Goal: Task Accomplishment & Management: Manage account settings

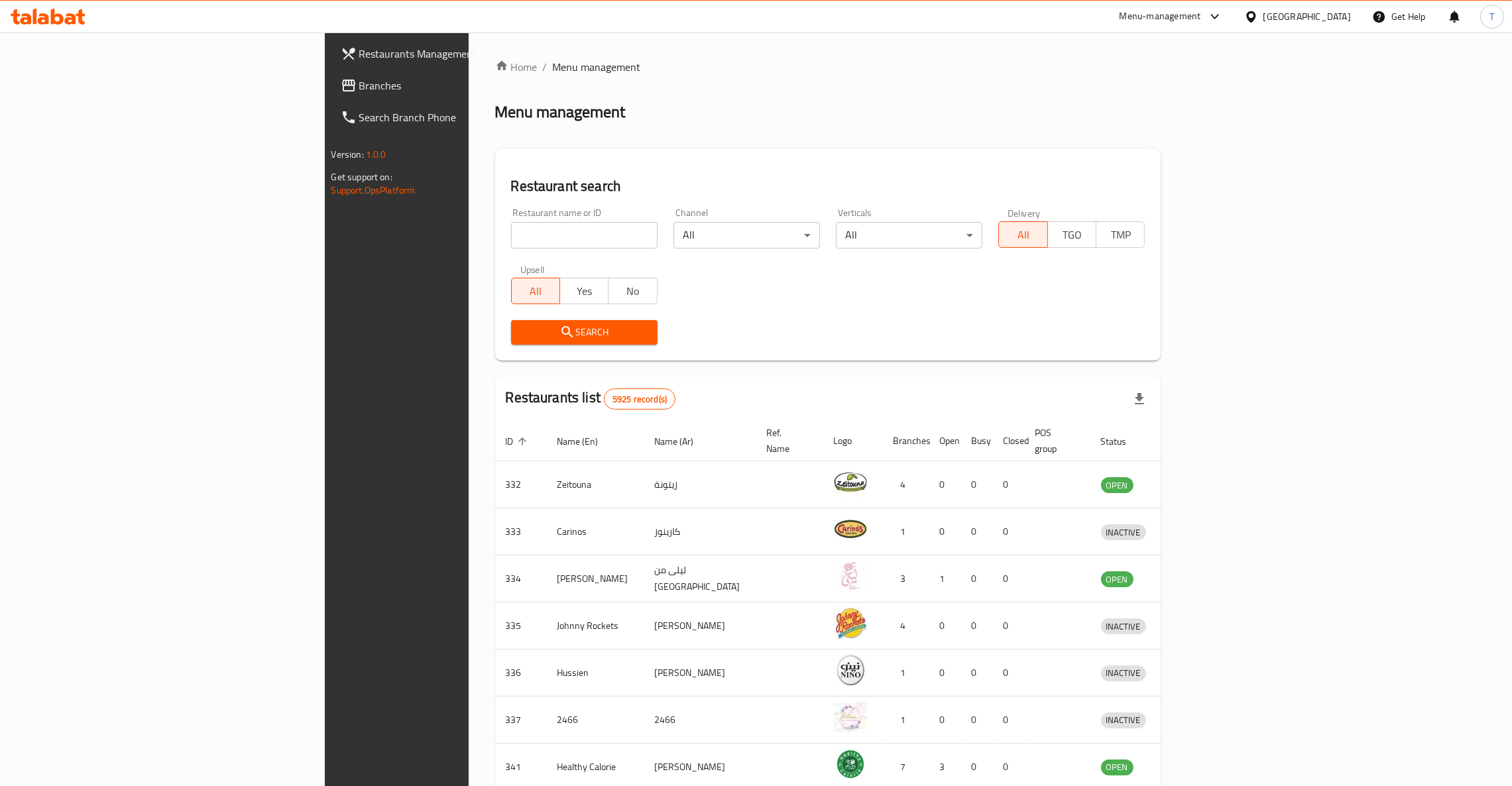
click at [454, 238] on div at bounding box center [756, 393] width 1512 height 786
click at [511, 238] on input "search" at bounding box center [584, 234] width 147 height 26
type input "caribou"
click button "Search" at bounding box center [584, 332] width 147 height 24
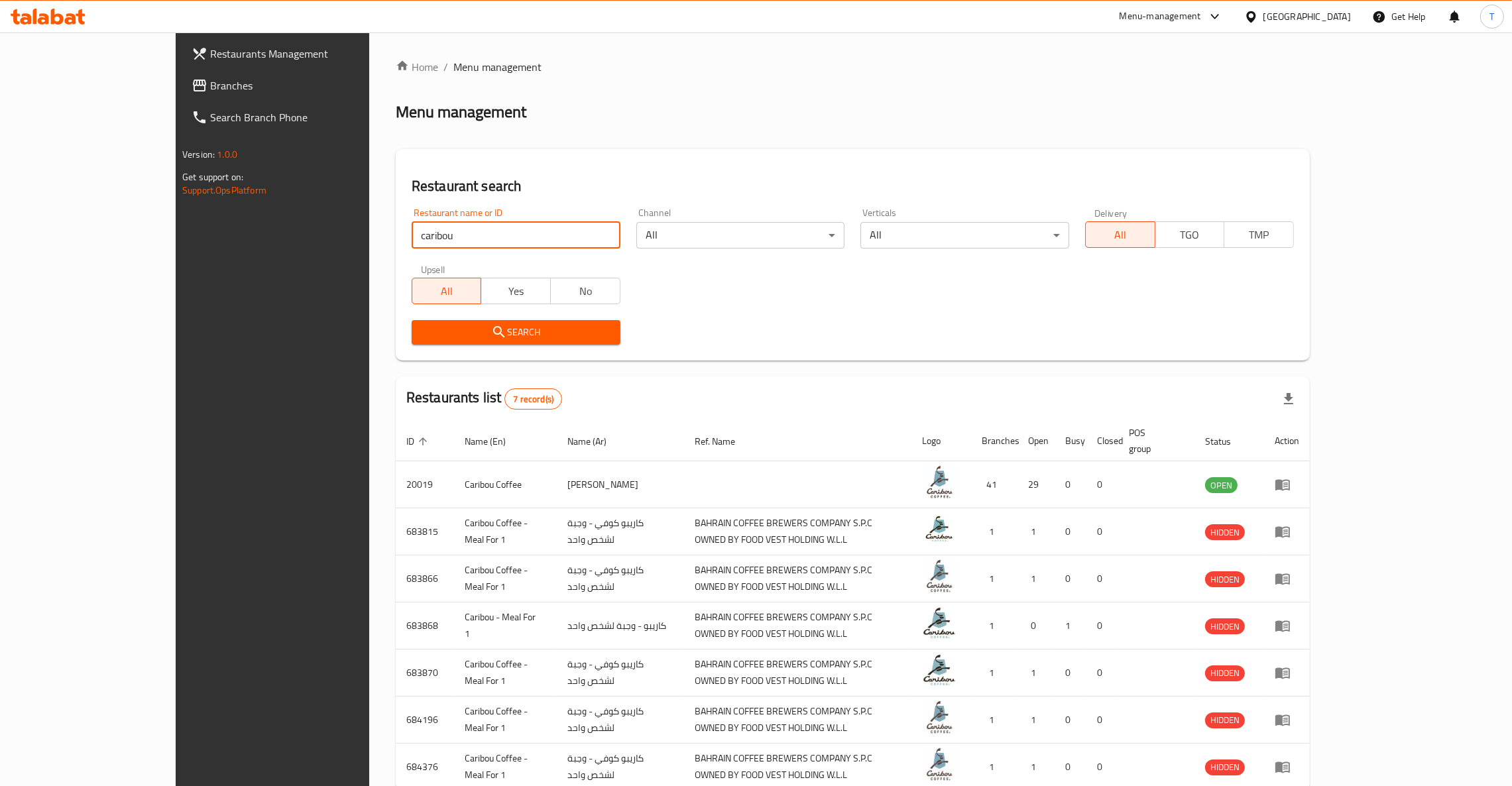
click button "Search" at bounding box center [516, 332] width 209 height 24
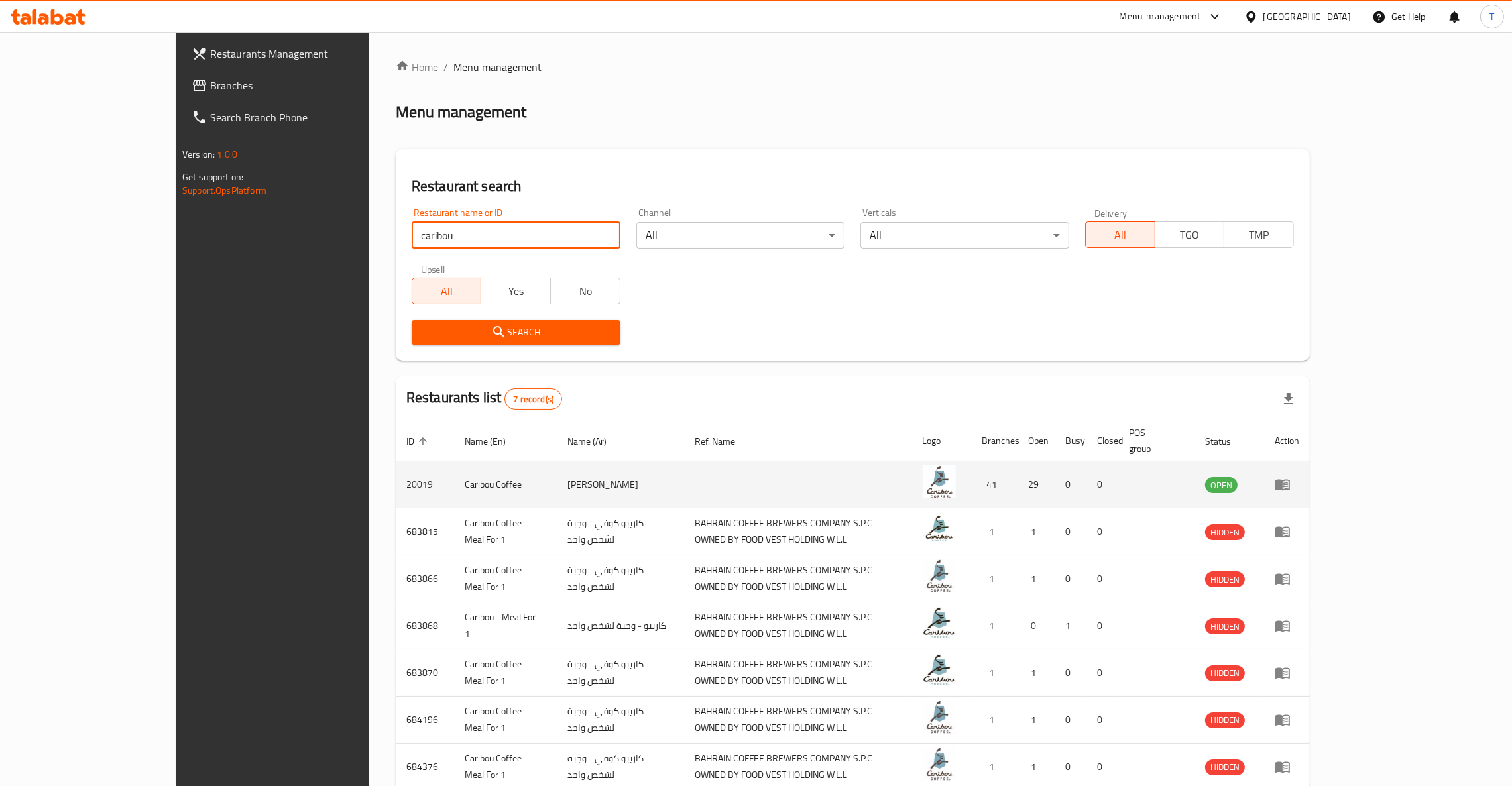
click at [1299, 476] on link "enhanced table" at bounding box center [1286, 484] width 24 height 16
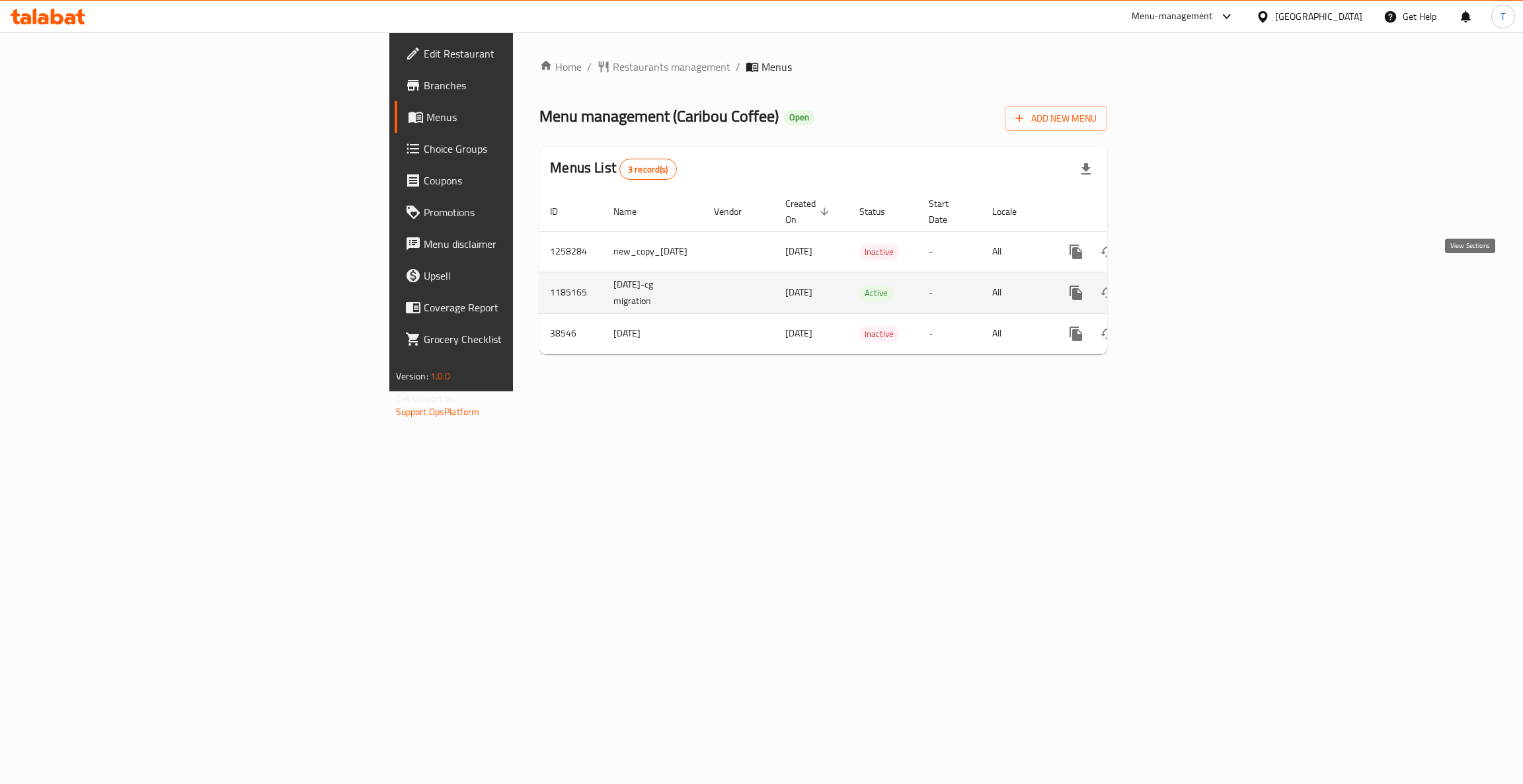
click at [1179, 285] on icon "enhanced table" at bounding box center [1171, 292] width 16 height 16
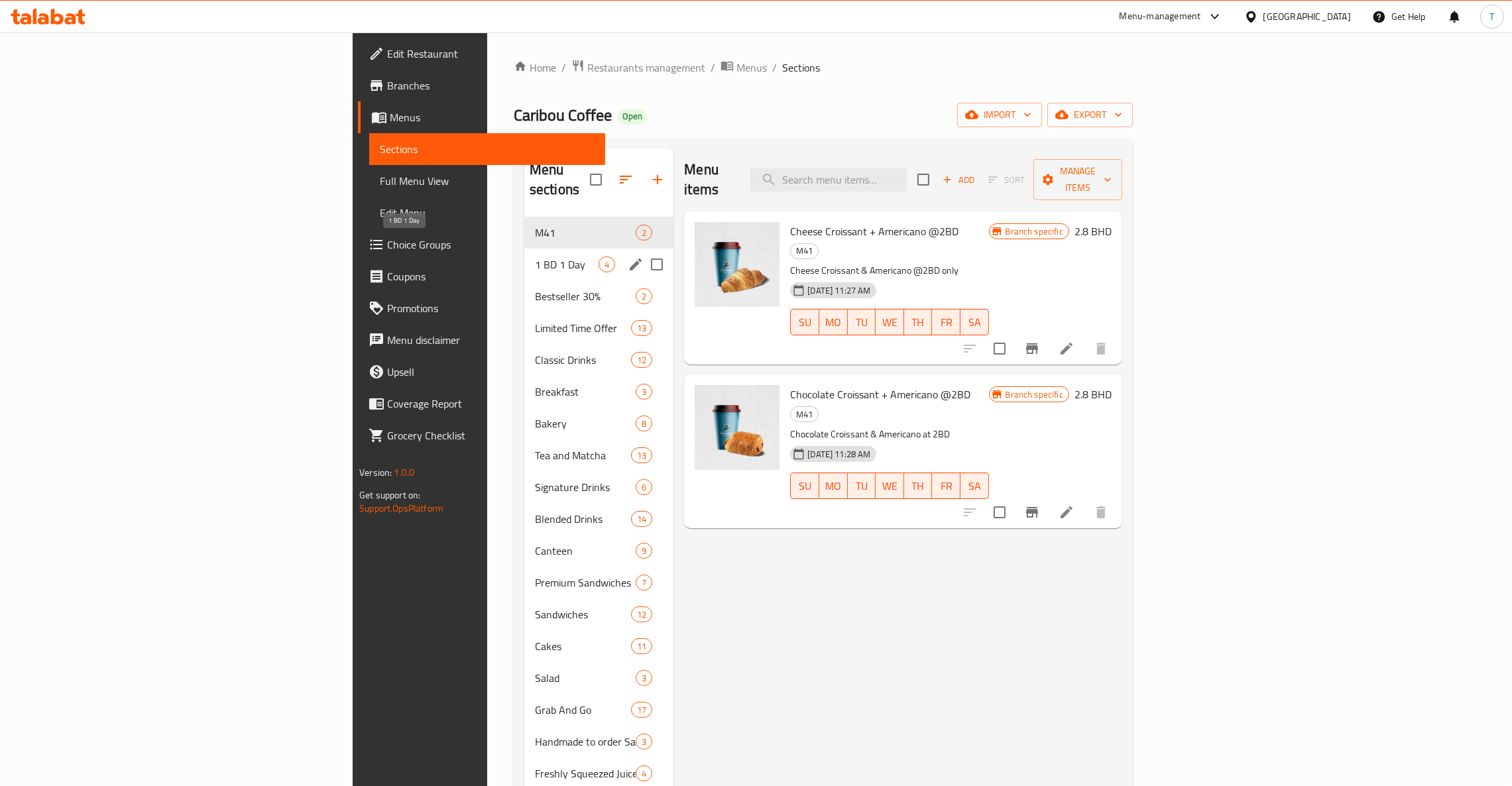
drag, startPoint x: 381, startPoint y: 238, endPoint x: 1355, endPoint y: 135, distance: 979.4
click at [535, 256] on span "1 BD 1 Day" at bounding box center [566, 264] width 63 height 16
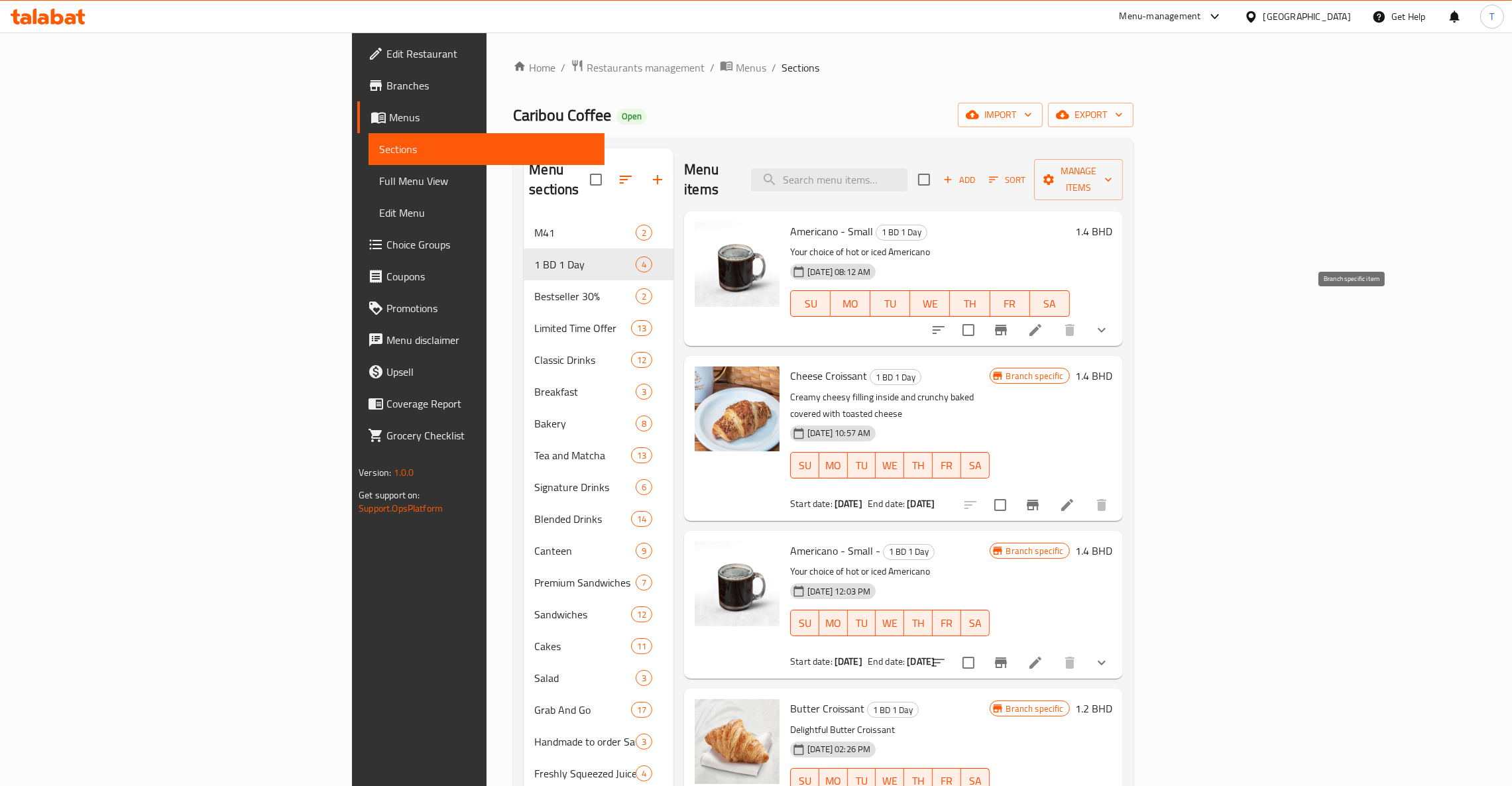
click at [1009, 322] on icon "Branch-specific-item" at bounding box center [1000, 329] width 16 height 16
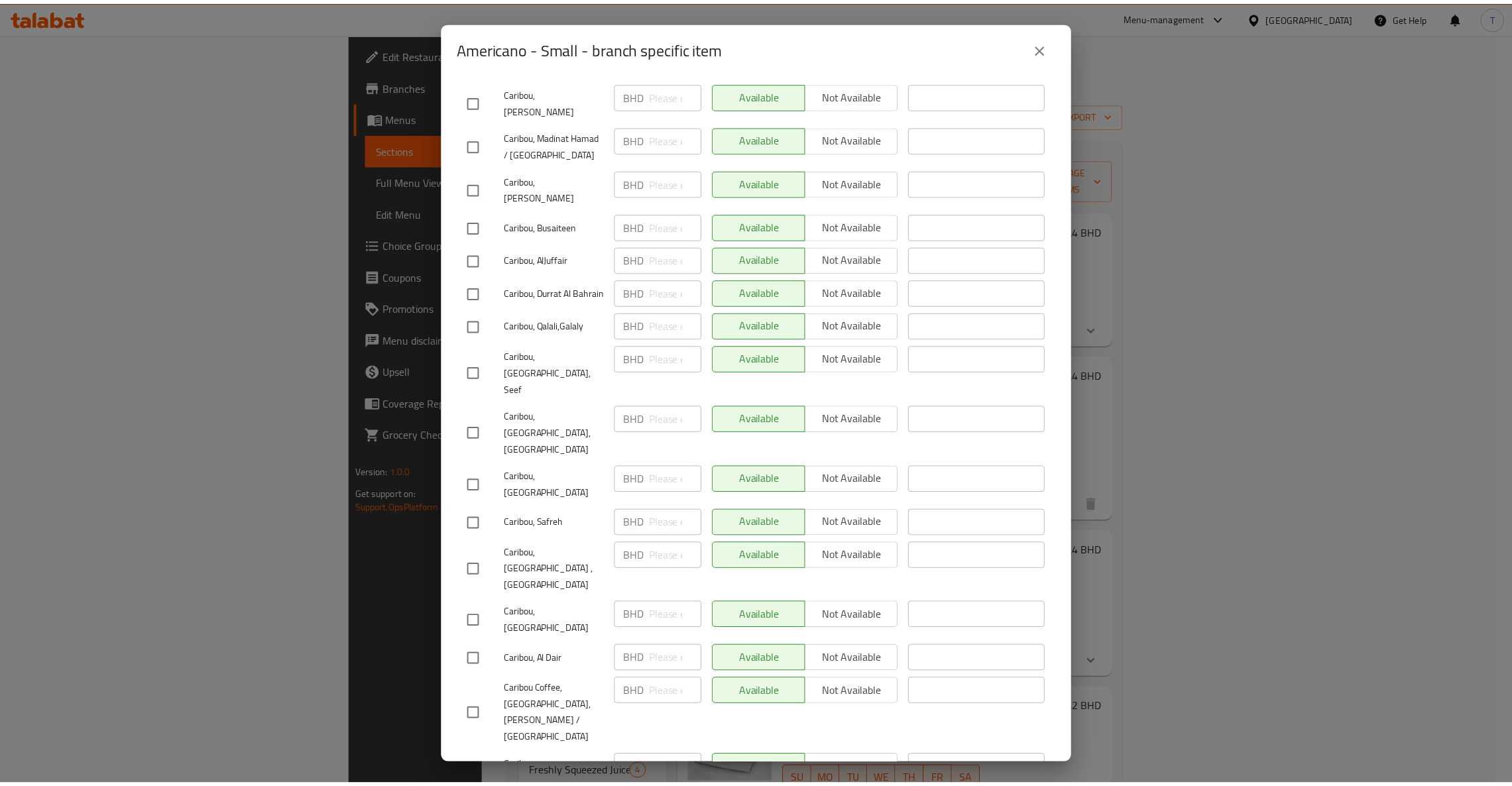
scroll to position [1096, 0]
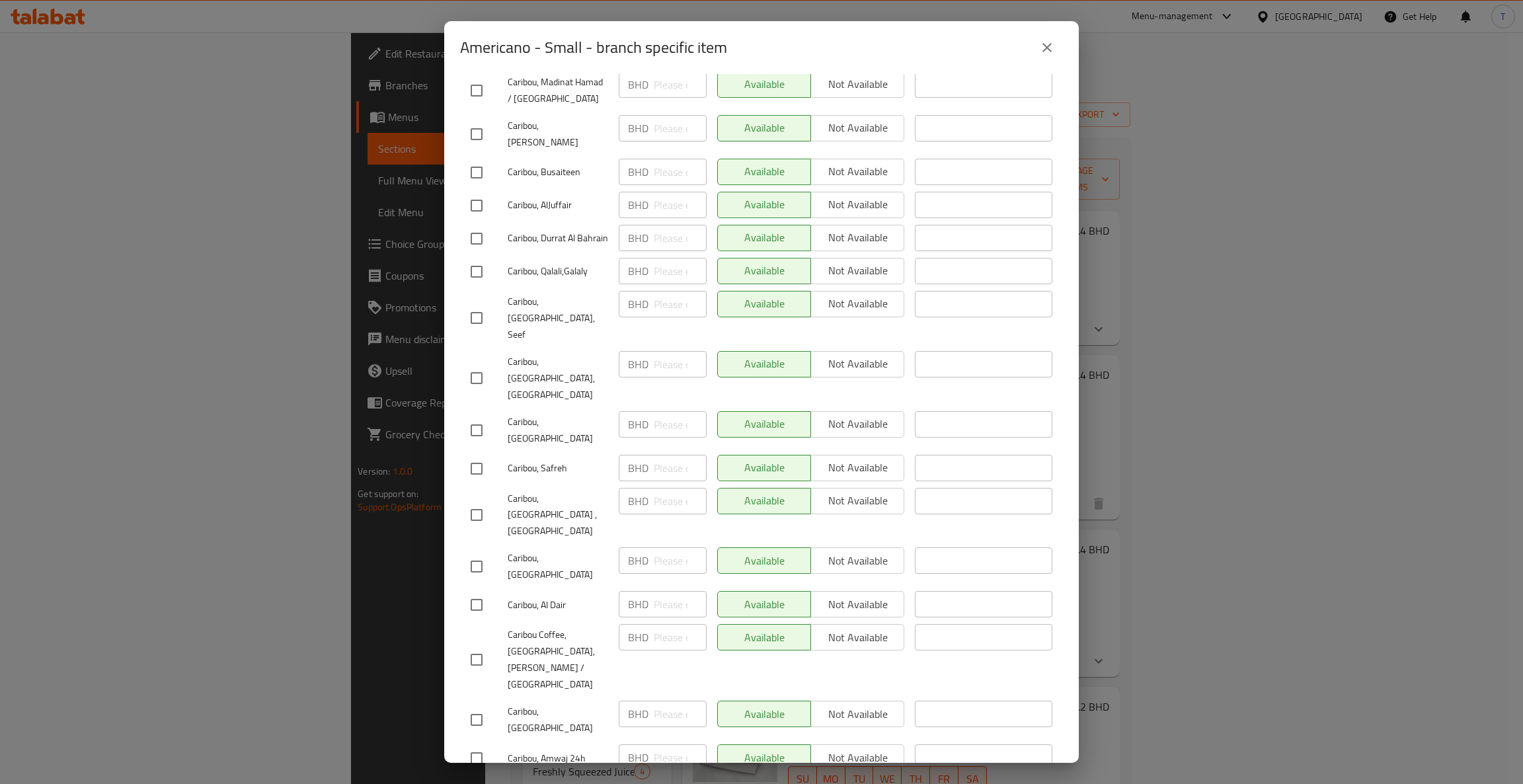
click at [1039, 54] on icon "close" at bounding box center [1046, 47] width 16 height 16
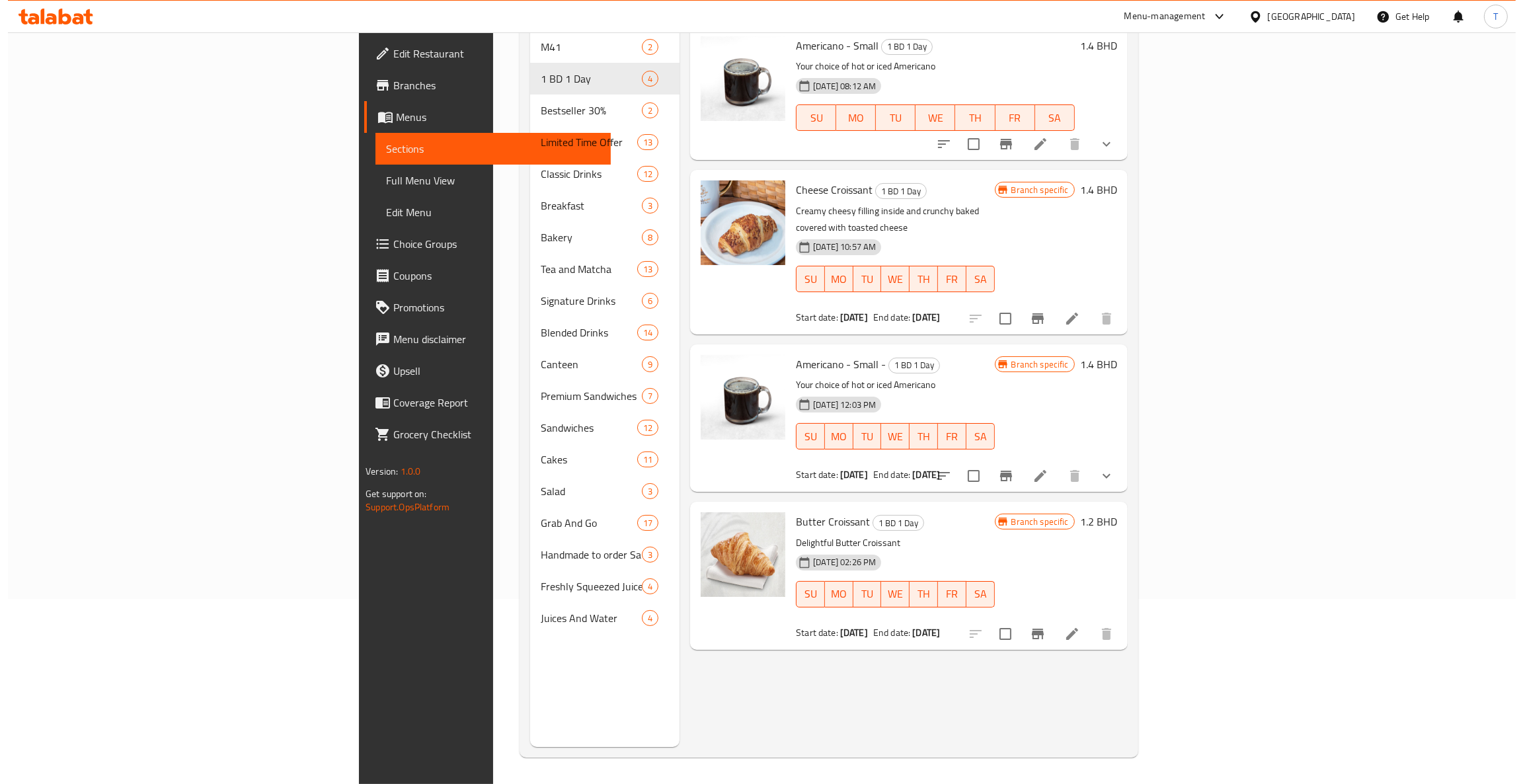
scroll to position [0, 0]
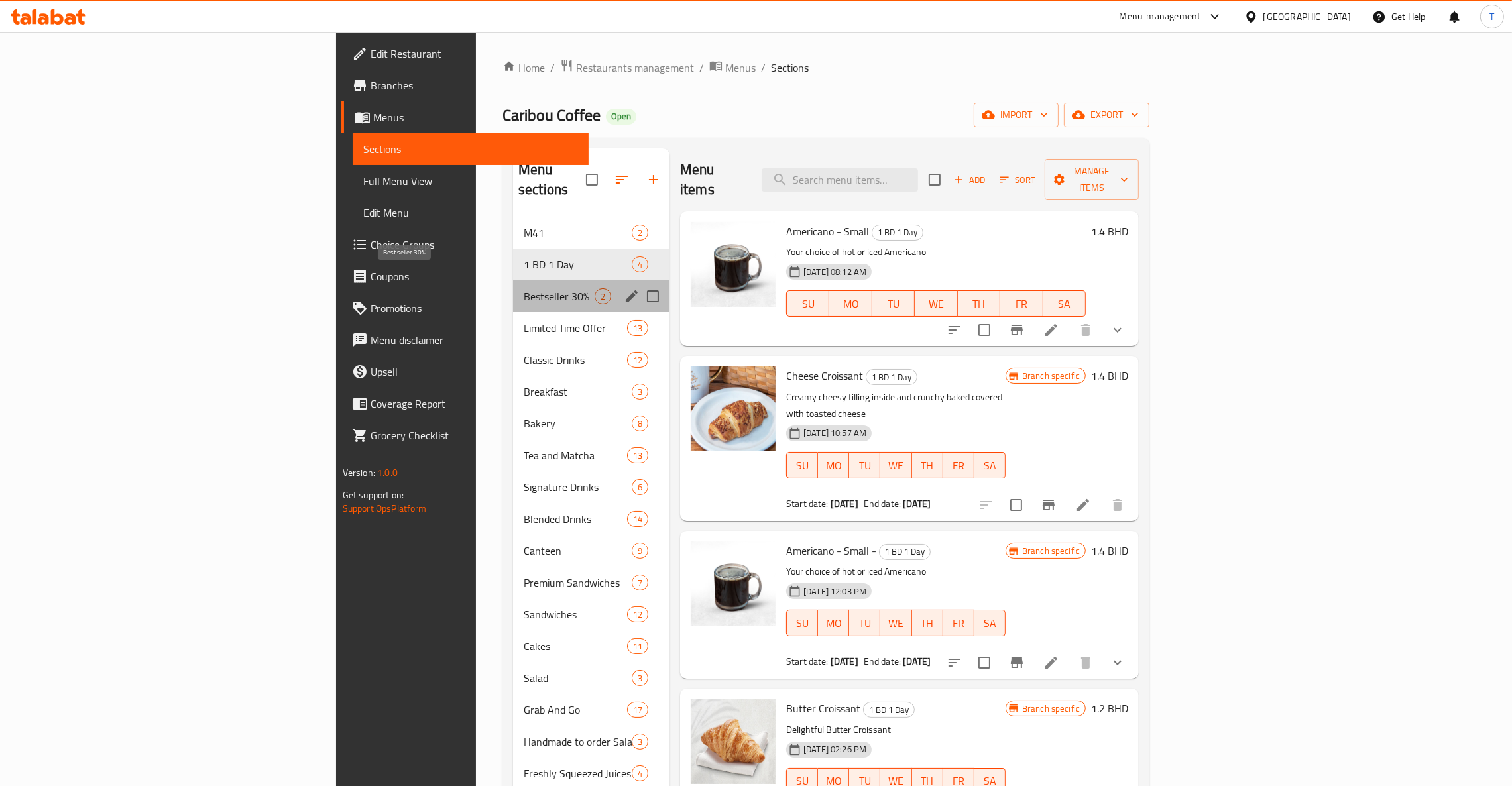
click at [523, 288] on span "Bestseller 30%" at bounding box center [559, 296] width 71 height 16
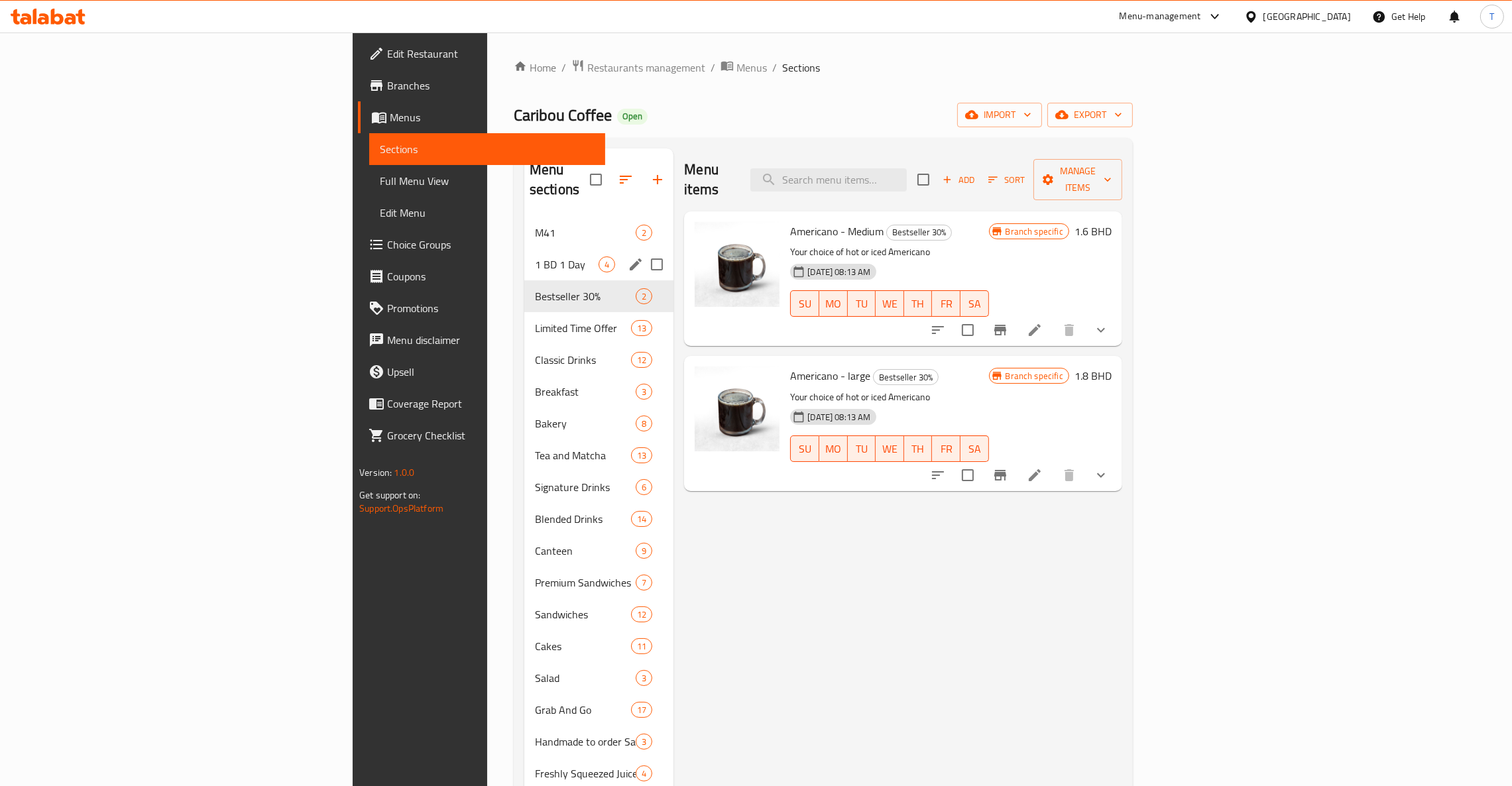
click at [535, 256] on span "1 BD 1 Day" at bounding box center [566, 264] width 63 height 16
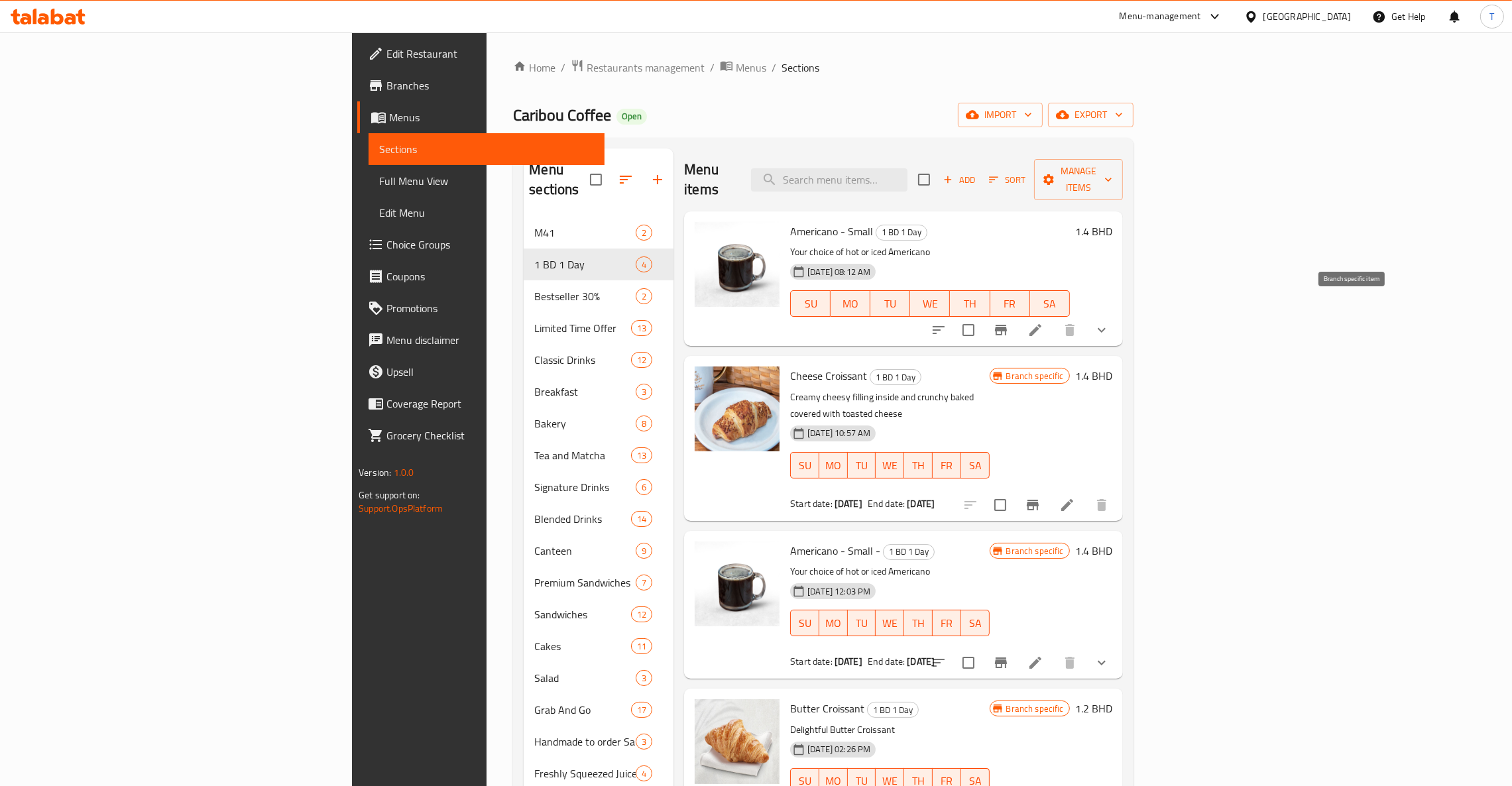
click at [1006, 324] on icon "Branch-specific-item" at bounding box center [1000, 329] width 12 height 11
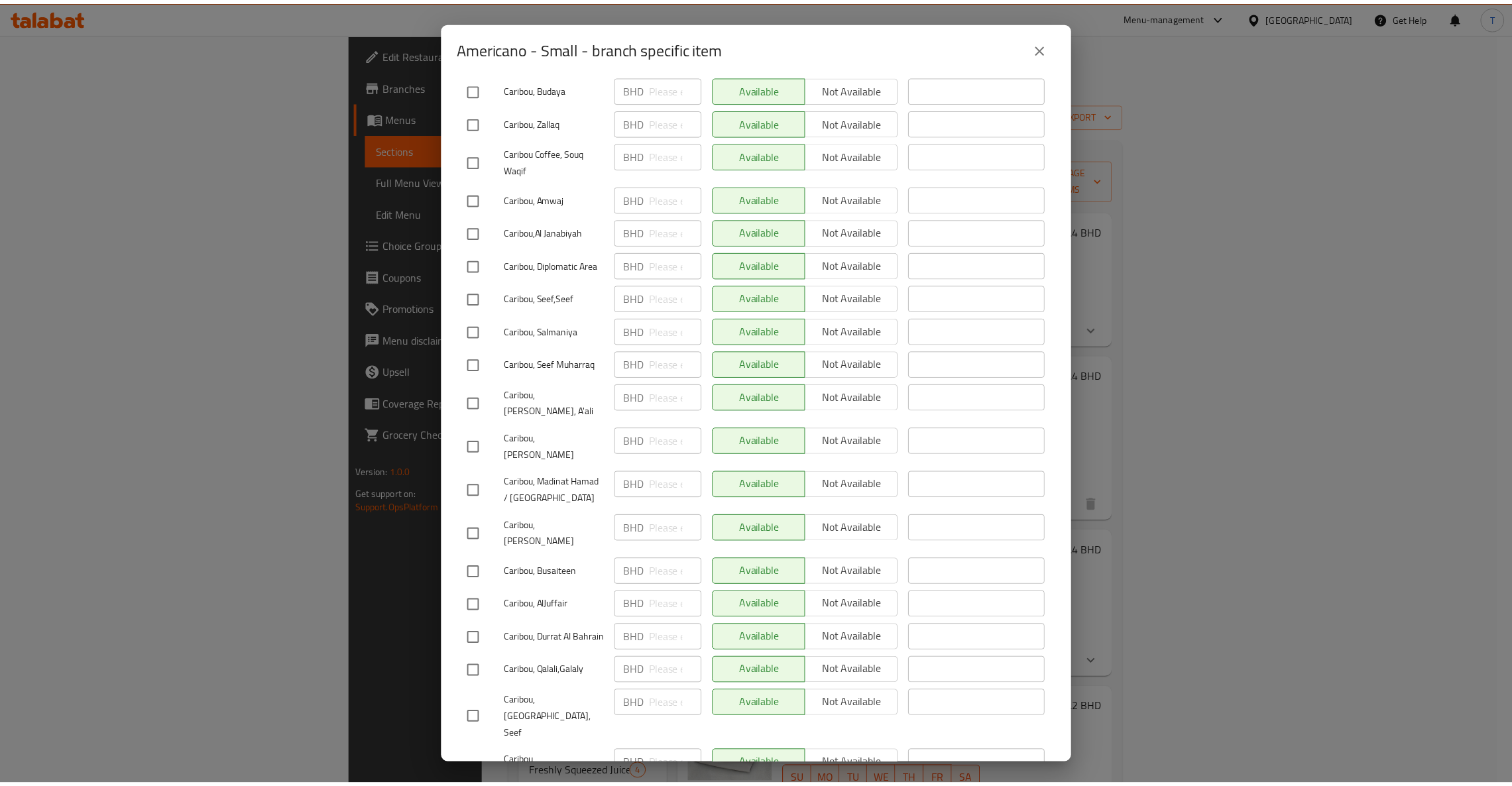
scroll to position [1096, 0]
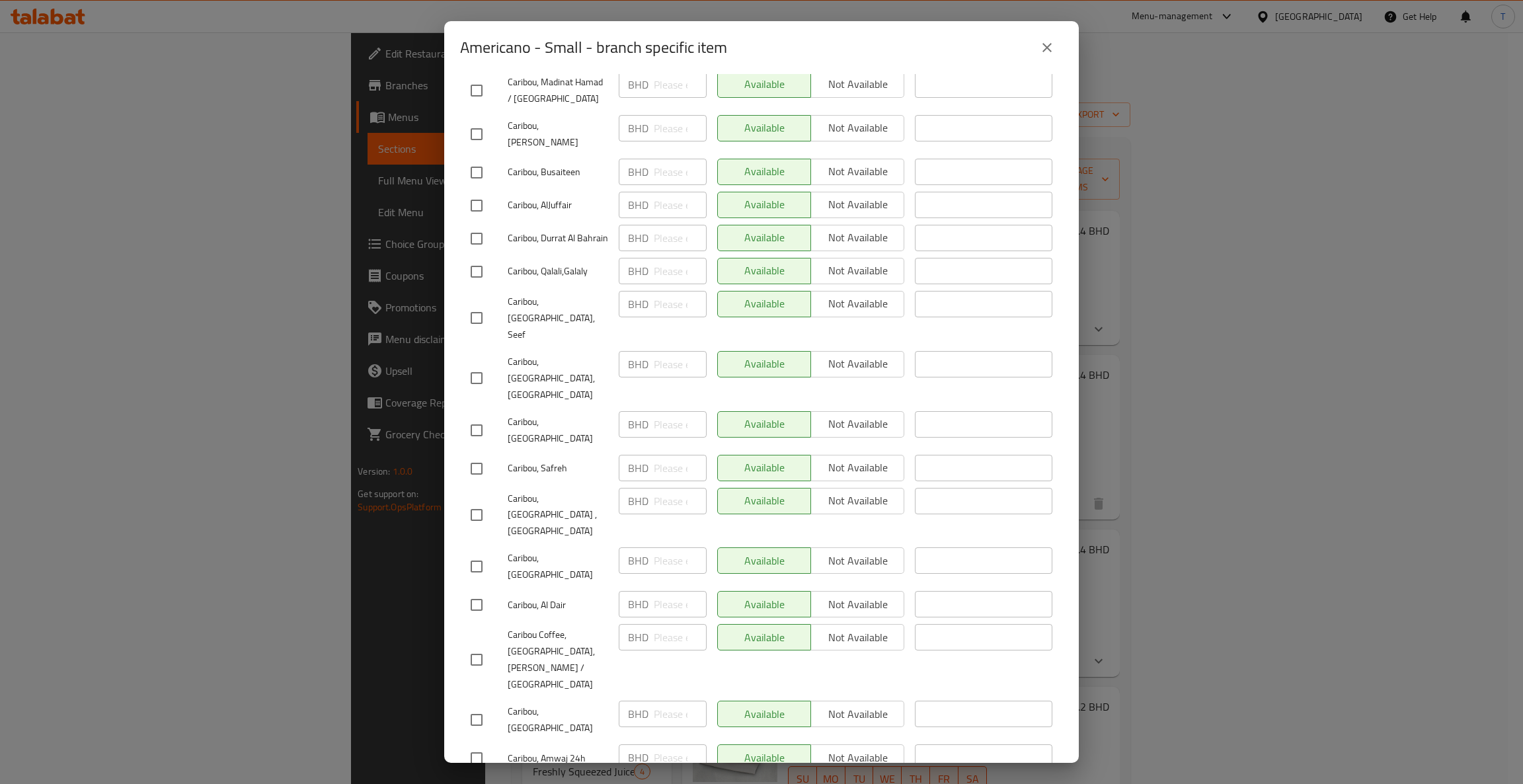
click at [1041, 54] on icon "close" at bounding box center [1046, 47] width 16 height 16
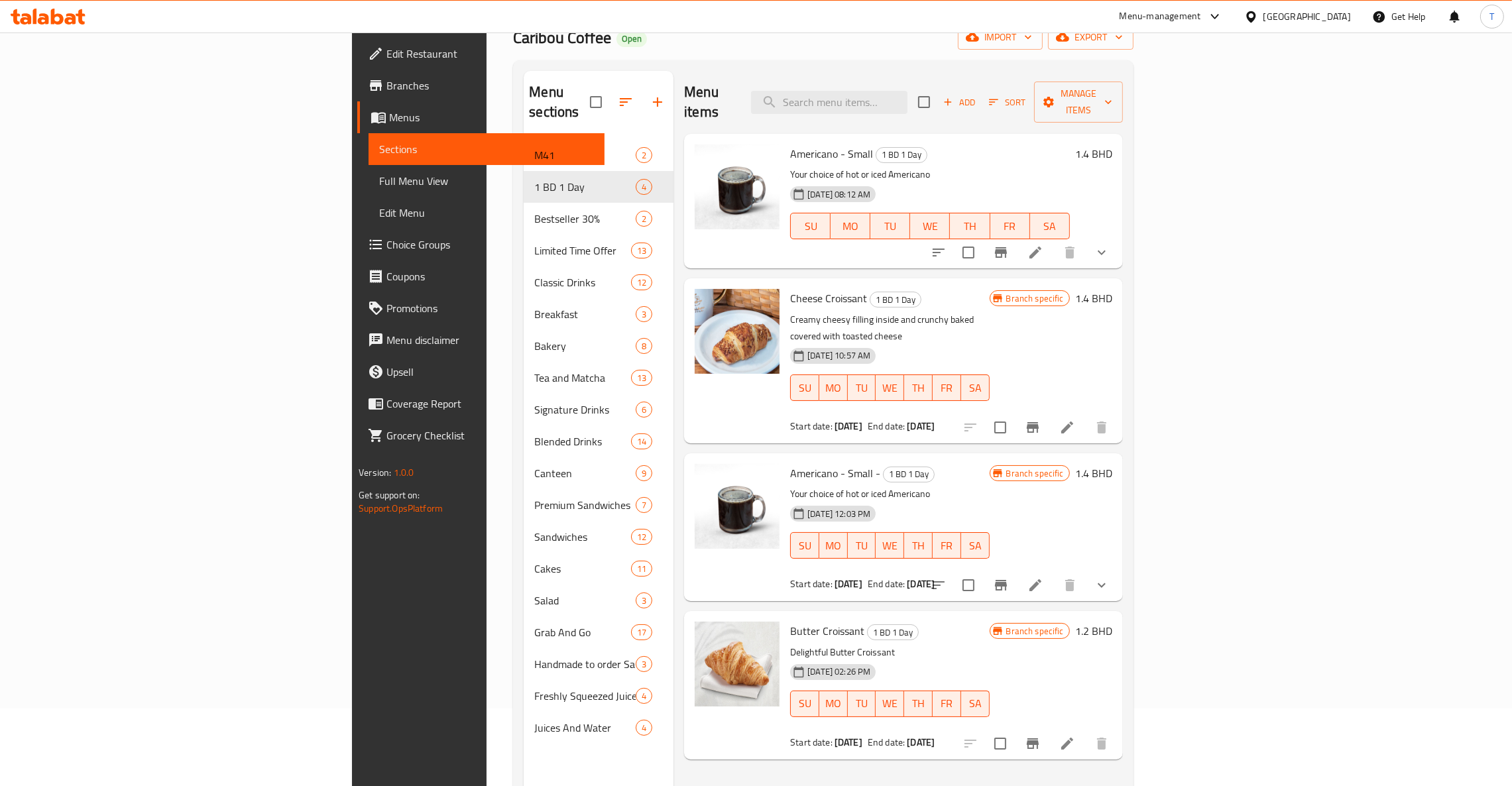
scroll to position [0, 0]
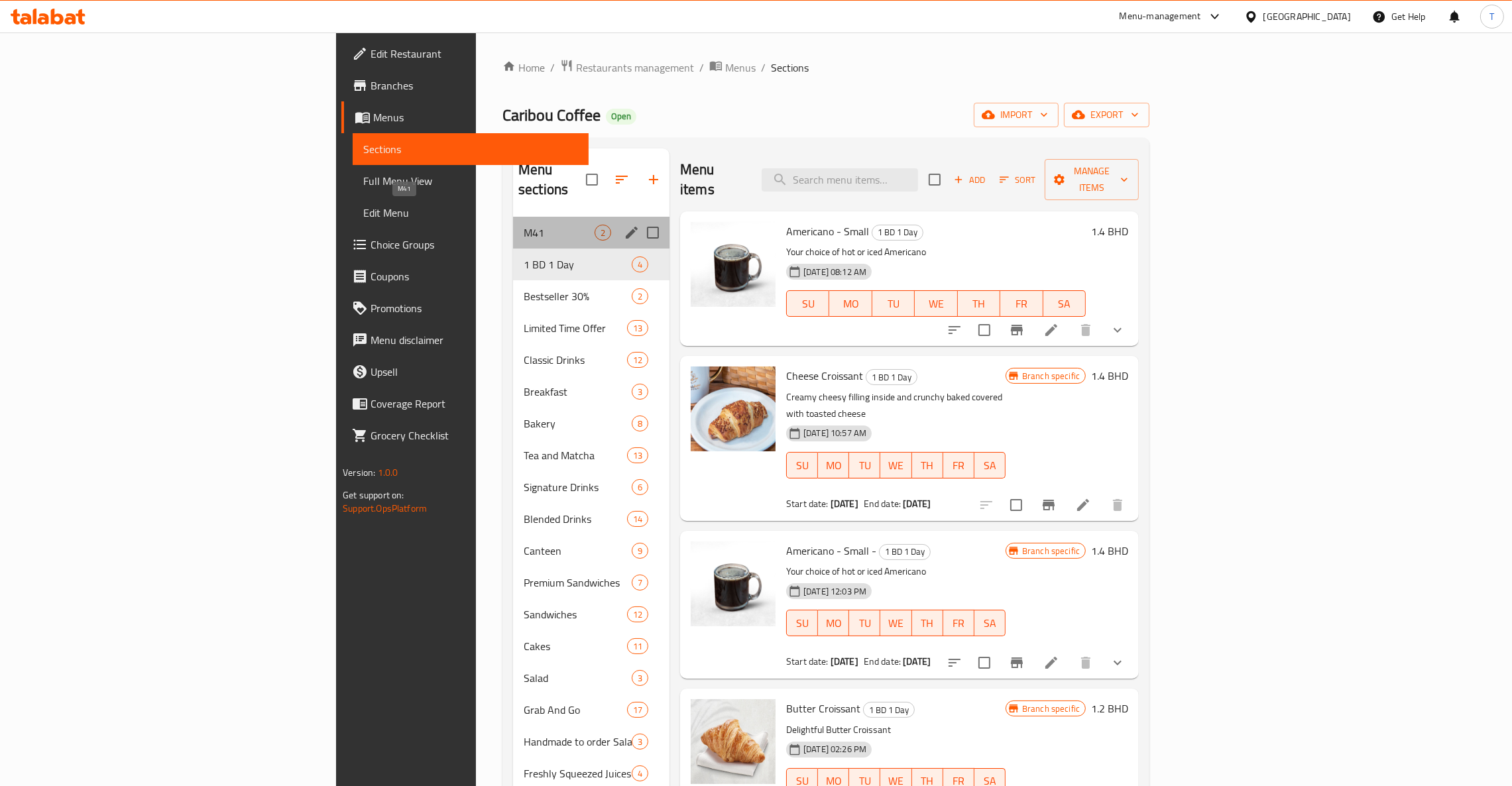
click at [523, 225] on span "M41" at bounding box center [559, 233] width 71 height 16
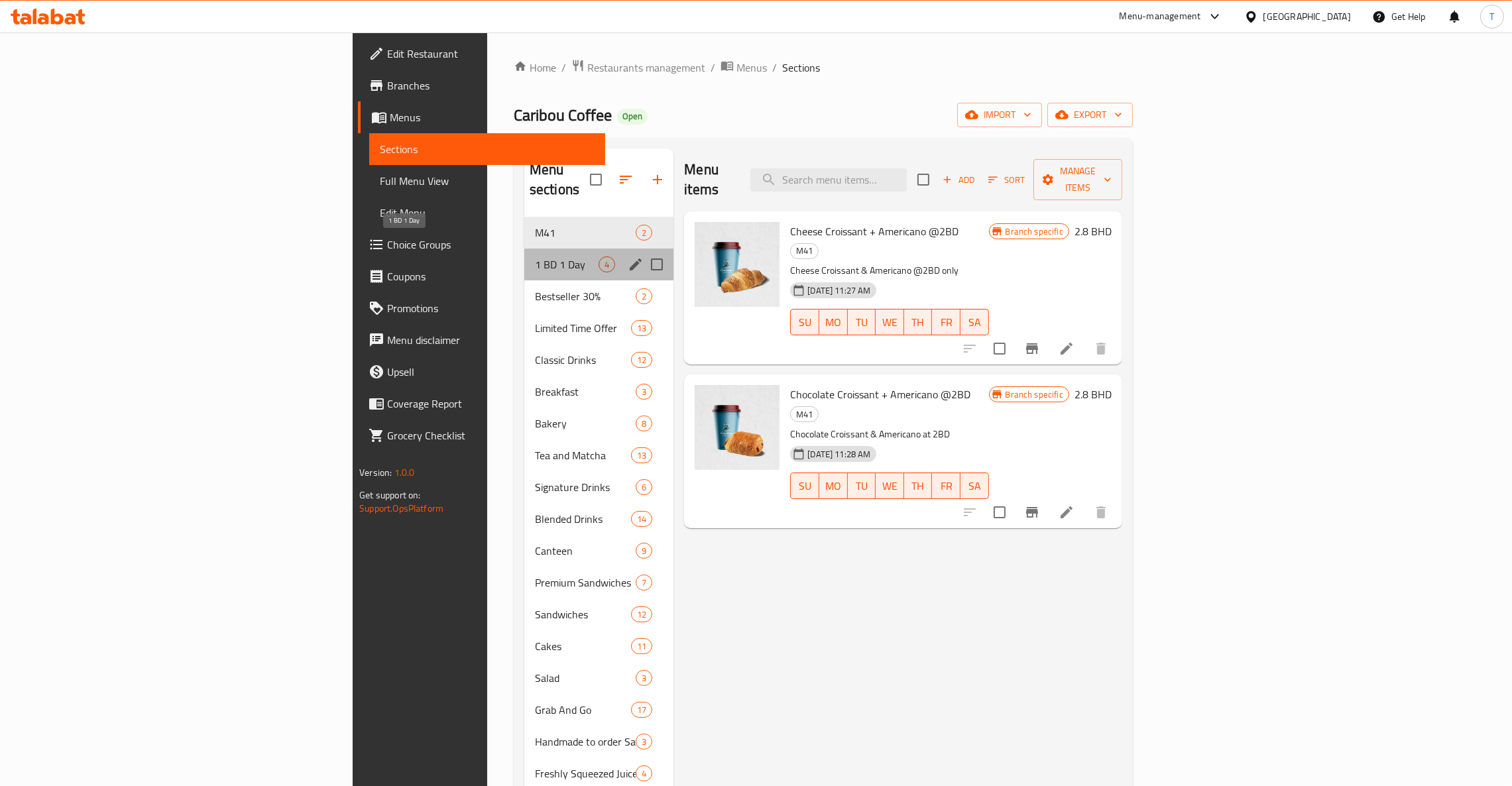
click at [535, 256] on span "1 BD 1 Day" at bounding box center [566, 264] width 63 height 16
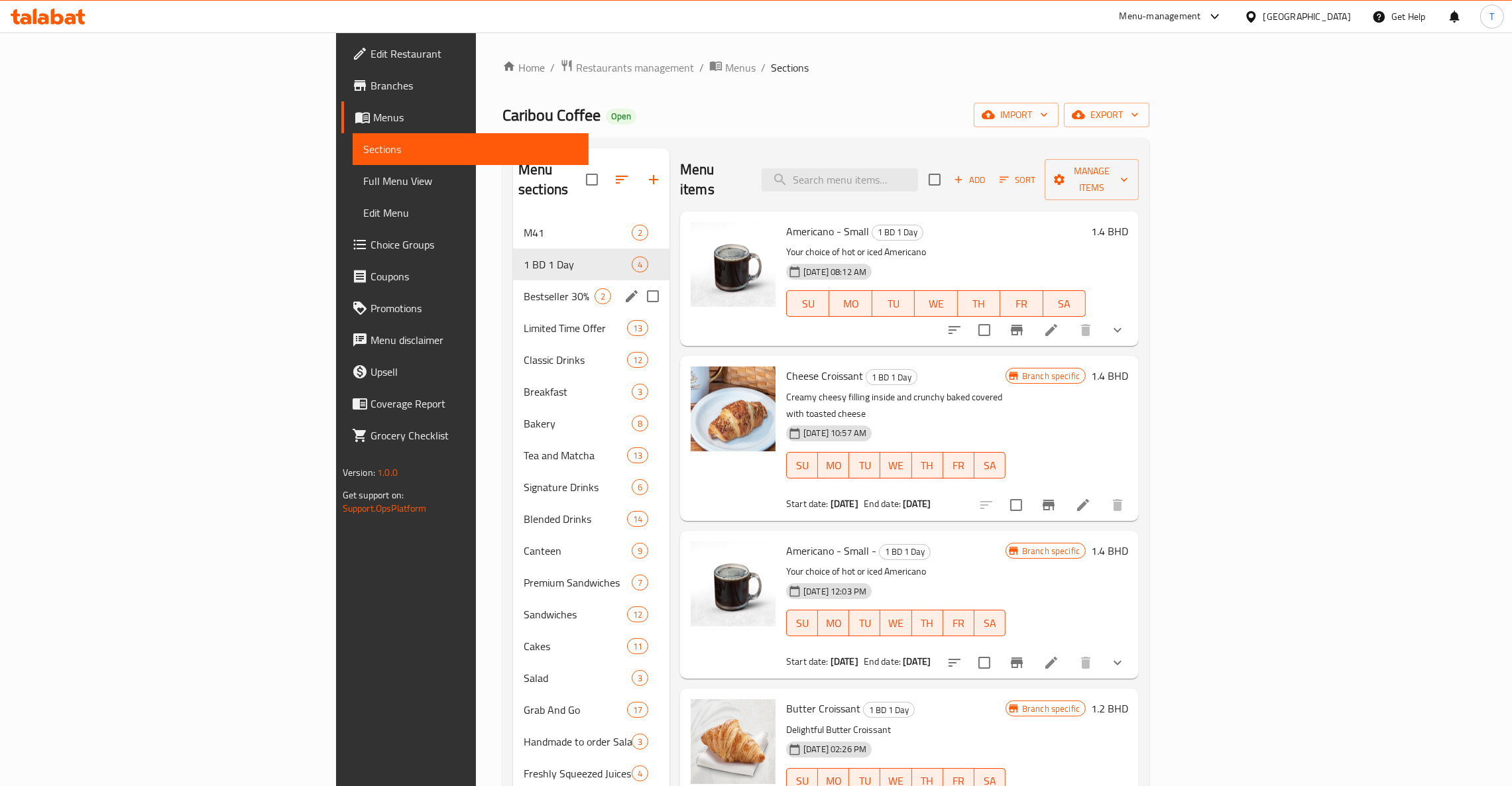
click at [523, 288] on span "Bestseller 30%" at bounding box center [559, 296] width 71 height 16
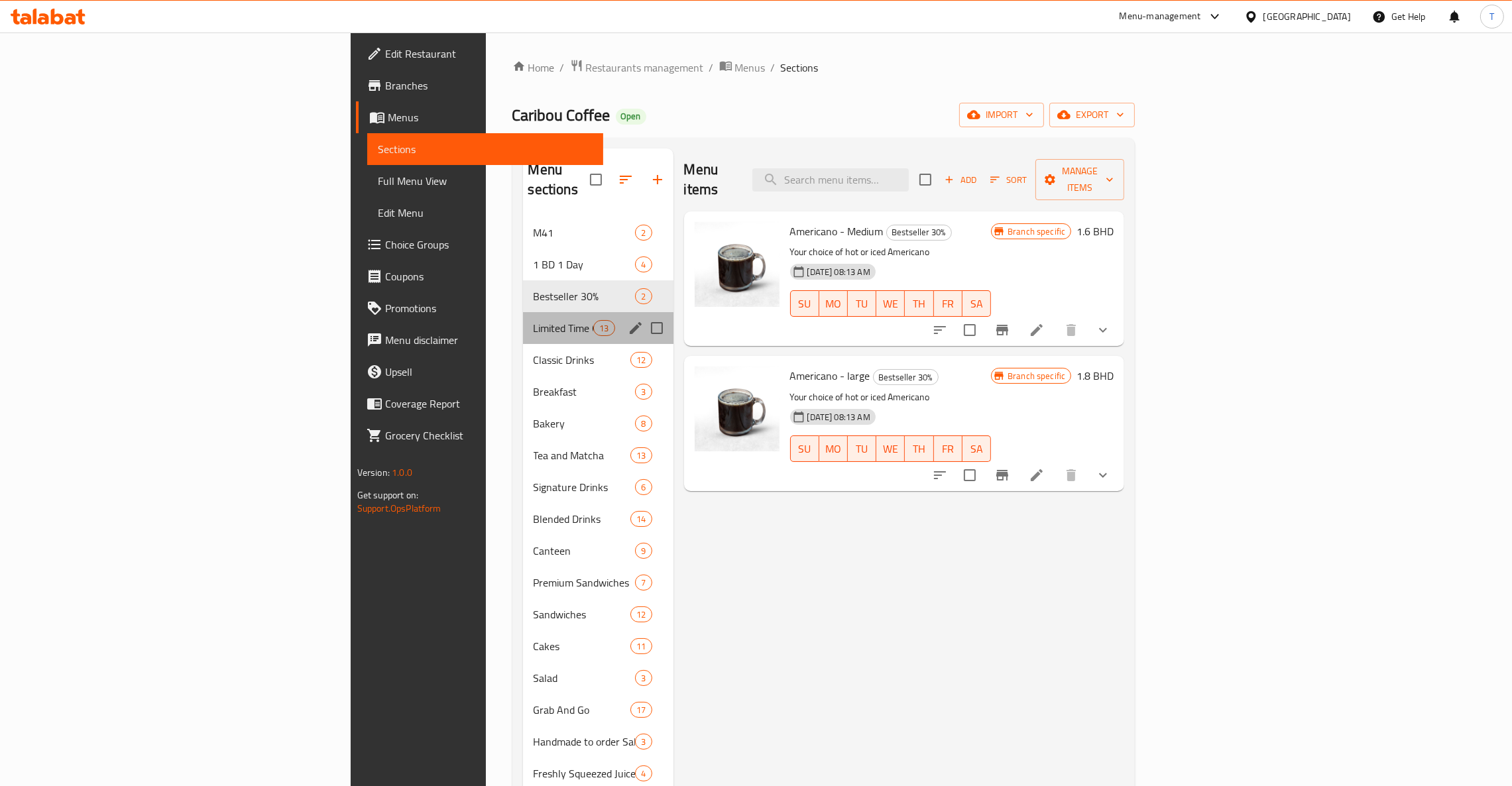
click at [523, 317] on div "Limited Time Offer 13" at bounding box center [598, 328] width 150 height 32
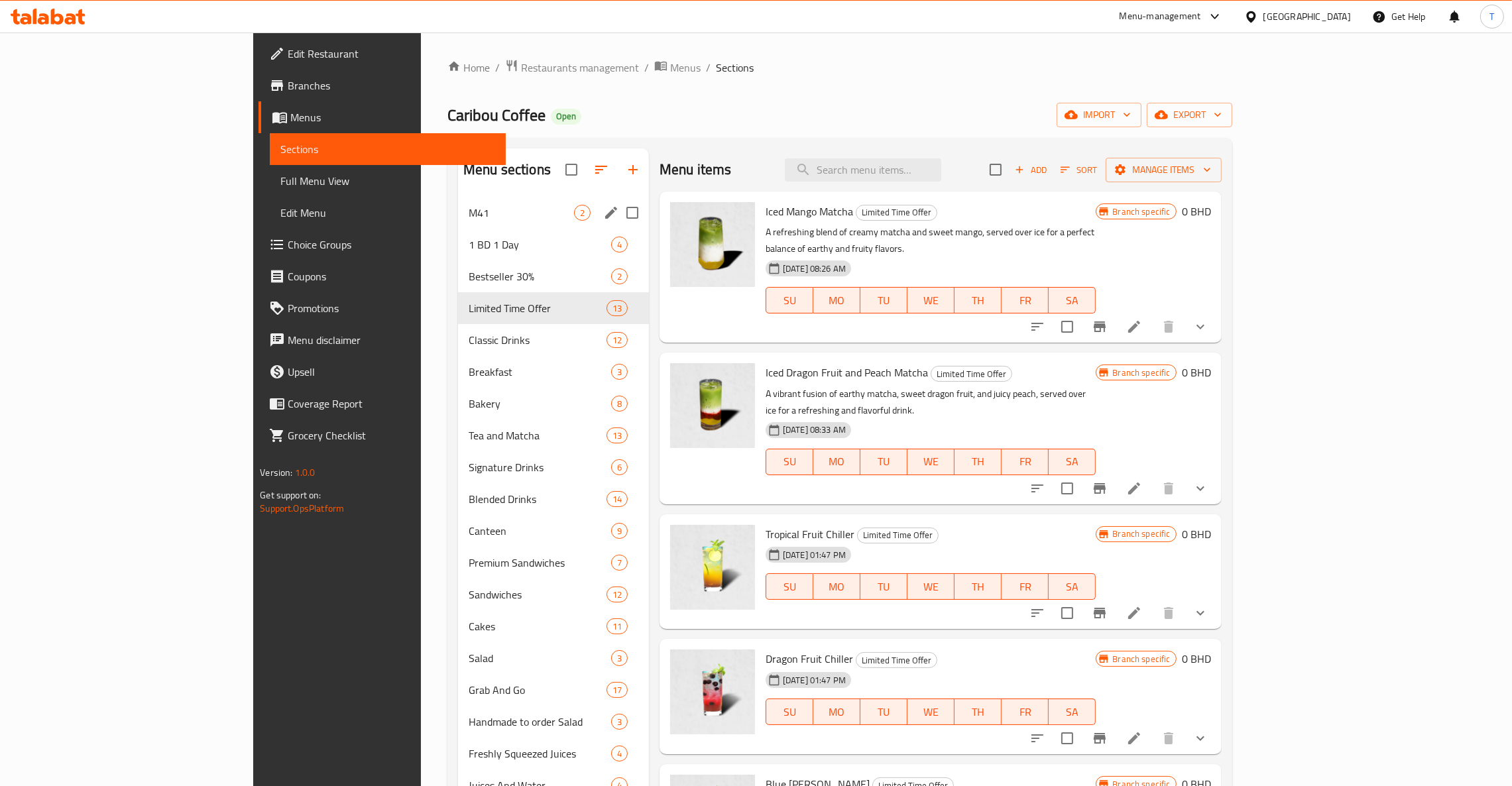
click at [458, 226] on div "M41 2" at bounding box center [553, 213] width 190 height 32
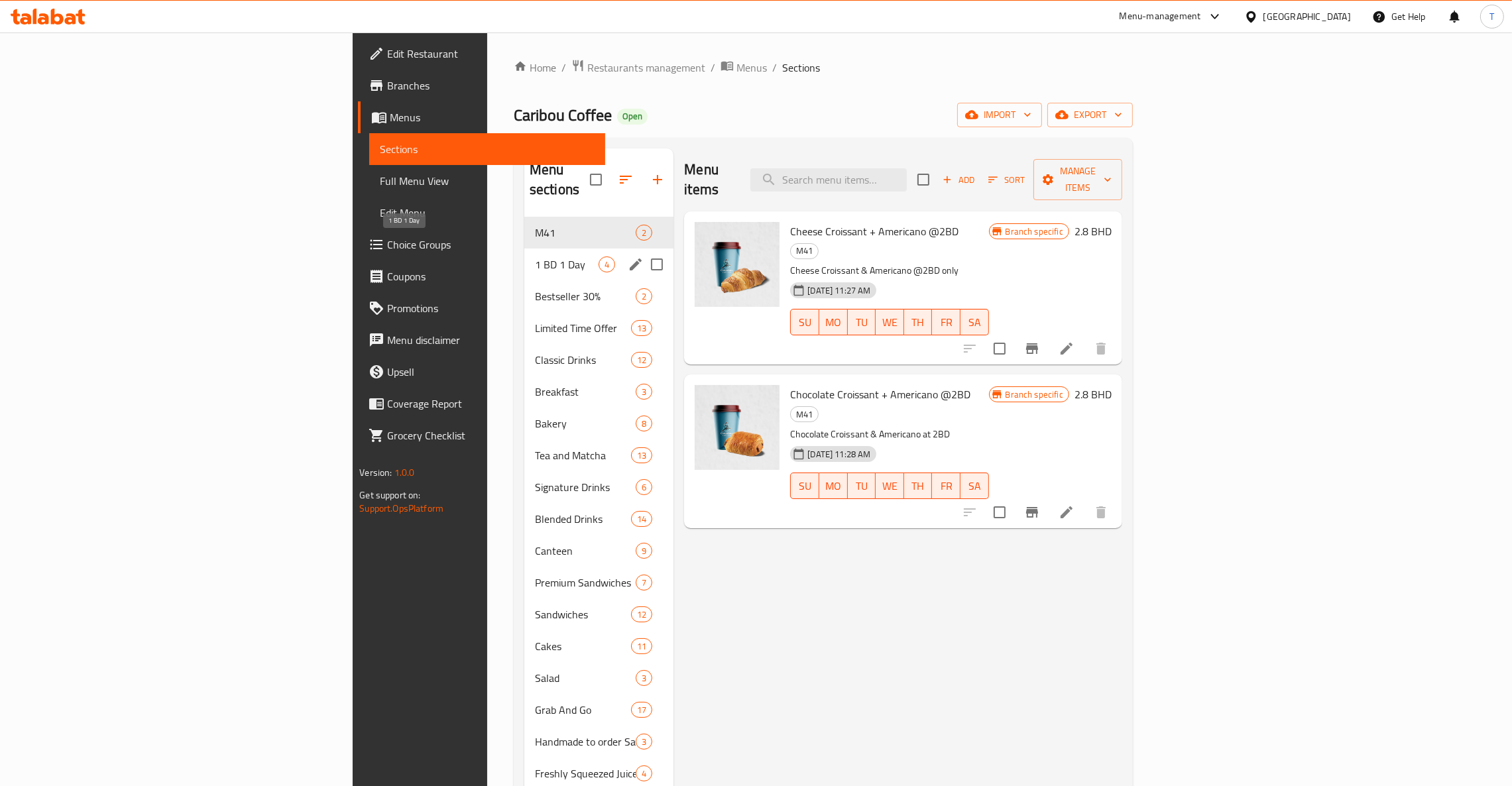
click at [535, 256] on span "1 BD 1 Day" at bounding box center [566, 264] width 63 height 16
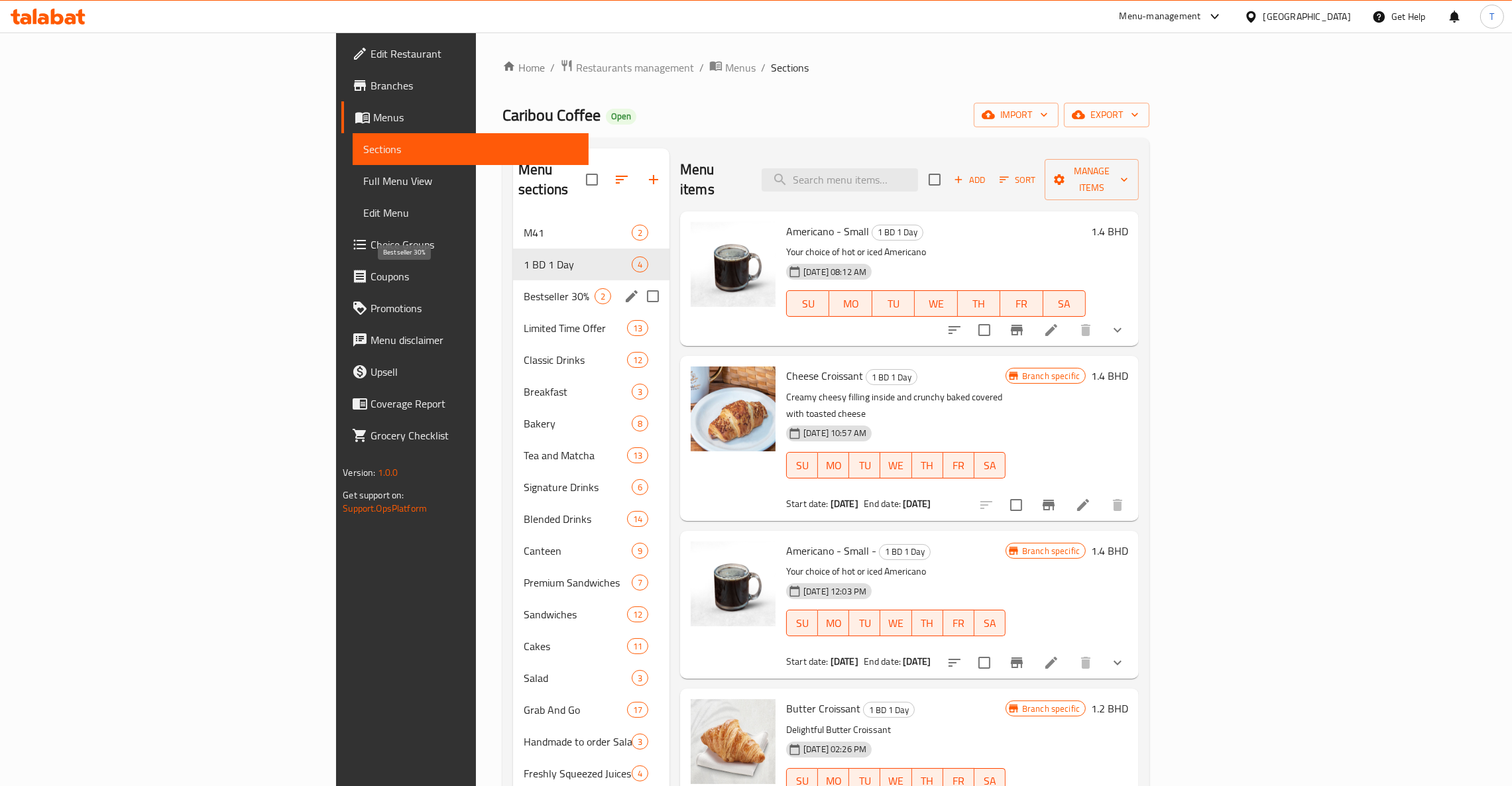
click at [523, 288] on span "Bestseller 30%" at bounding box center [559, 296] width 71 height 16
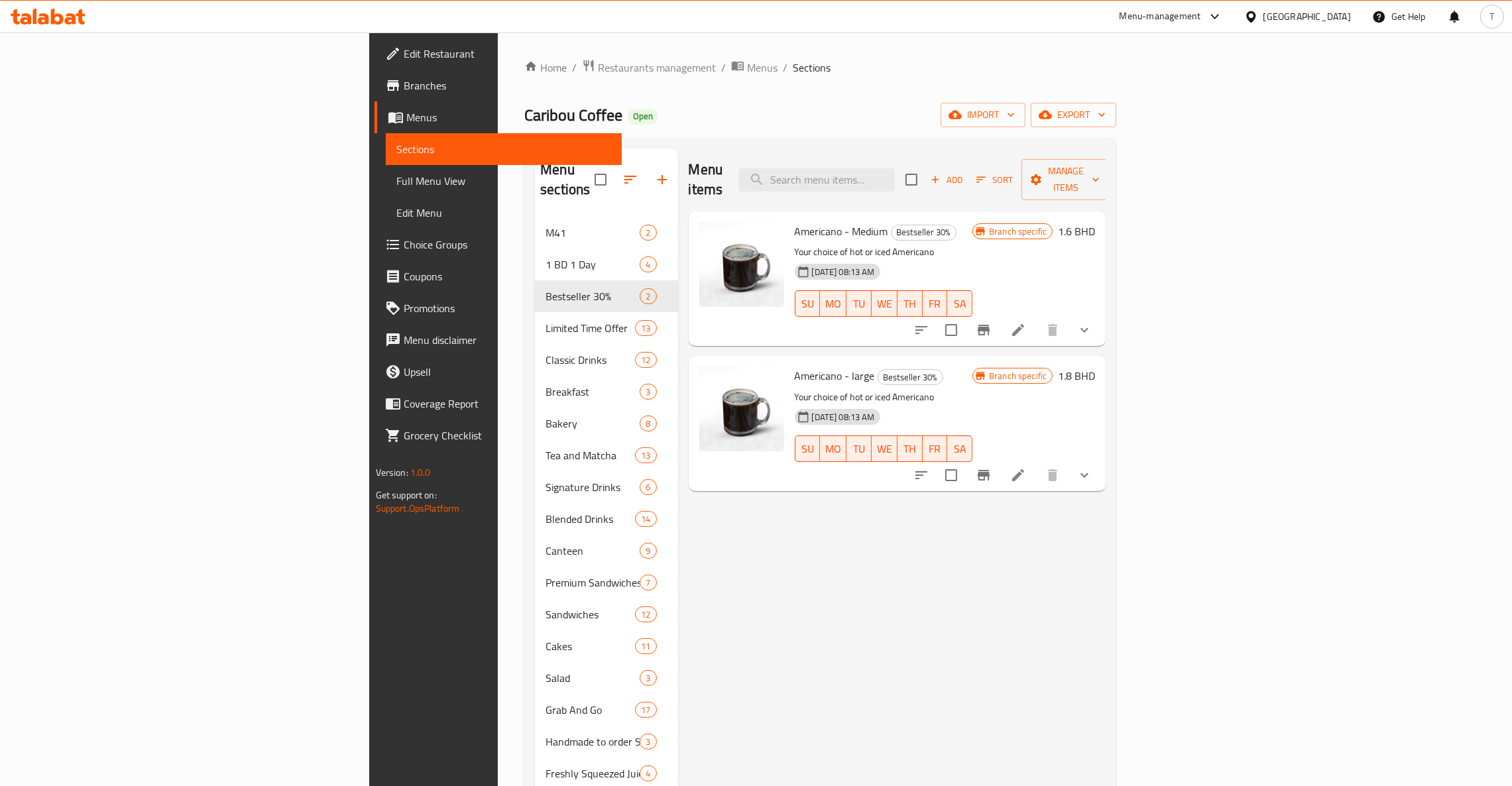
click at [989, 324] on icon "Branch-specific-item" at bounding box center [984, 329] width 12 height 11
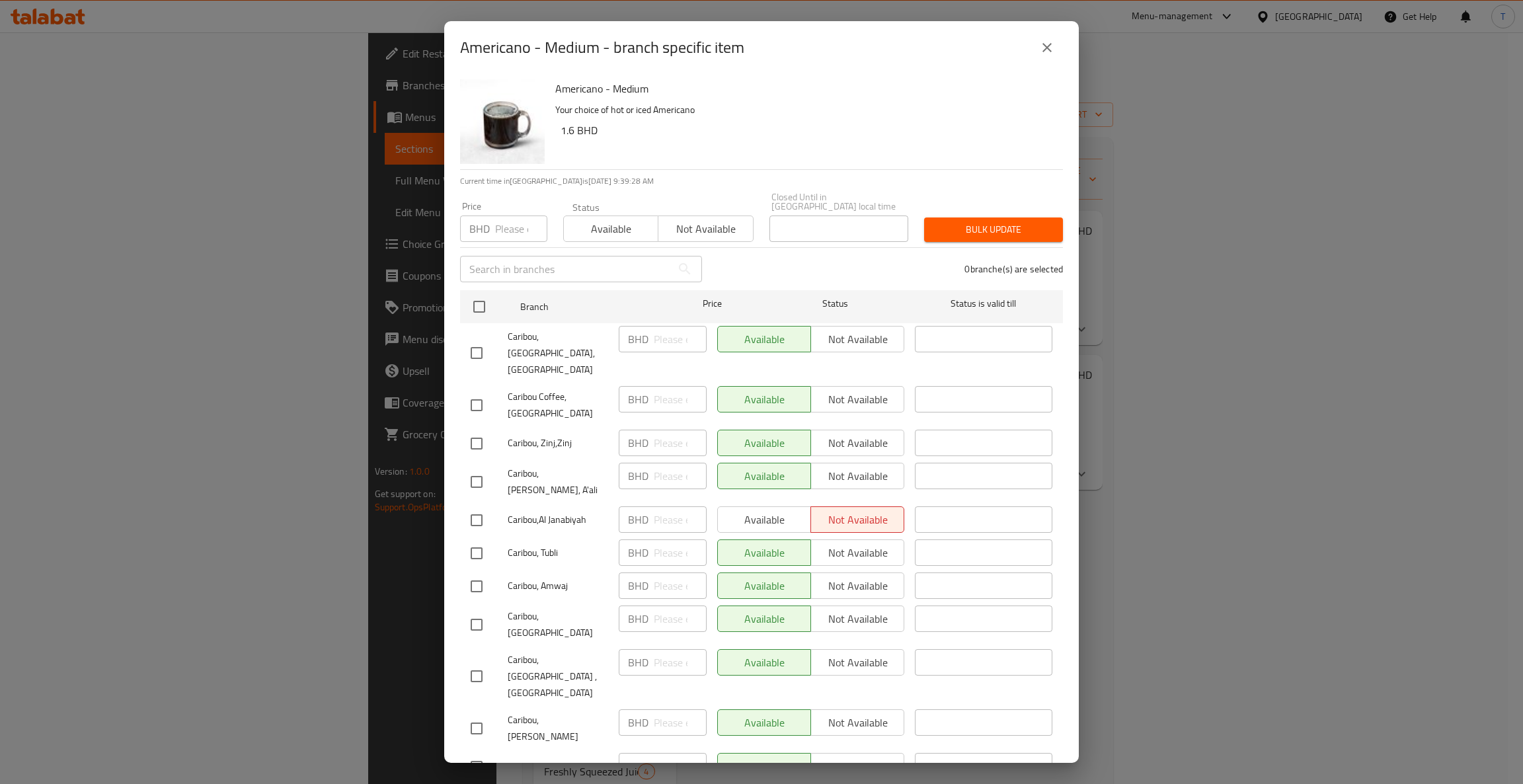
click at [728, 221] on span "Not available" at bounding box center [705, 229] width 84 height 19
click at [632, 219] on span "Available" at bounding box center [611, 229] width 84 height 19
click at [484, 299] on input "checkbox" at bounding box center [479, 306] width 28 height 28
checkbox input "true"
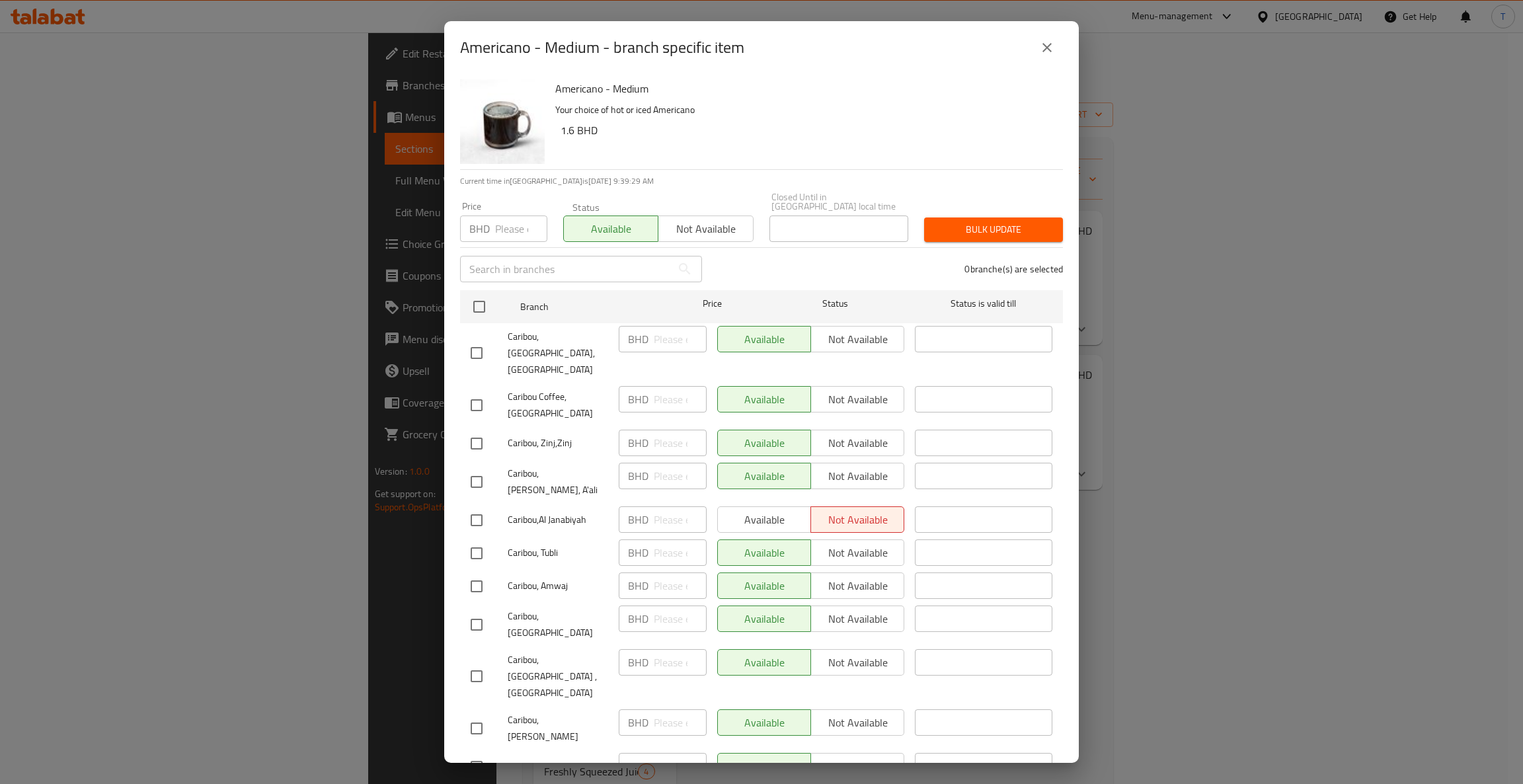
checkbox input "true"
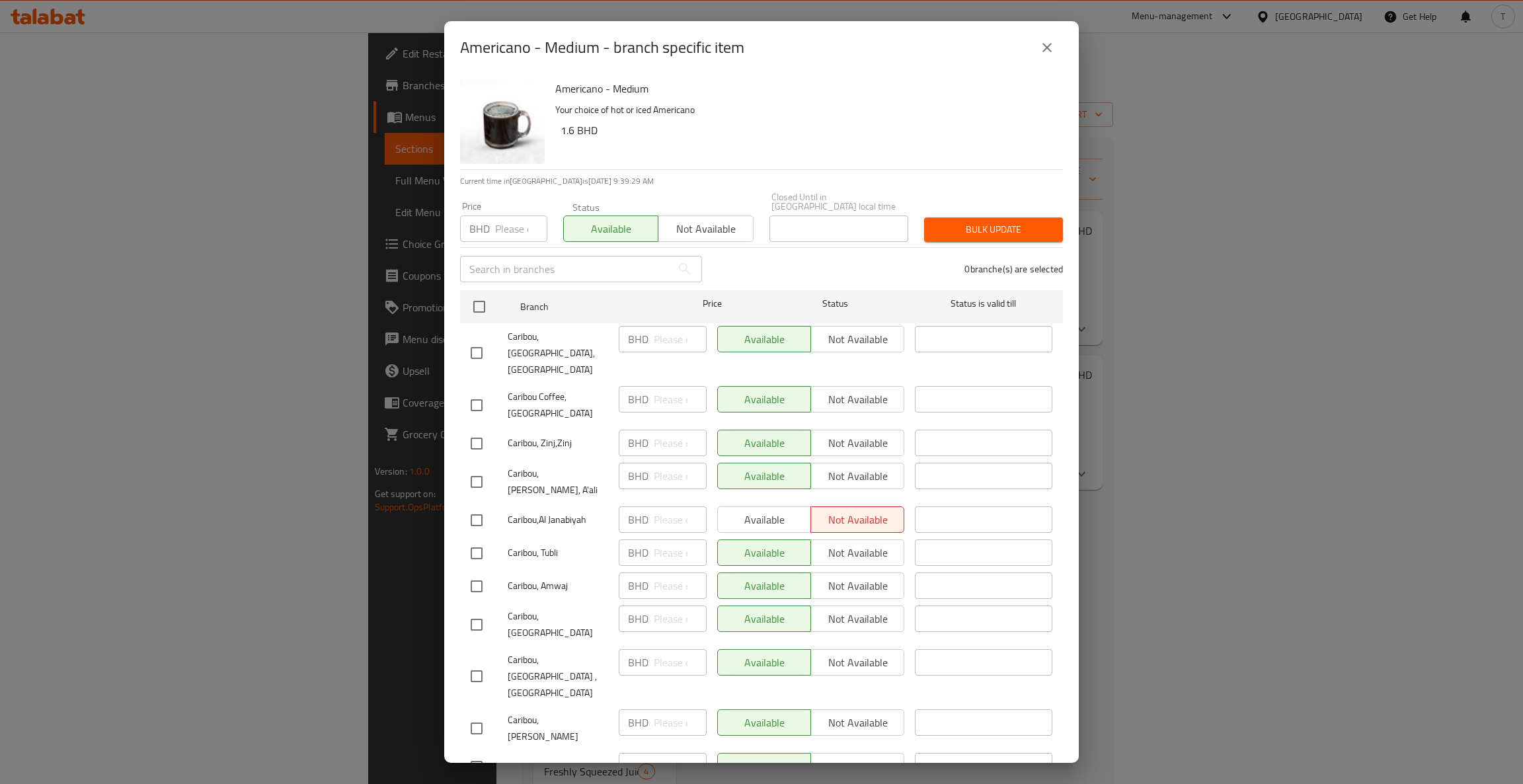
checkbox input "true"
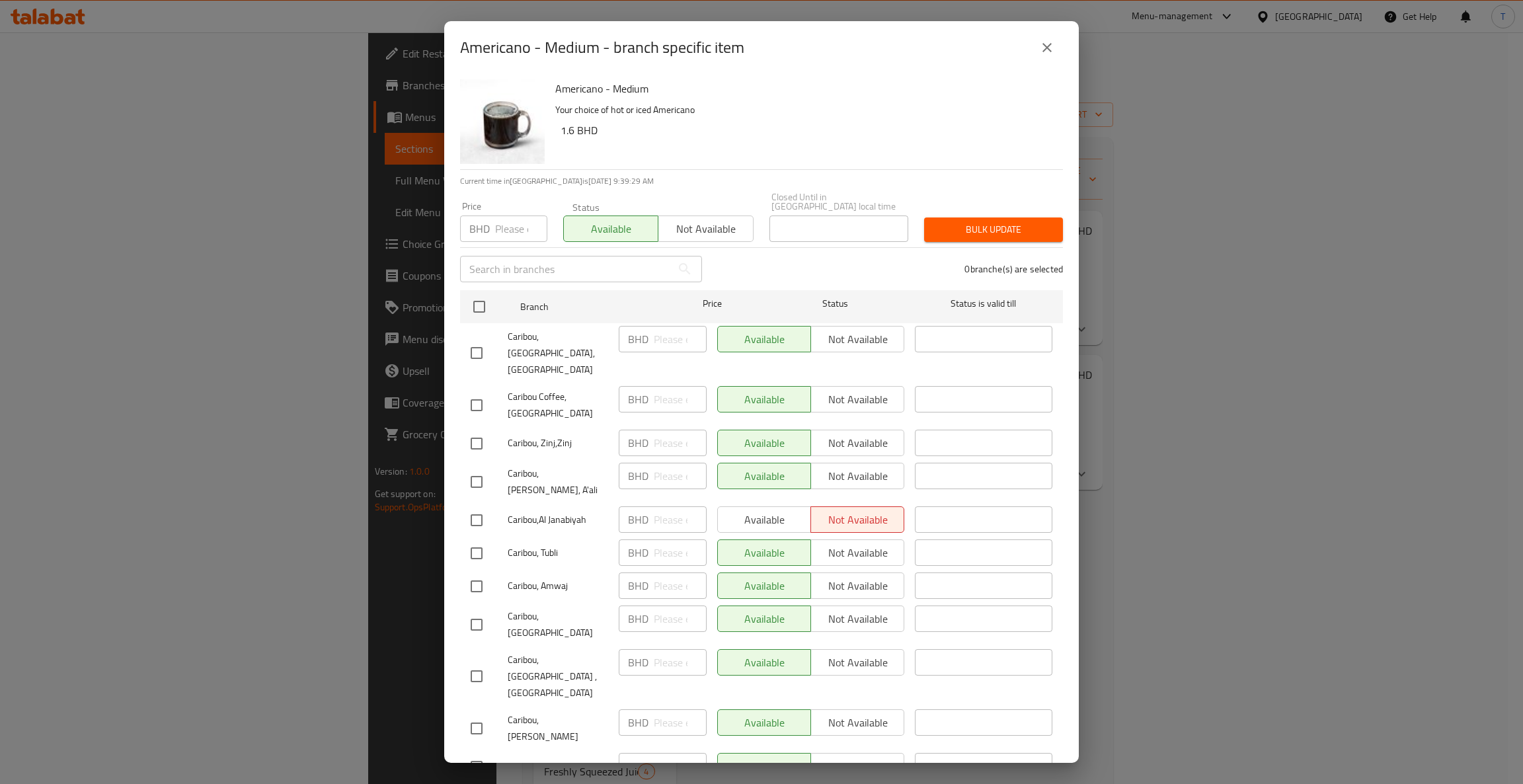
checkbox input "true"
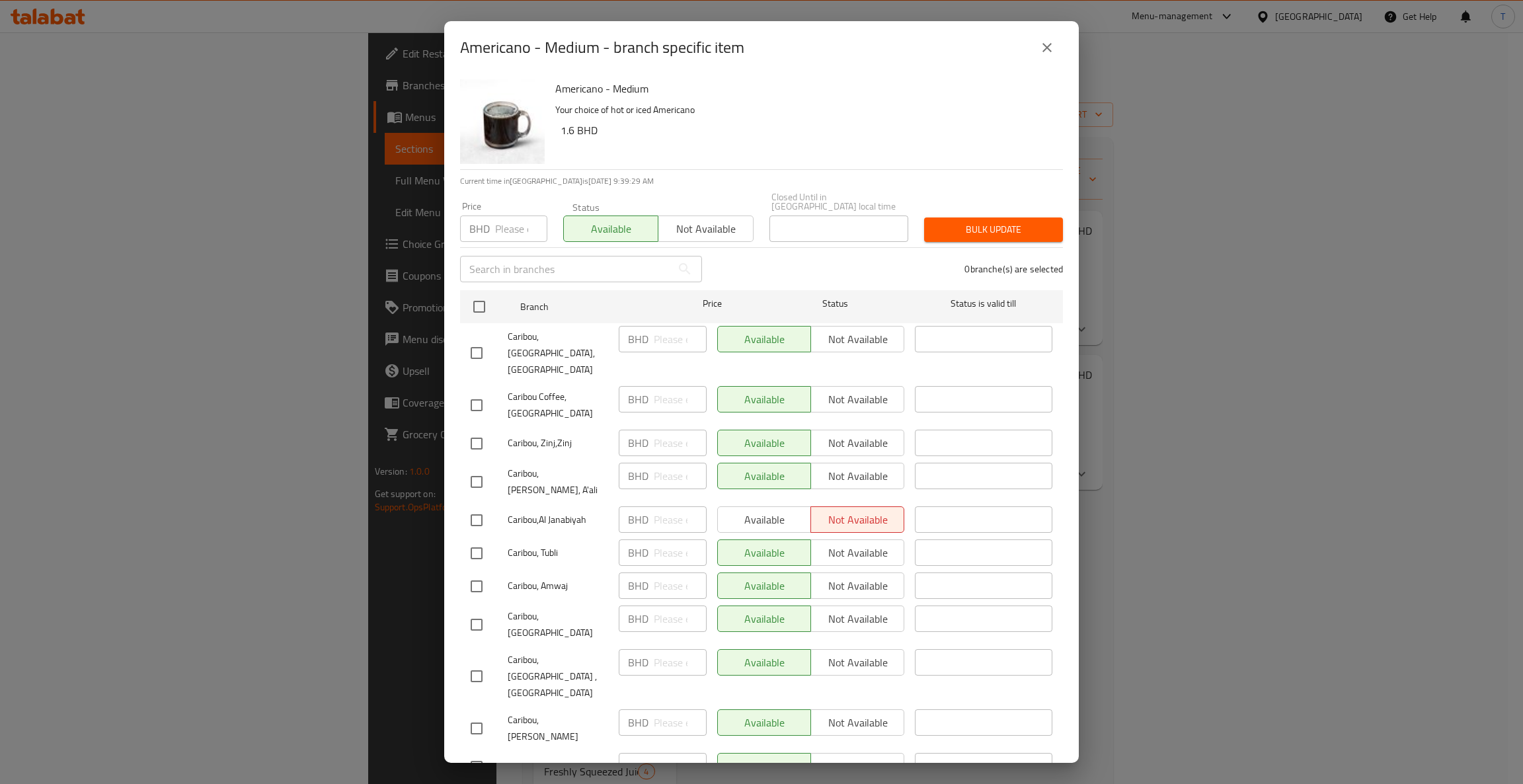
checkbox input "true"
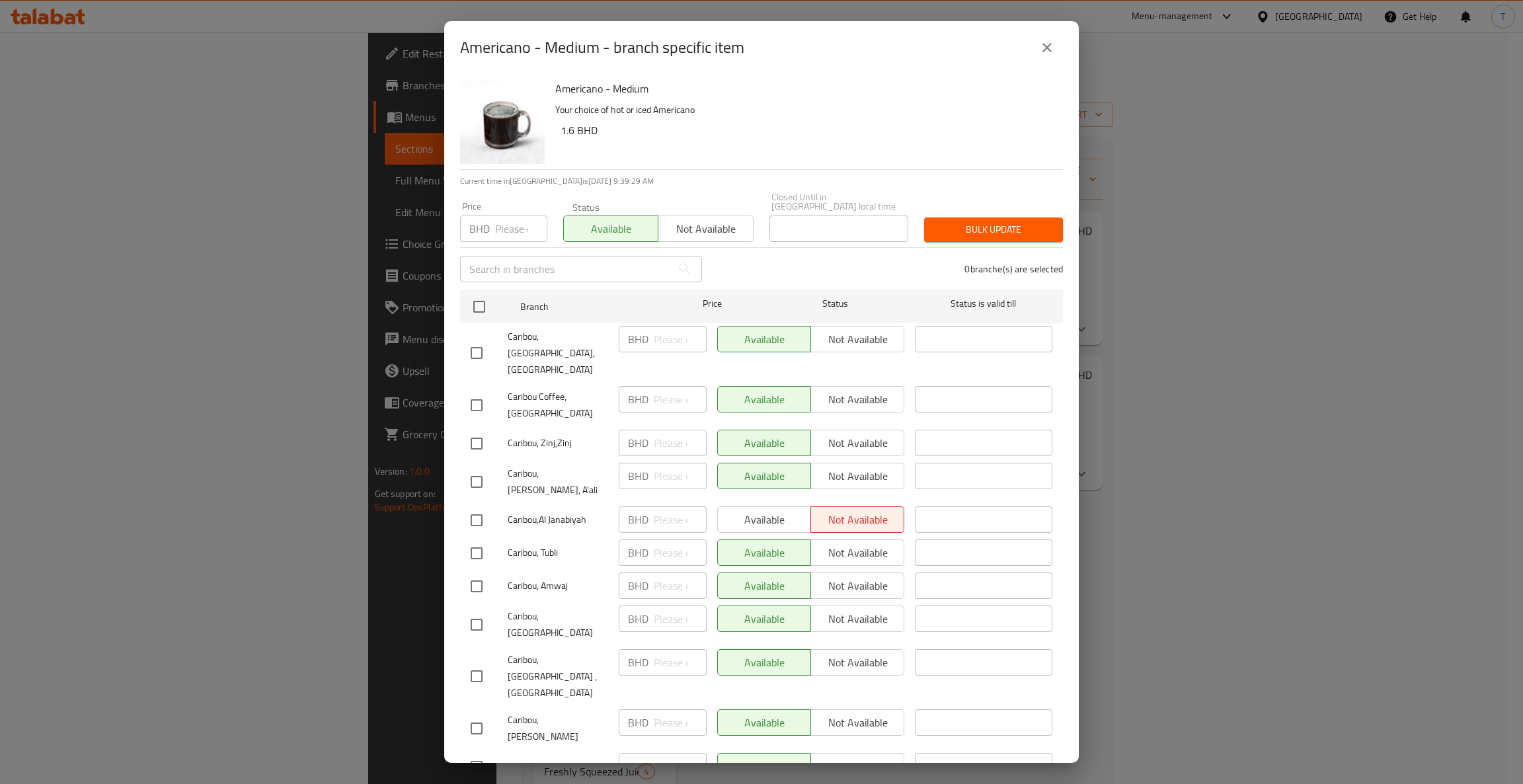
checkbox input "true"
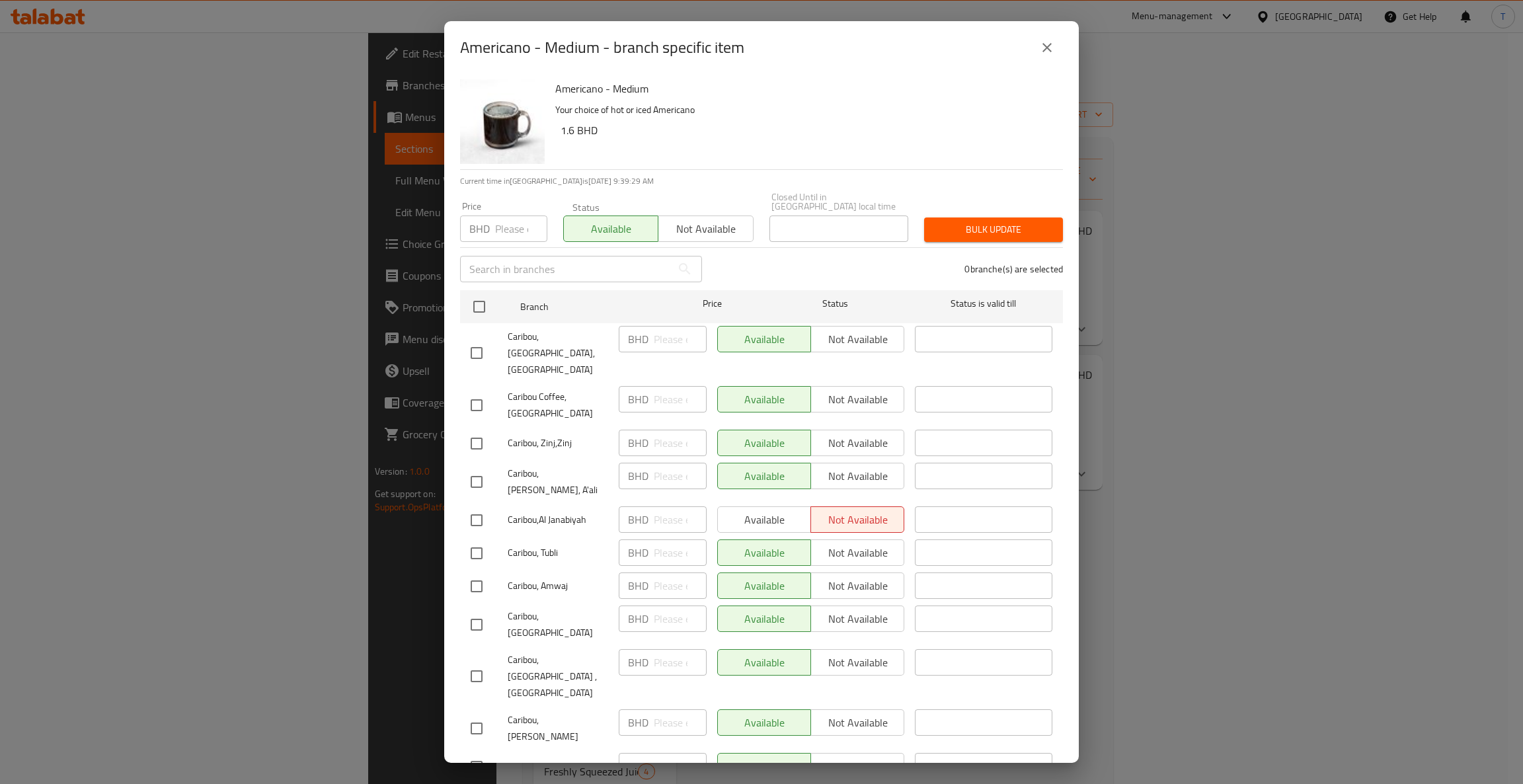
checkbox input "true"
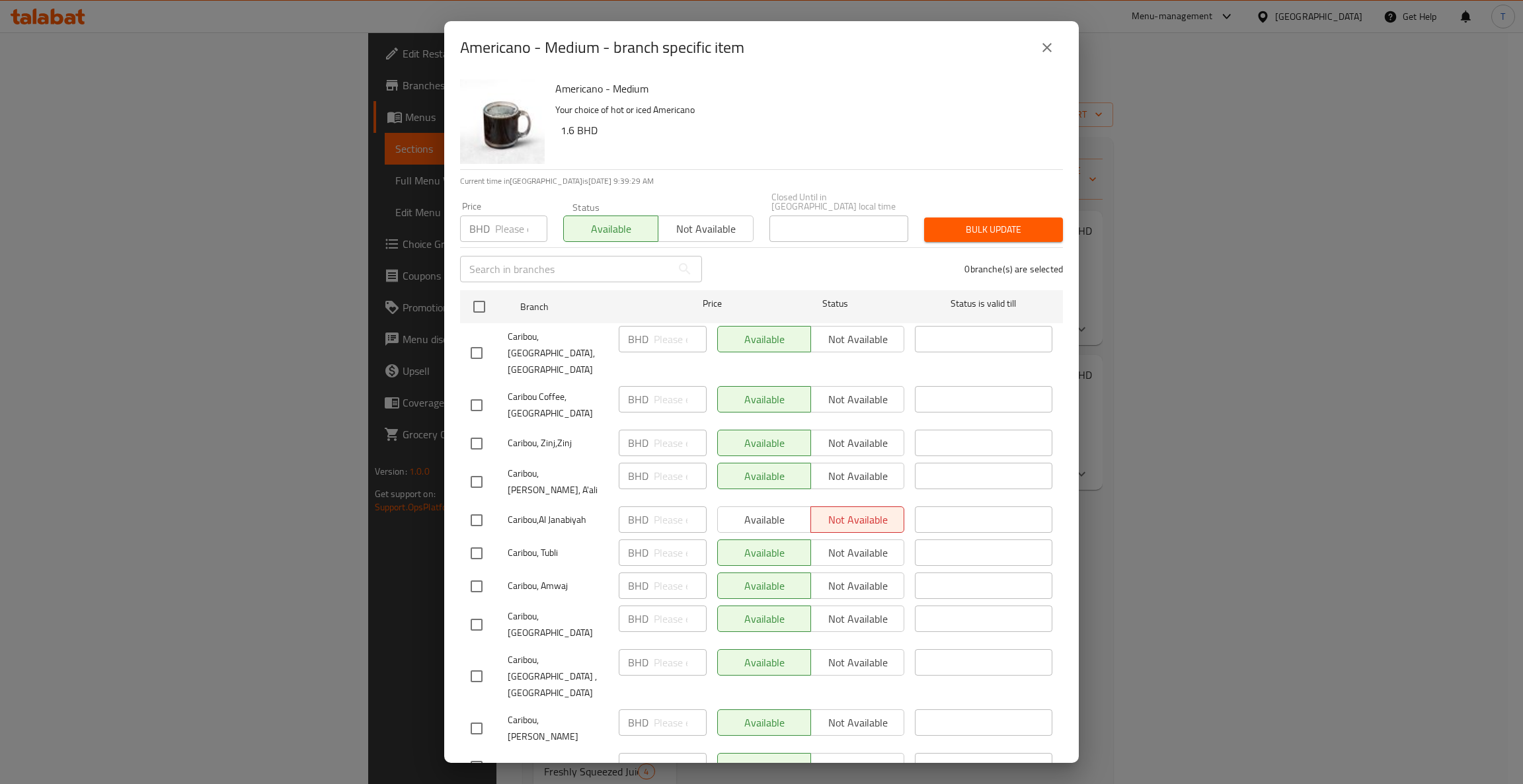
checkbox input "true"
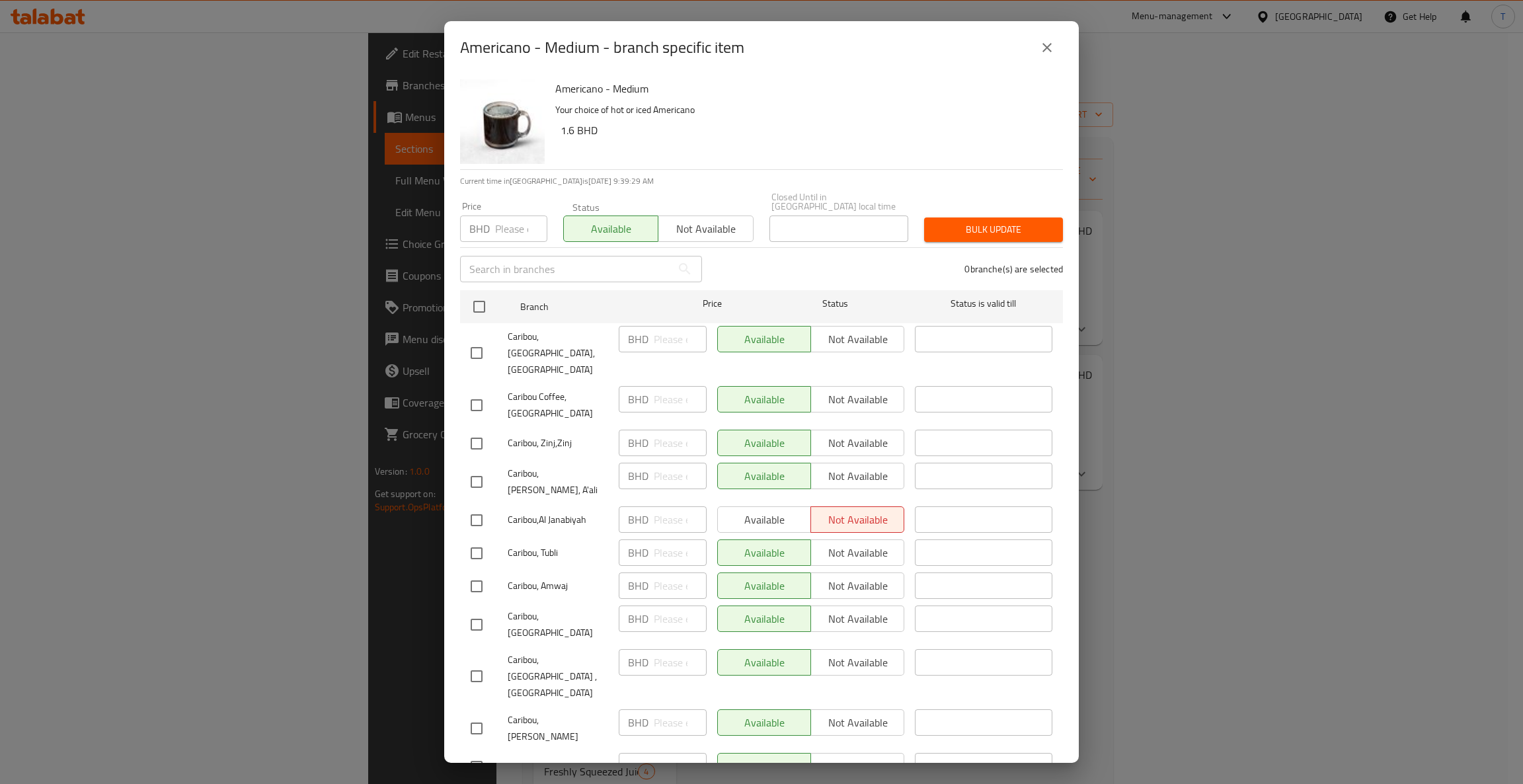
checkbox input "true"
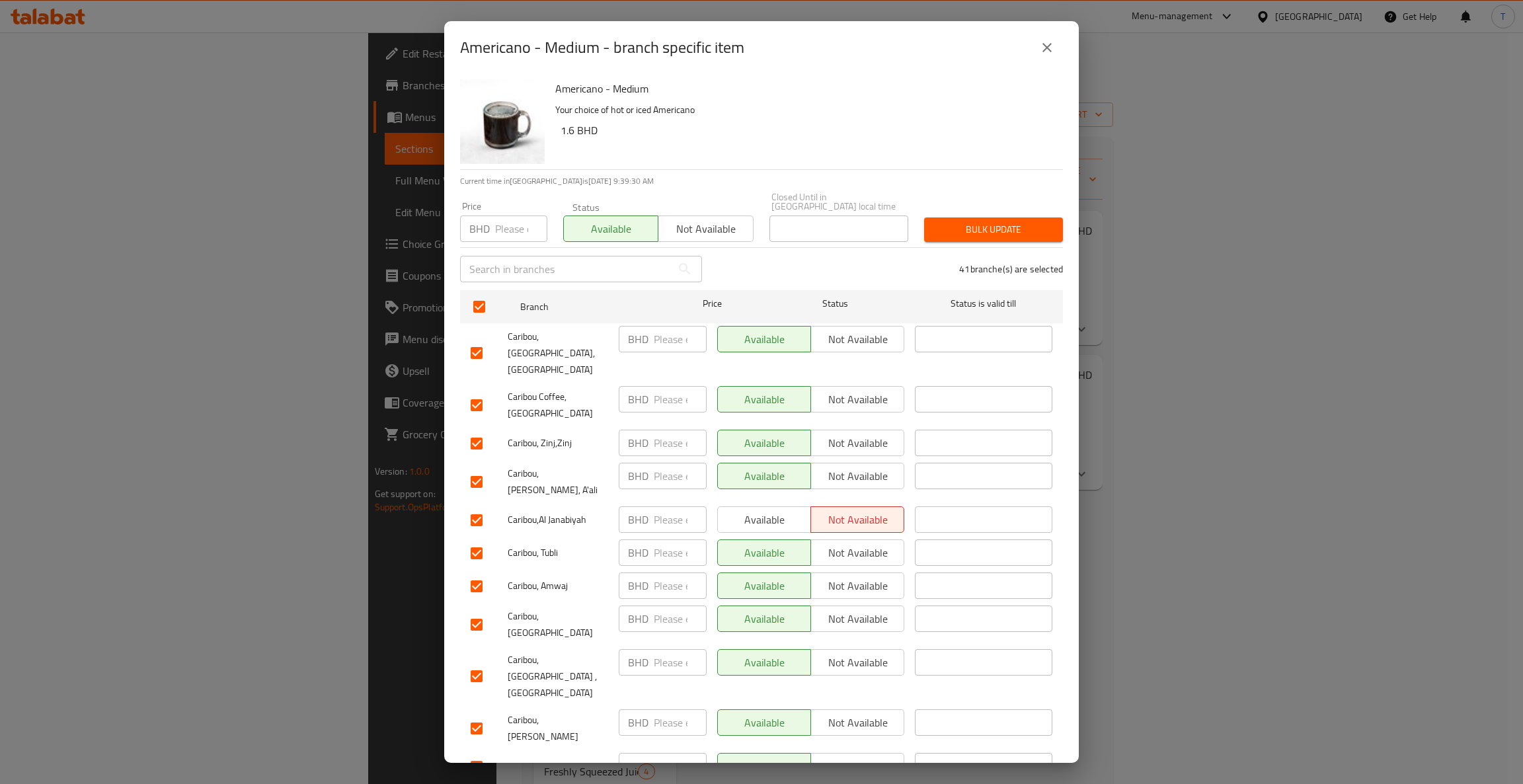
click at [994, 221] on span "Bulk update" at bounding box center [993, 229] width 118 height 17
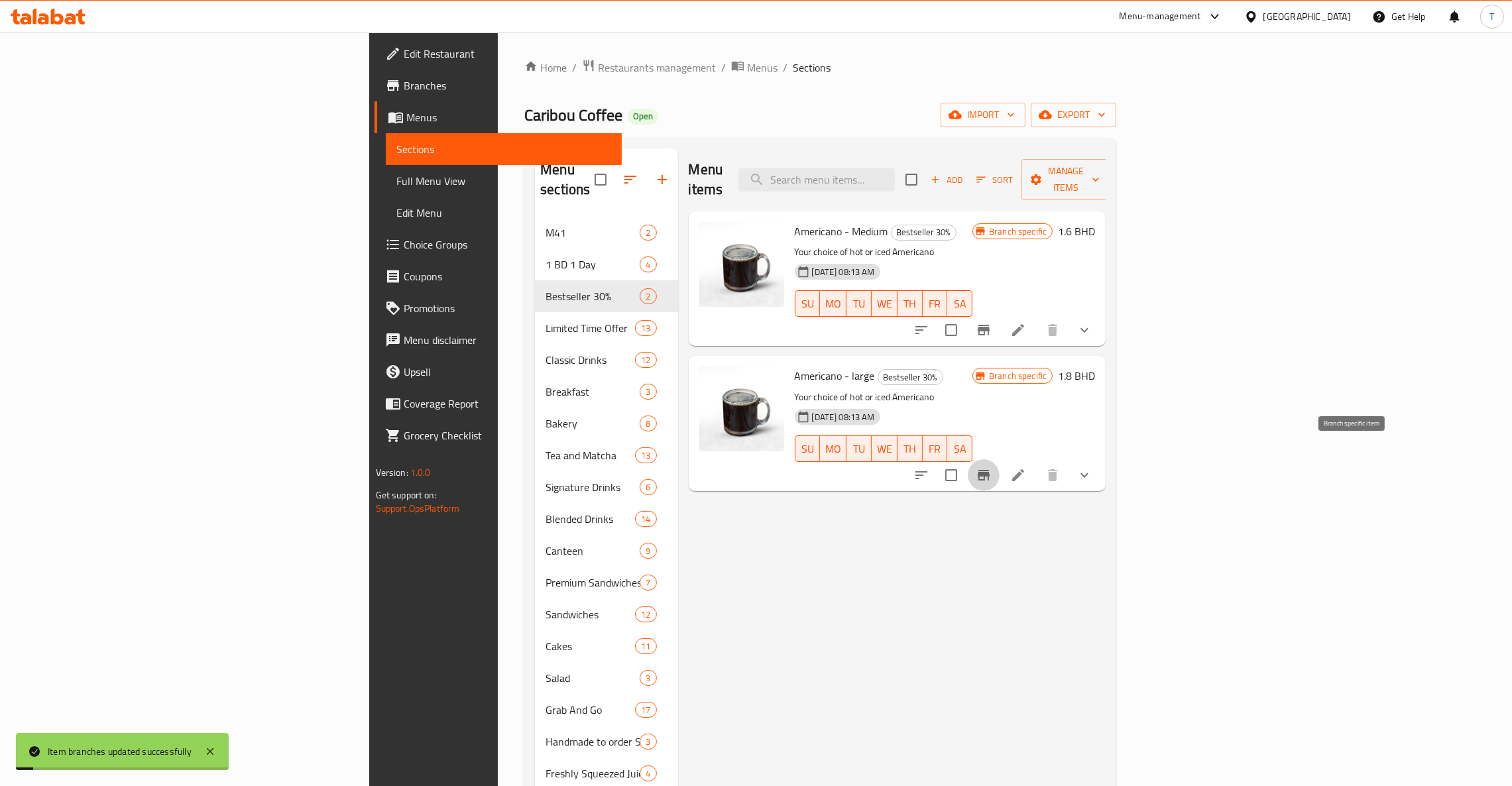
click at [989, 470] on icon "Branch-specific-item" at bounding box center [984, 475] width 12 height 11
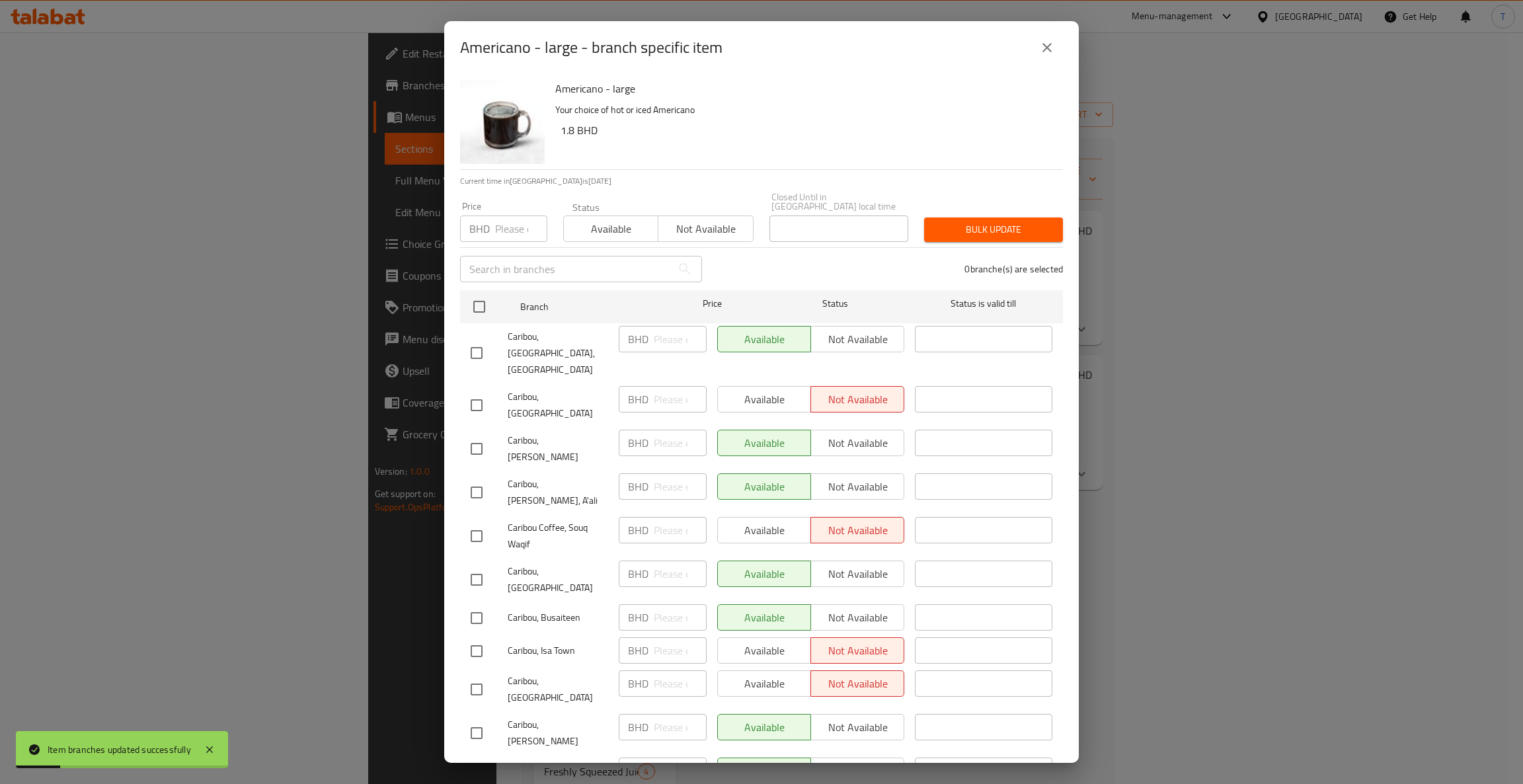
click at [694, 221] on span "Not available" at bounding box center [705, 229] width 84 height 19
click at [620, 221] on span "Available" at bounding box center [611, 229] width 84 height 19
click at [479, 292] on input "checkbox" at bounding box center [479, 306] width 28 height 28
checkbox input "true"
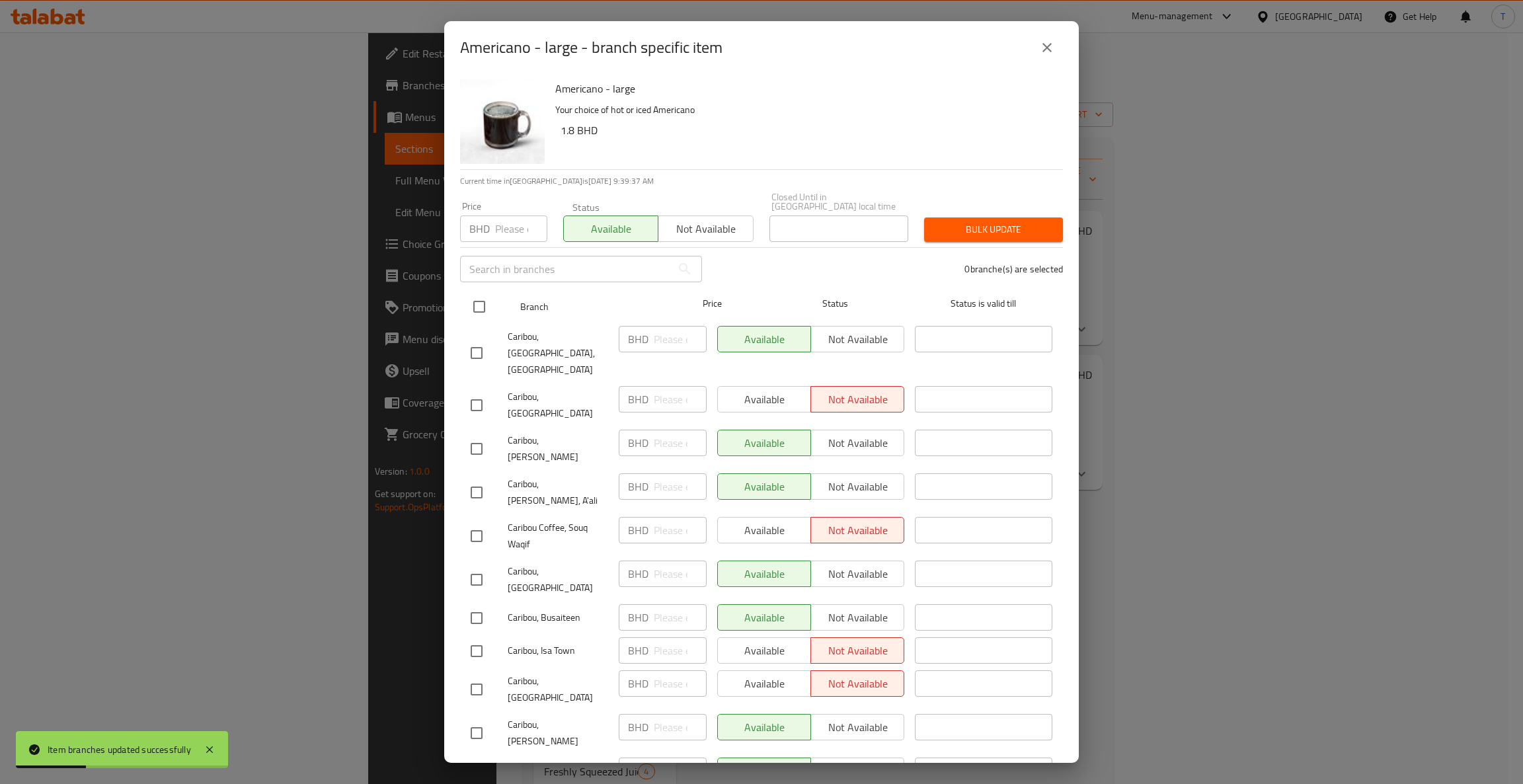
checkbox input "true"
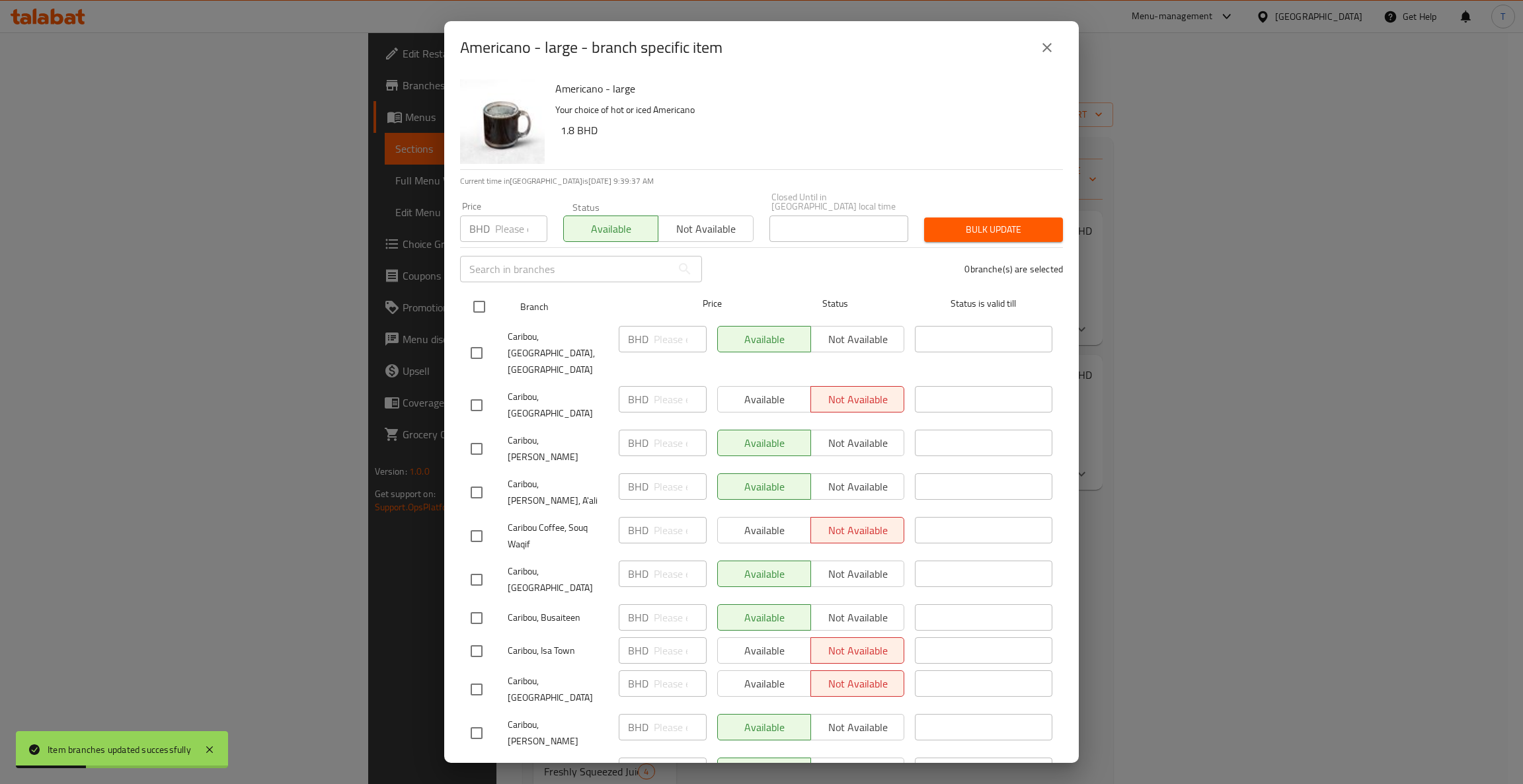
checkbox input "true"
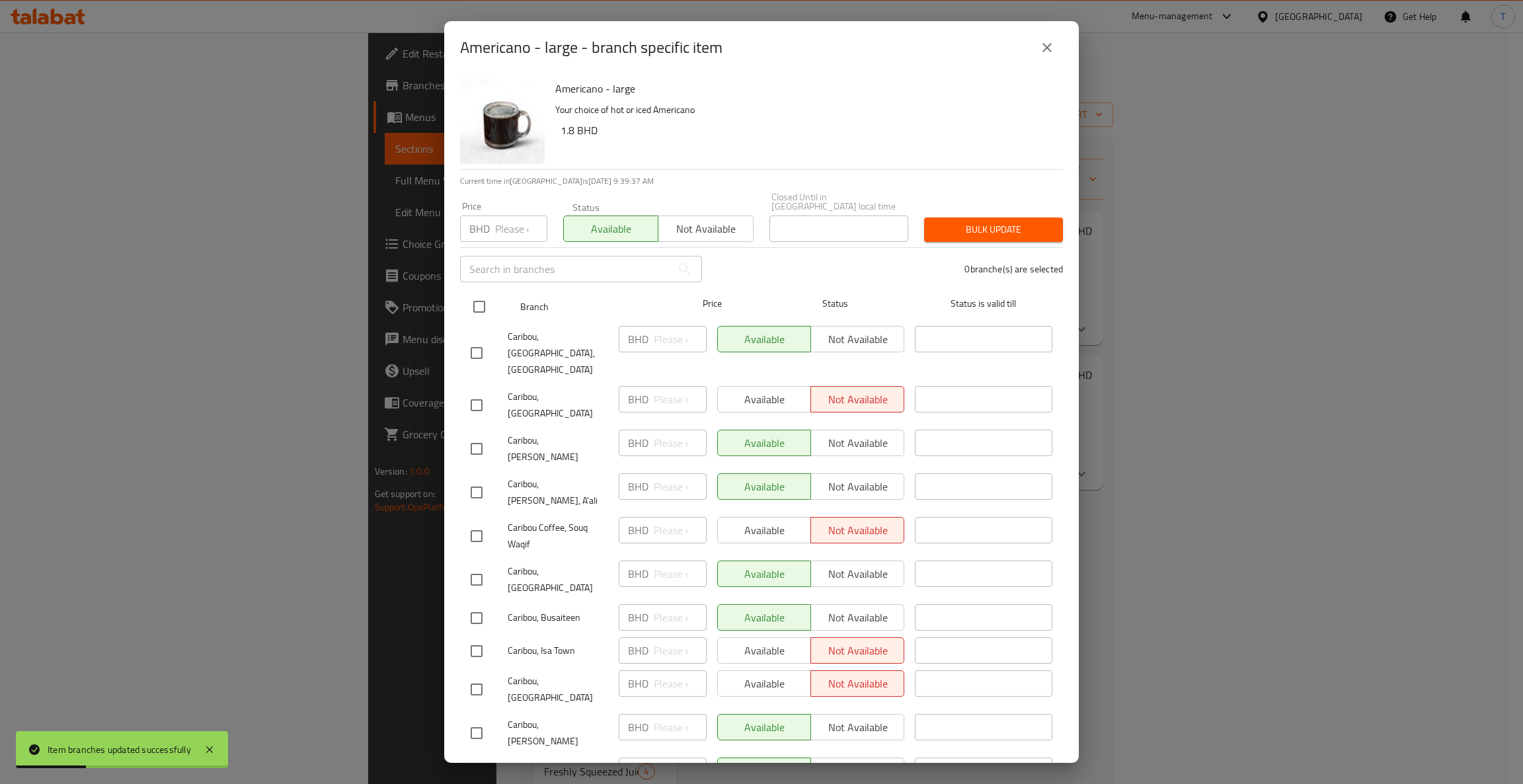
checkbox input "true"
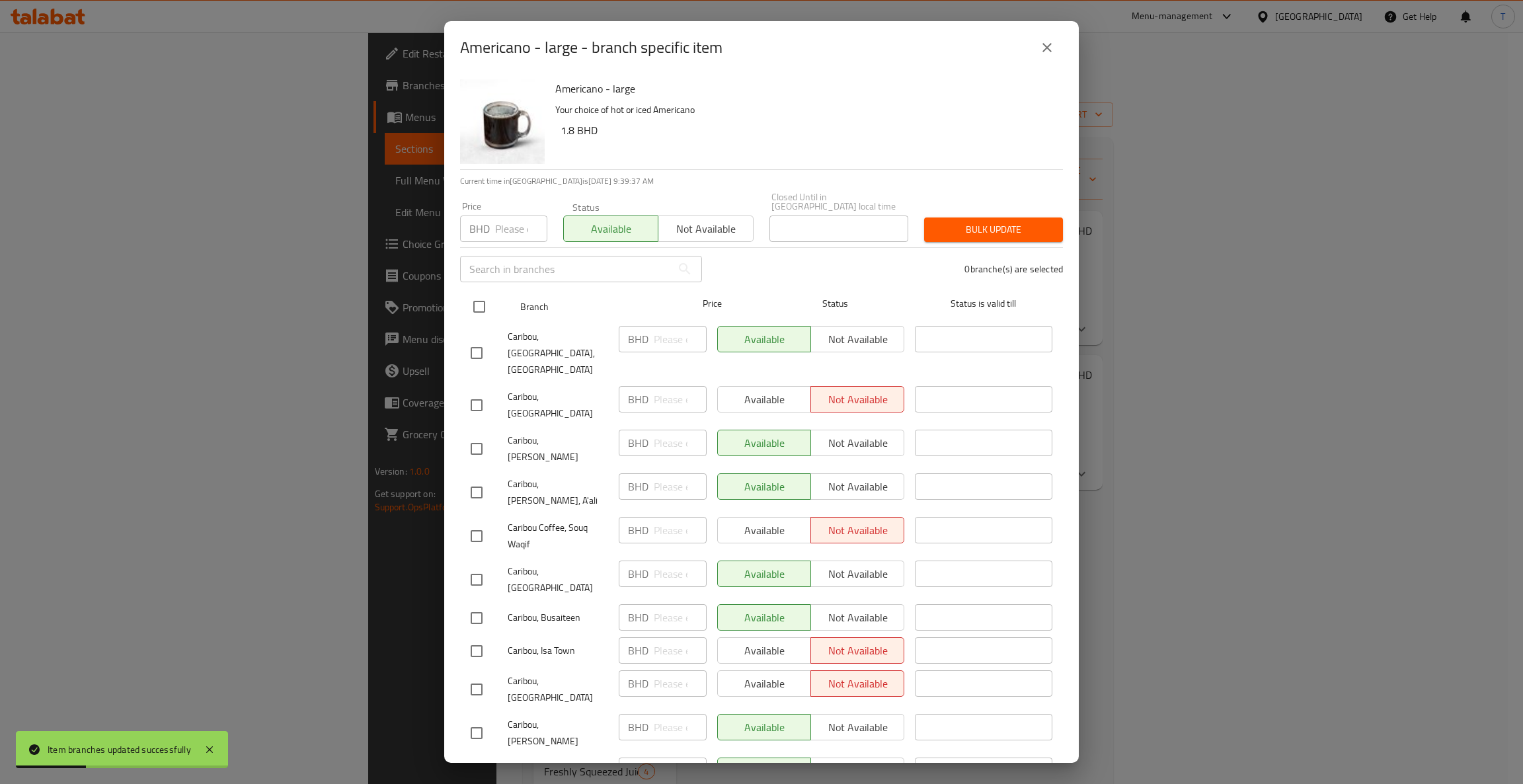
checkbox input "true"
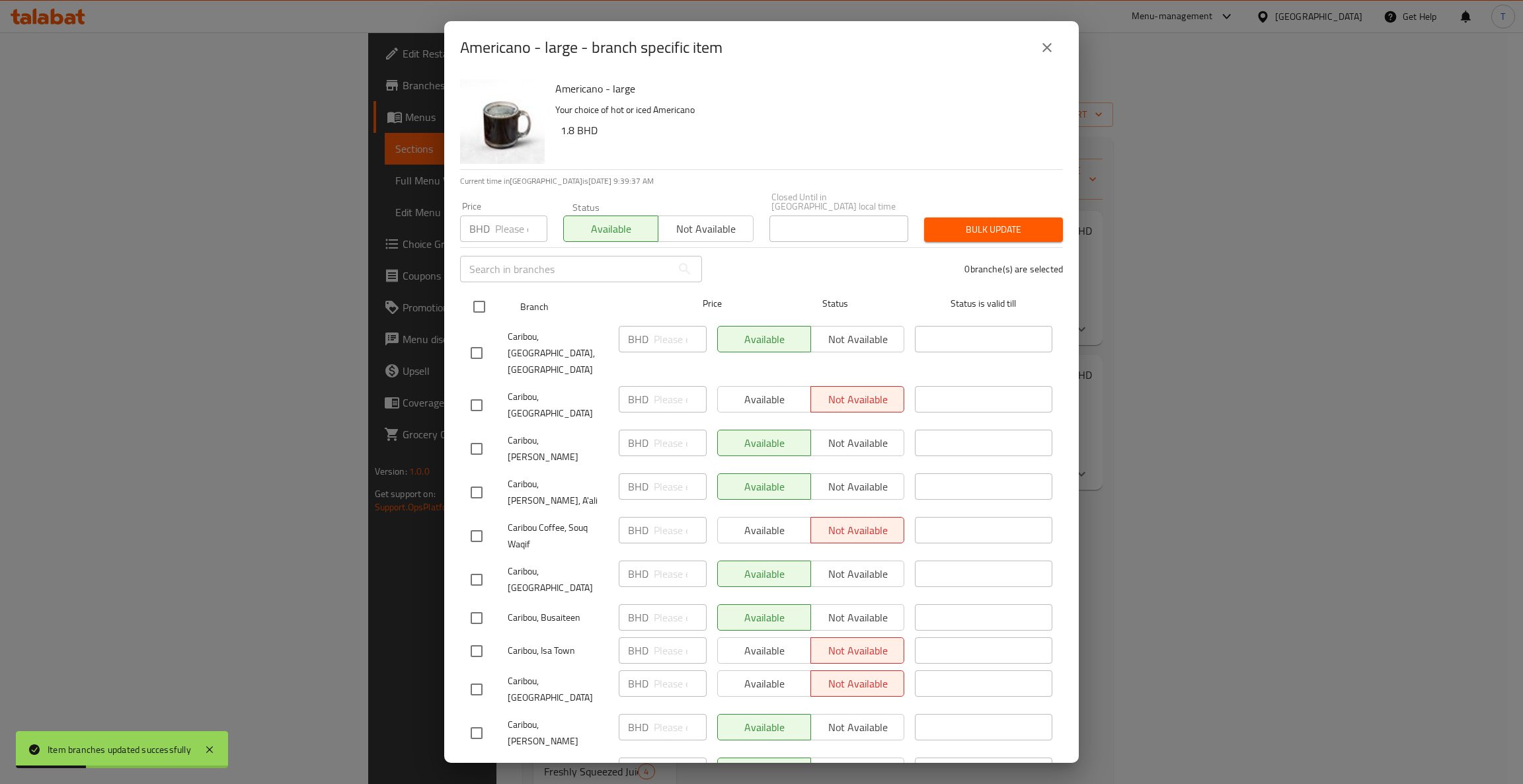
checkbox input "true"
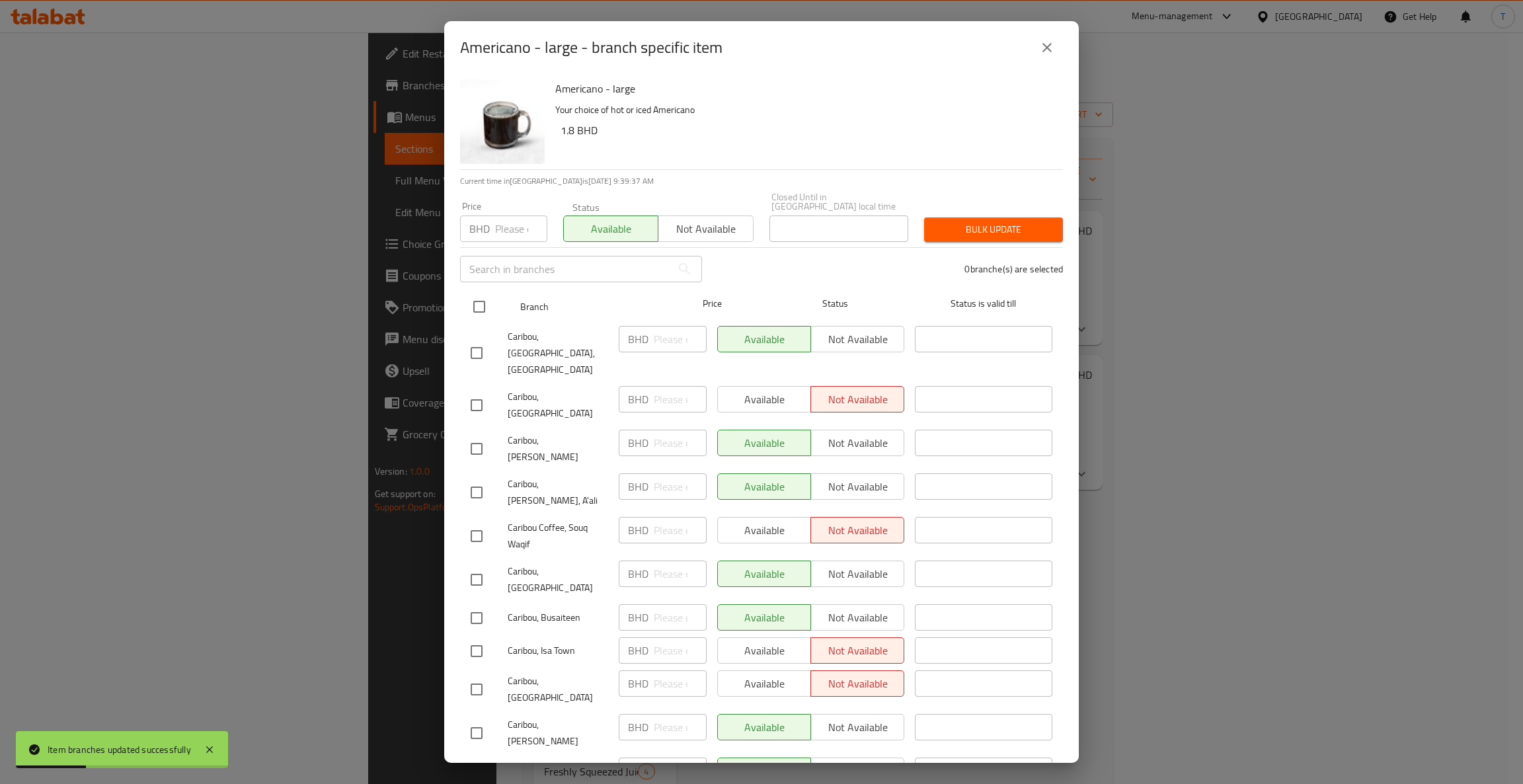
checkbox input "true"
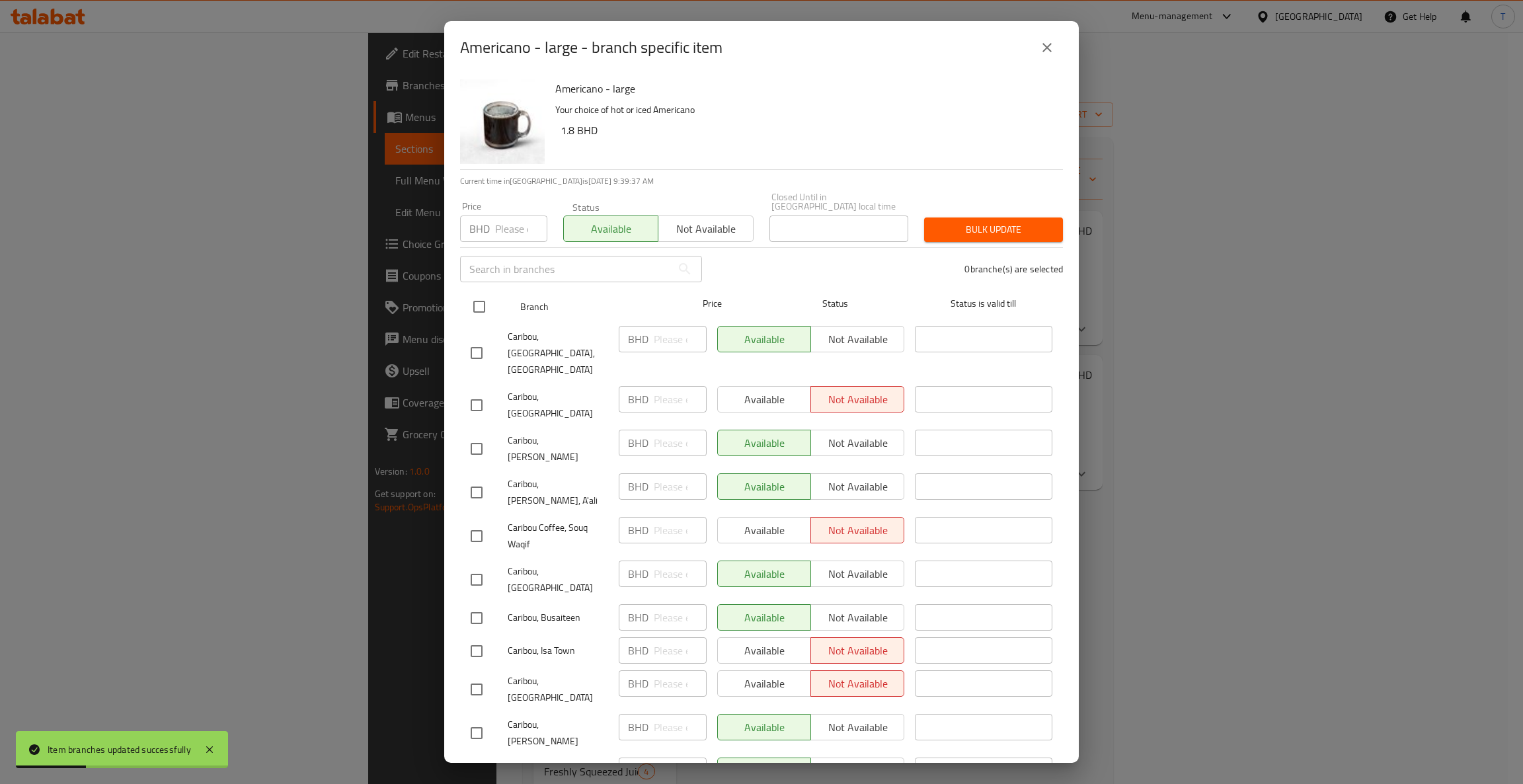
checkbox input "true"
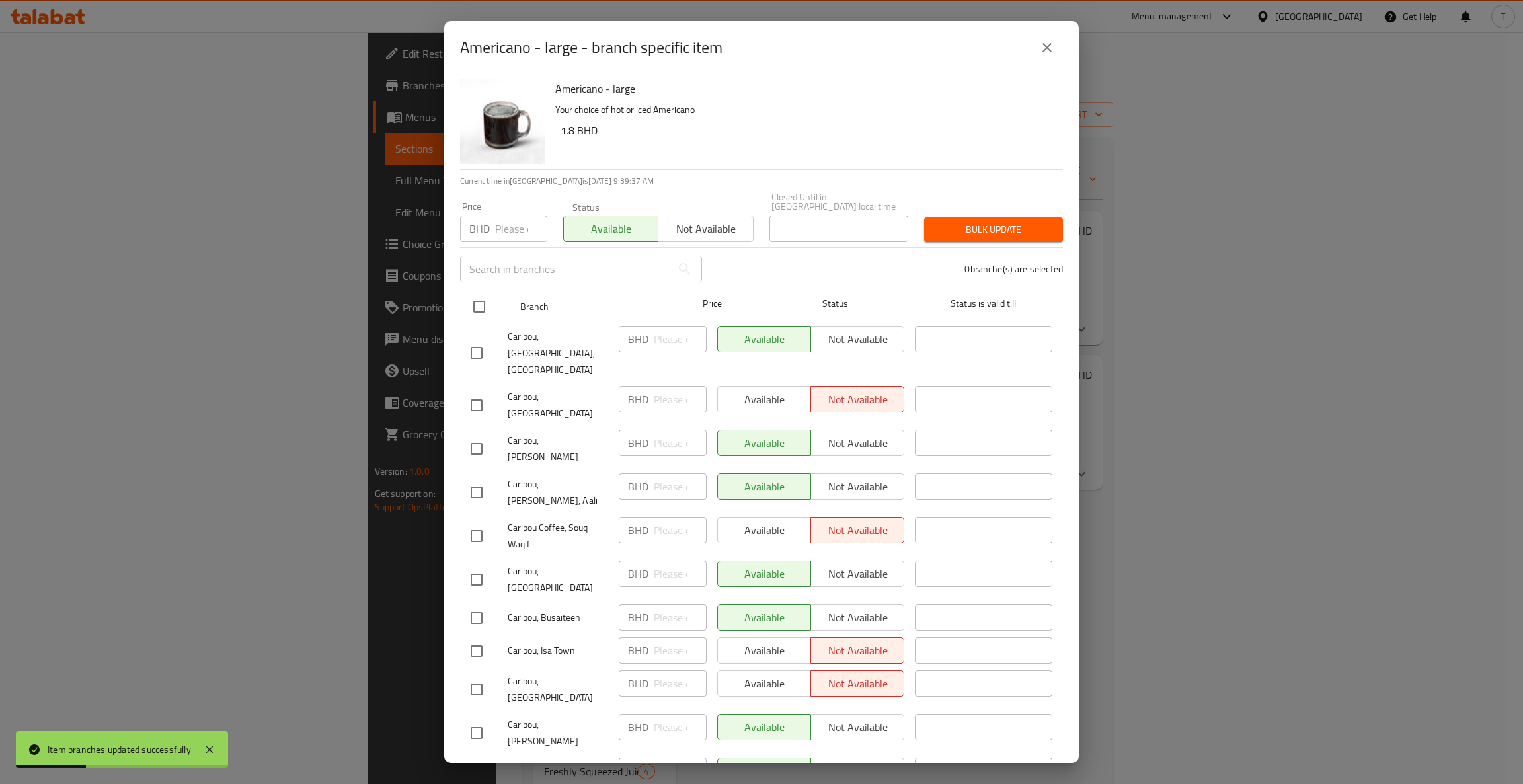
checkbox input "true"
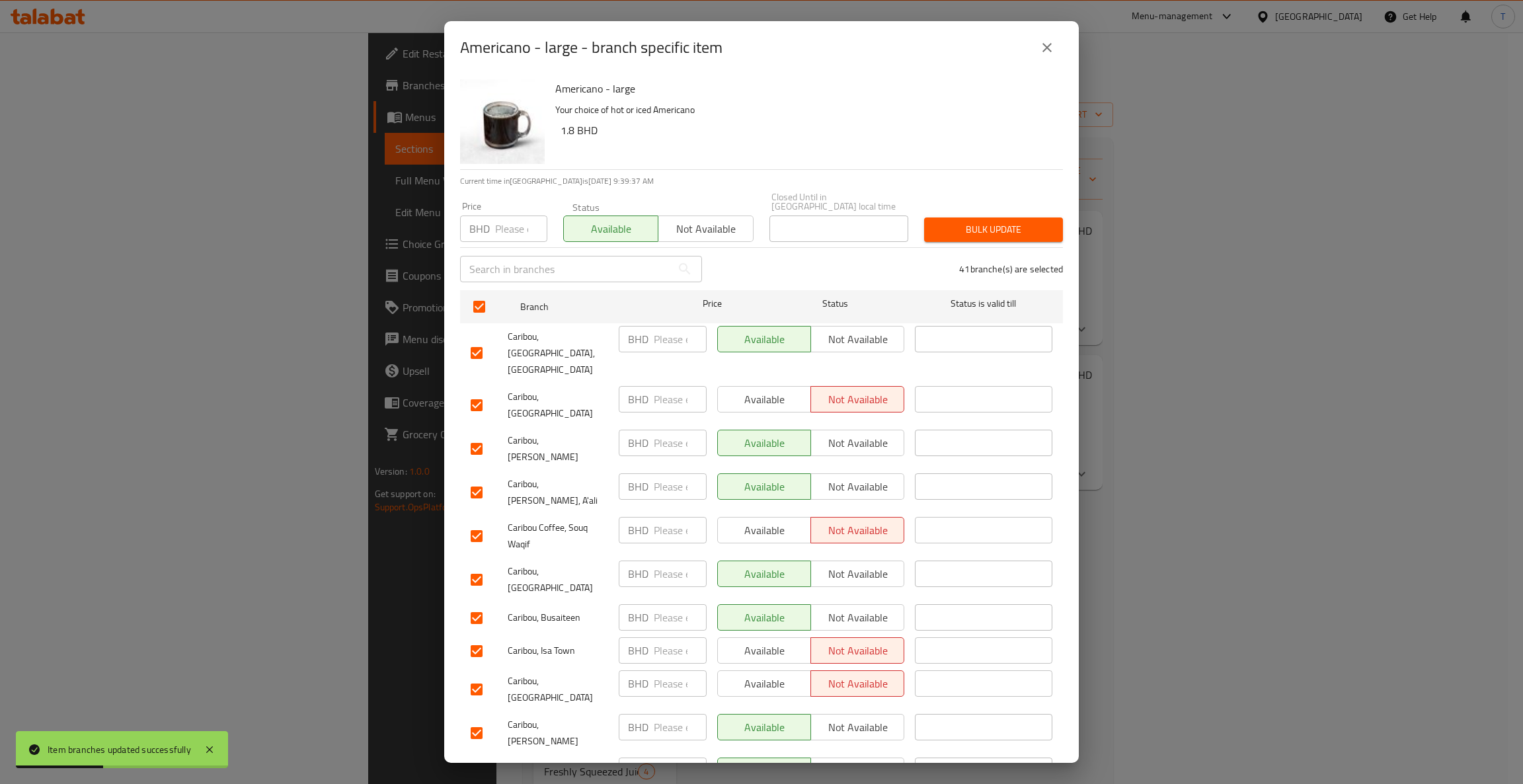
click at [953, 221] on span "Bulk update" at bounding box center [993, 229] width 118 height 17
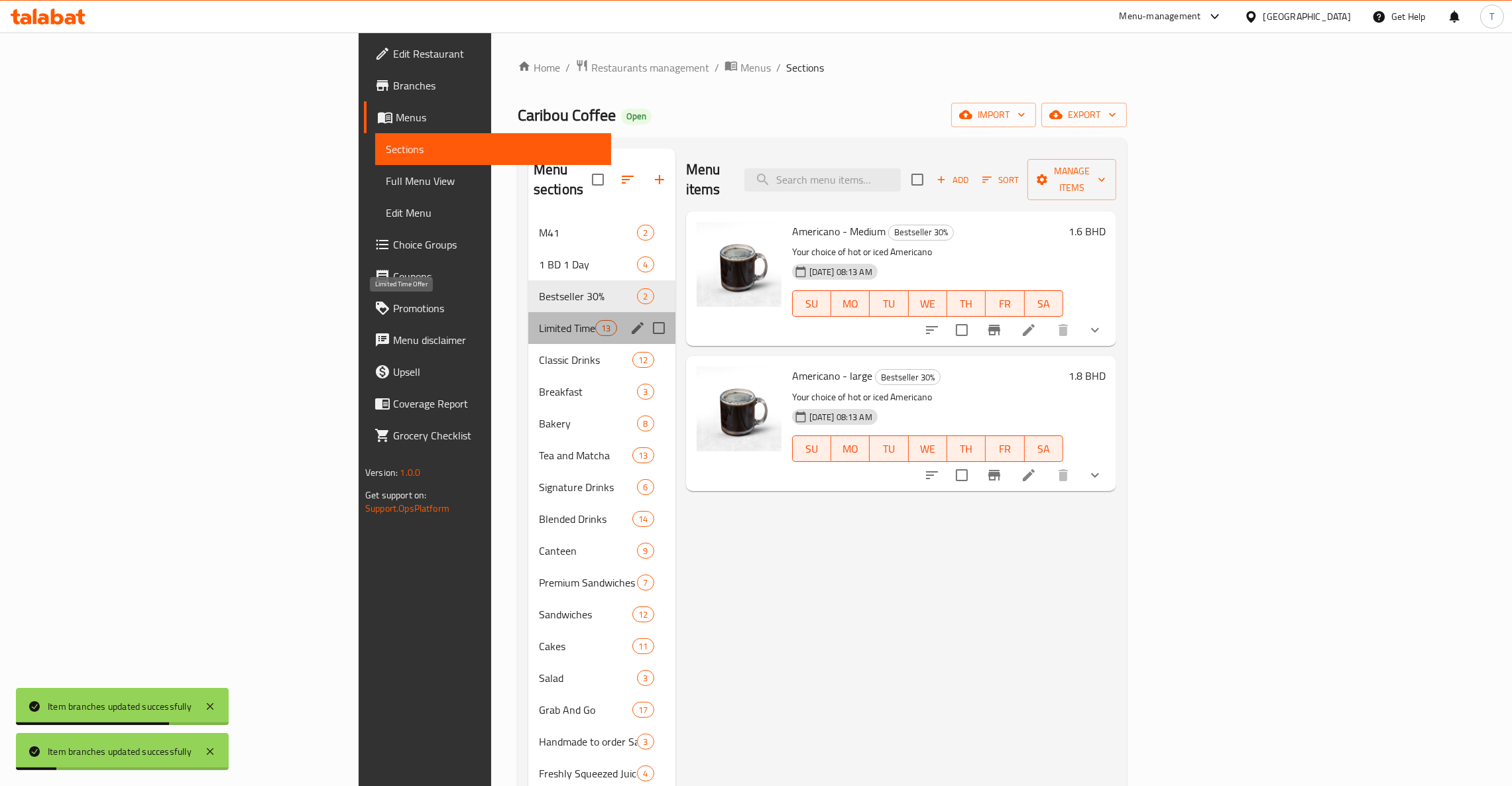
click at [539, 320] on span "Limited Time Offer" at bounding box center [566, 328] width 56 height 16
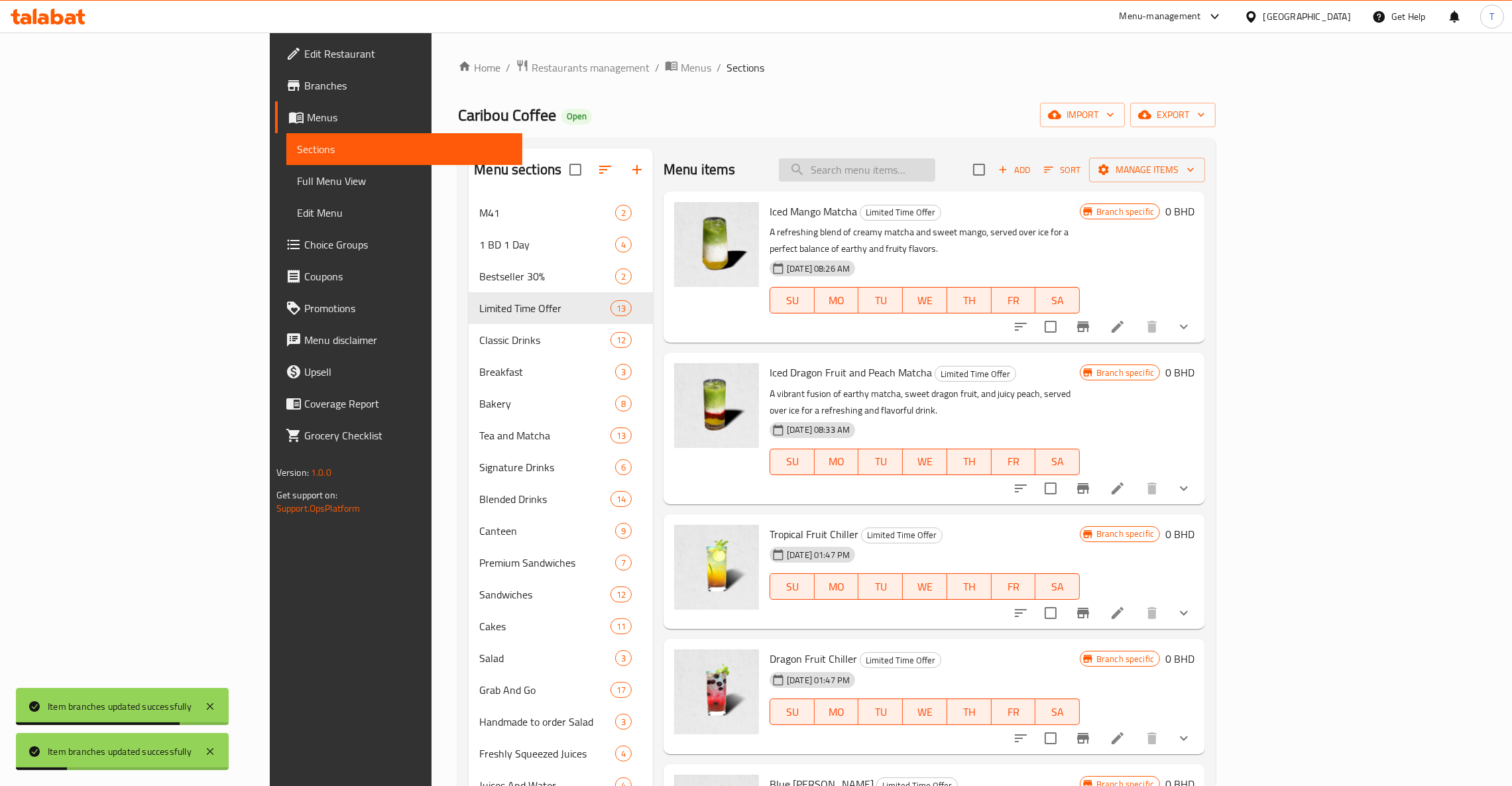
click at [936, 172] on input "search" at bounding box center [857, 170] width 157 height 24
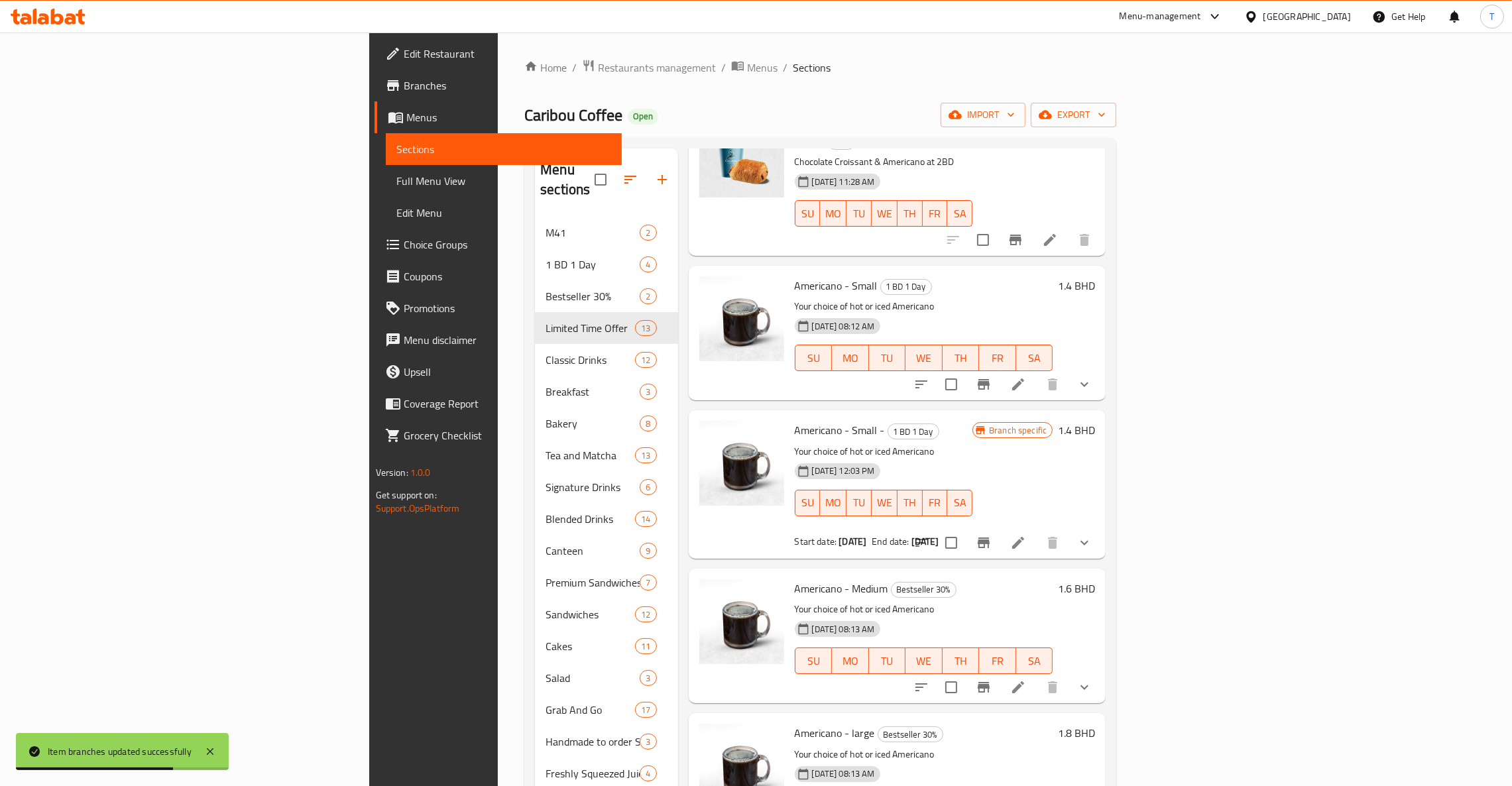
scroll to position [187, 0]
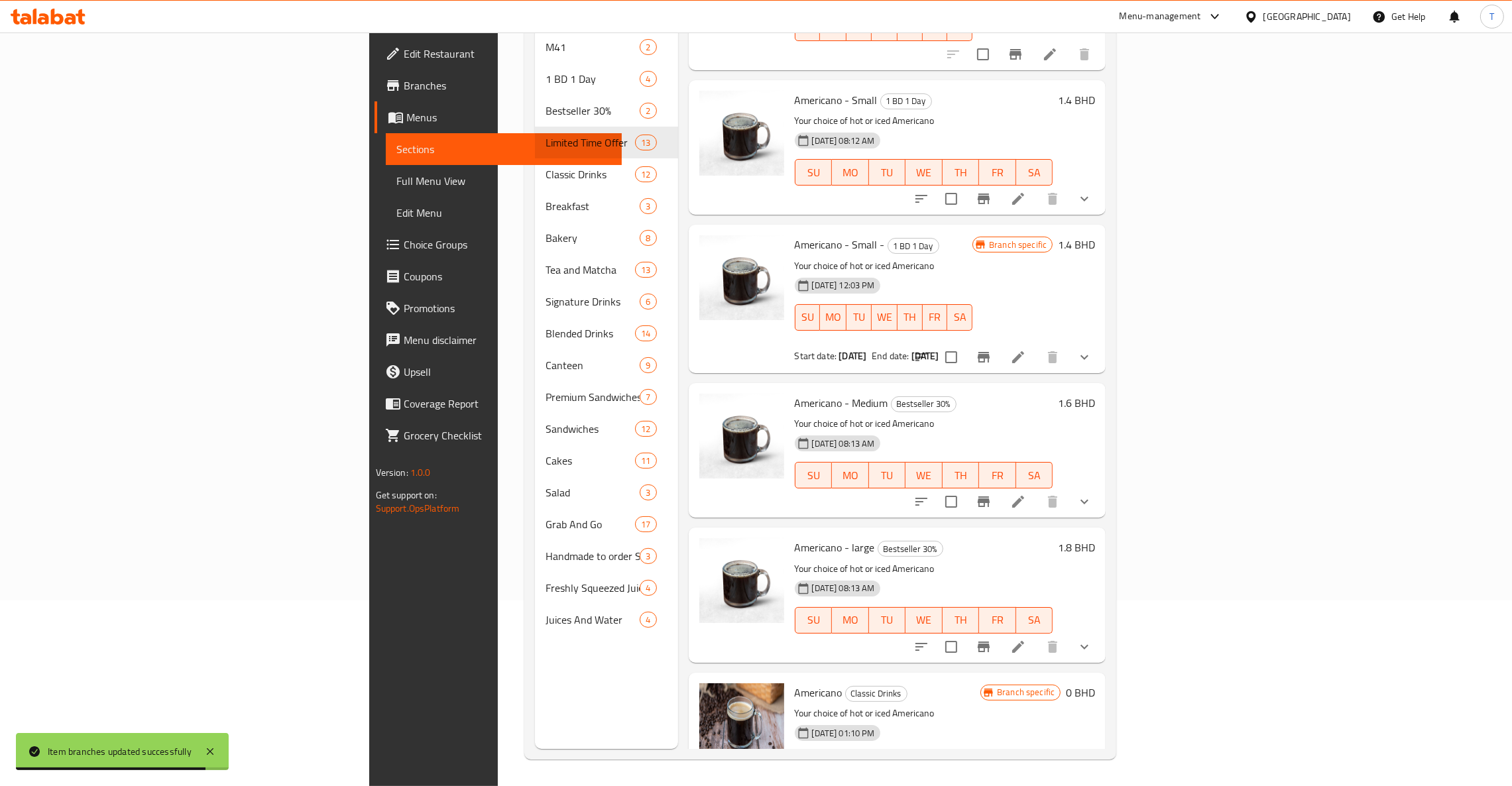
type input "american"
click at [989, 785] on icon "Branch-specific-item" at bounding box center [984, 791] width 12 height 11
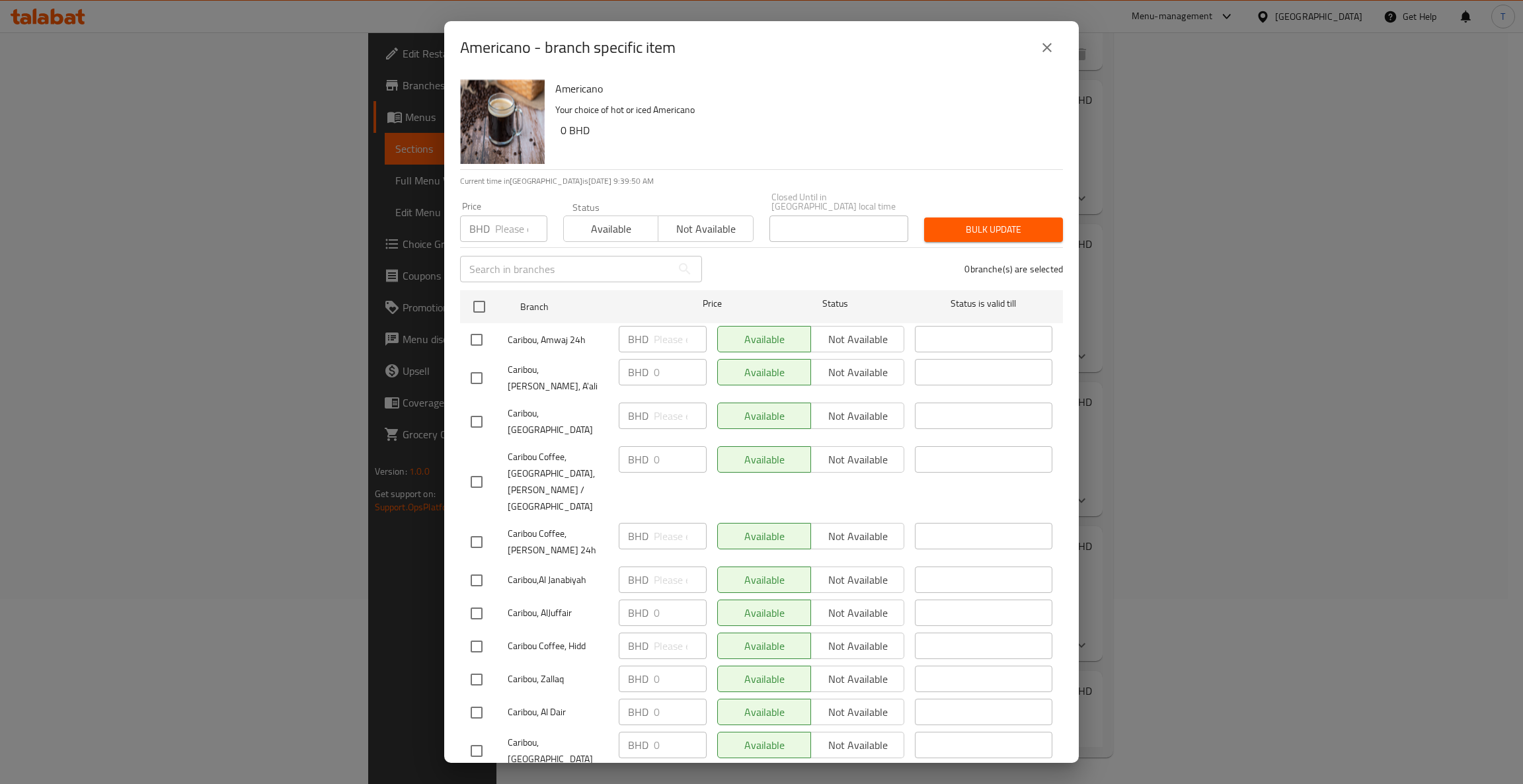
click at [1046, 44] on icon "close" at bounding box center [1046, 47] width 16 height 16
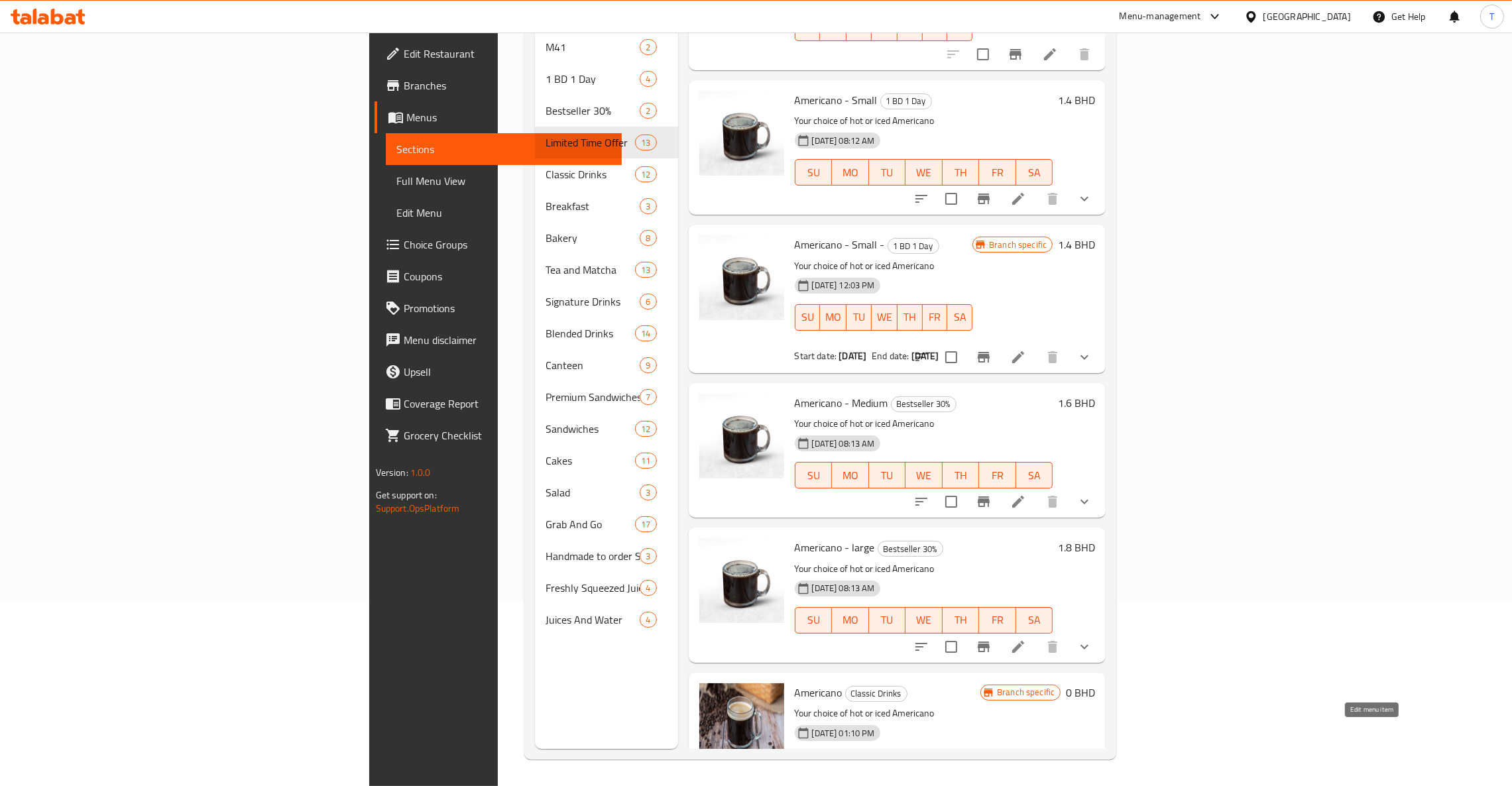
click at [1024, 785] on icon at bounding box center [1018, 791] width 12 height 12
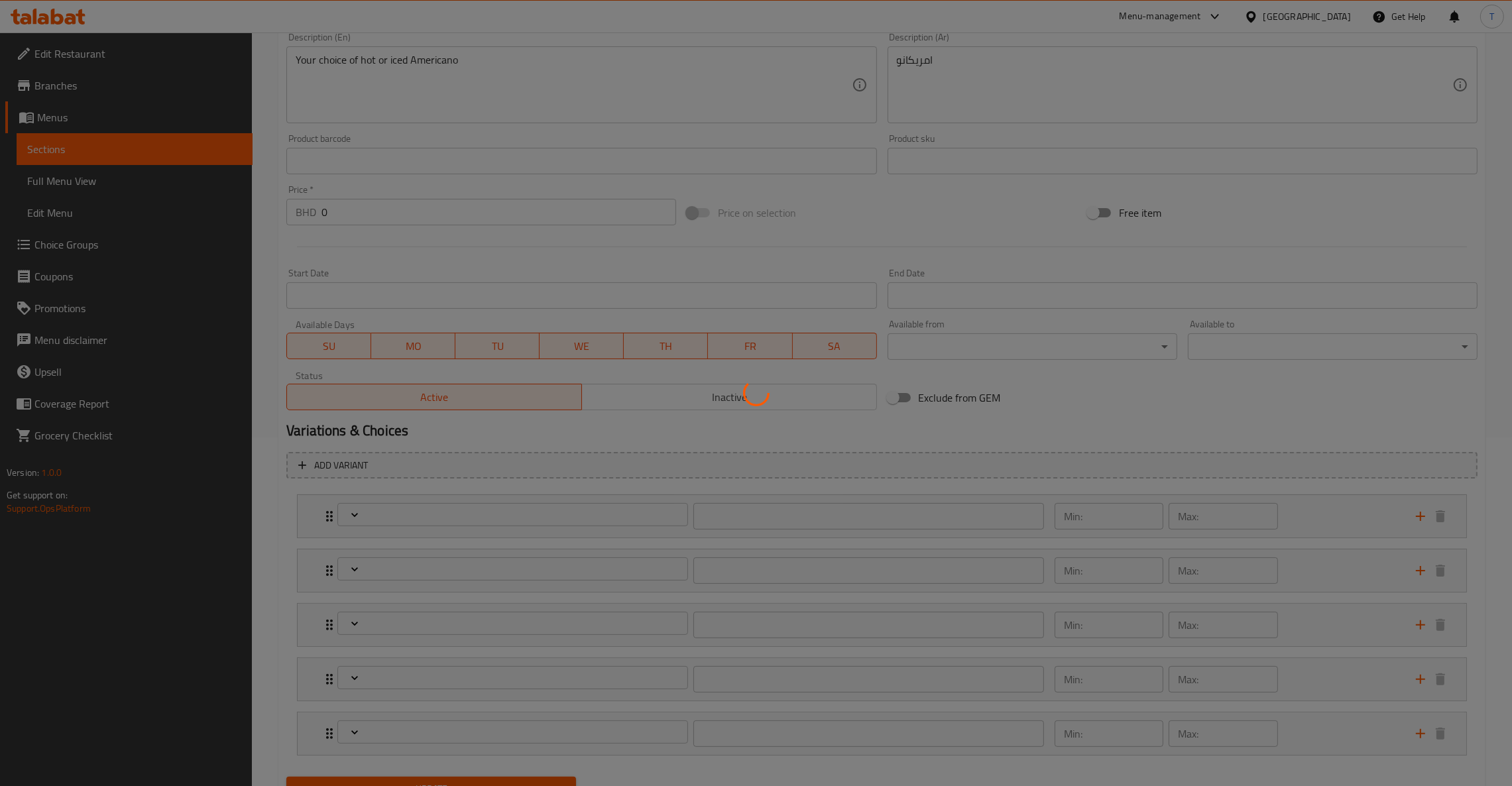
scroll to position [409, 0]
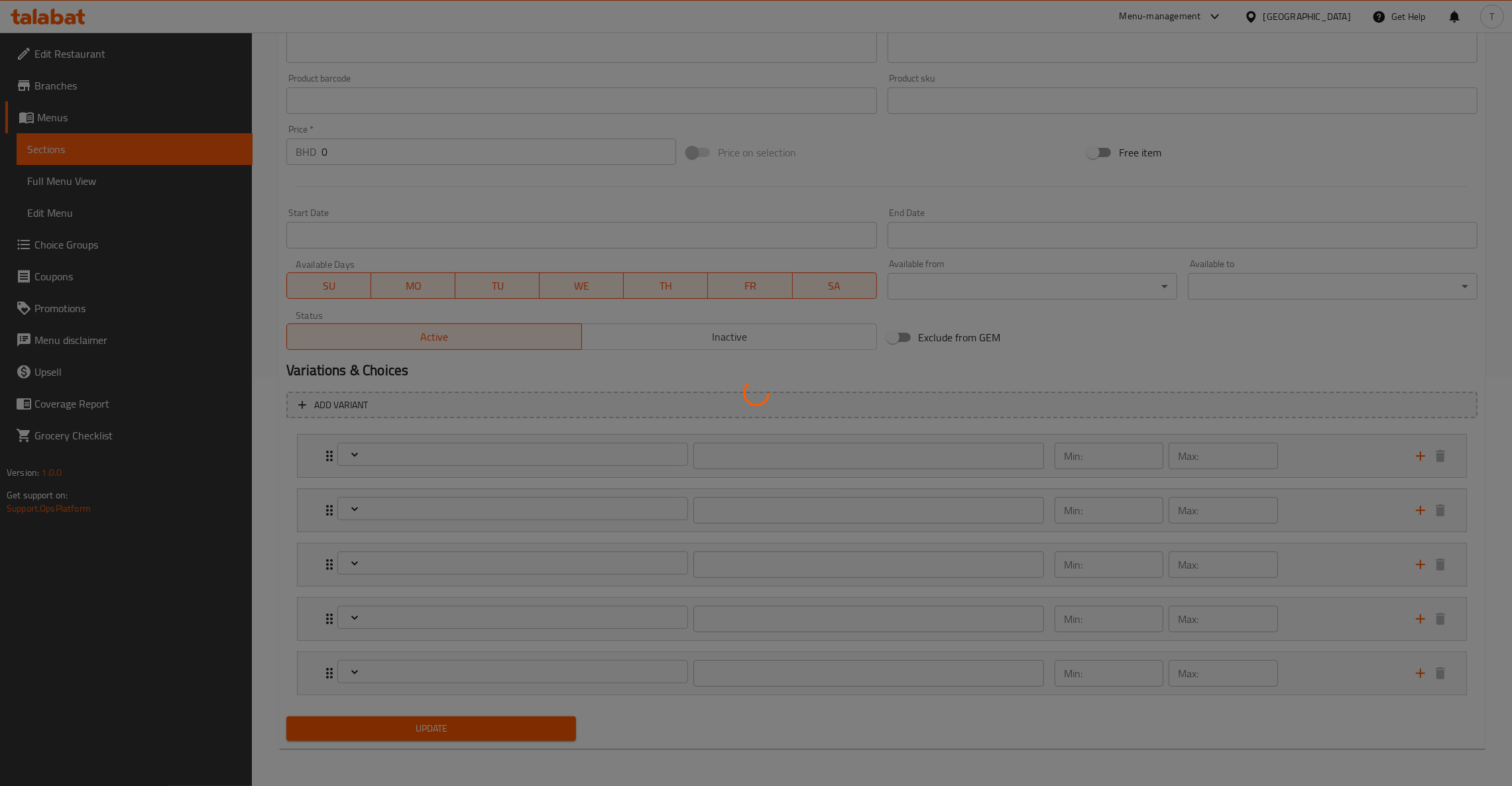
click at [718, 341] on div at bounding box center [756, 393] width 1512 height 786
type input "أختيارك من الحجم"
type input "1"
type input "إختيارك من القهوة:"
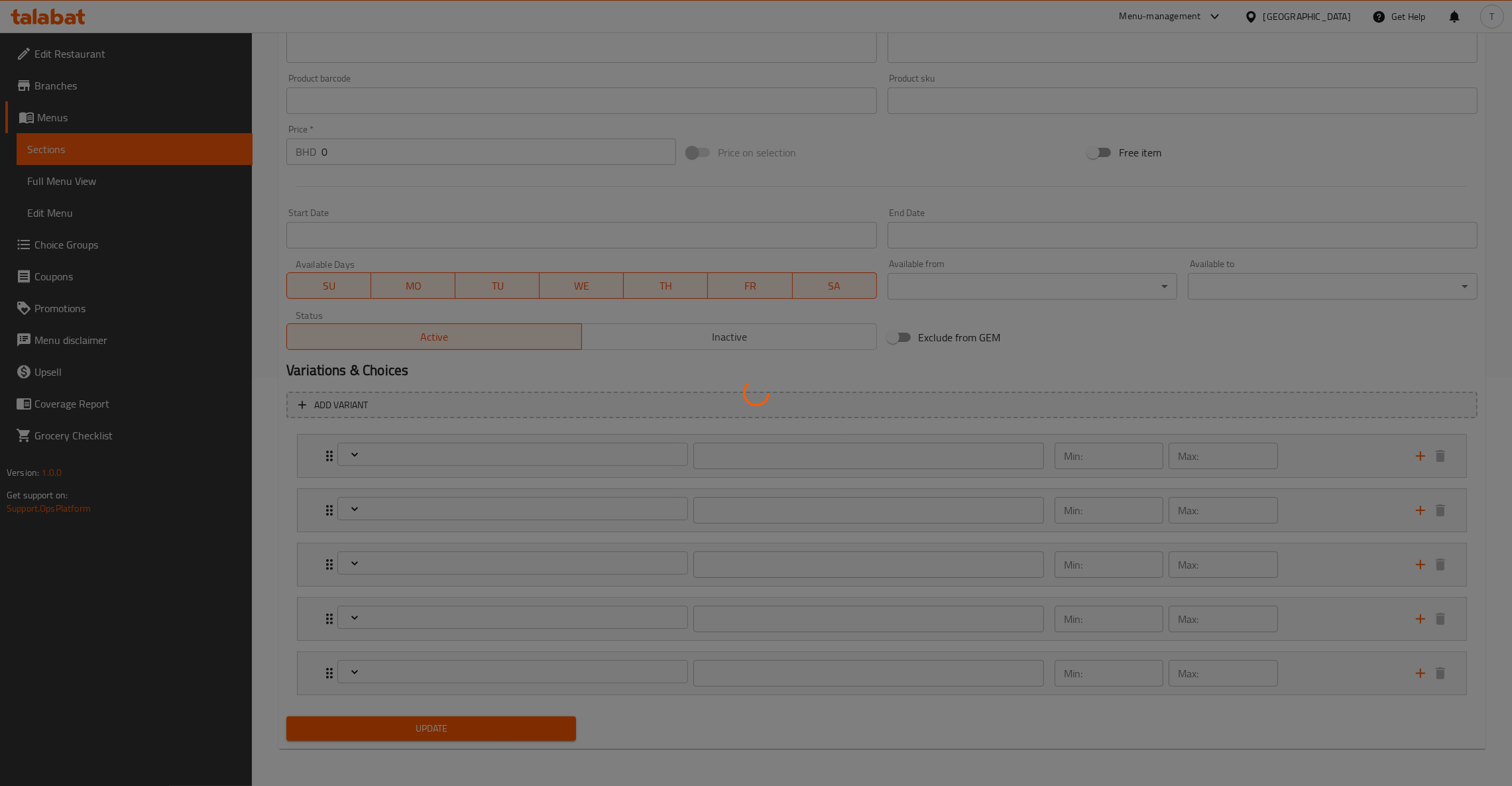
type input "1"
type input "إختيارك من الحليب:"
type input "1"
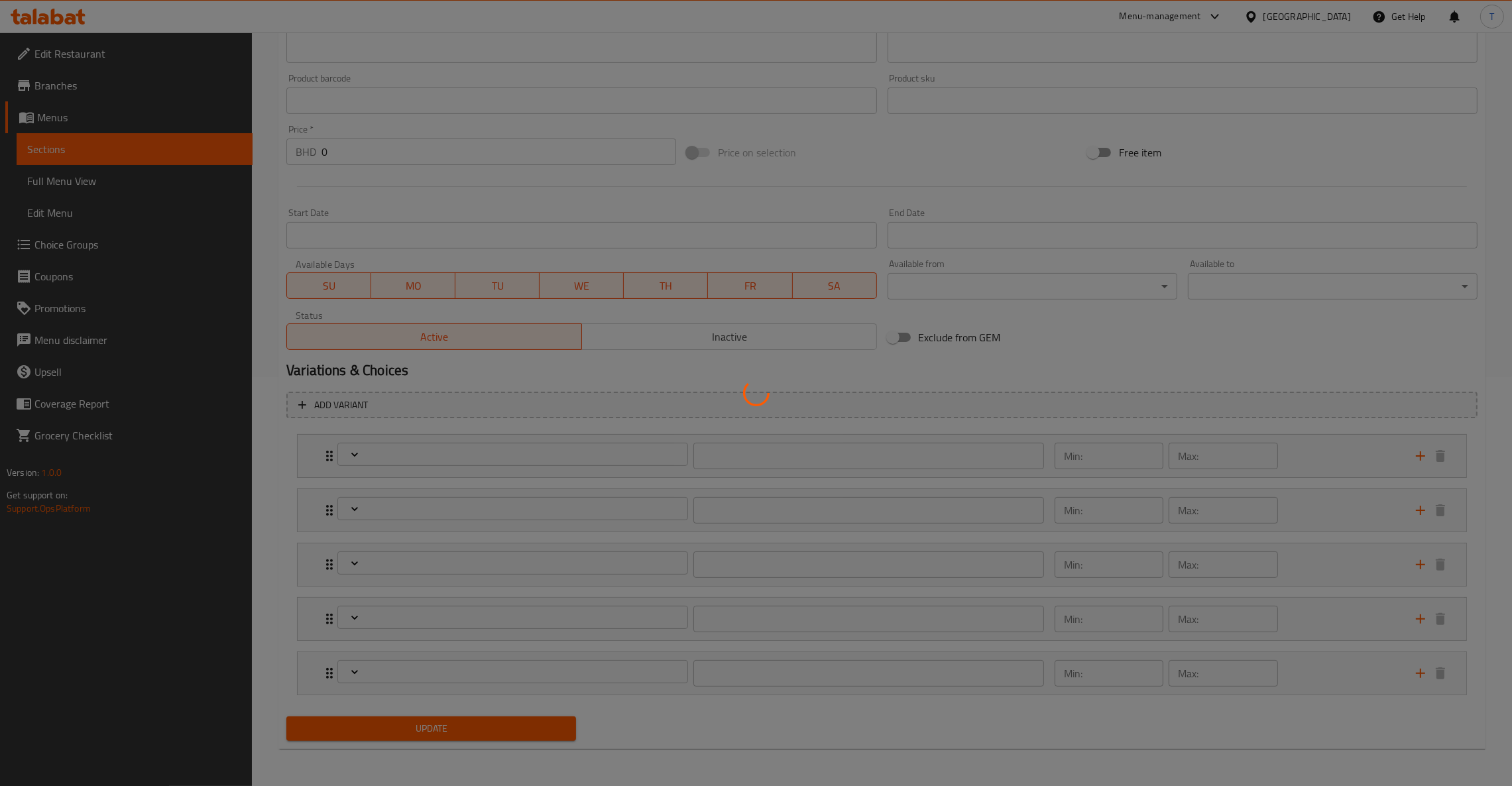
type input "الإضافات:"
type input "0"
type input "اختيارك من"
type input "1"
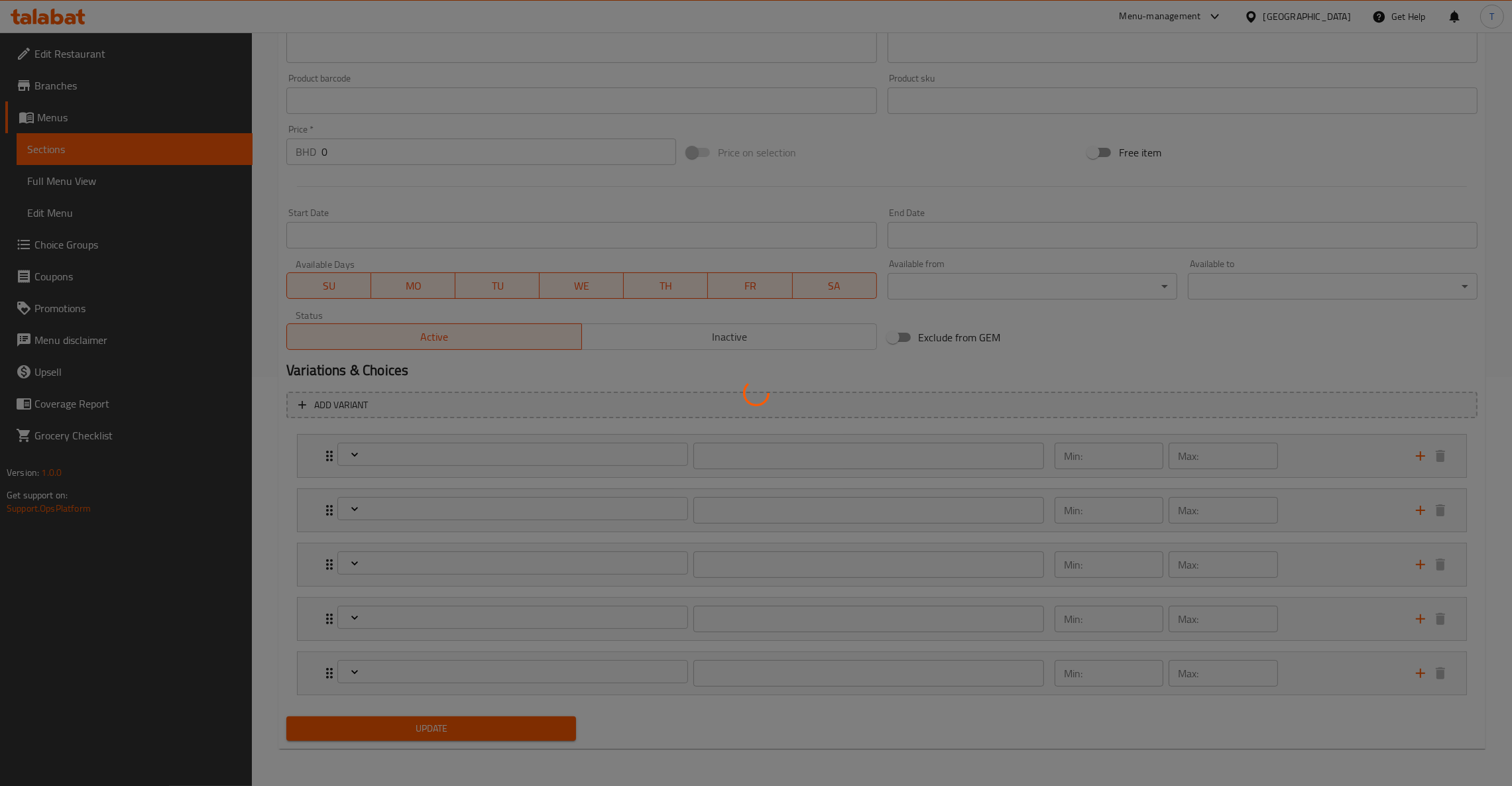
type input "1"
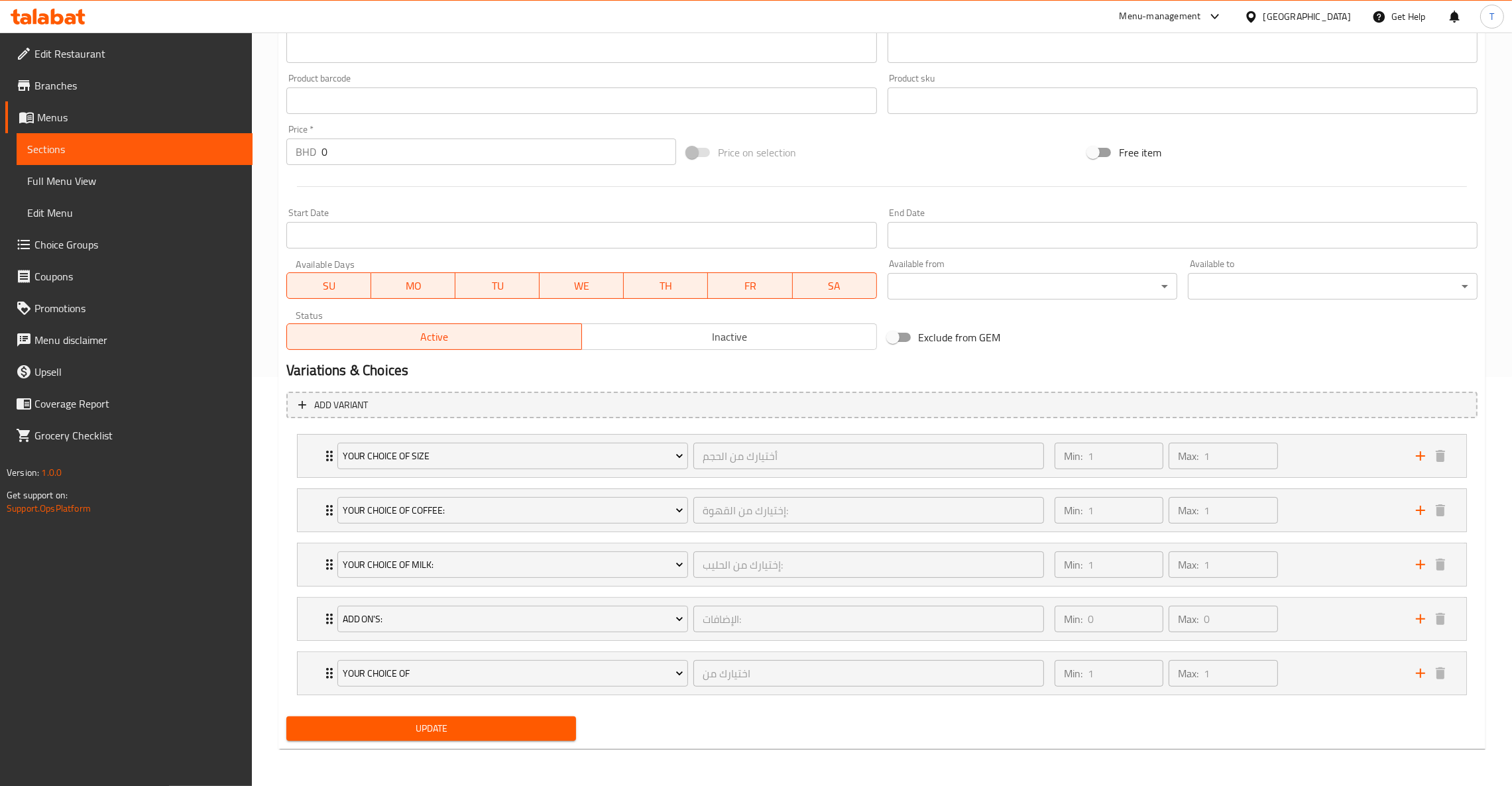
click at [772, 330] on span "Inactive" at bounding box center [729, 336] width 284 height 19
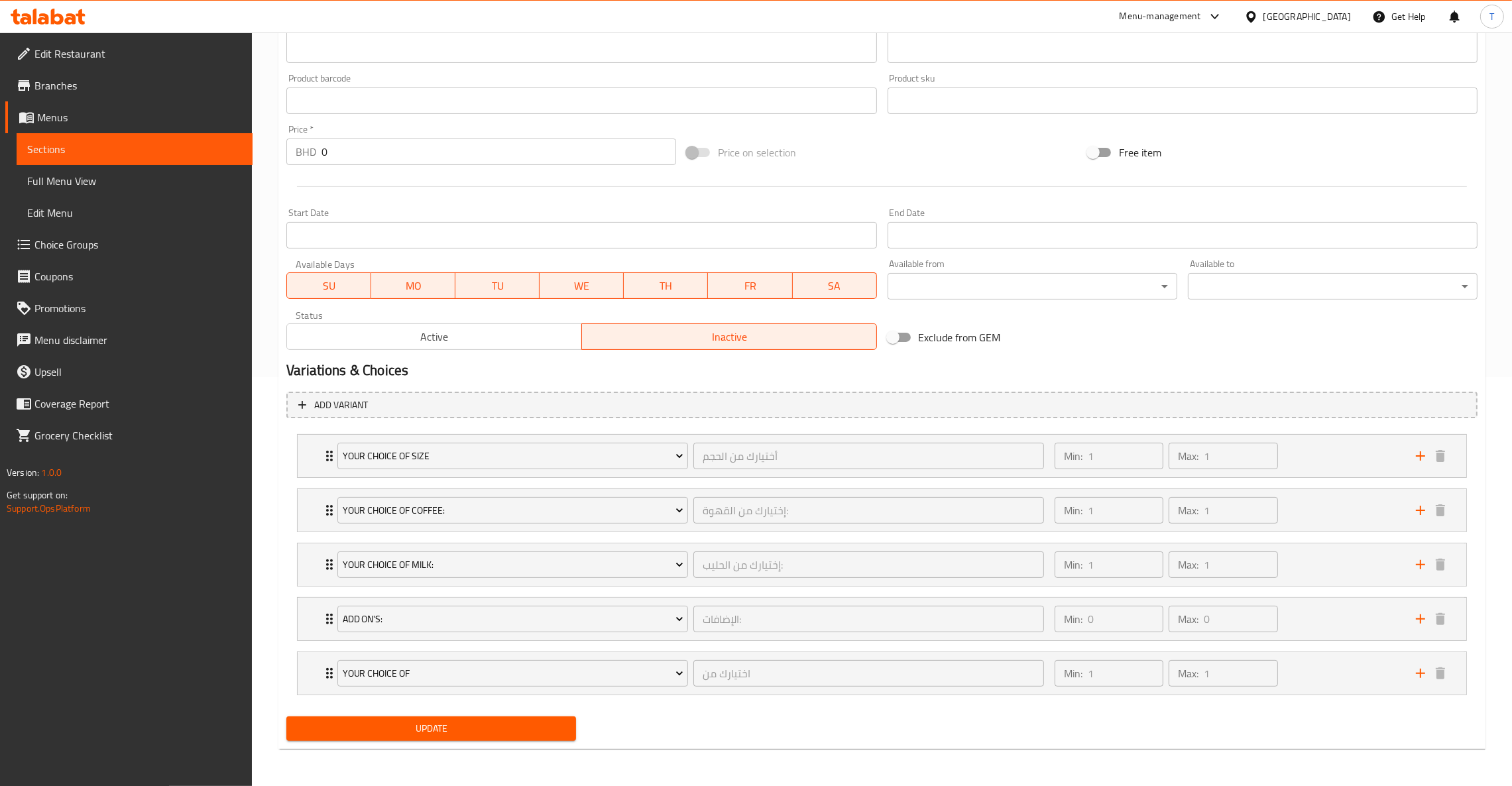
click at [523, 730] on span "Update" at bounding box center [431, 729] width 268 height 17
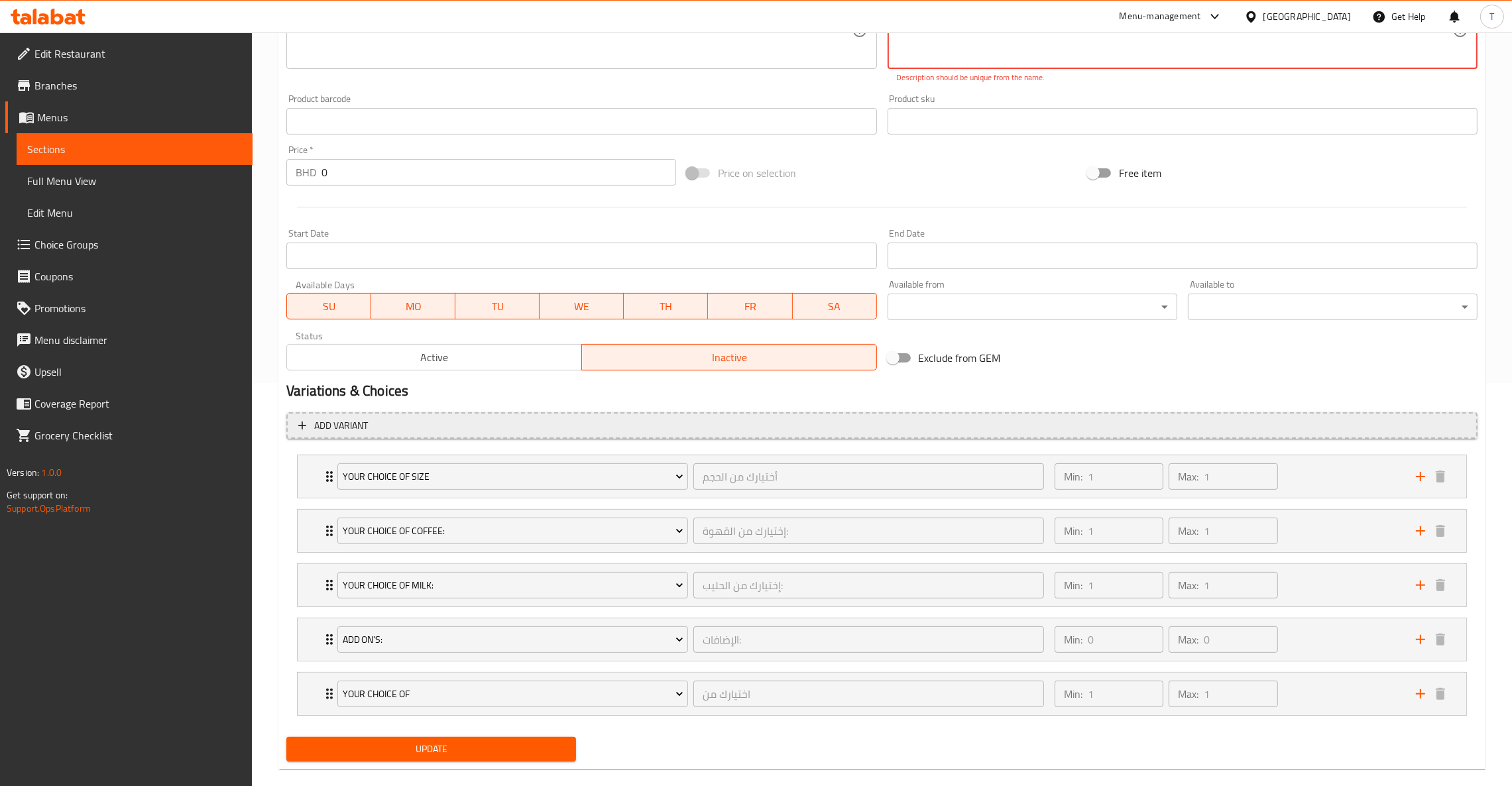
scroll to position [104, 0]
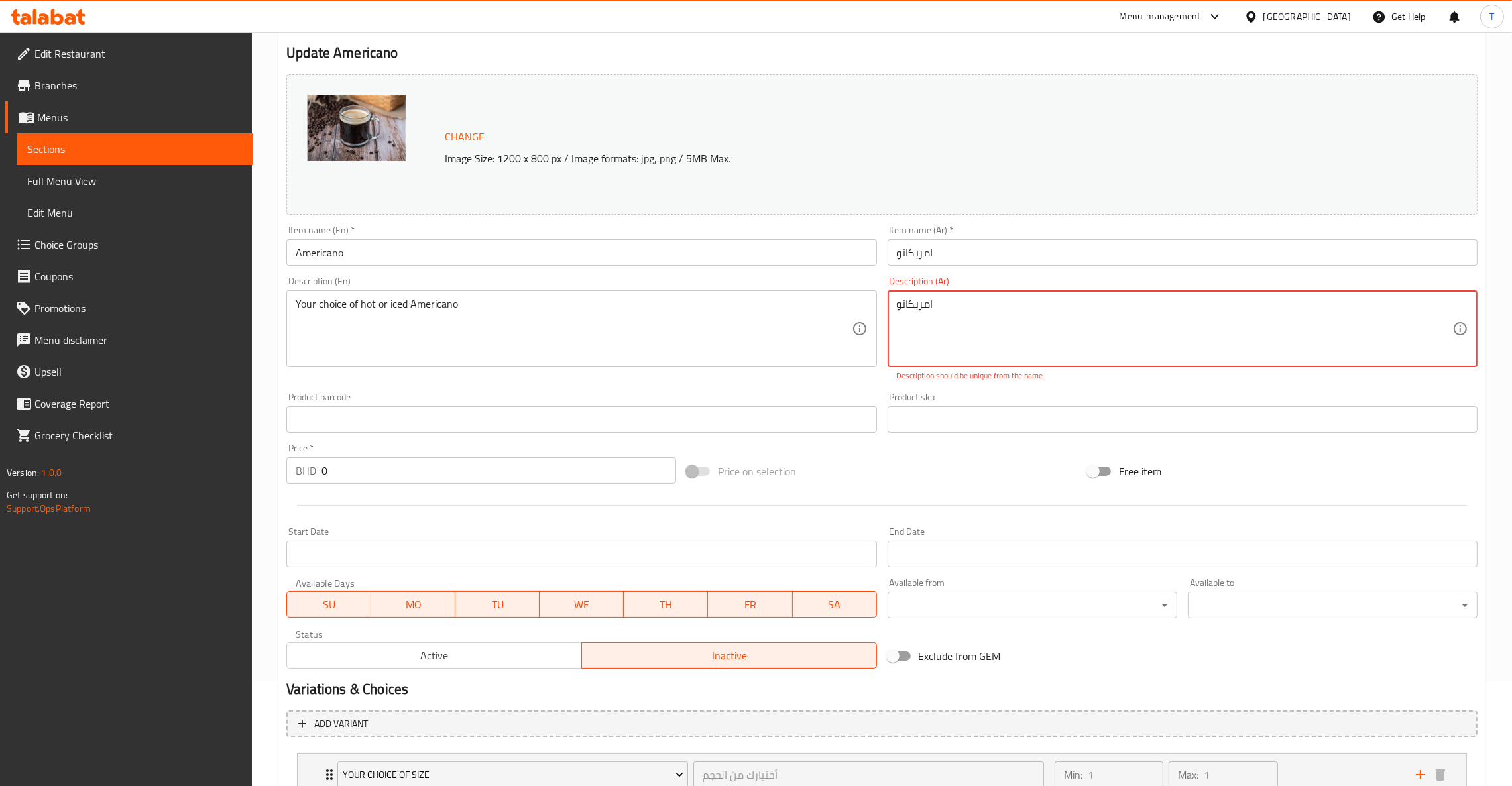
click at [1011, 330] on textarea "امريكانو" at bounding box center [1174, 329] width 555 height 63
click at [1020, 316] on textarea "امريكانو" at bounding box center [1174, 329] width 555 height 63
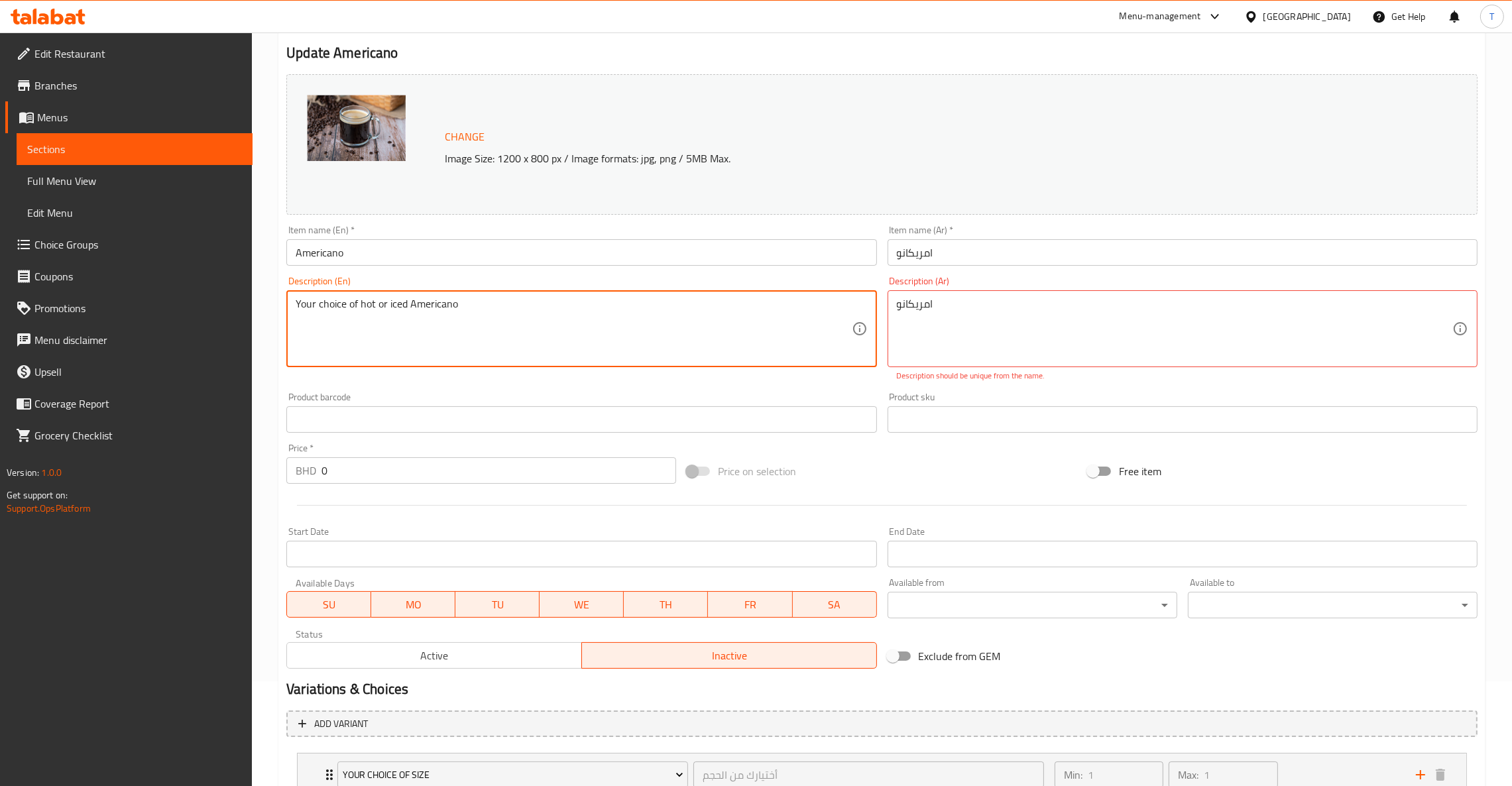
drag, startPoint x: 487, startPoint y: 298, endPoint x: 244, endPoint y: 298, distance: 243.0
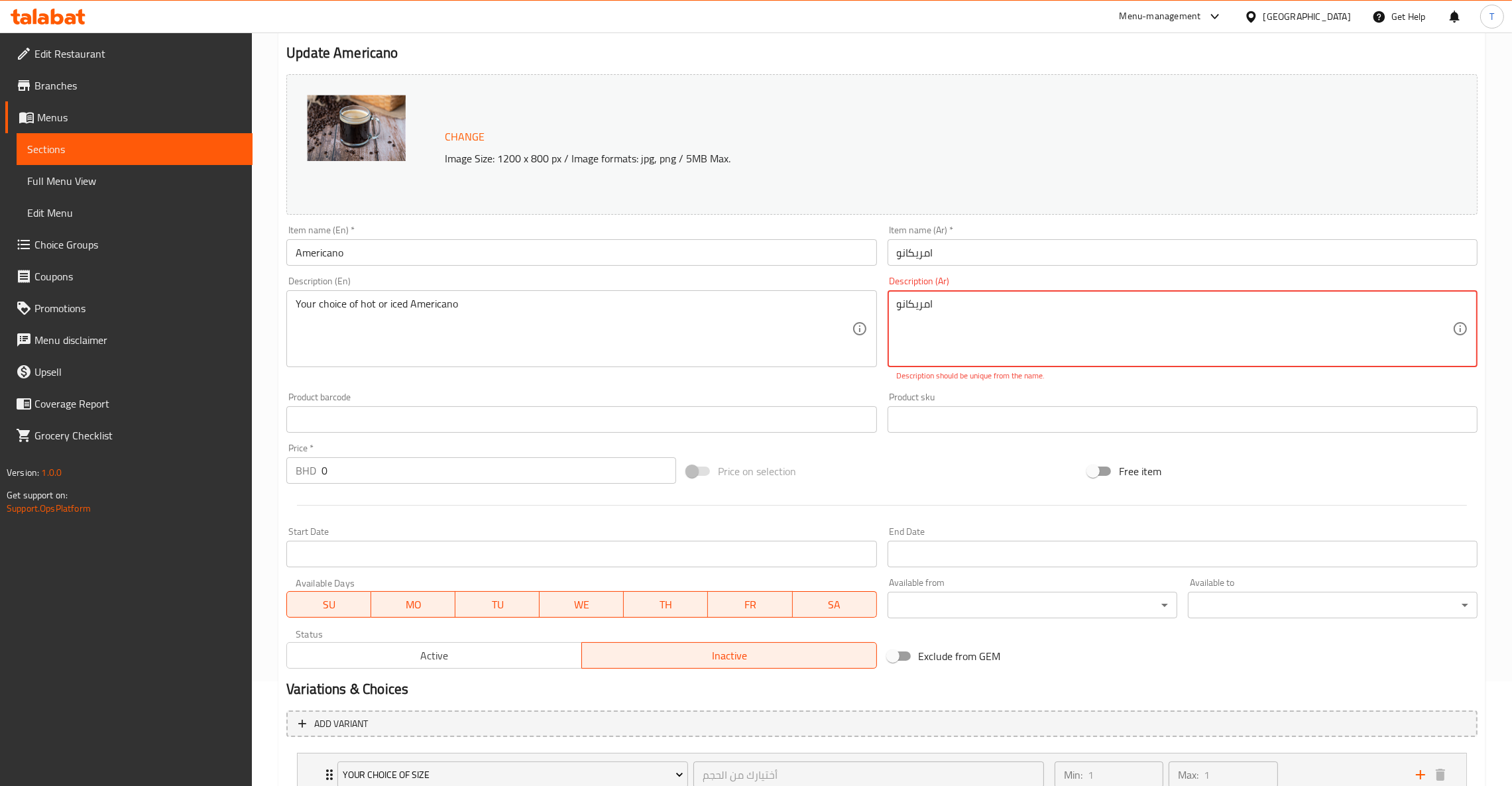
drag, startPoint x: 983, startPoint y: 310, endPoint x: 833, endPoint y: 310, distance: 150.0
paste textarea "ختيارك من الأمريكانو الساخن أو المثلج"
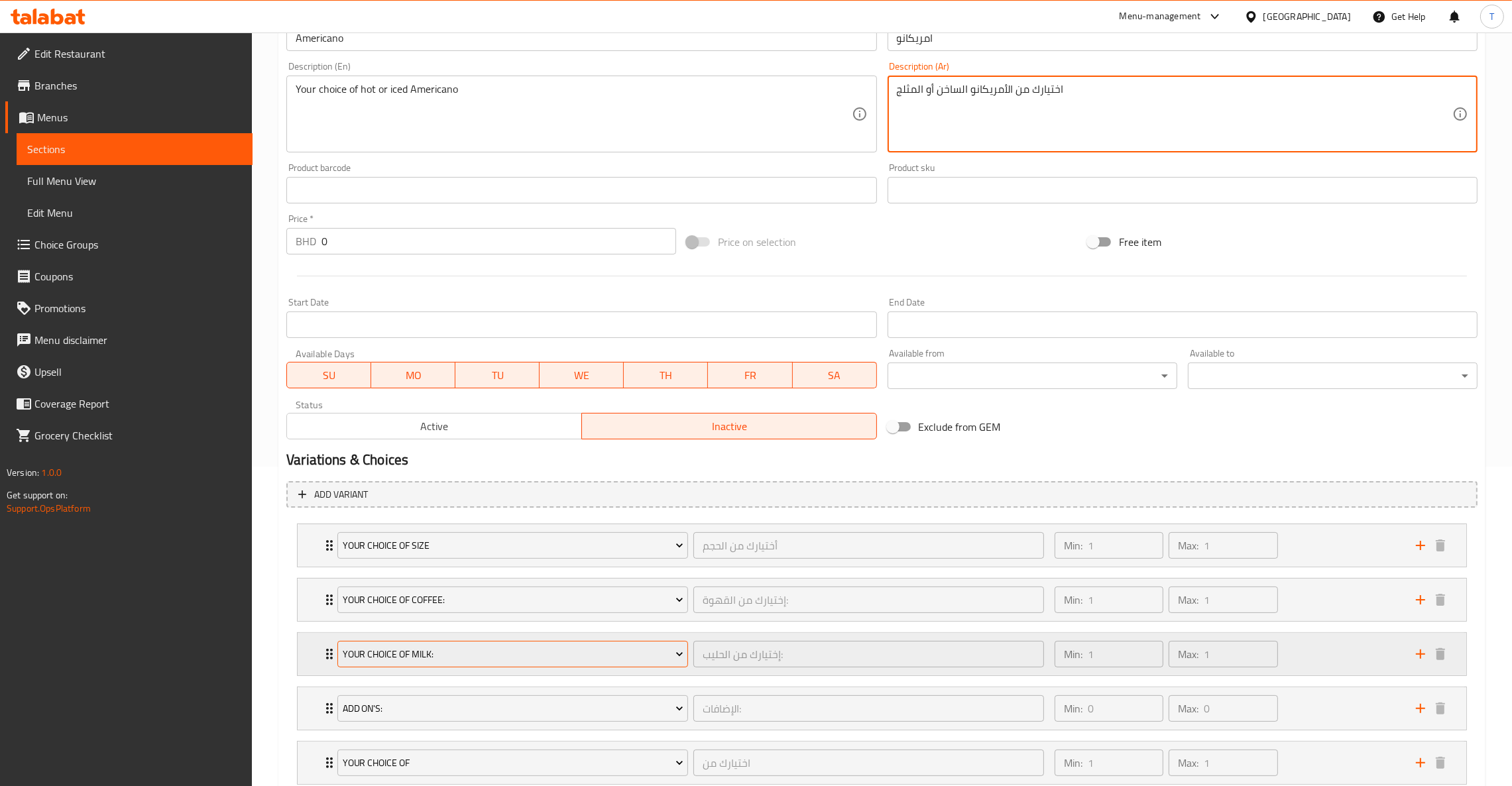
scroll to position [410, 0]
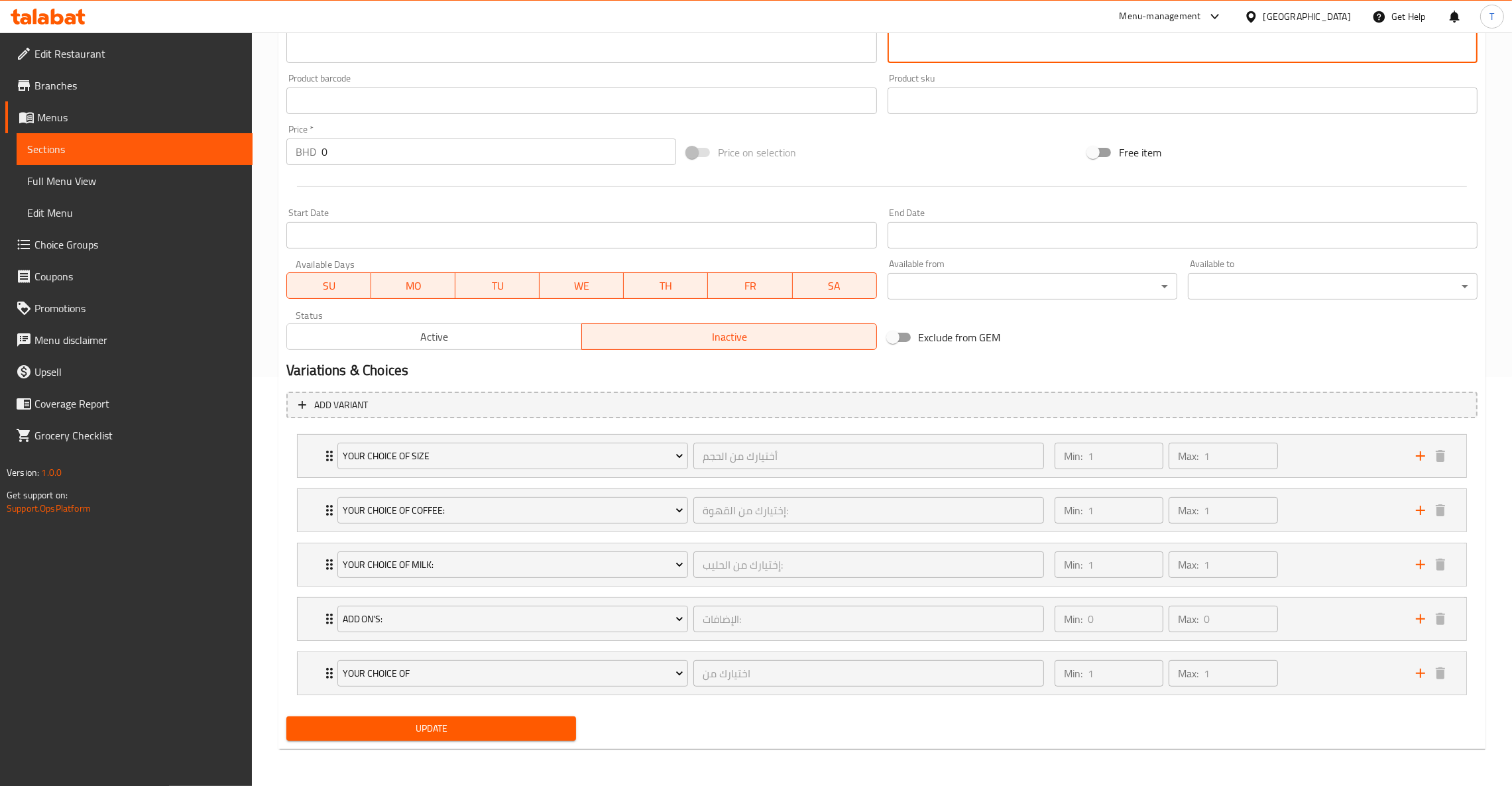
type textarea "اختيارك من الأمريكانو الساخن أو المثلج"
click at [559, 726] on span "Update" at bounding box center [431, 729] width 268 height 17
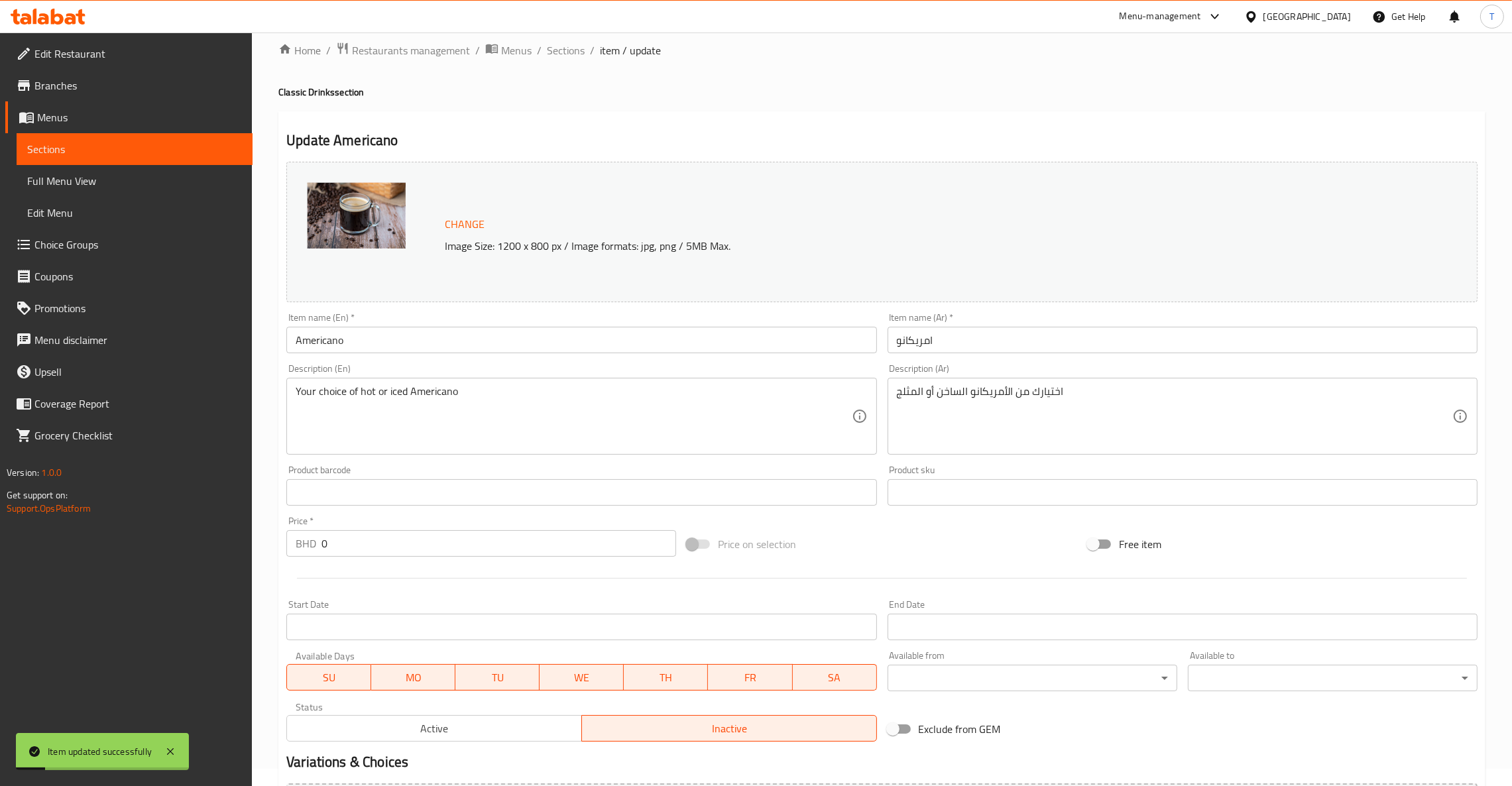
scroll to position [0, 0]
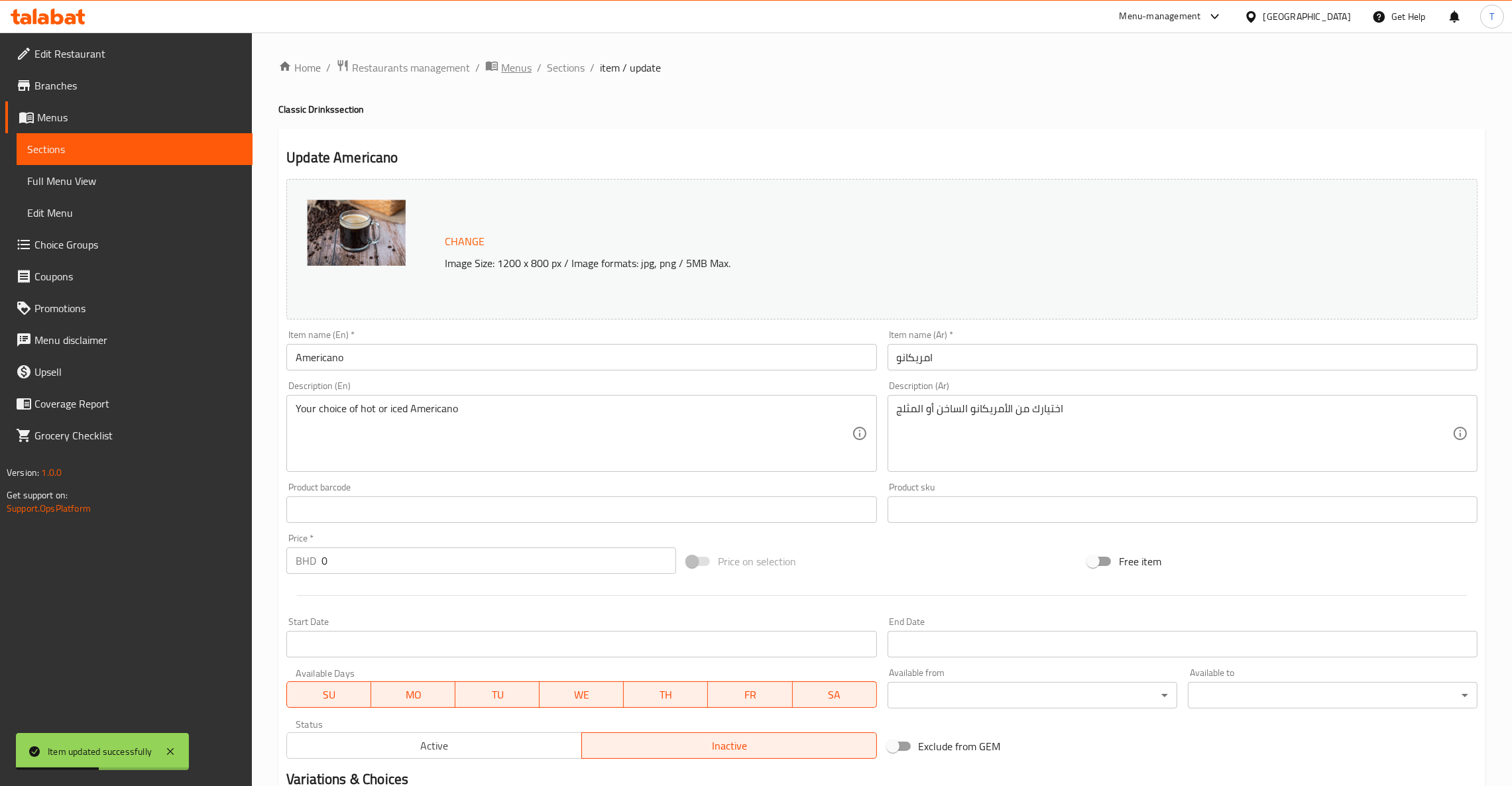
click at [526, 67] on span "Menus" at bounding box center [516, 67] width 30 height 16
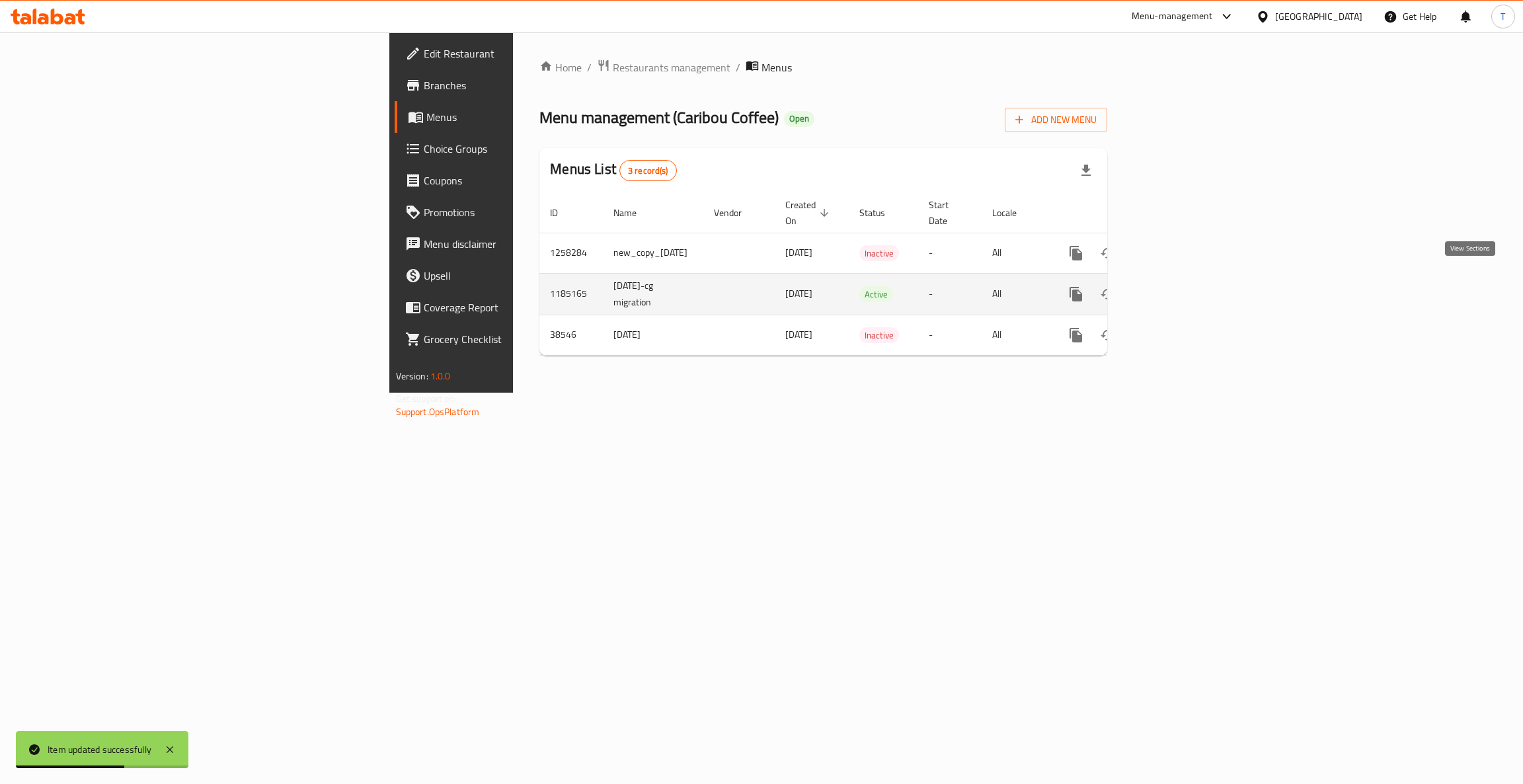
click at [1187, 281] on link "enhanced table" at bounding box center [1171, 294] width 32 height 32
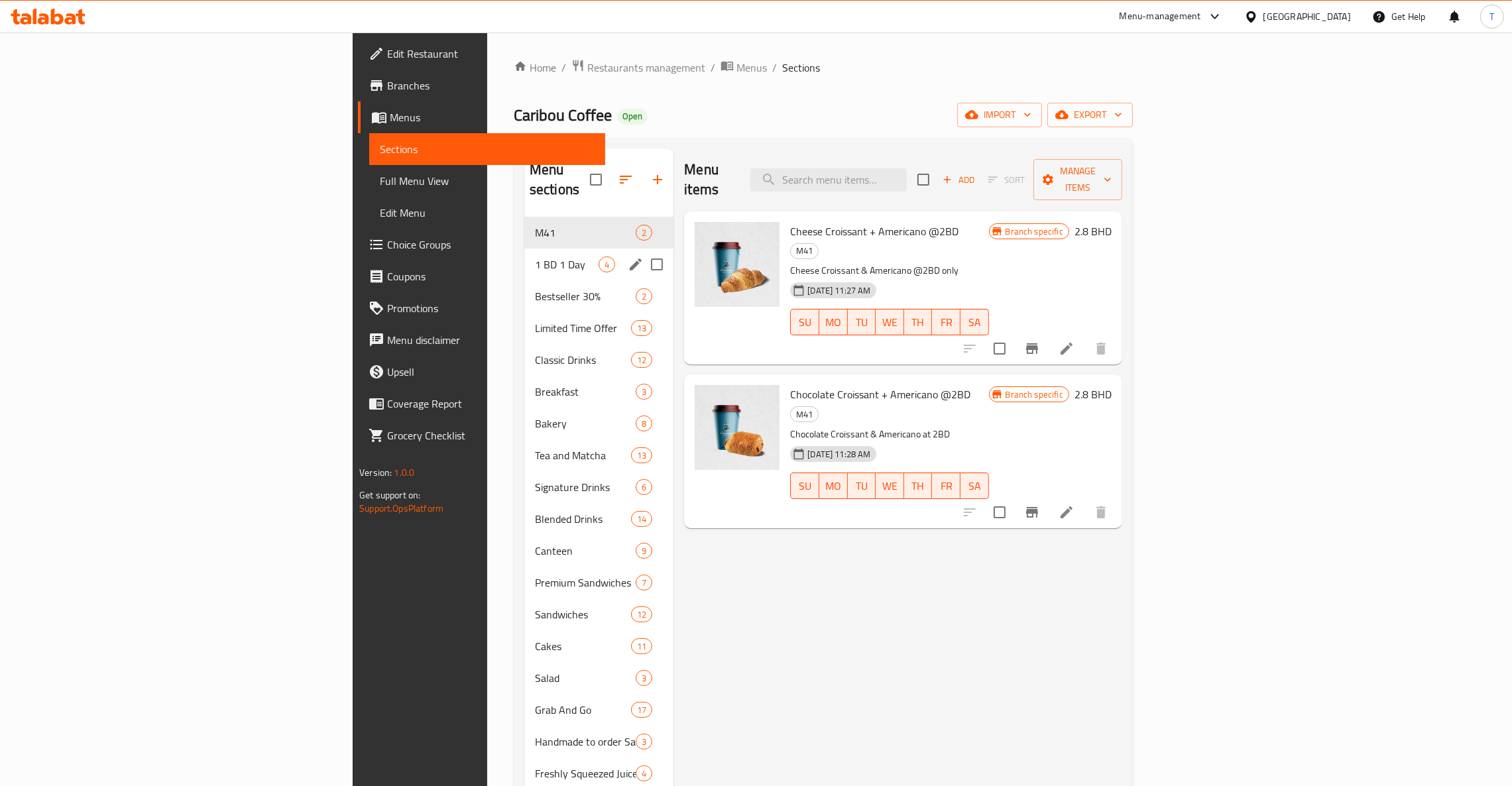
click at [524, 254] on div "1 BD 1 Day 4" at bounding box center [598, 265] width 149 height 32
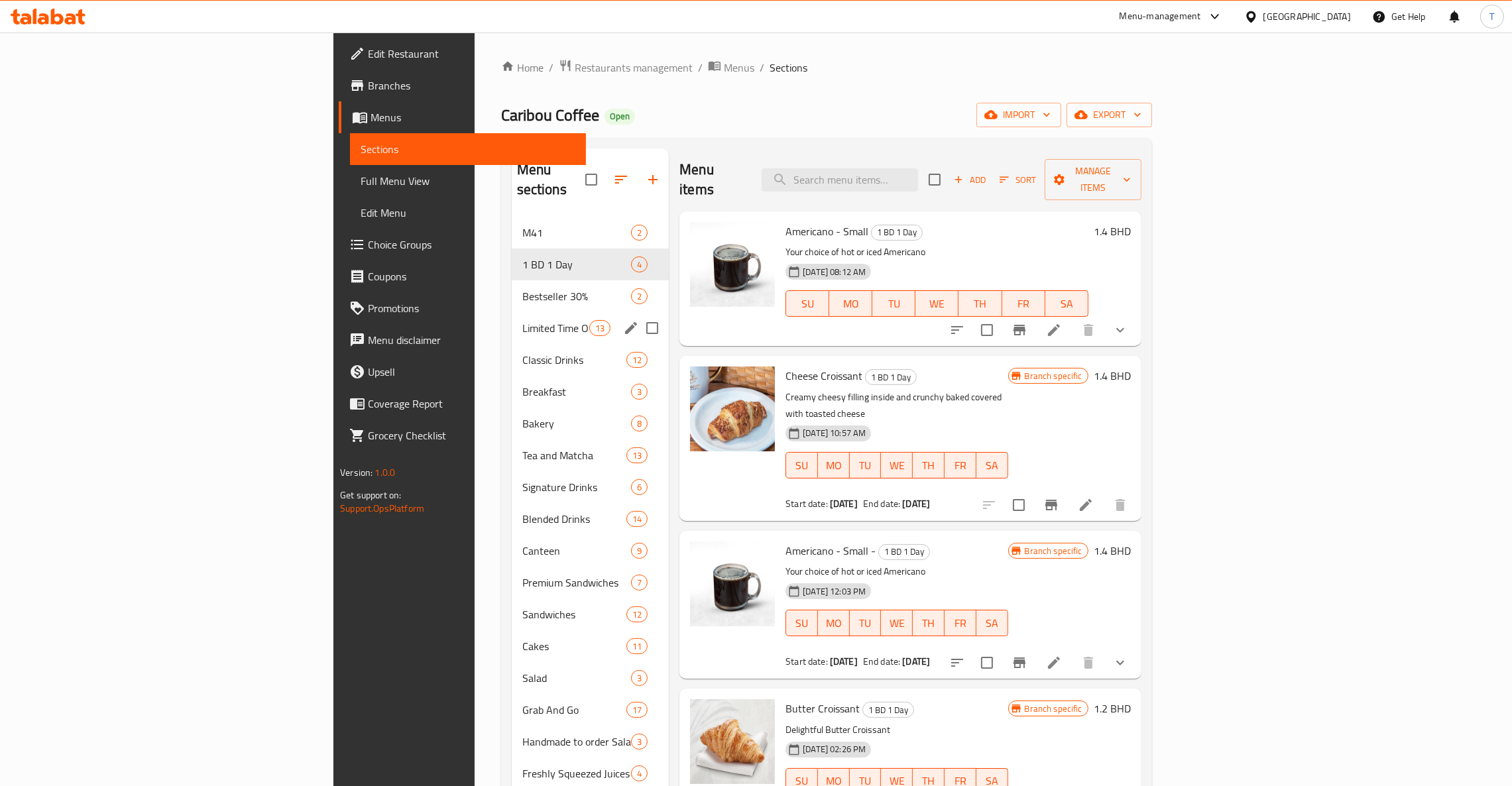
click at [512, 312] on div "Limited Time Offer 13" at bounding box center [590, 328] width 158 height 32
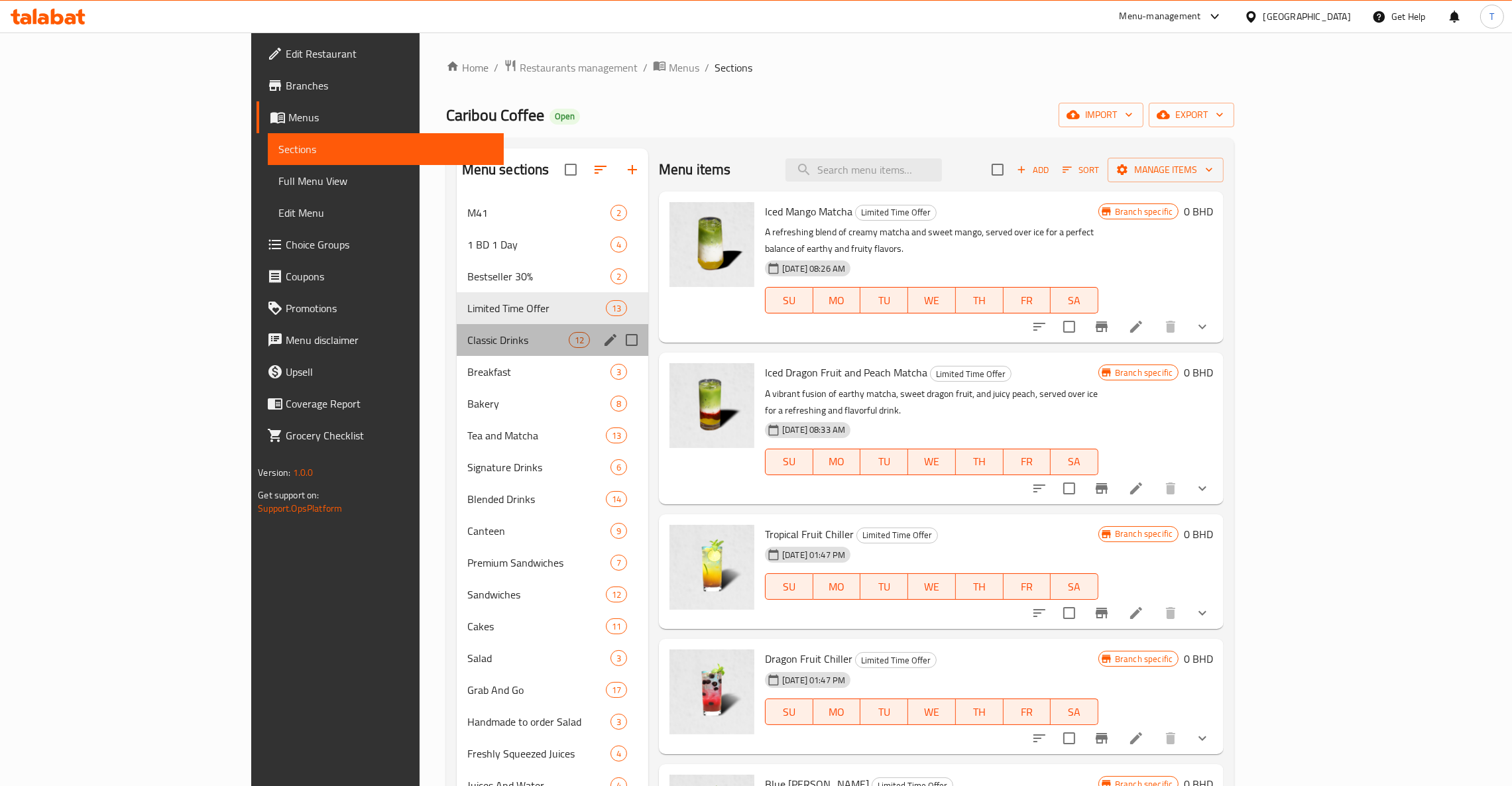
click at [457, 351] on div "Classic Drinks 12" at bounding box center [552, 340] width 191 height 32
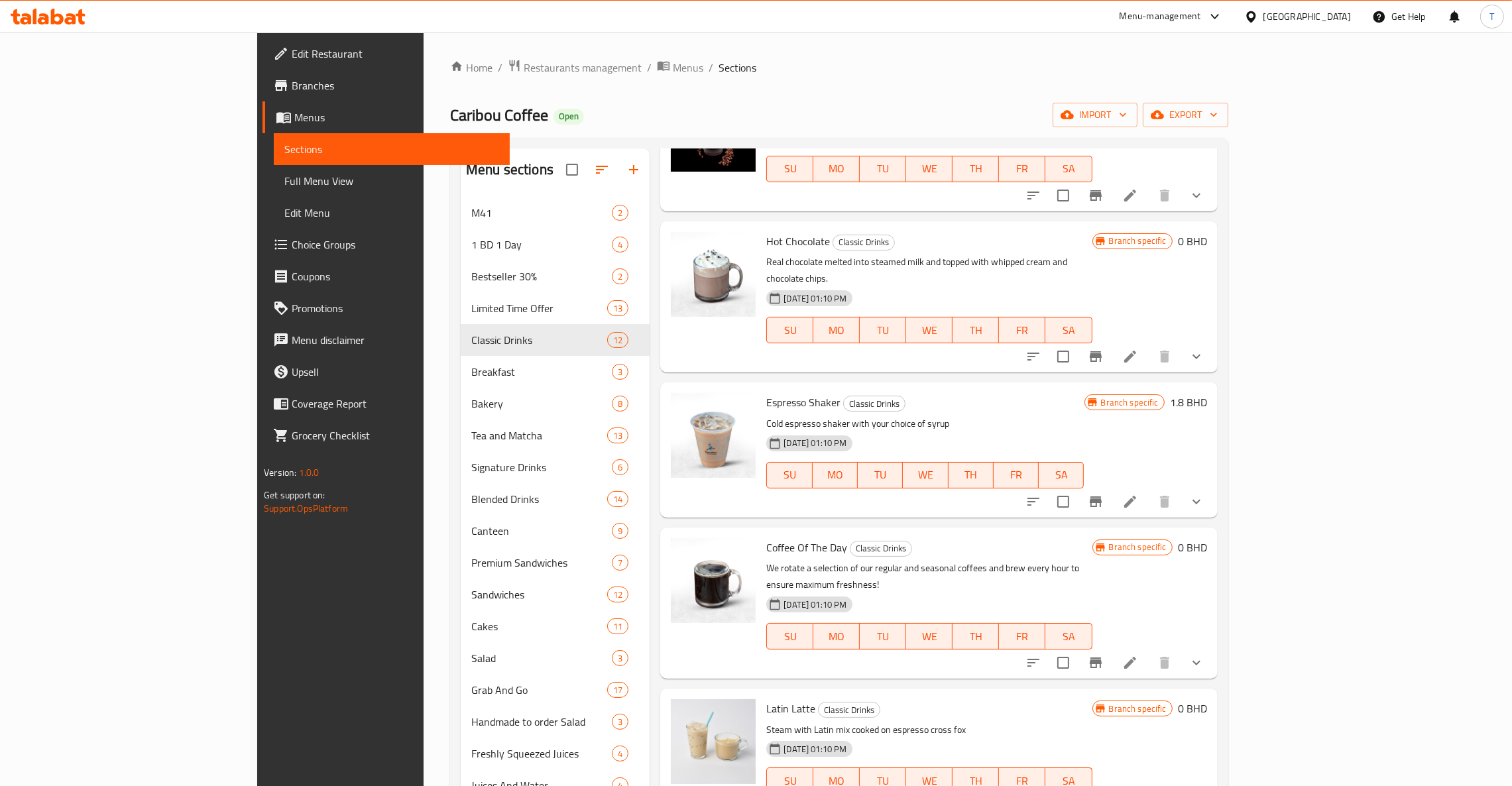
scroll to position [982, 0]
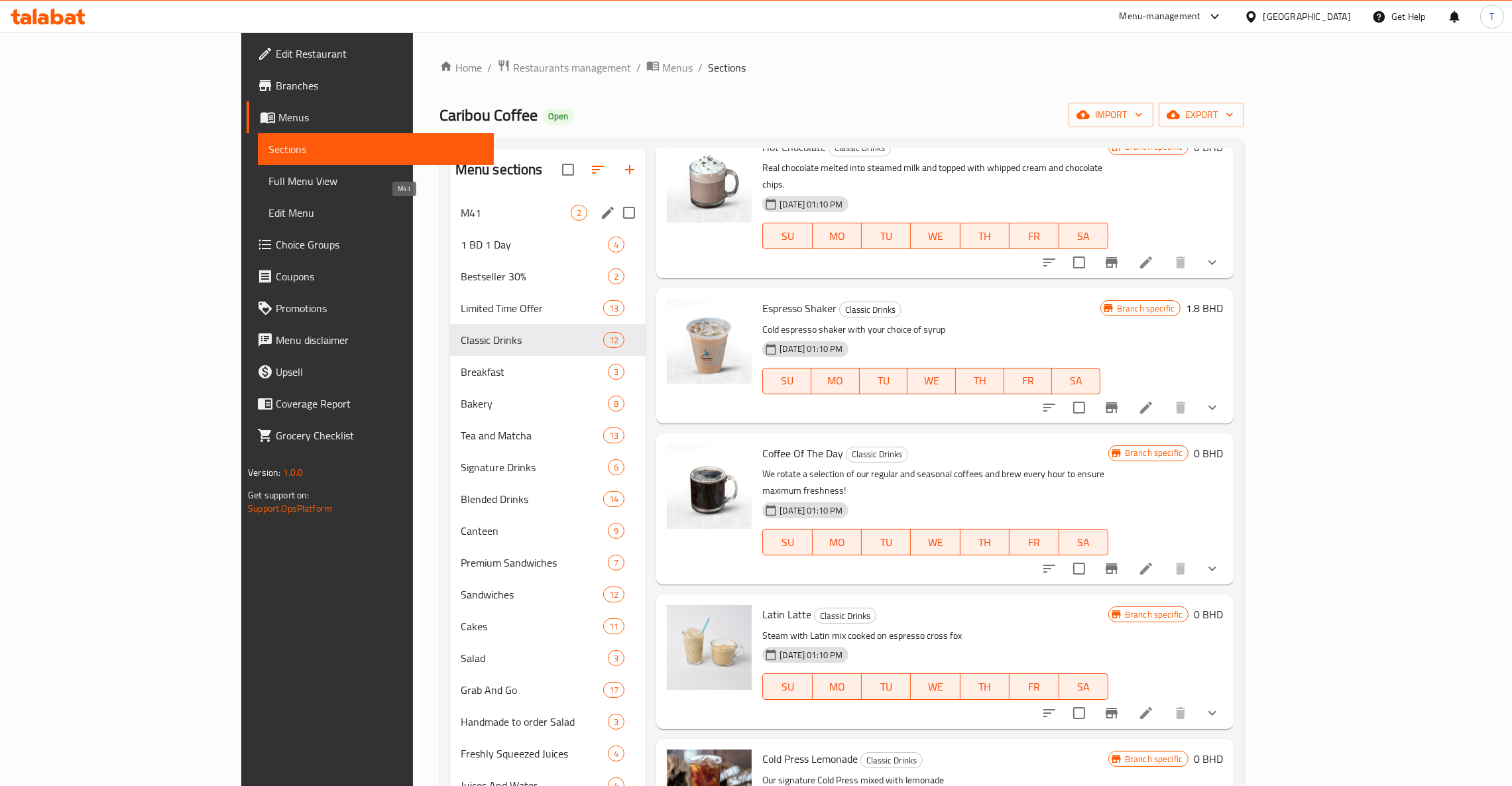
click at [460, 205] on span "M41" at bounding box center [515, 212] width 110 height 16
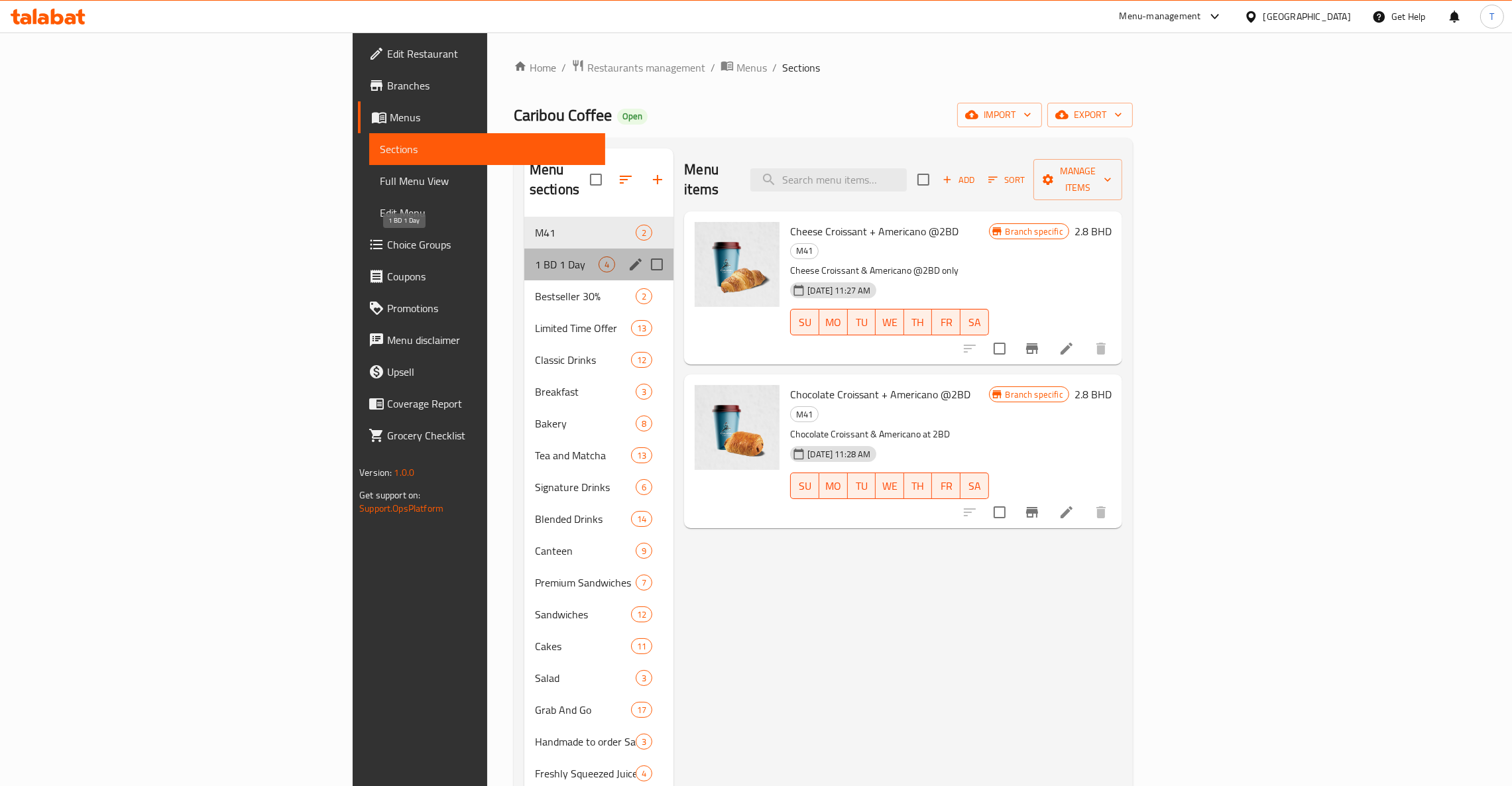
click at [535, 256] on span "1 BD 1 Day" at bounding box center [566, 264] width 63 height 16
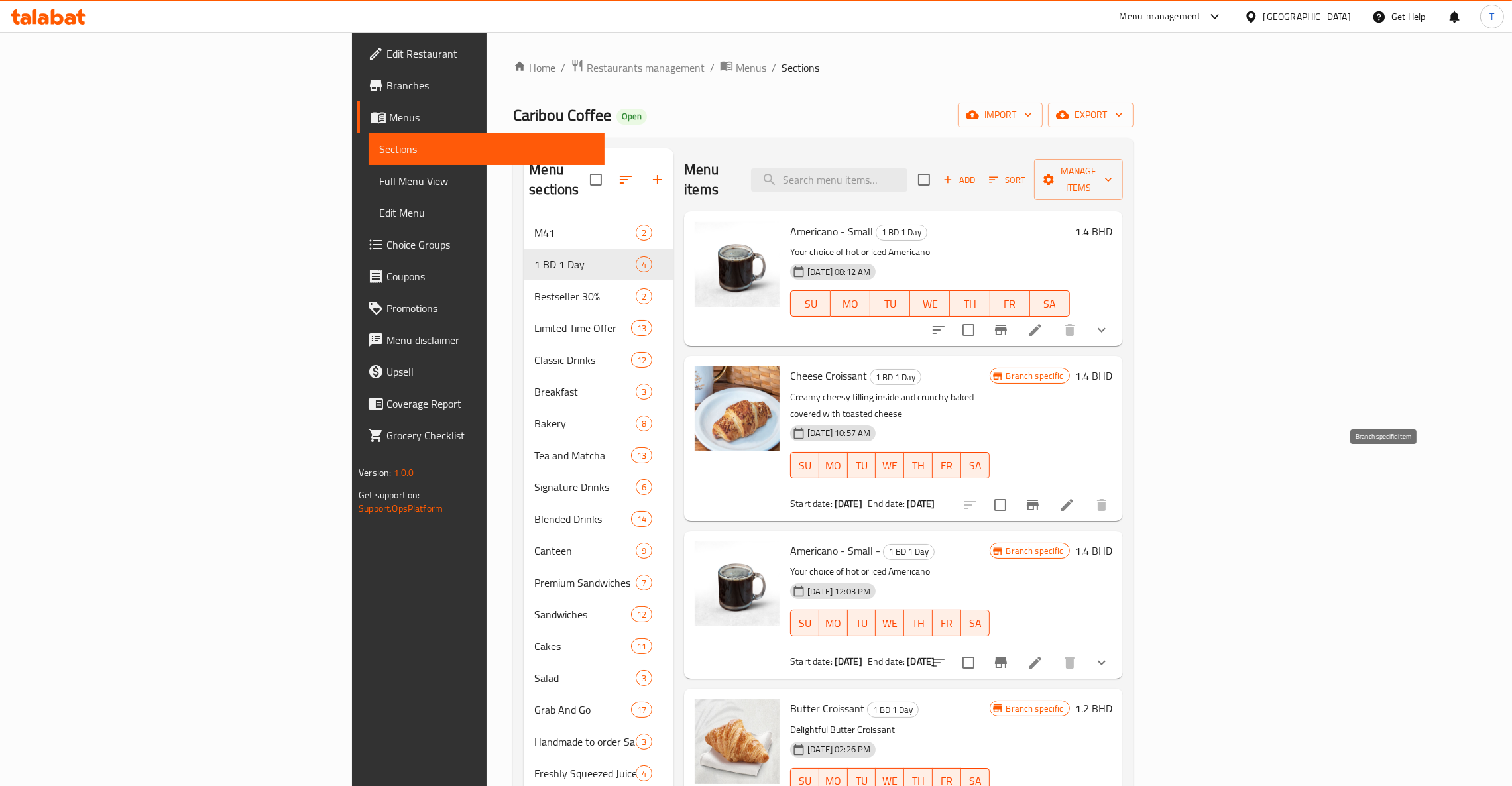
click at [1038, 500] on icon "Branch-specific-item" at bounding box center [1032, 505] width 12 height 11
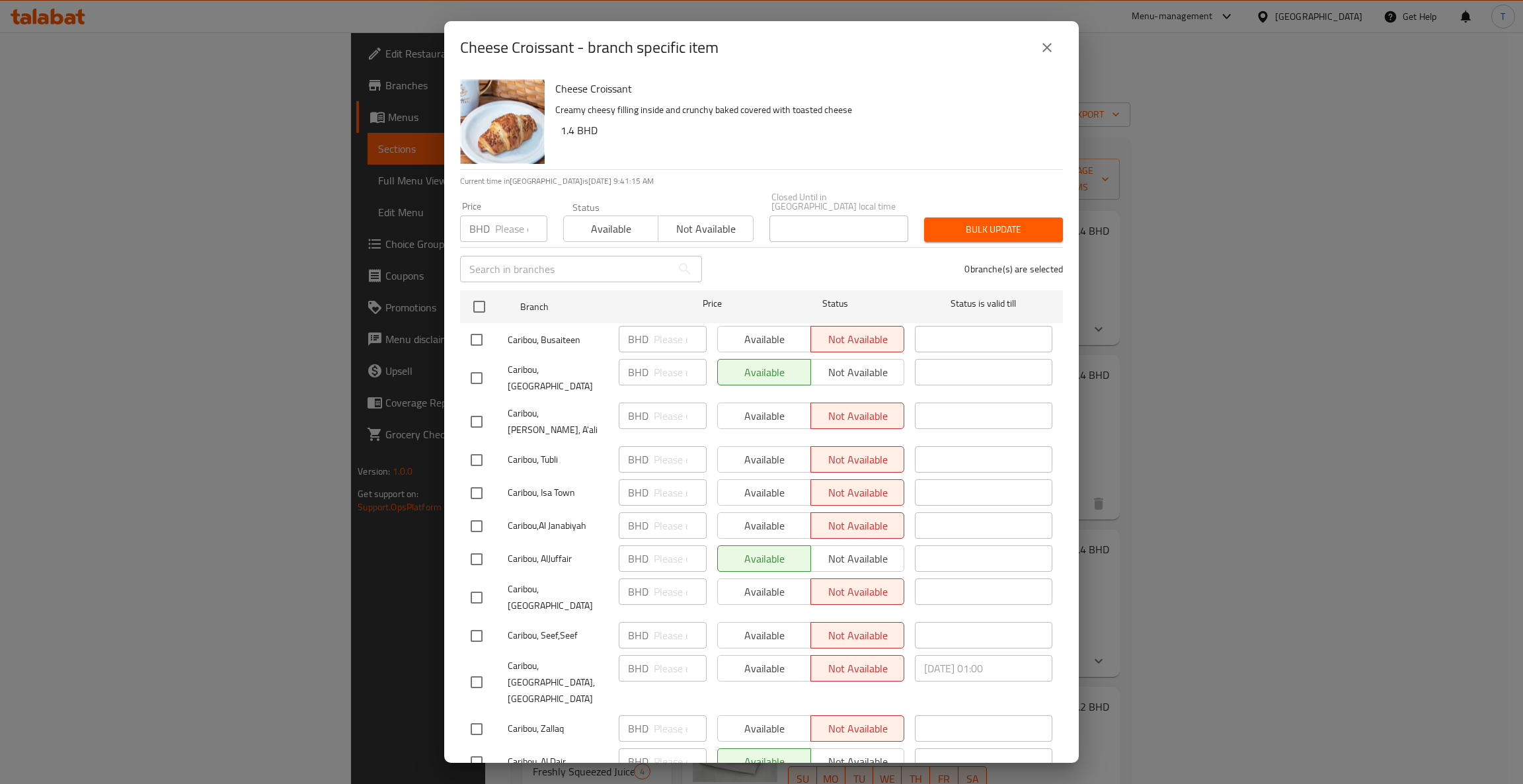
click at [1045, 39] on icon "close" at bounding box center [1046, 47] width 16 height 16
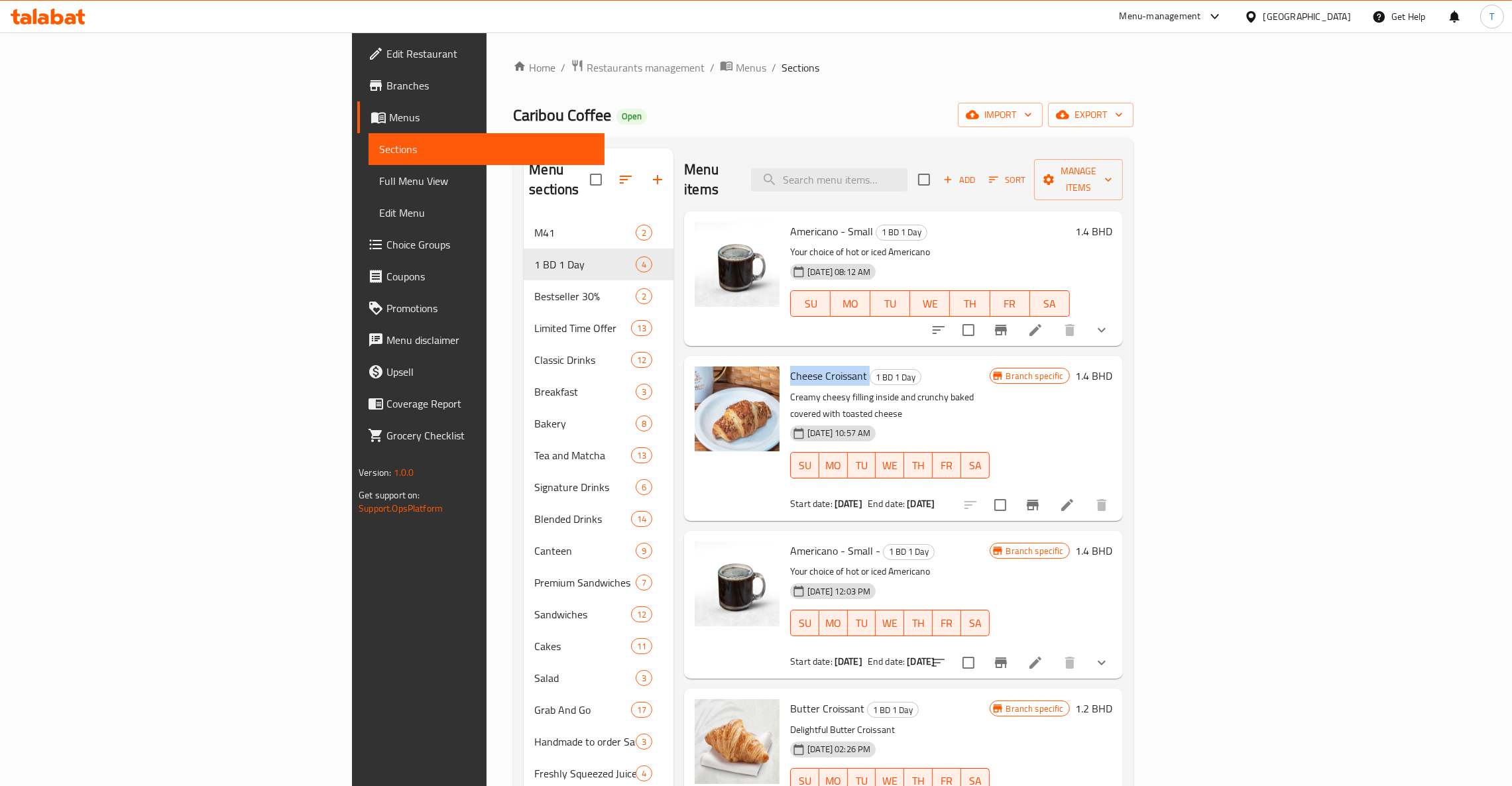
drag, startPoint x: 780, startPoint y: 361, endPoint x: 703, endPoint y: 361, distance: 77.0
click at [790, 366] on h6 "Cheese Croissant 1 BD 1 Day" at bounding box center [889, 376] width 199 height 19
copy h6 "Cheese Croissant"
click at [907, 176] on input "search" at bounding box center [829, 180] width 157 height 24
paste input "Cheese Croissant"
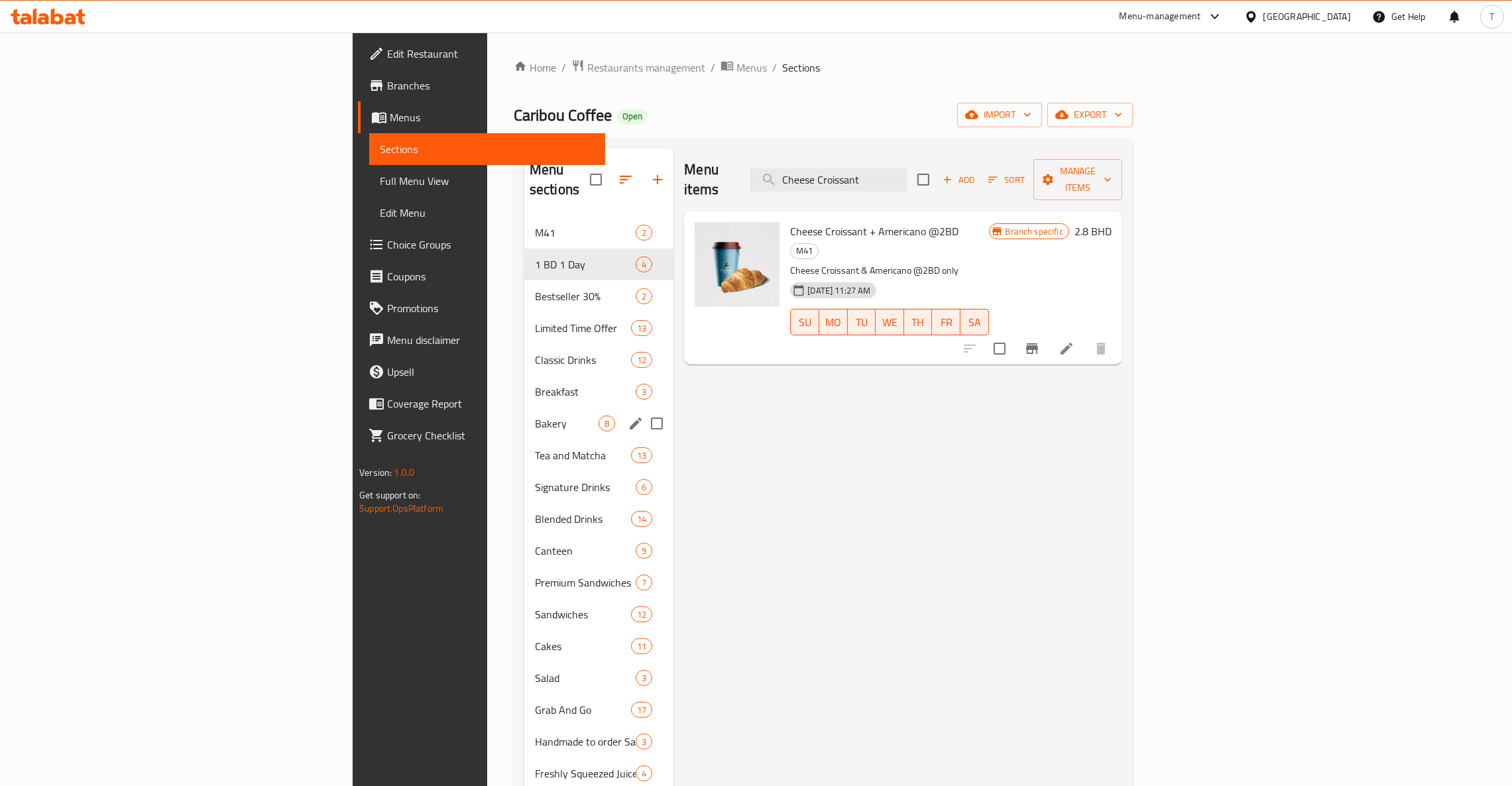
type input "Cheese Croissant"
click at [535, 415] on span "Bakery" at bounding box center [566, 423] width 63 height 16
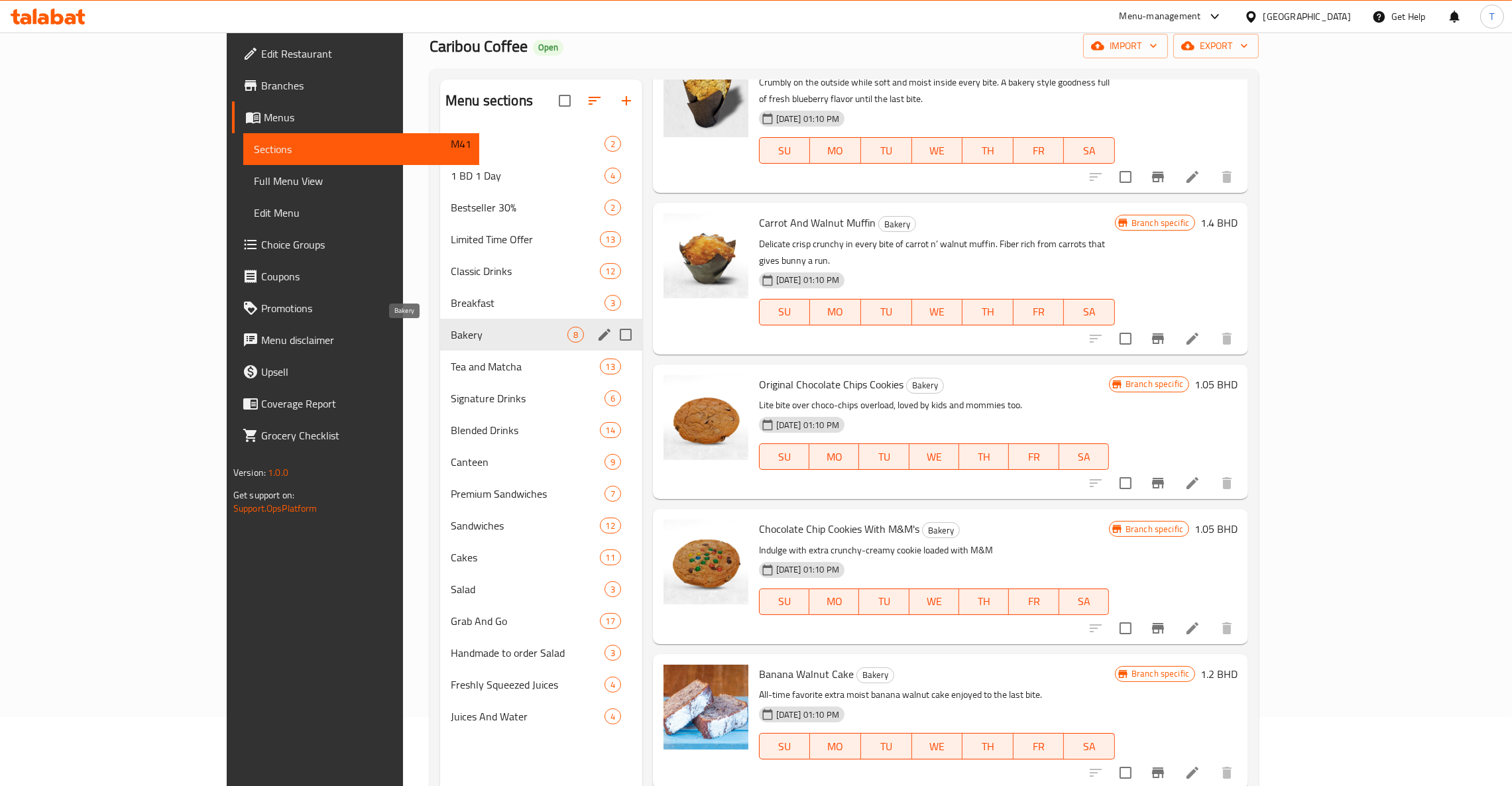
scroll to position [99, 0]
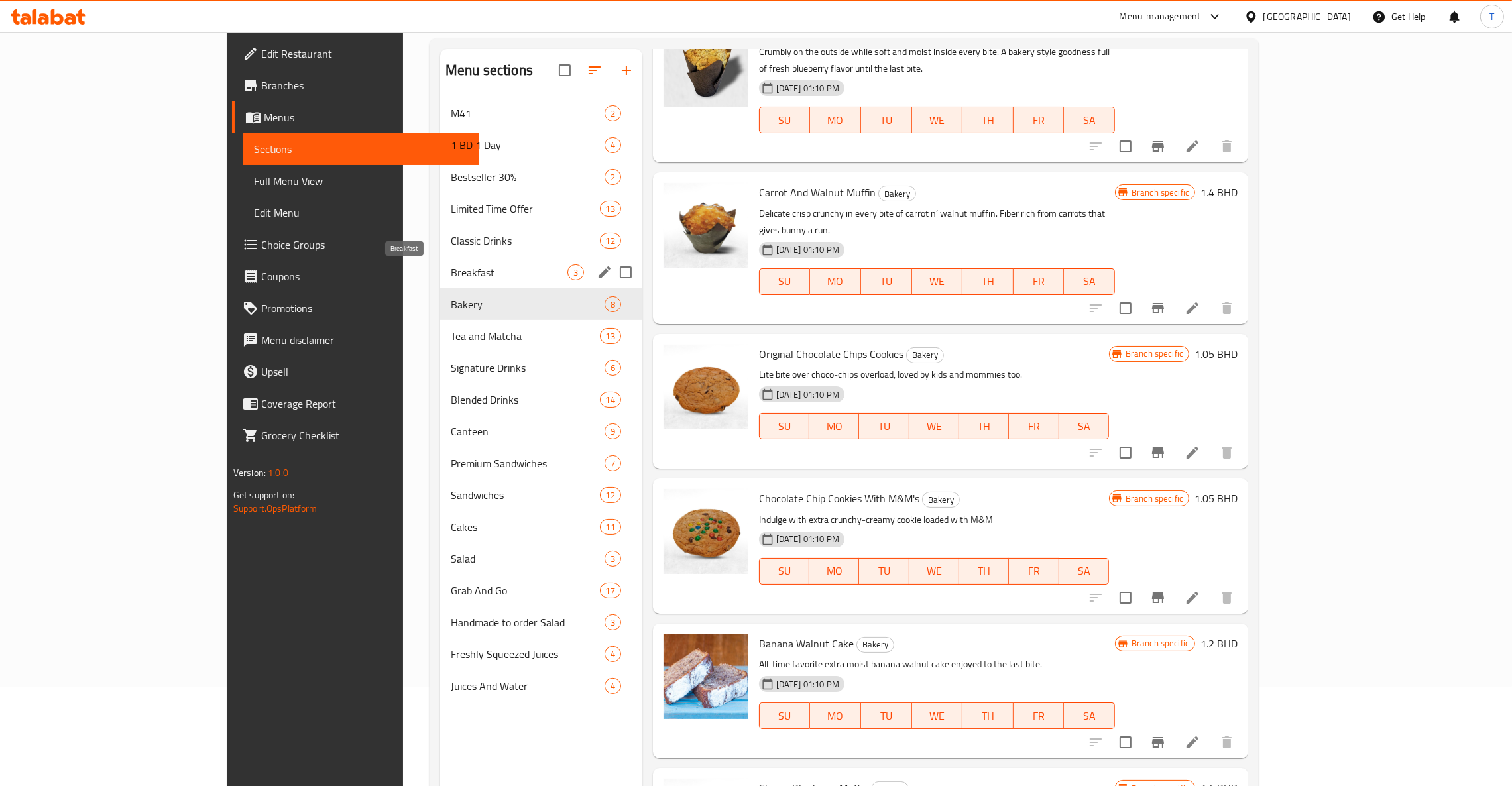
click at [451, 266] on span "Breakfast" at bounding box center [509, 272] width 116 height 16
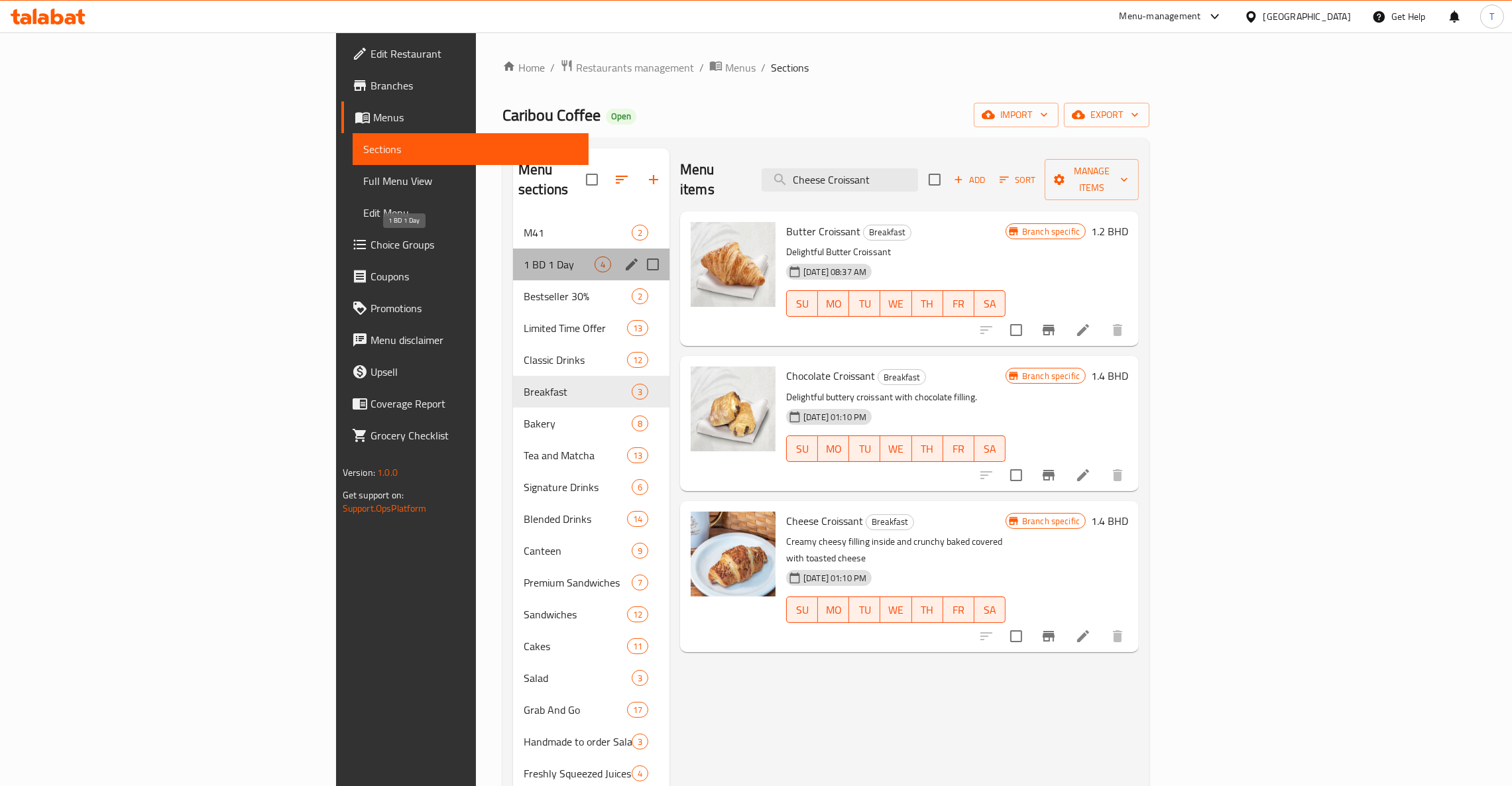
click at [523, 256] on span "1 BD 1 Day" at bounding box center [559, 264] width 71 height 16
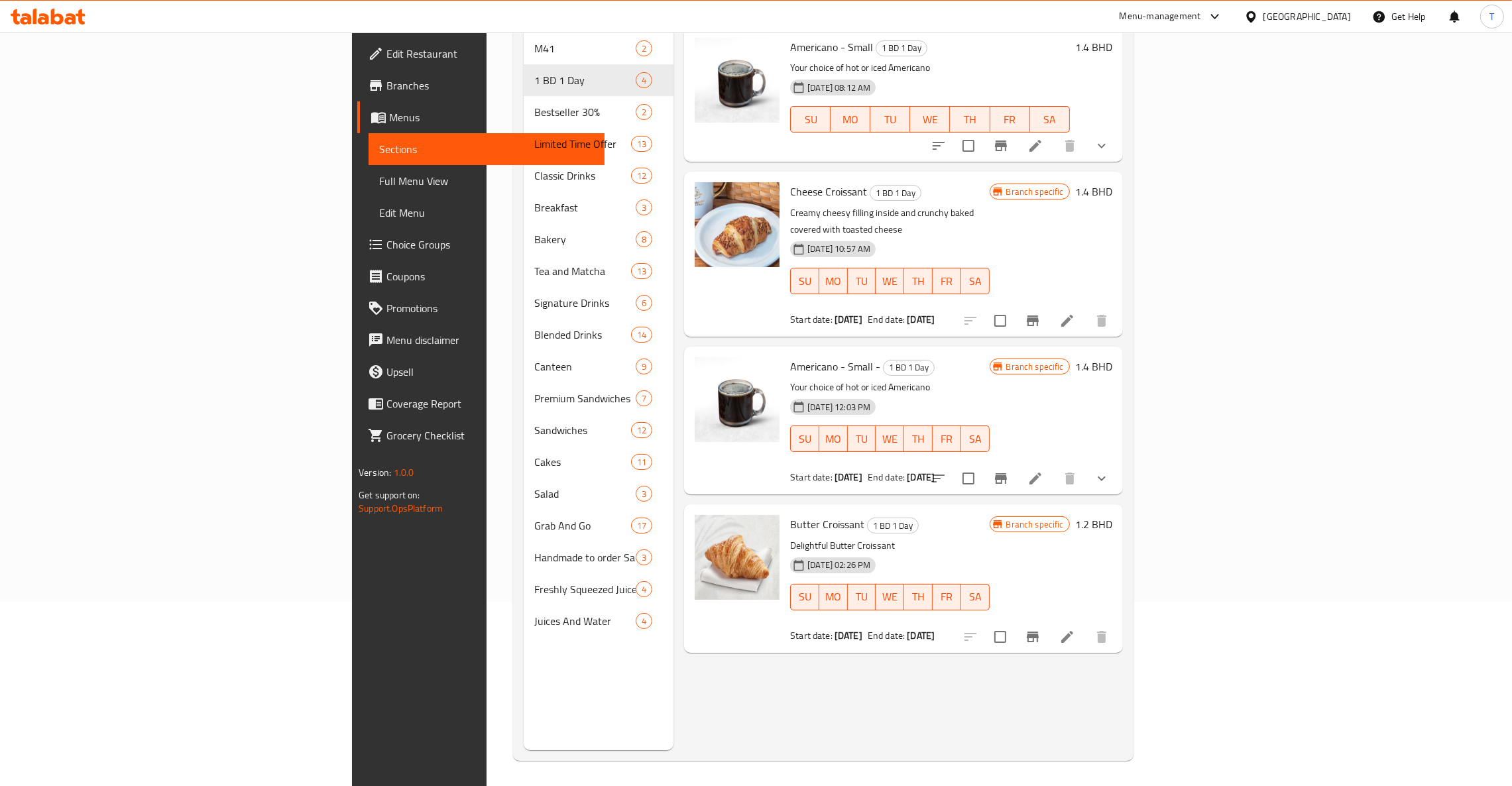
scroll to position [187, 0]
click at [1073, 629] on icon at bounding box center [1067, 635] width 12 height 12
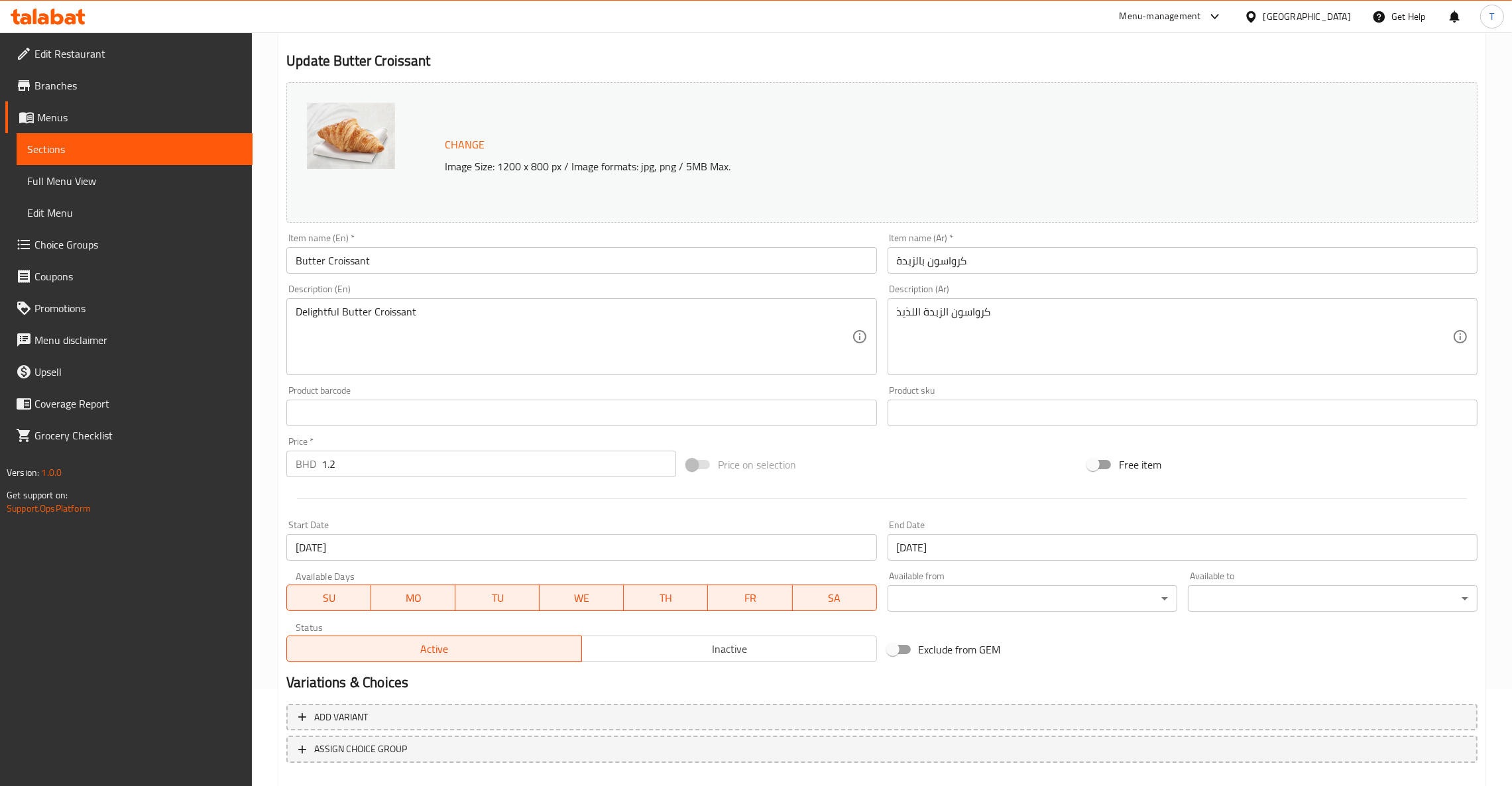
scroll to position [168, 0]
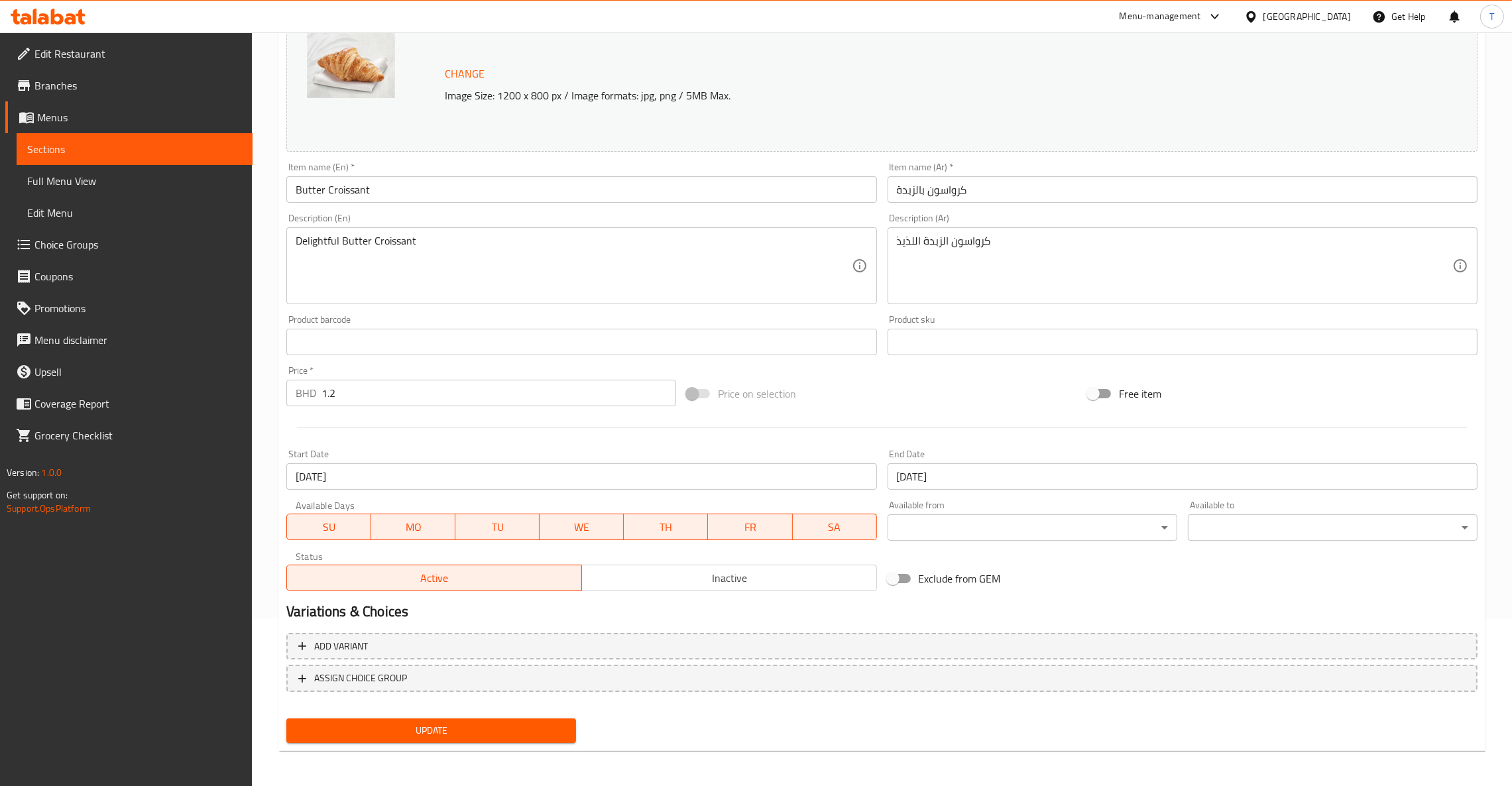
click at [730, 580] on span "Inactive" at bounding box center [729, 578] width 284 height 19
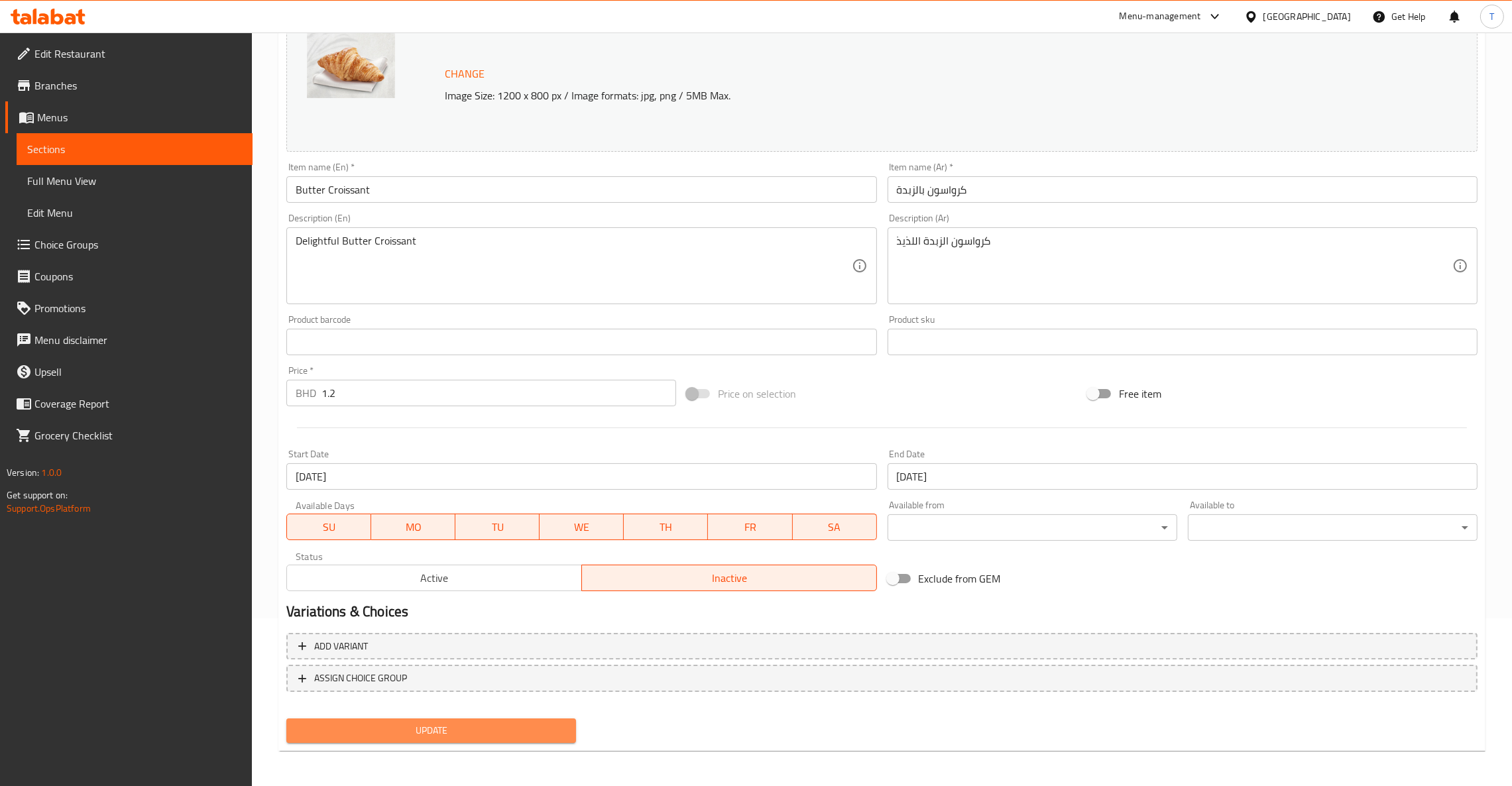
click at [564, 722] on span "Update" at bounding box center [431, 730] width 268 height 17
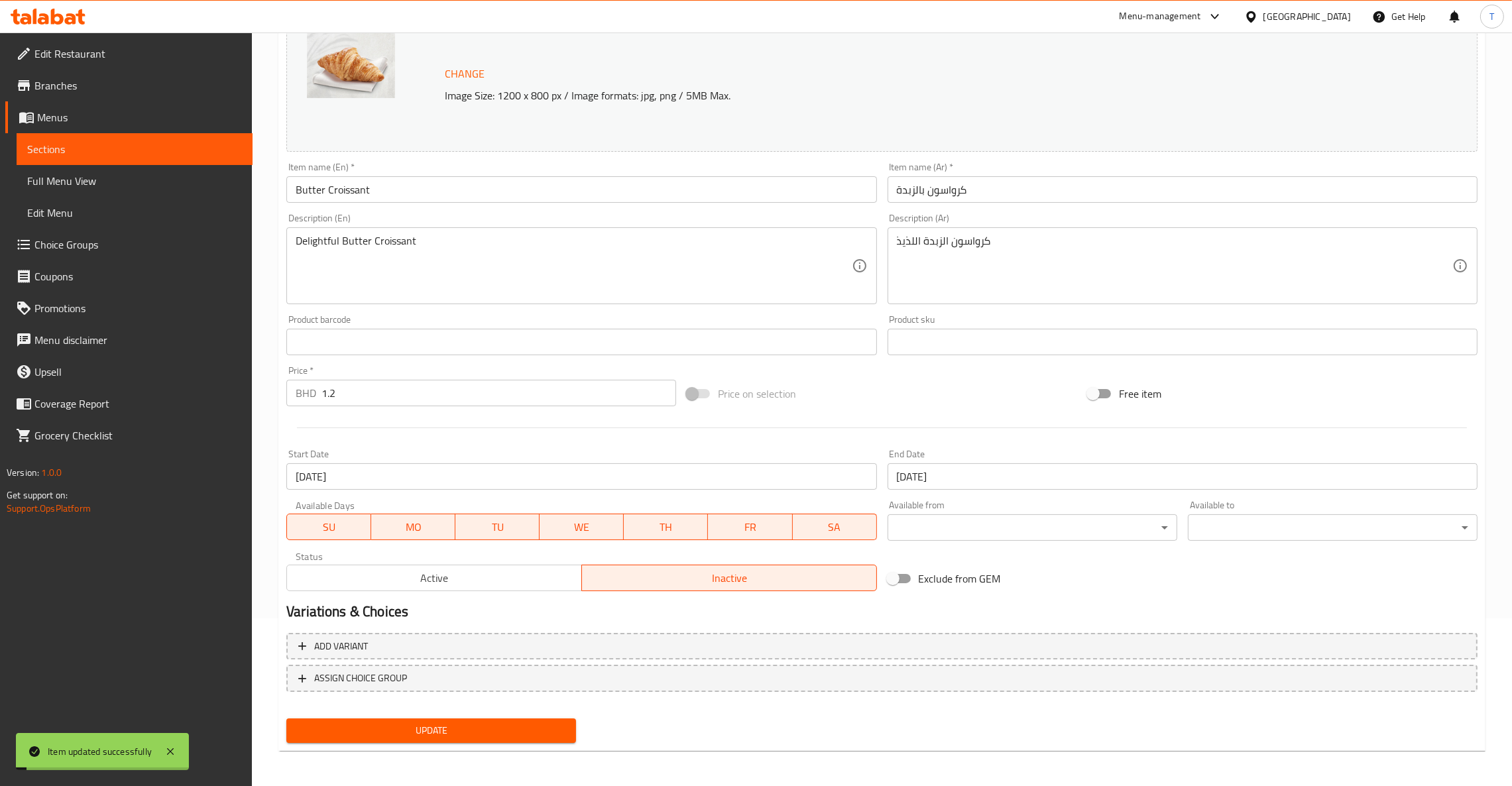
scroll to position [0, 0]
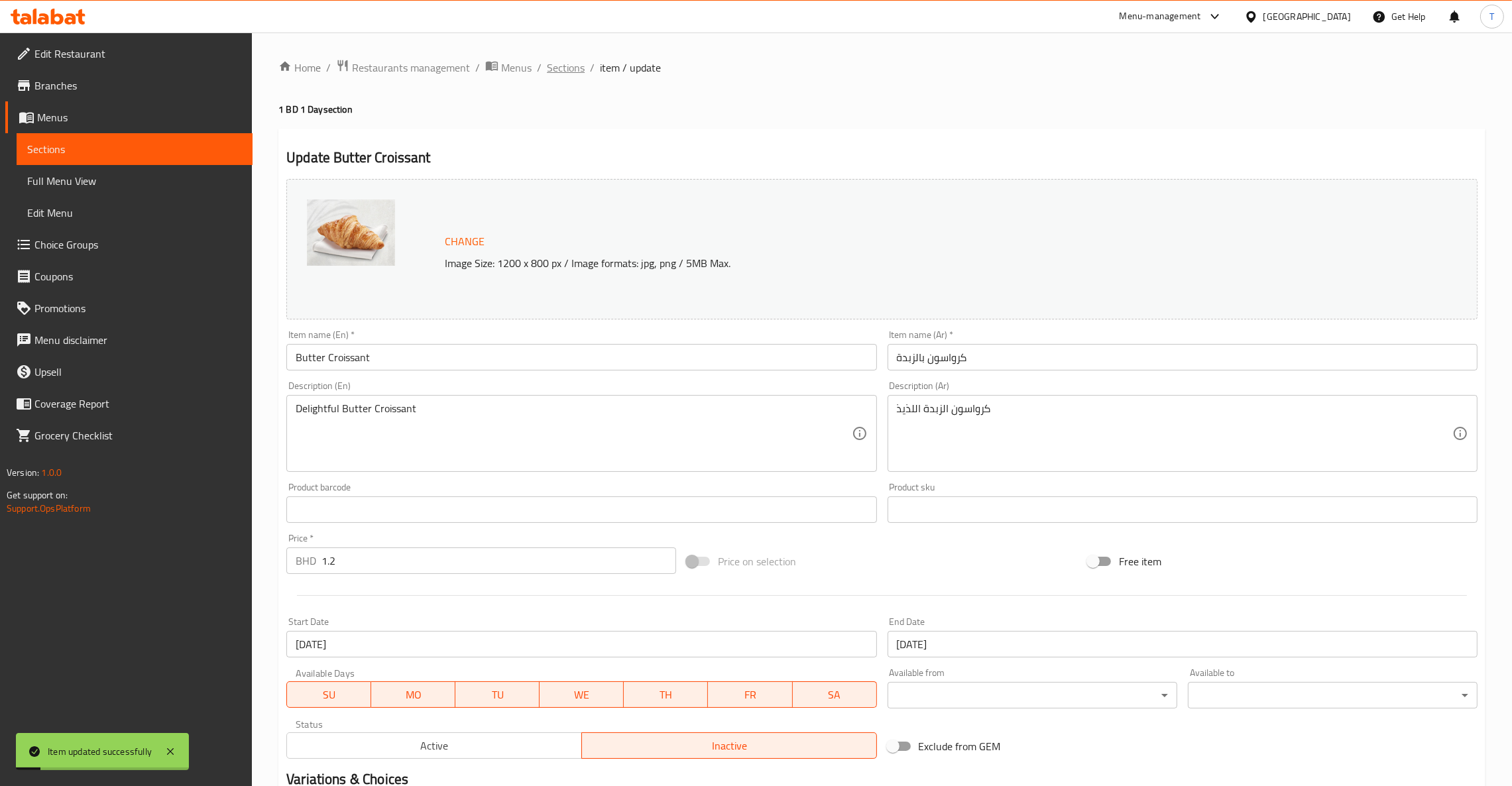
click at [562, 69] on span "Sections" at bounding box center [566, 67] width 38 height 16
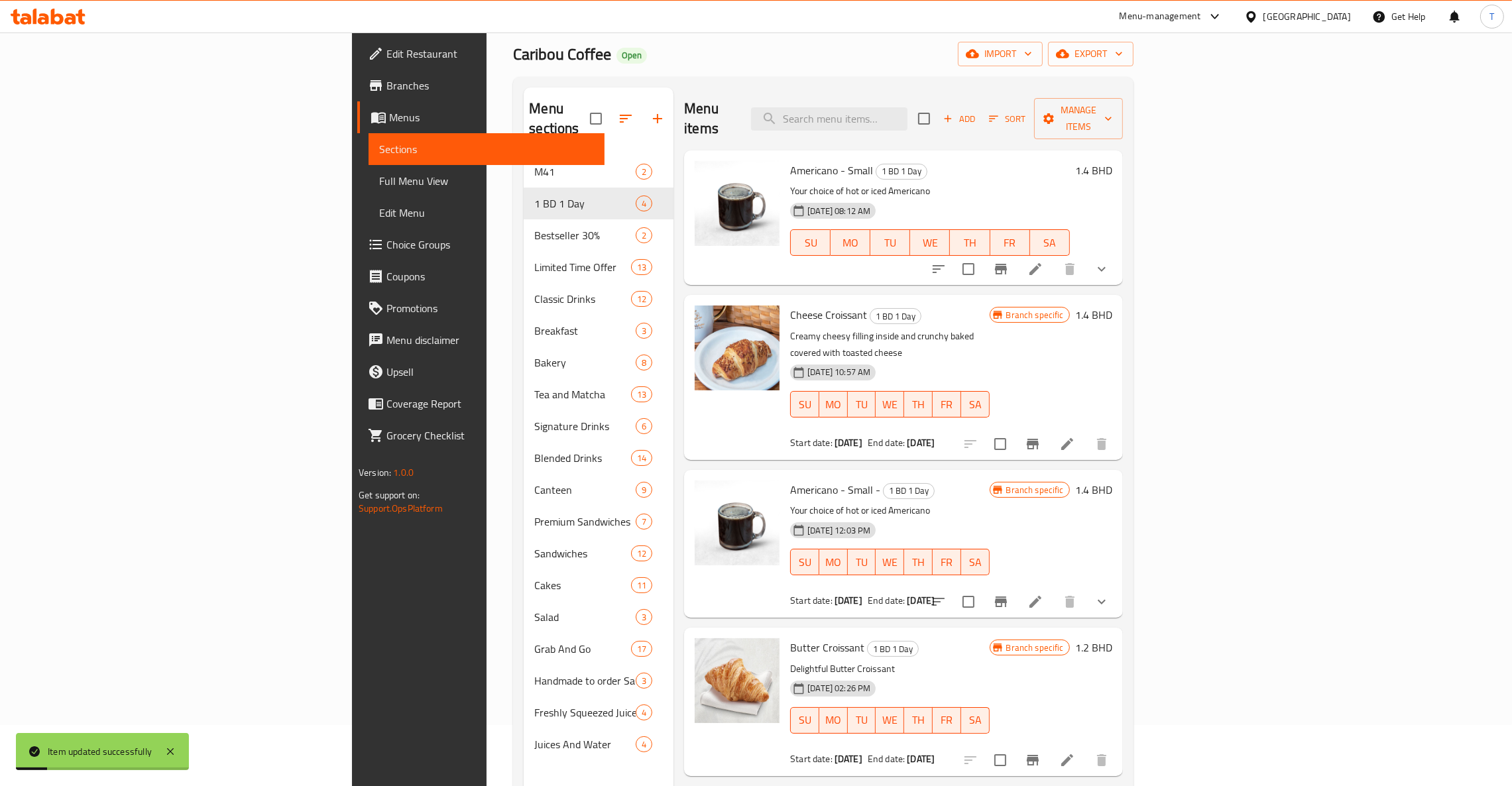
scroll to position [187, 0]
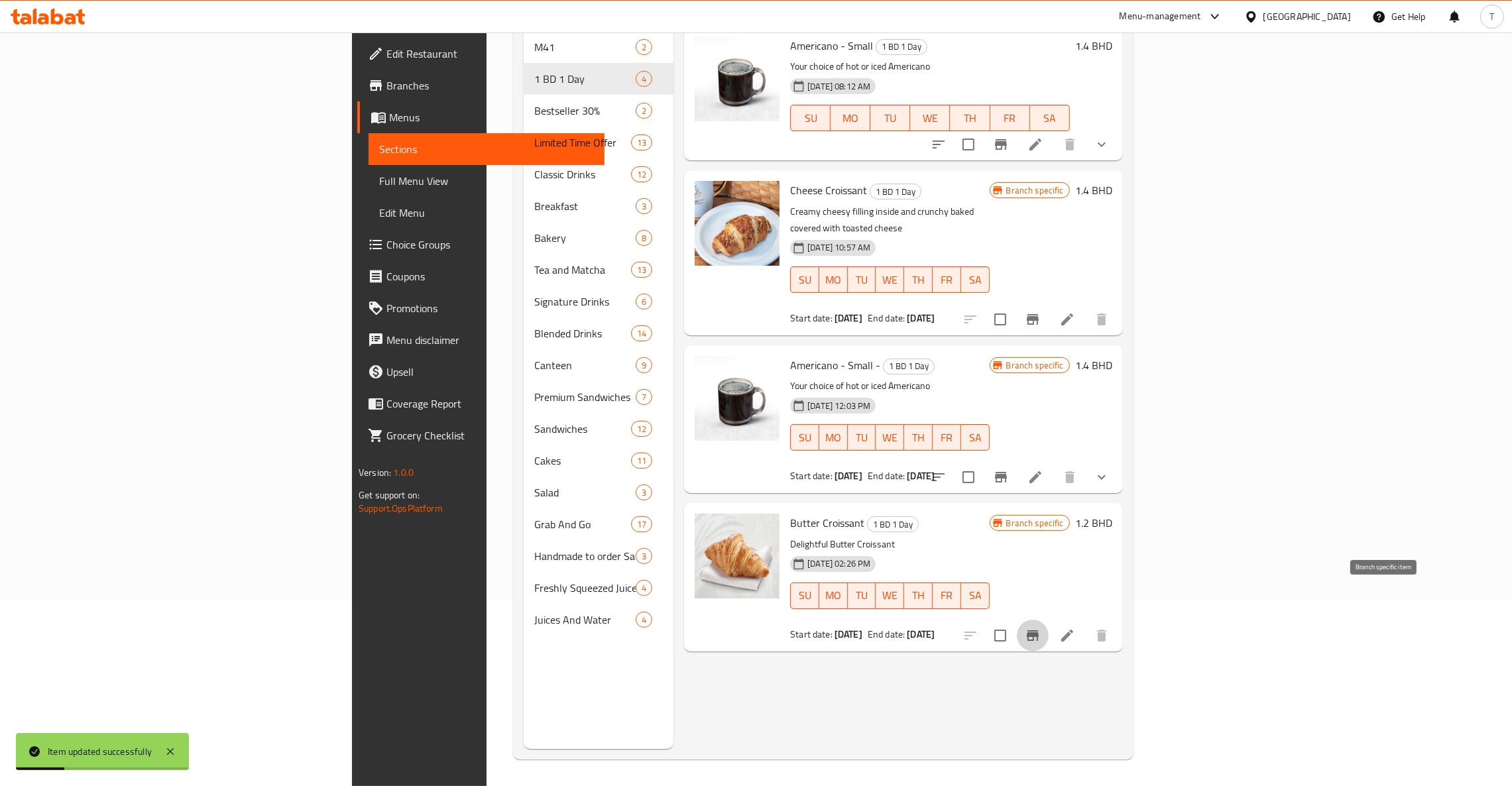
click at [1041, 628] on icon "Branch-specific-item" at bounding box center [1032, 635] width 16 height 16
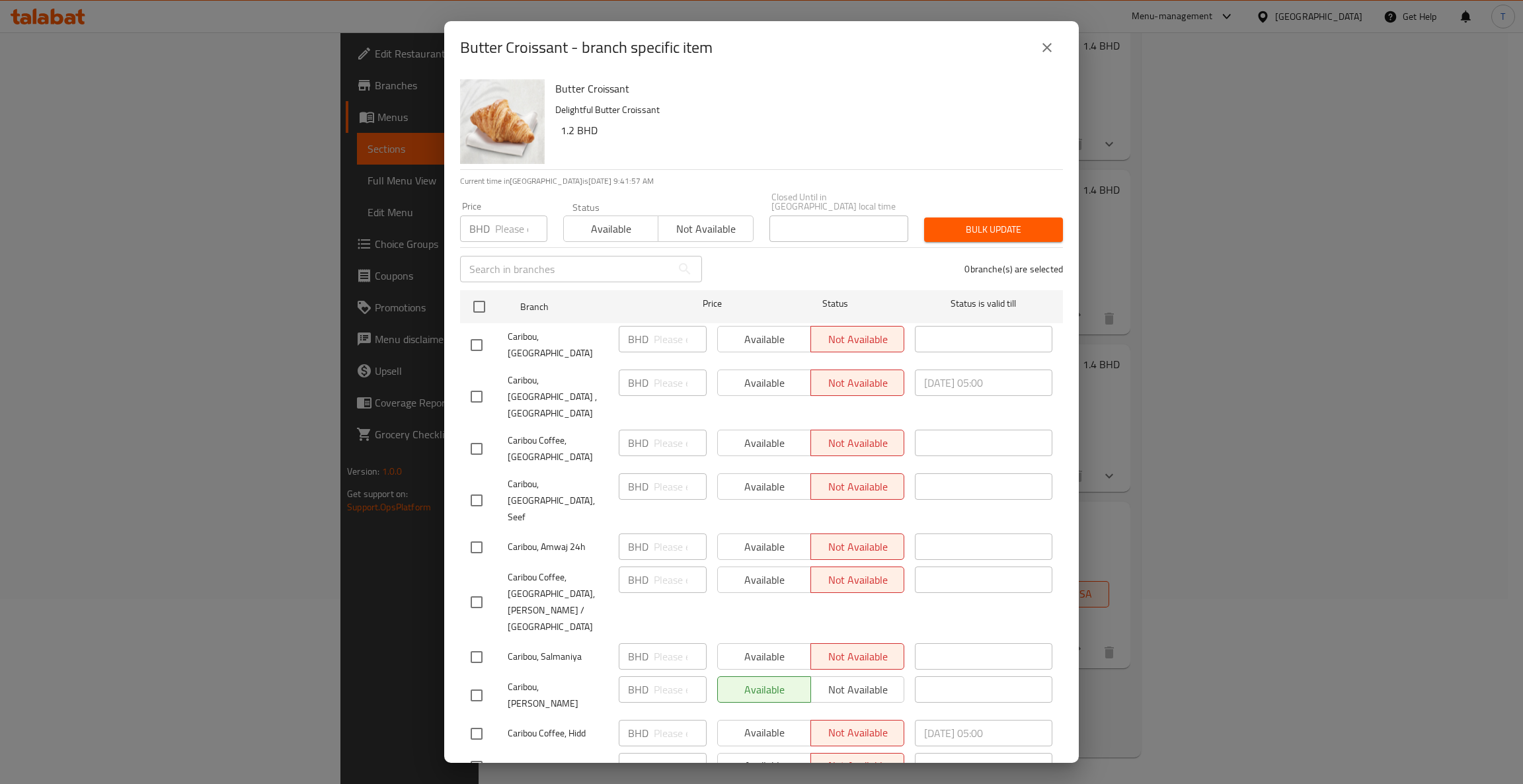
click at [720, 203] on div "Available Not available" at bounding box center [658, 222] width 190 height 39
click at [703, 219] on span "Not available" at bounding box center [705, 229] width 84 height 19
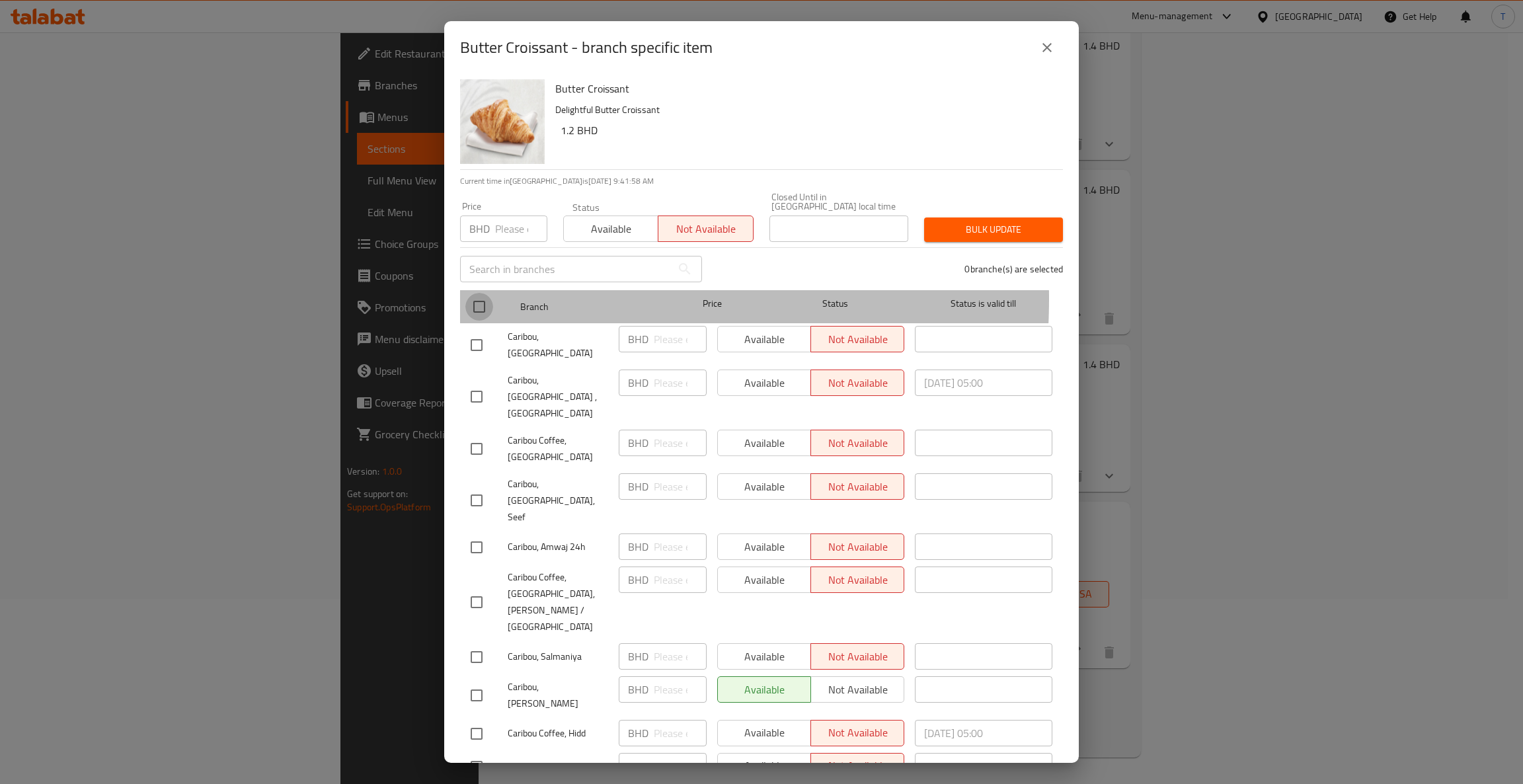
click at [482, 292] on input "checkbox" at bounding box center [479, 306] width 28 height 28
checkbox input "true"
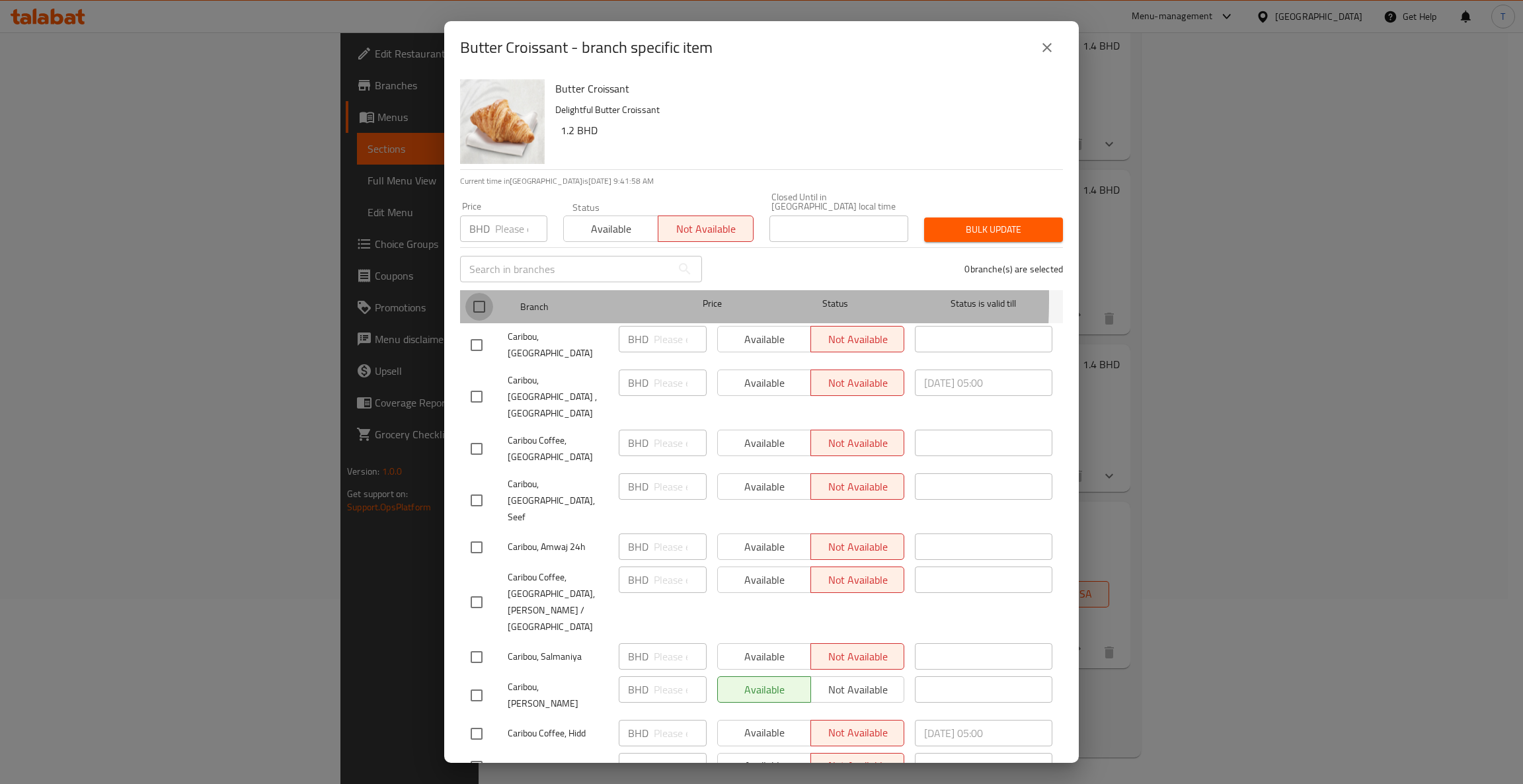
checkbox input "true"
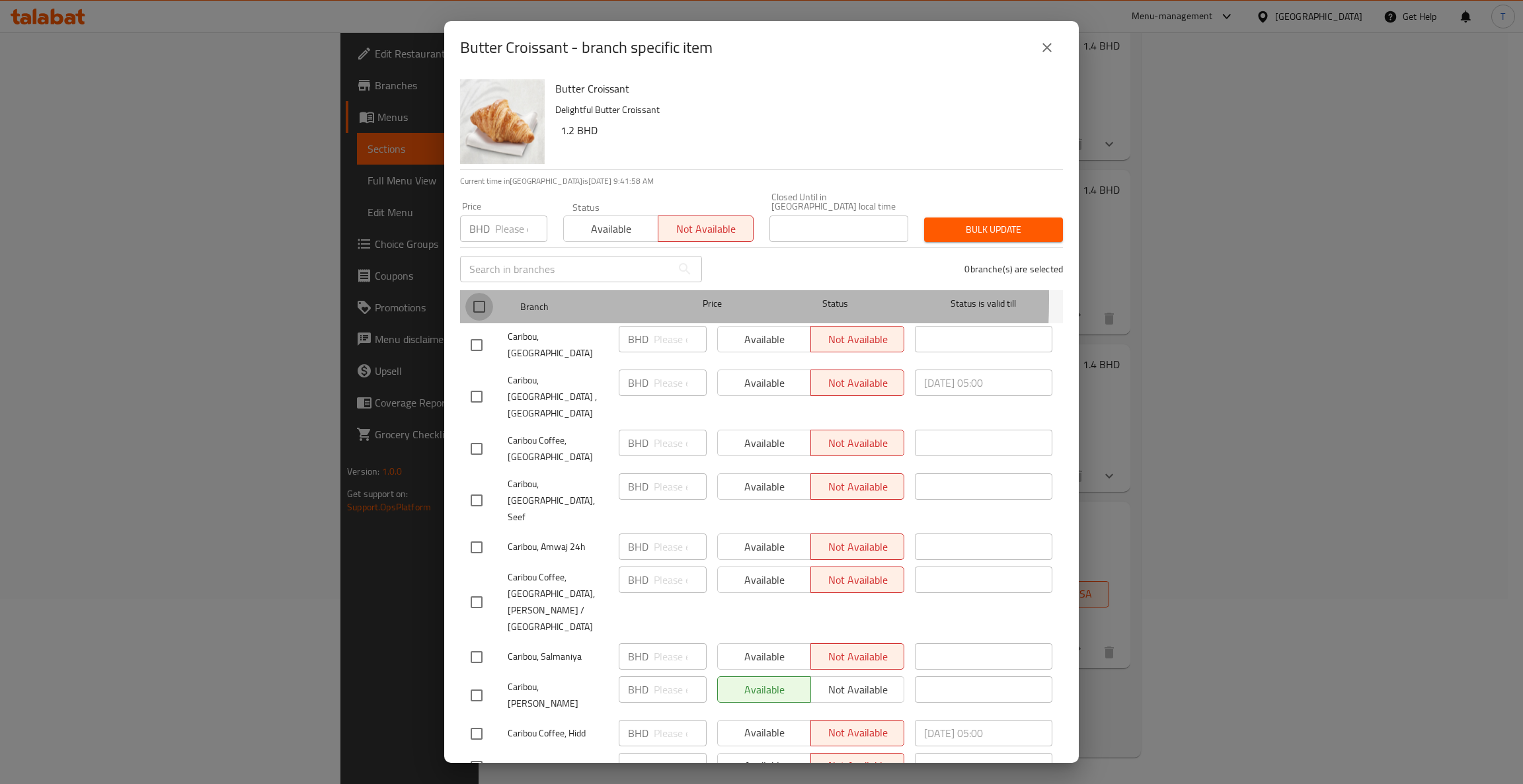
checkbox input "true"
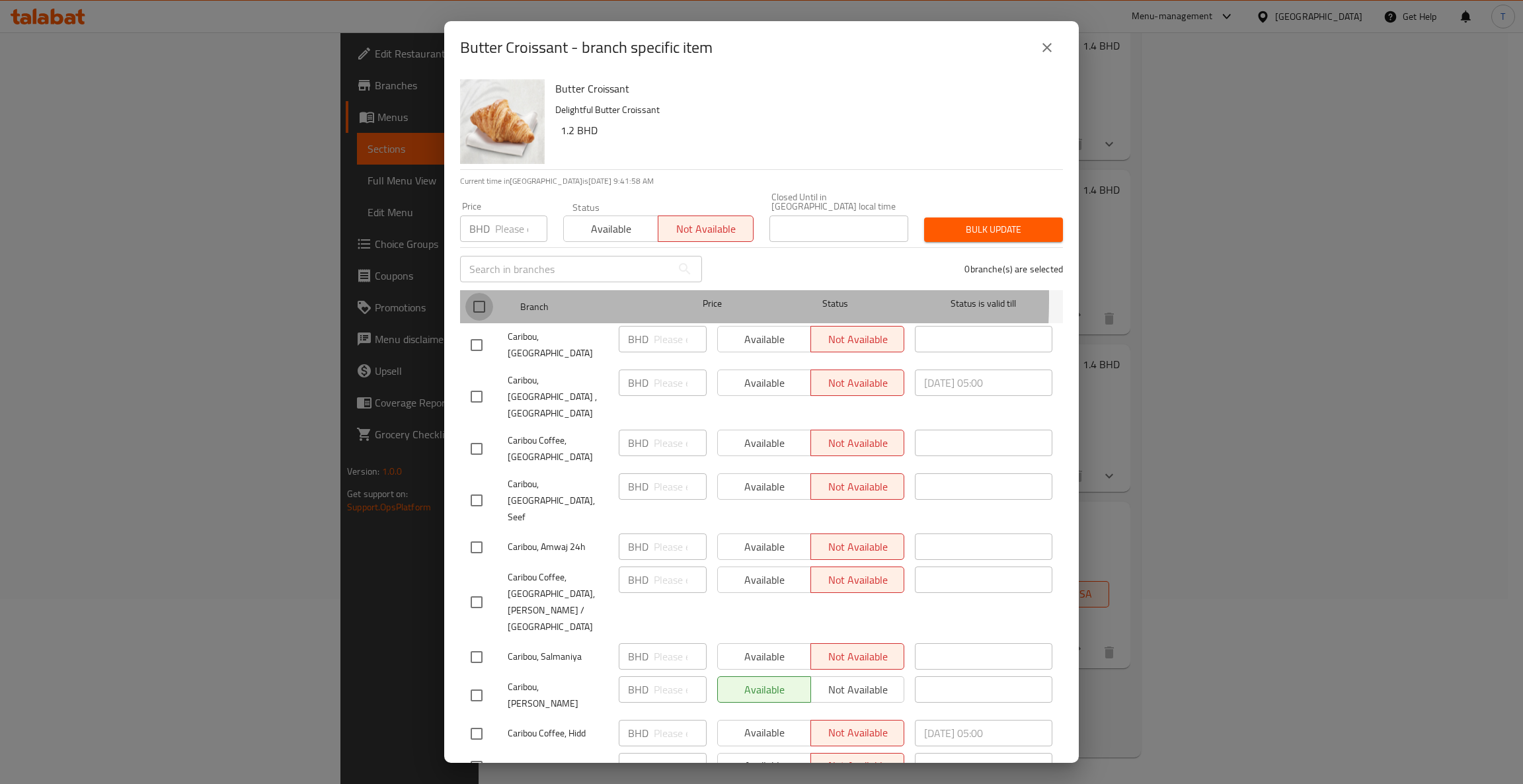
checkbox input "true"
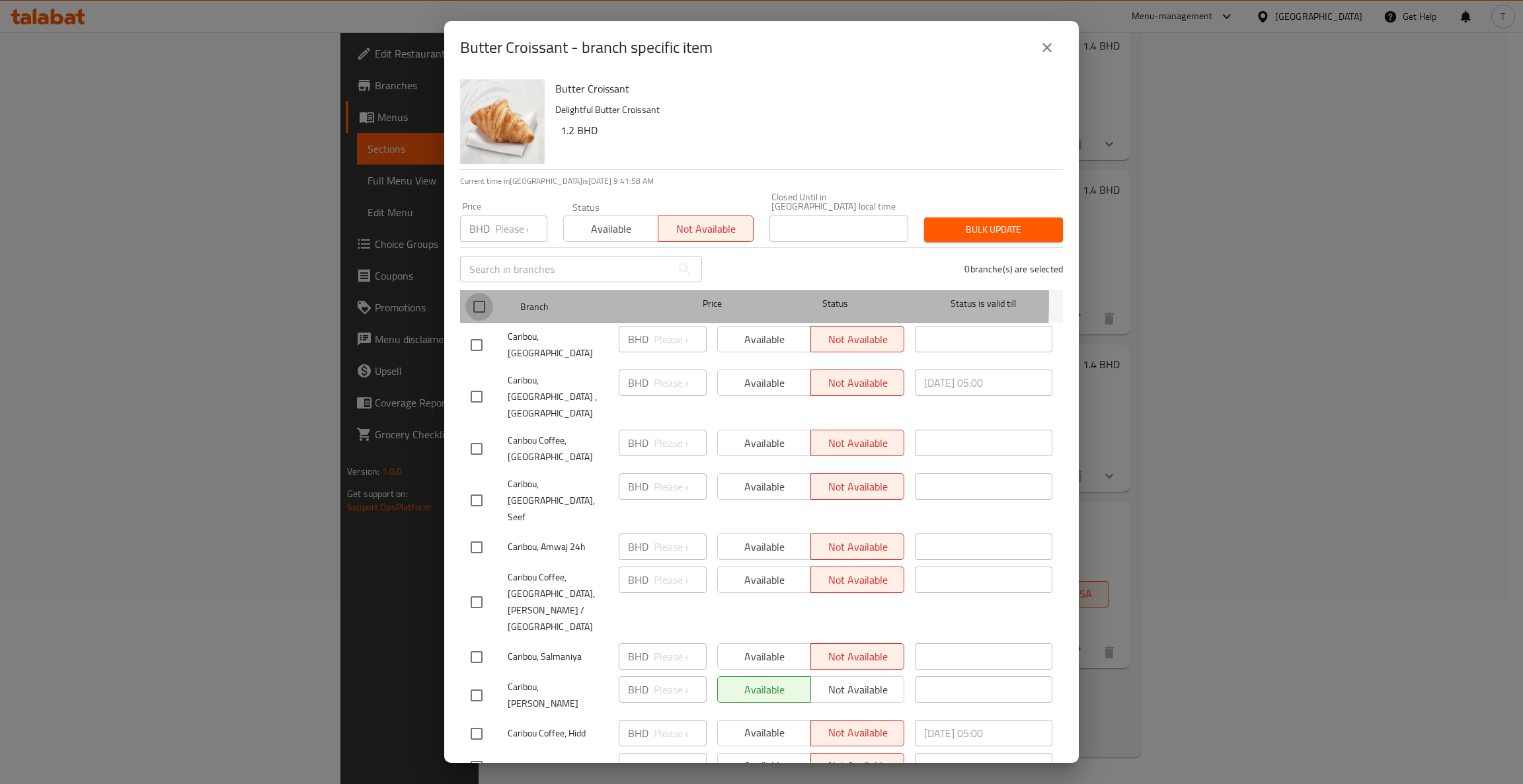
checkbox input "true"
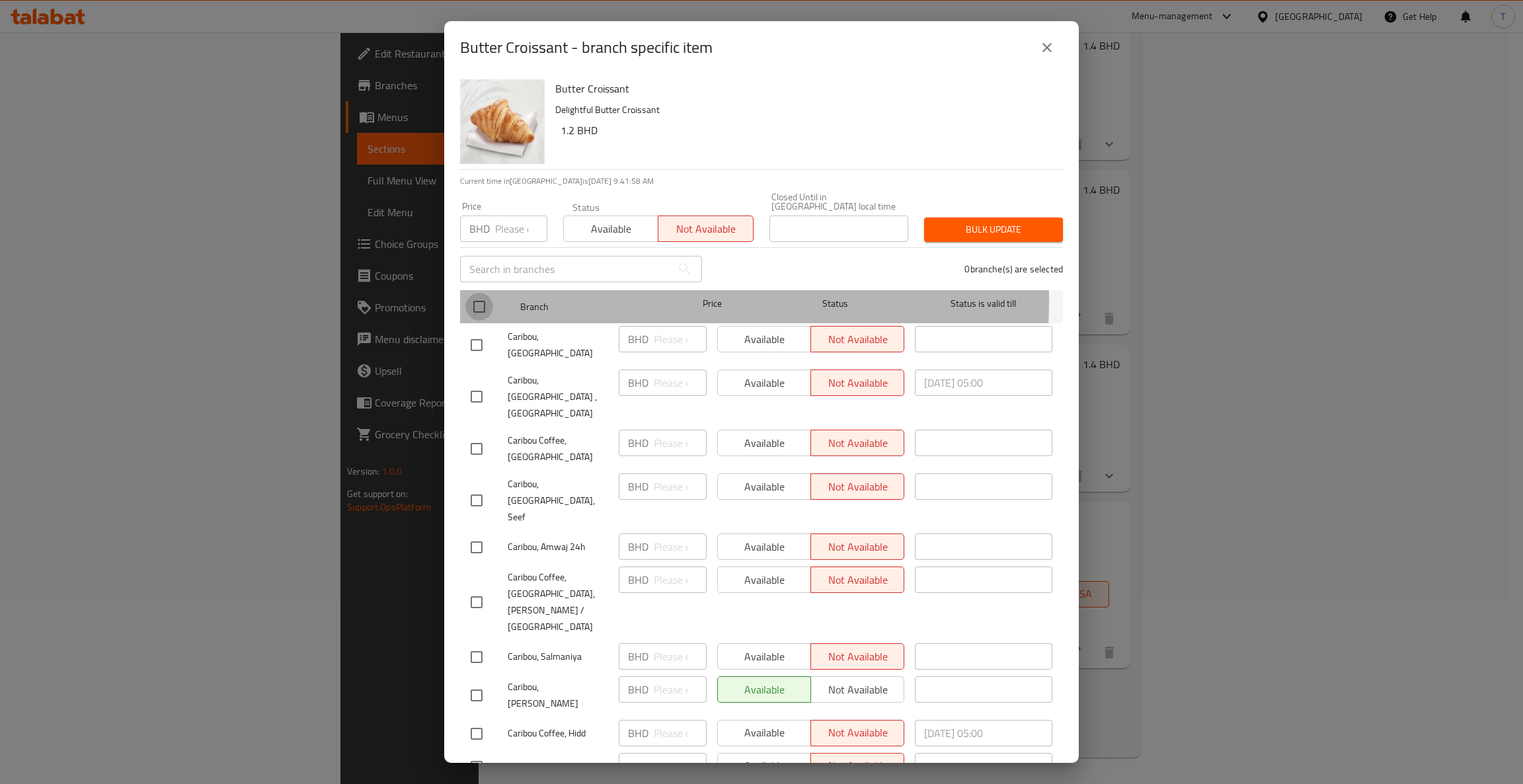
checkbox input "true"
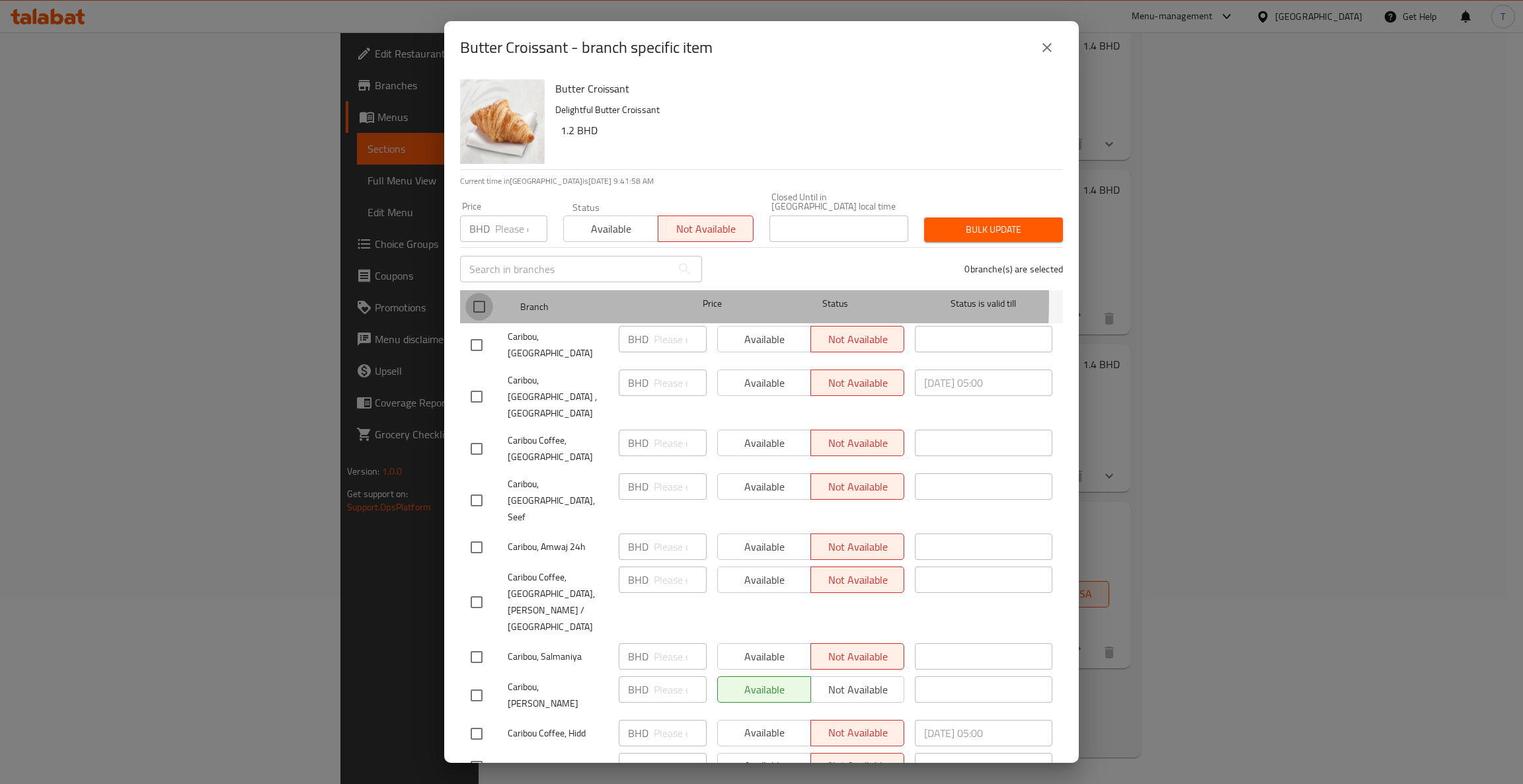
checkbox input "true"
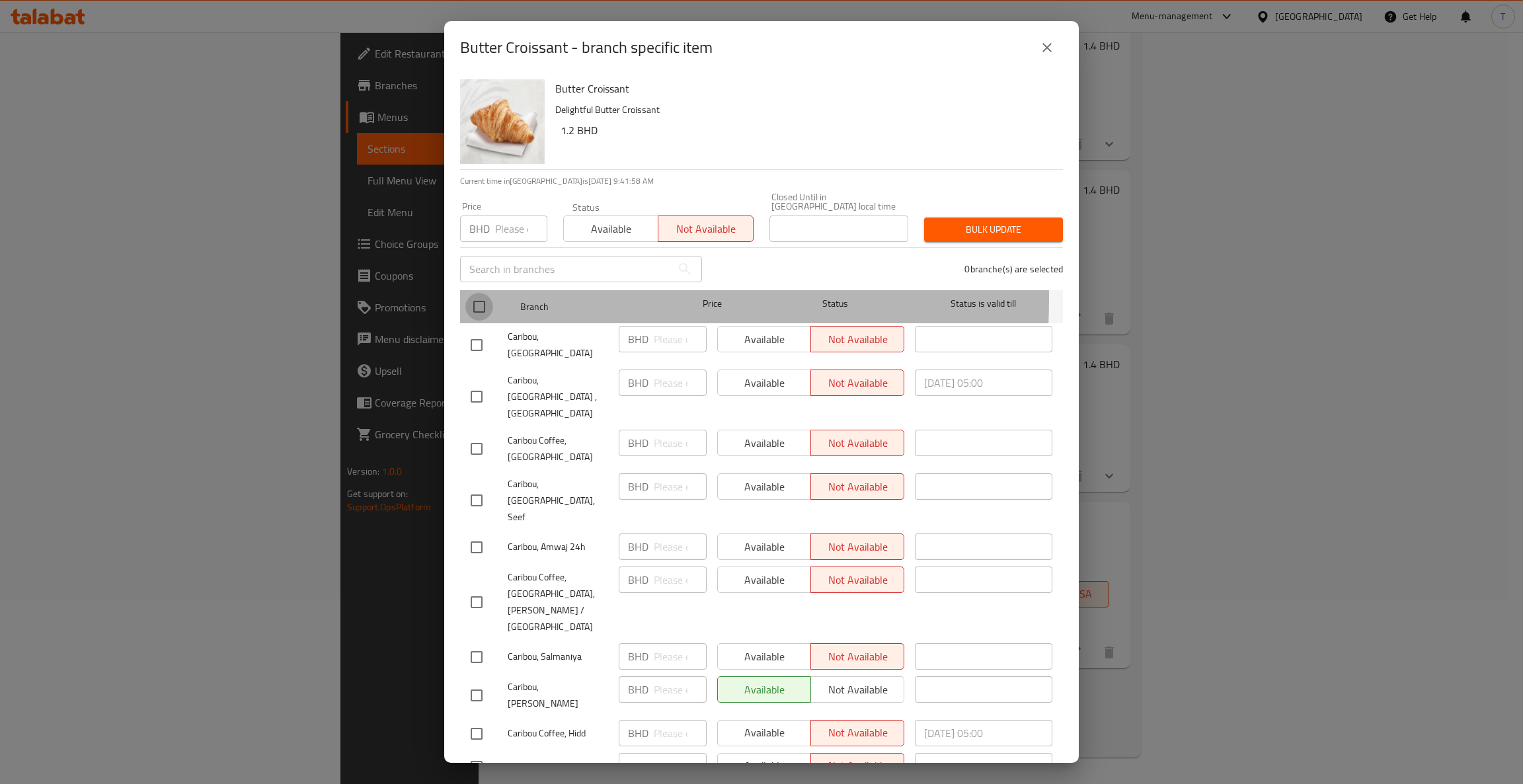
checkbox input "true"
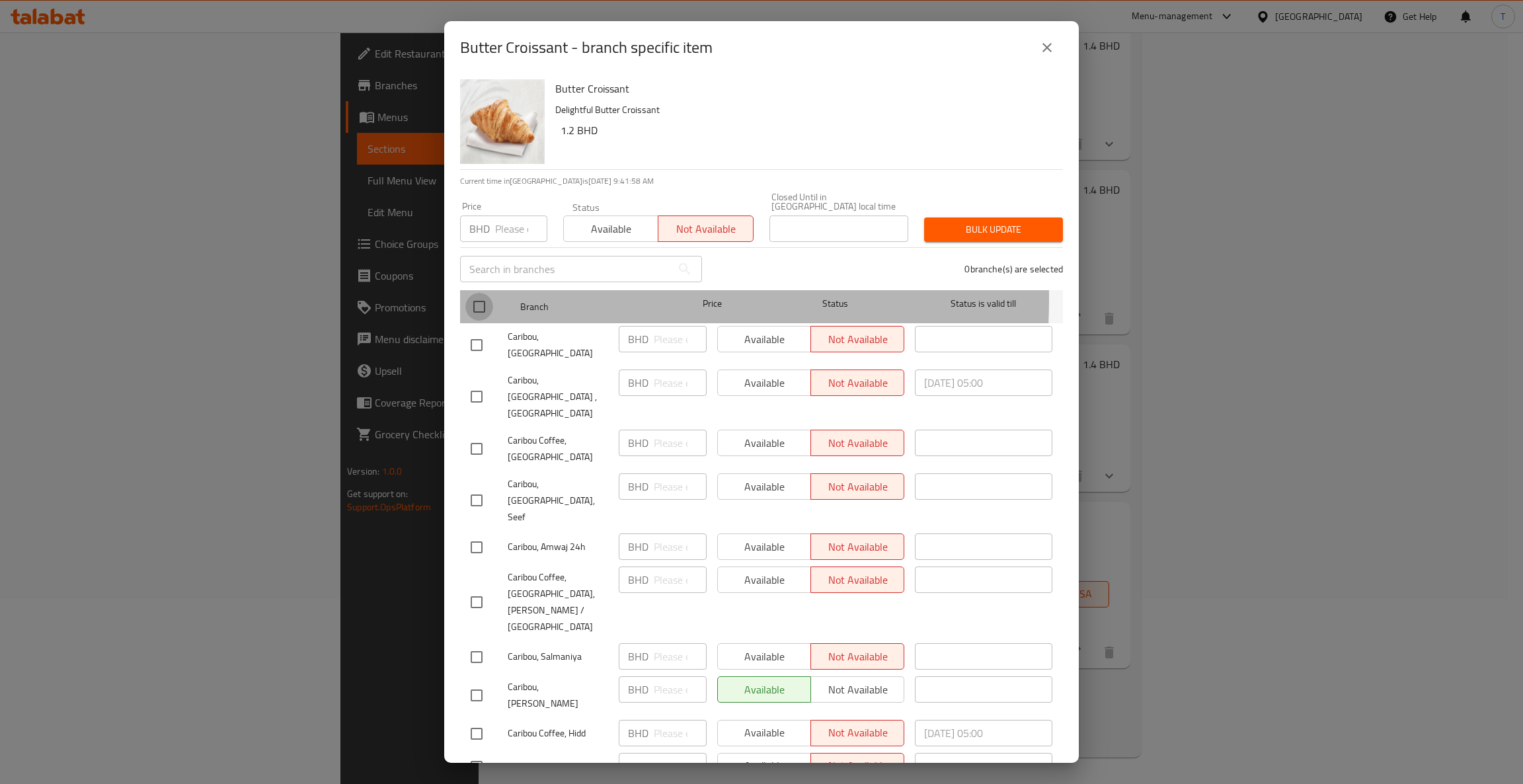
checkbox input "true"
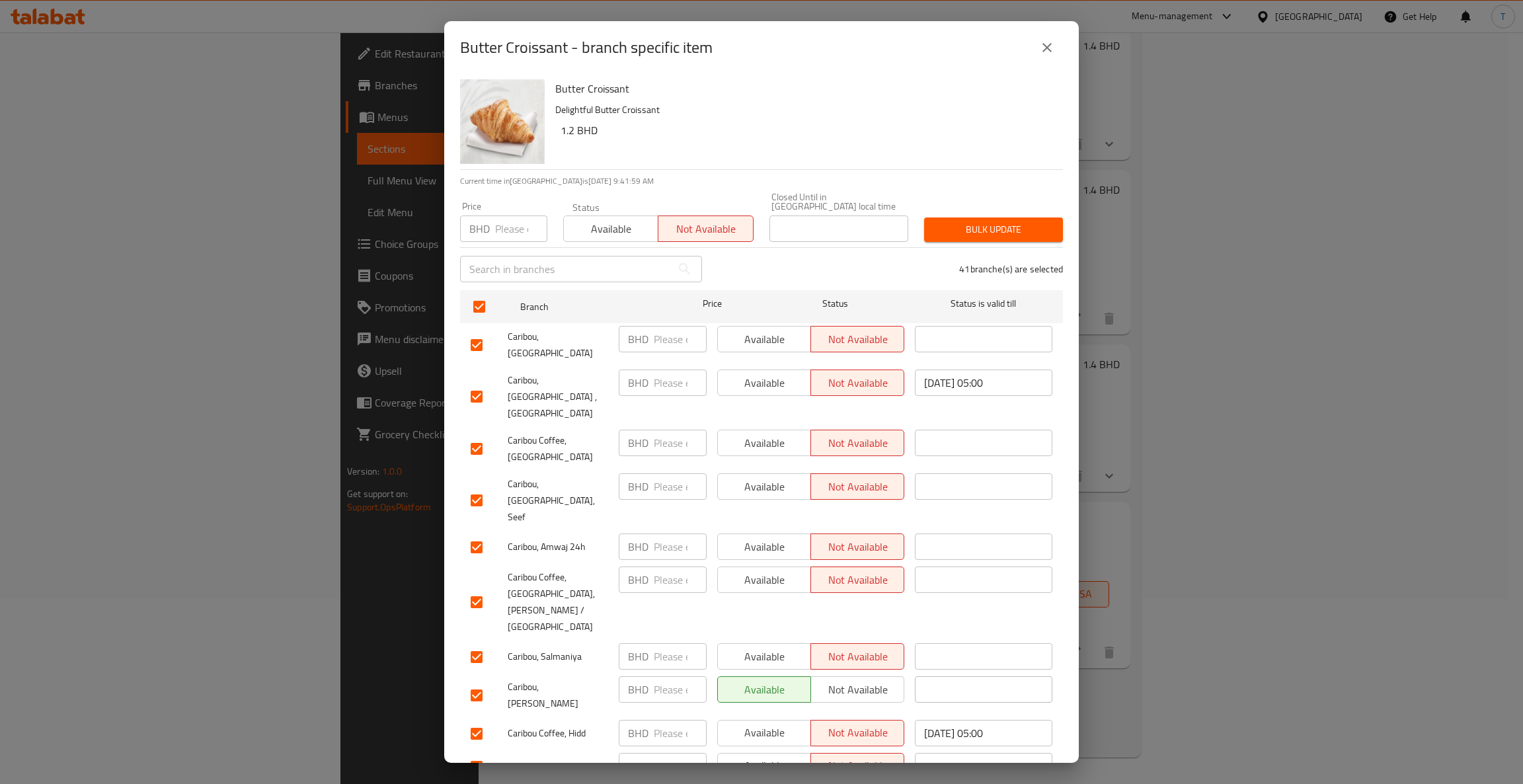
click at [1014, 224] on span "Bulk update" at bounding box center [993, 229] width 118 height 17
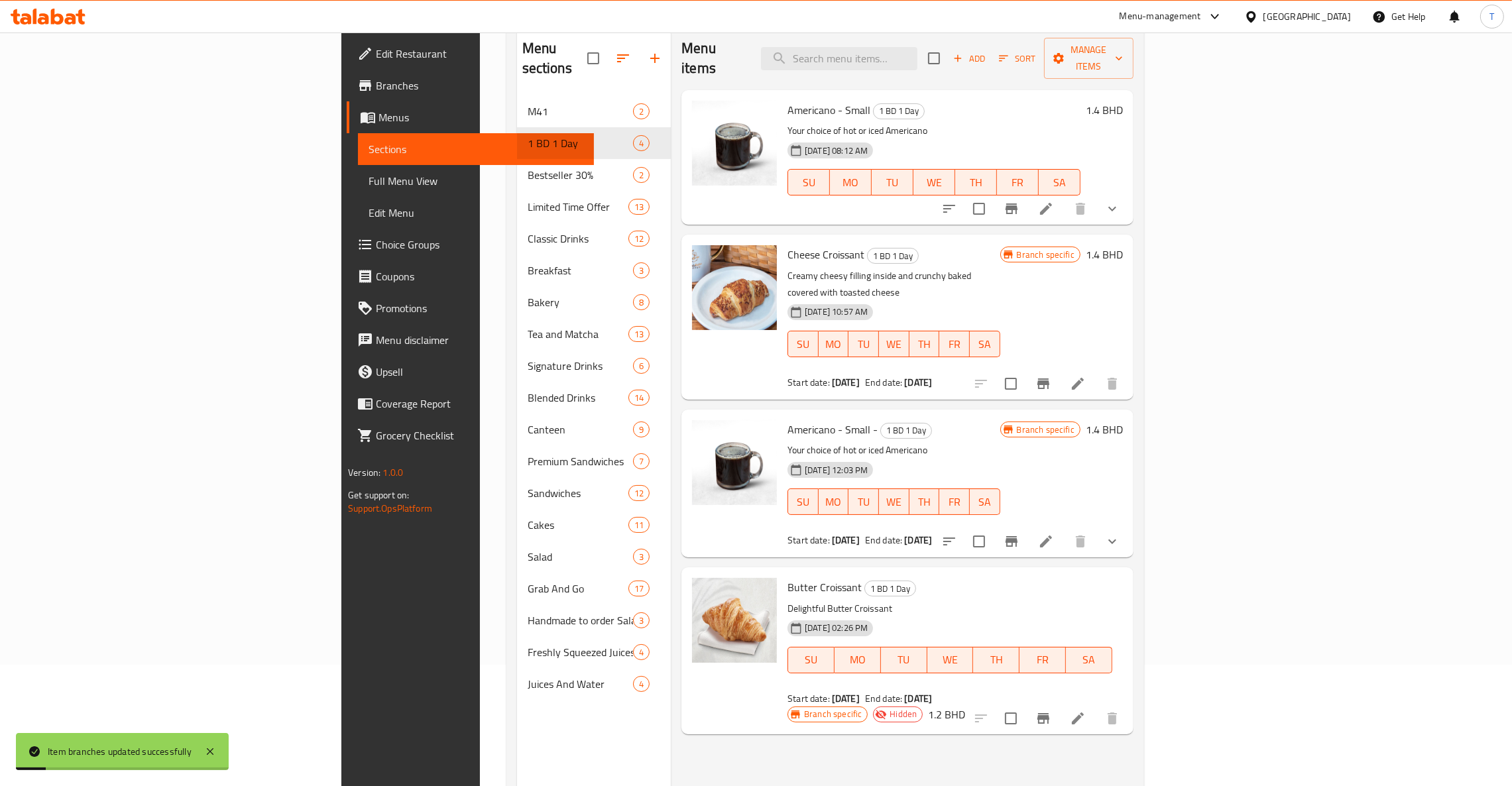
scroll to position [88, 0]
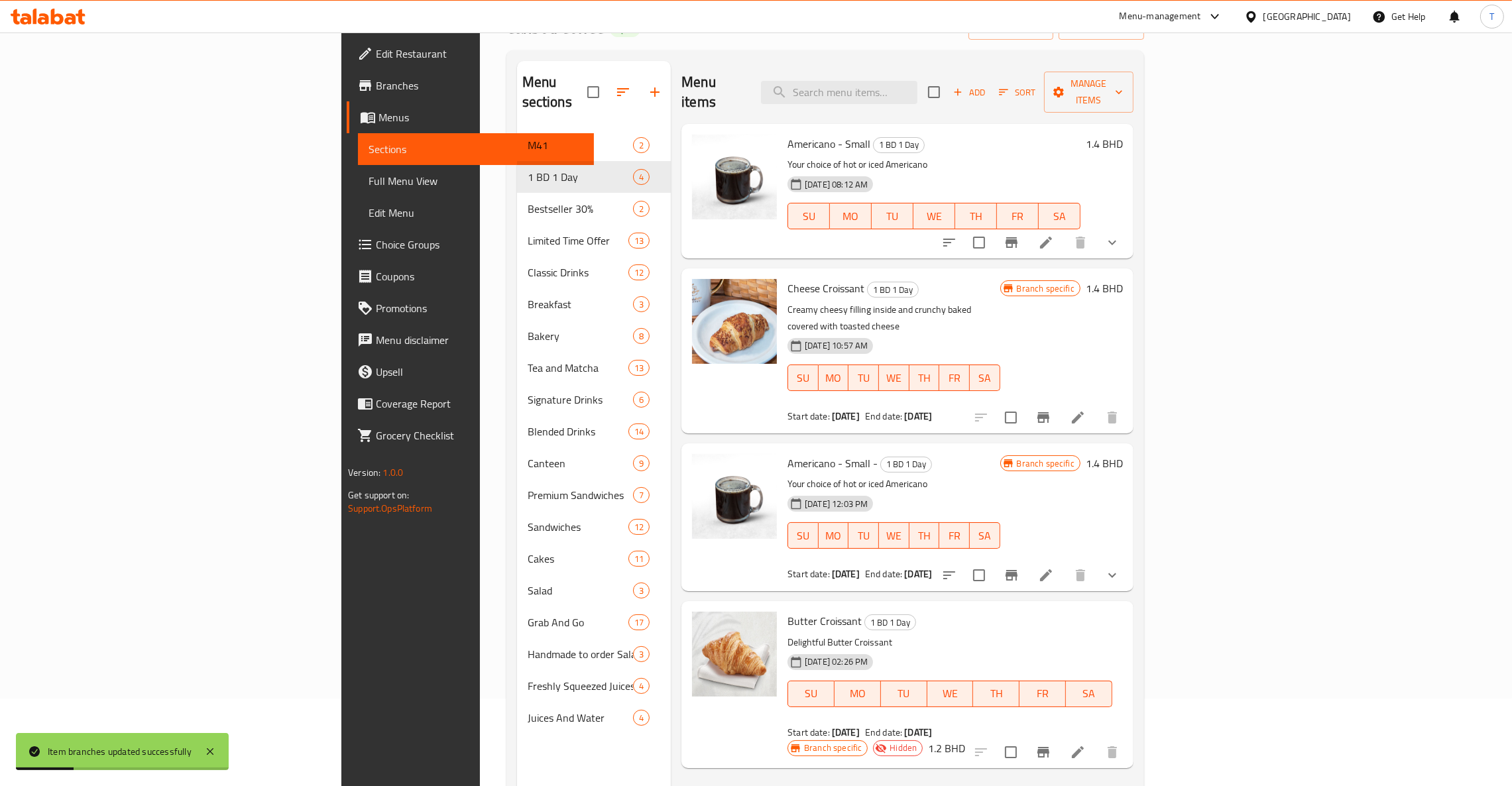
click at [1096, 405] on li at bounding box center [1078, 417] width 37 height 24
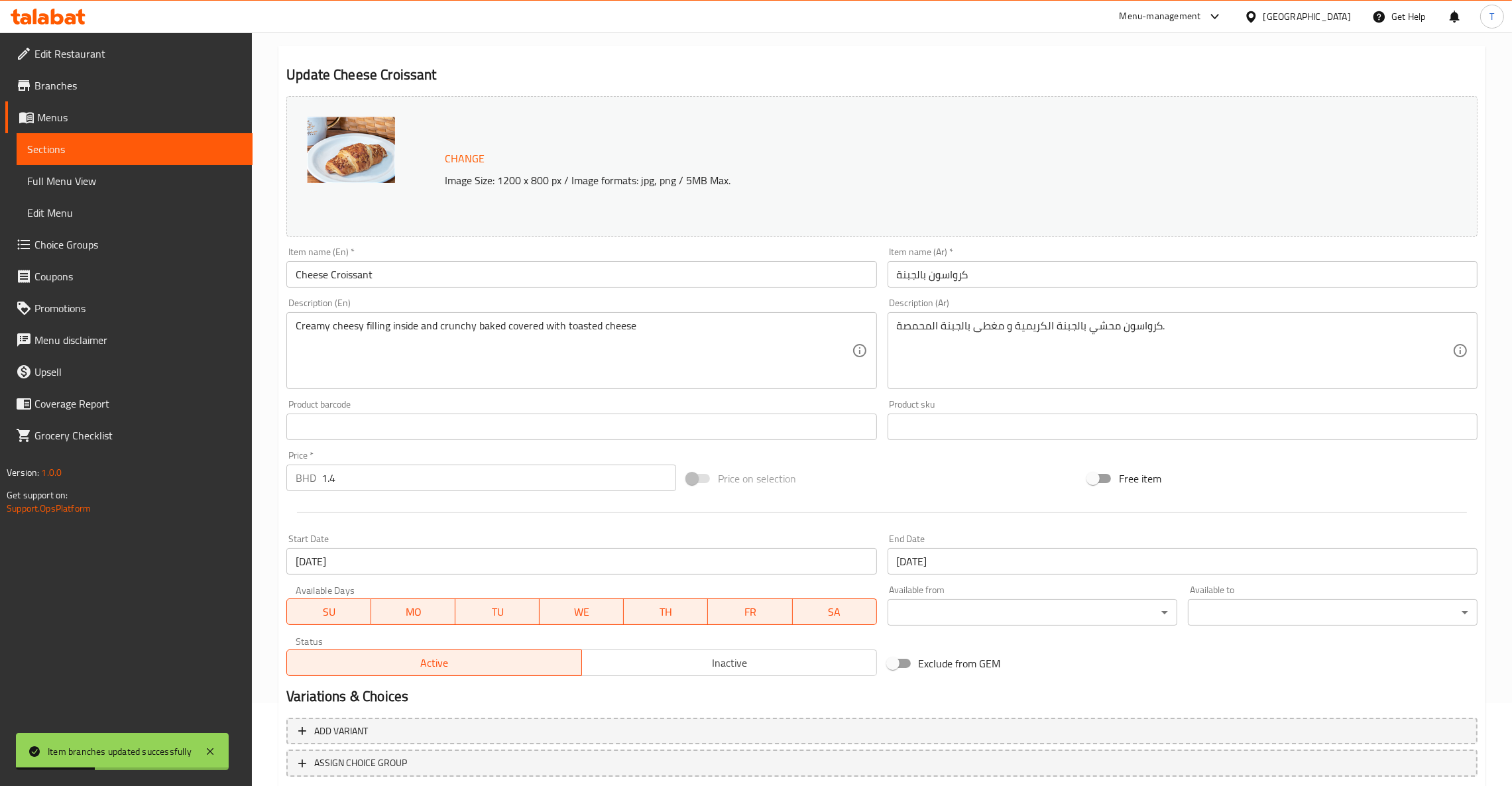
scroll to position [168, 0]
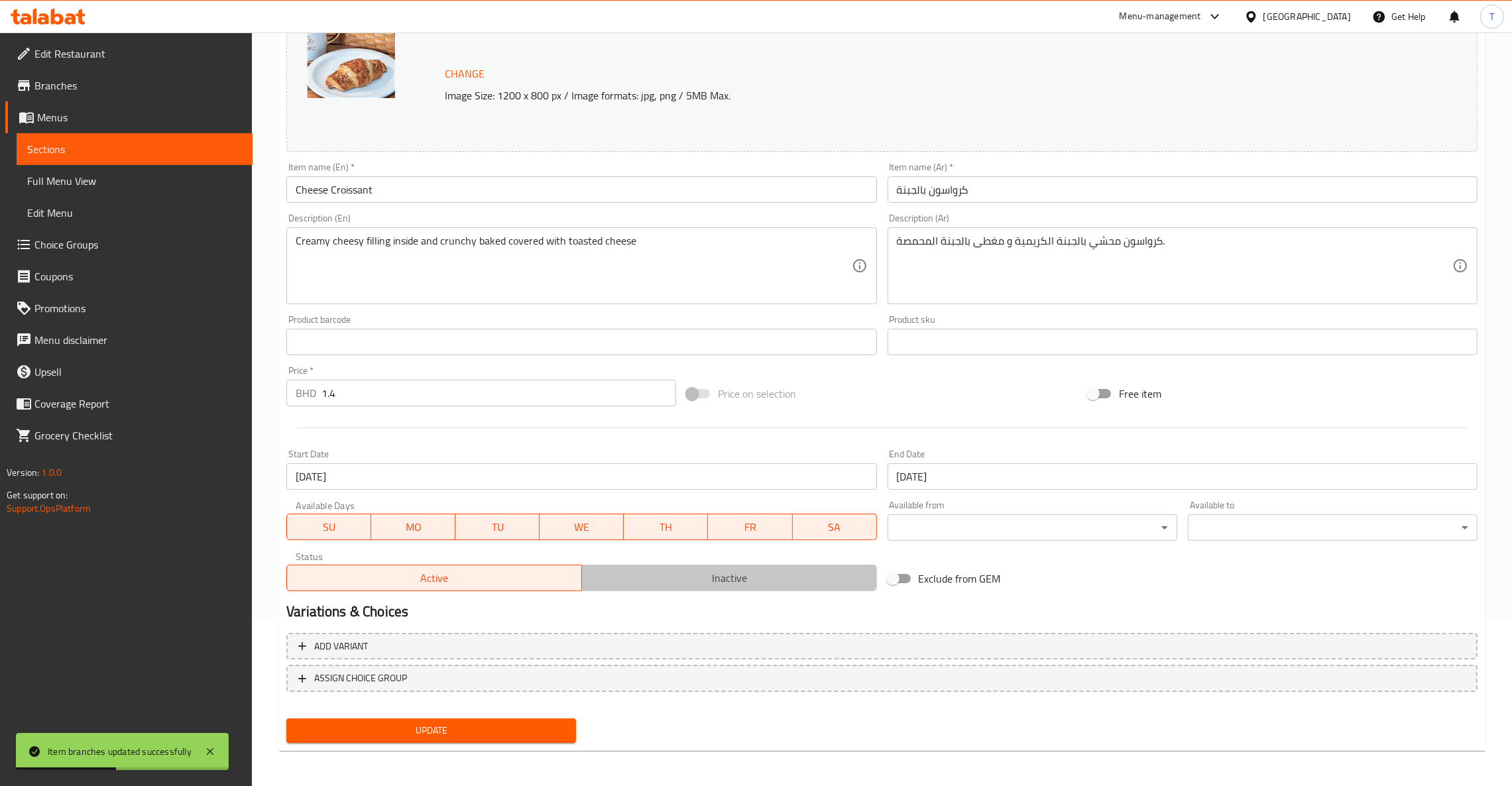
click at [746, 582] on span "Inactive" at bounding box center [729, 578] width 284 height 19
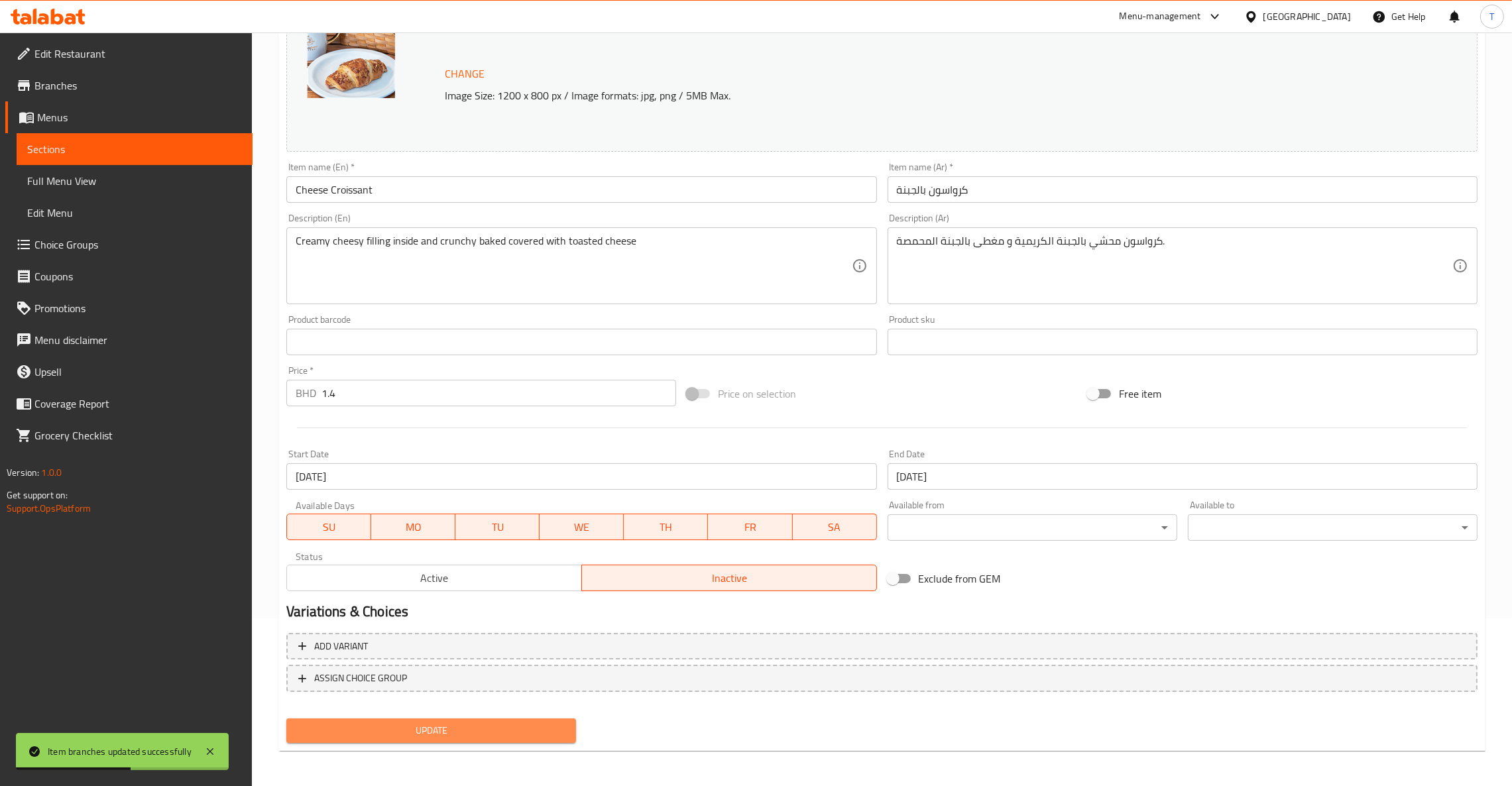
click at [532, 719] on button "Update" at bounding box center [432, 730] width 290 height 24
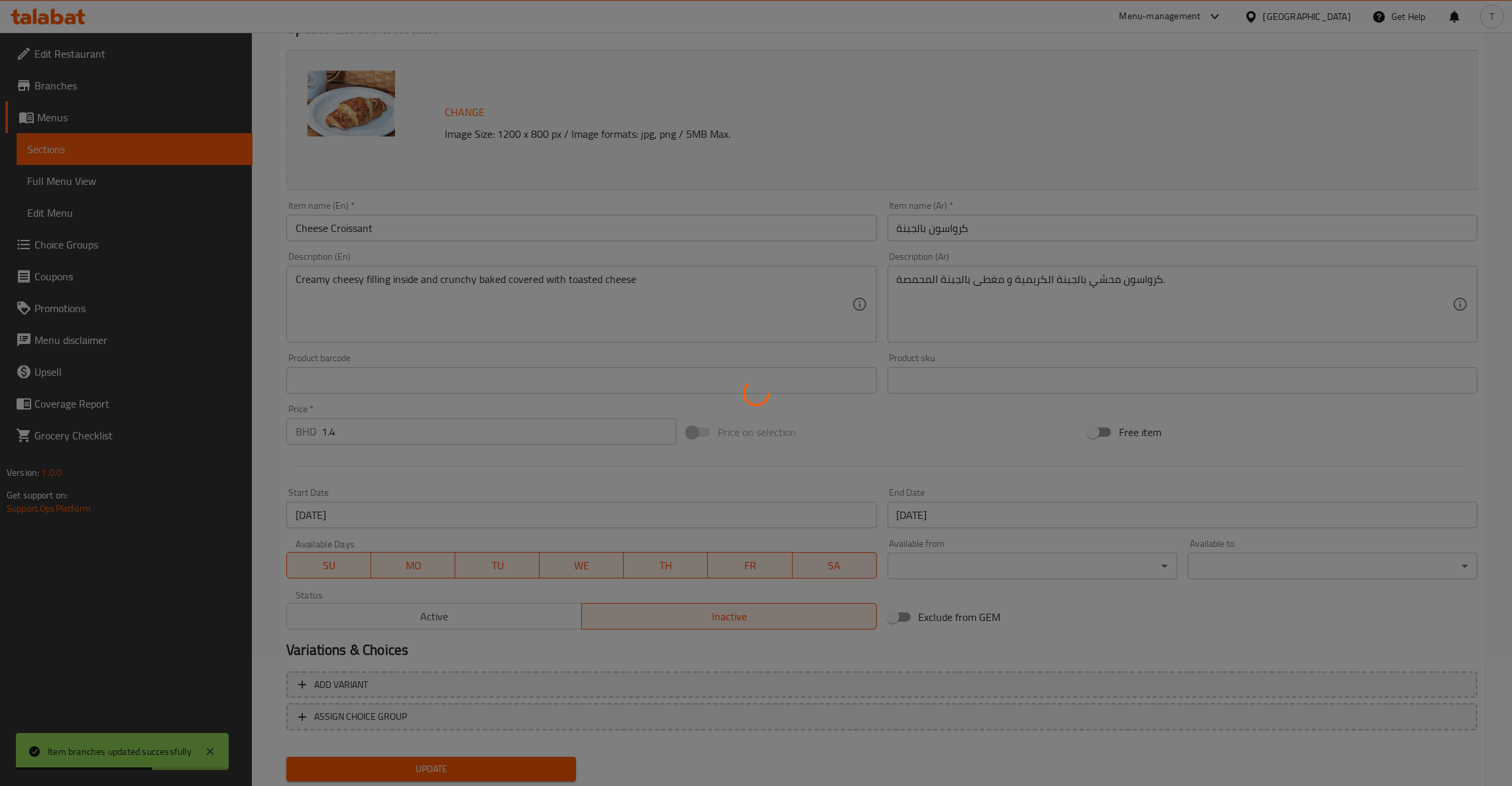
scroll to position [0, 0]
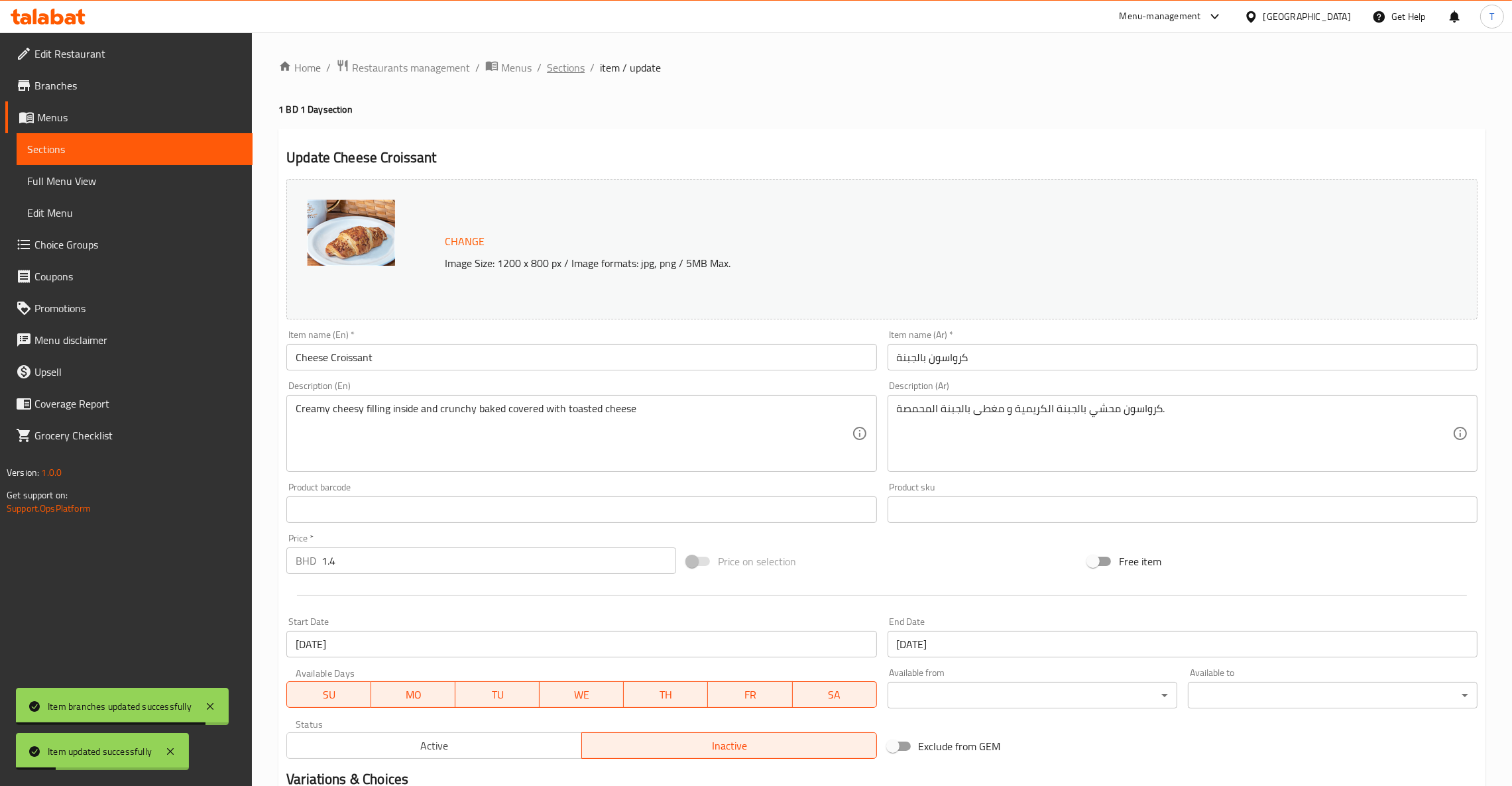
click at [568, 72] on span "Sections" at bounding box center [566, 67] width 38 height 16
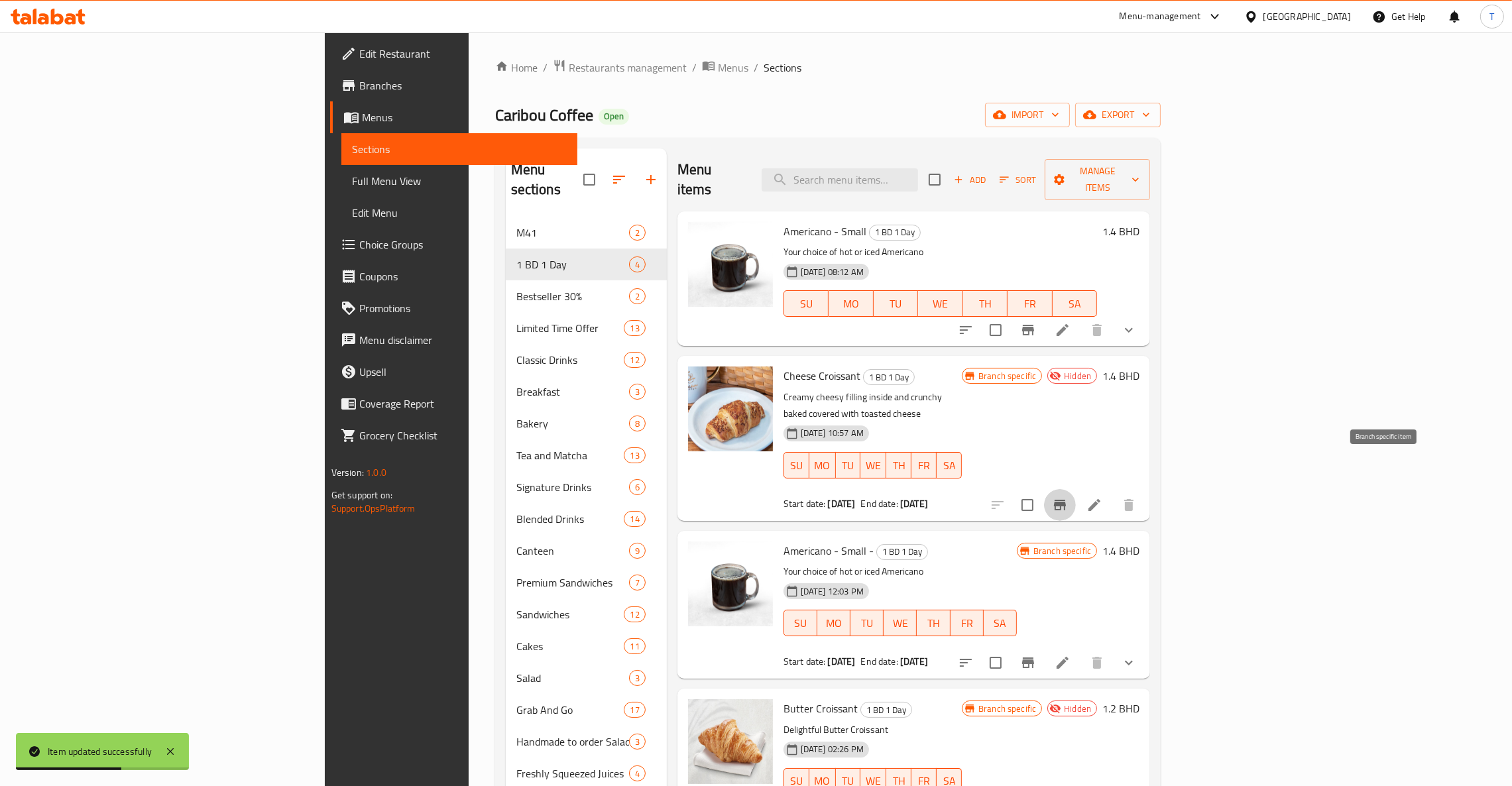
click at [1068, 497] on icon "Branch-specific-item" at bounding box center [1059, 505] width 16 height 16
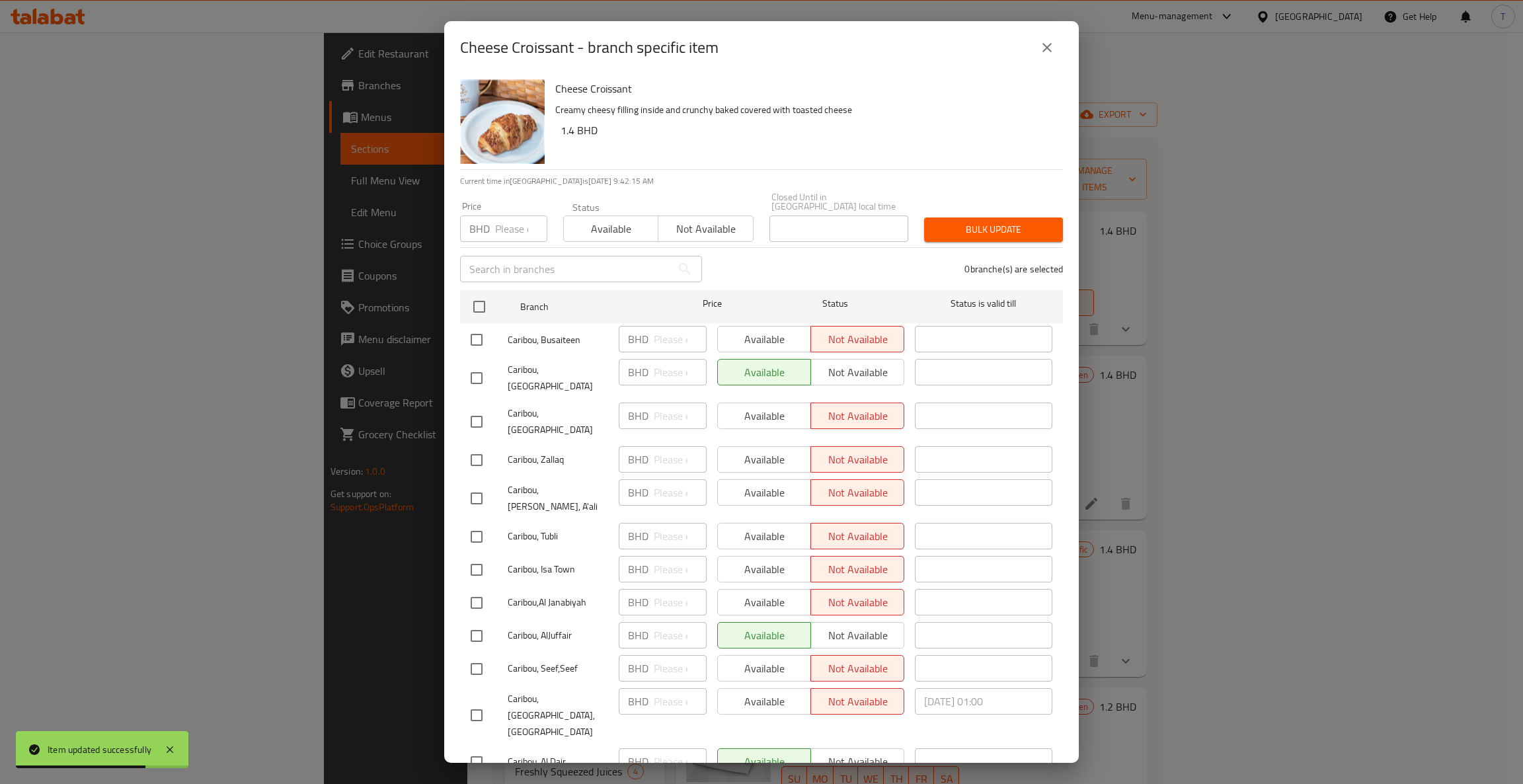
click at [697, 219] on span "Not available" at bounding box center [705, 229] width 84 height 19
click at [482, 296] on input "checkbox" at bounding box center [479, 306] width 28 height 28
checkbox input "true"
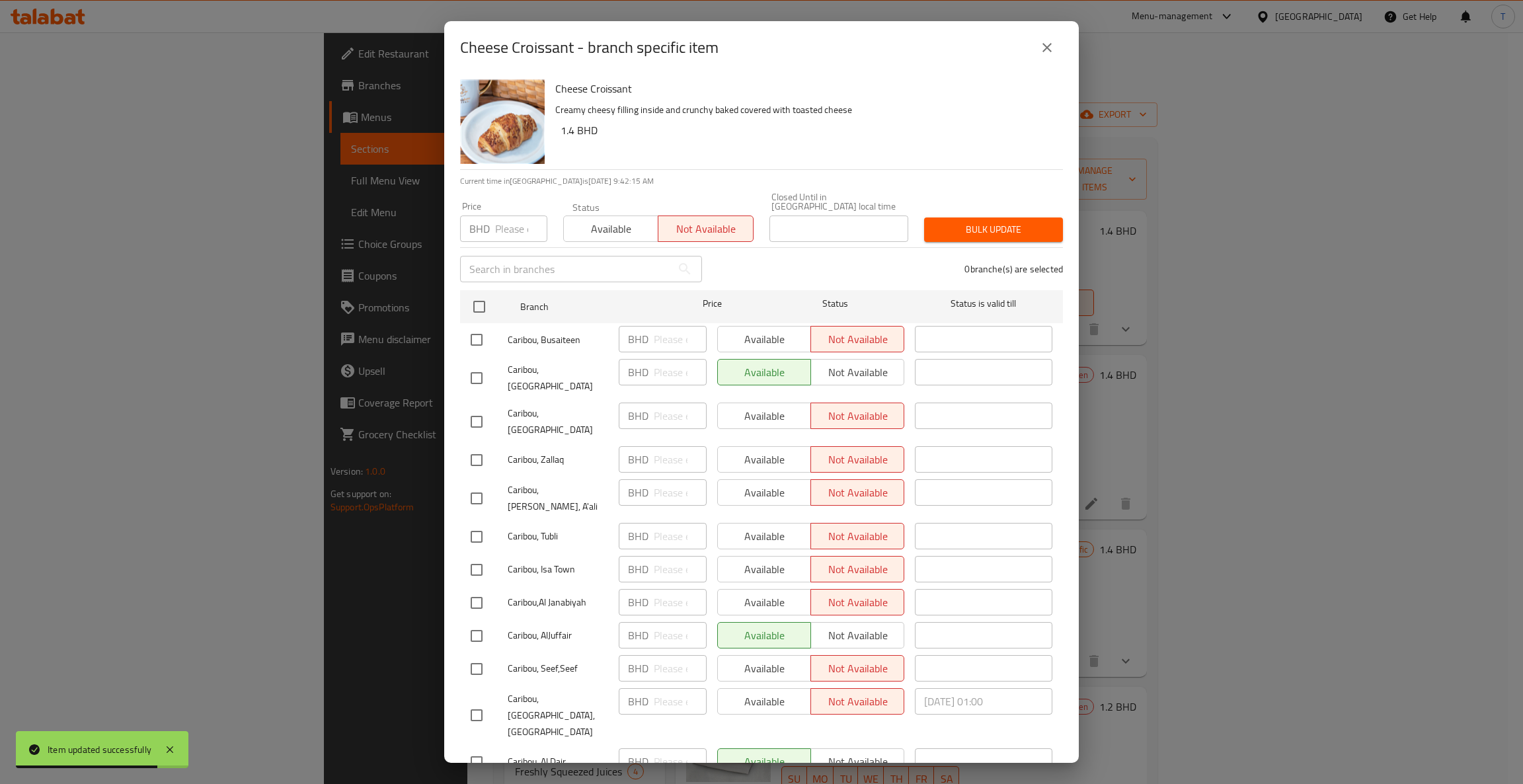
checkbox input "true"
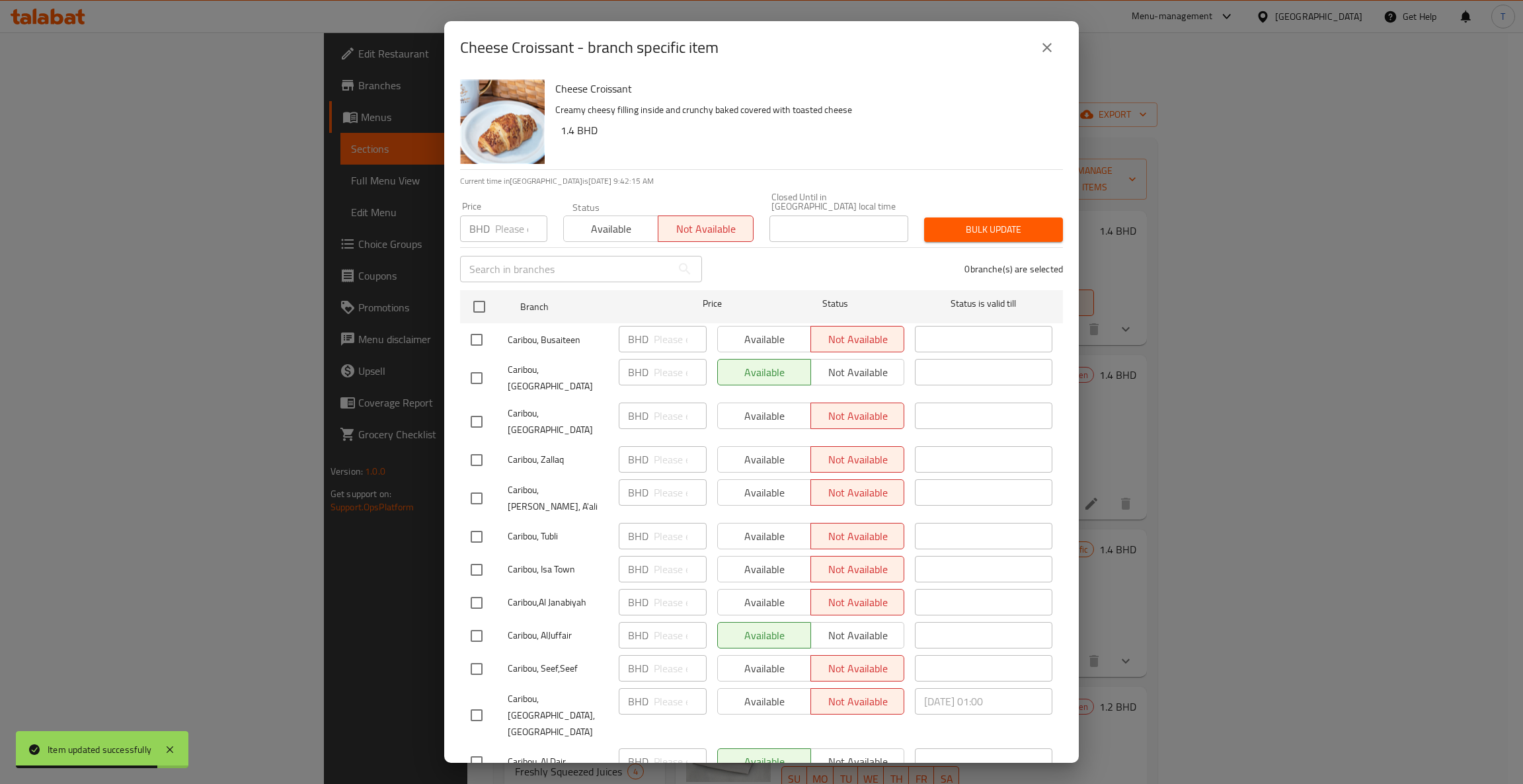
checkbox input "true"
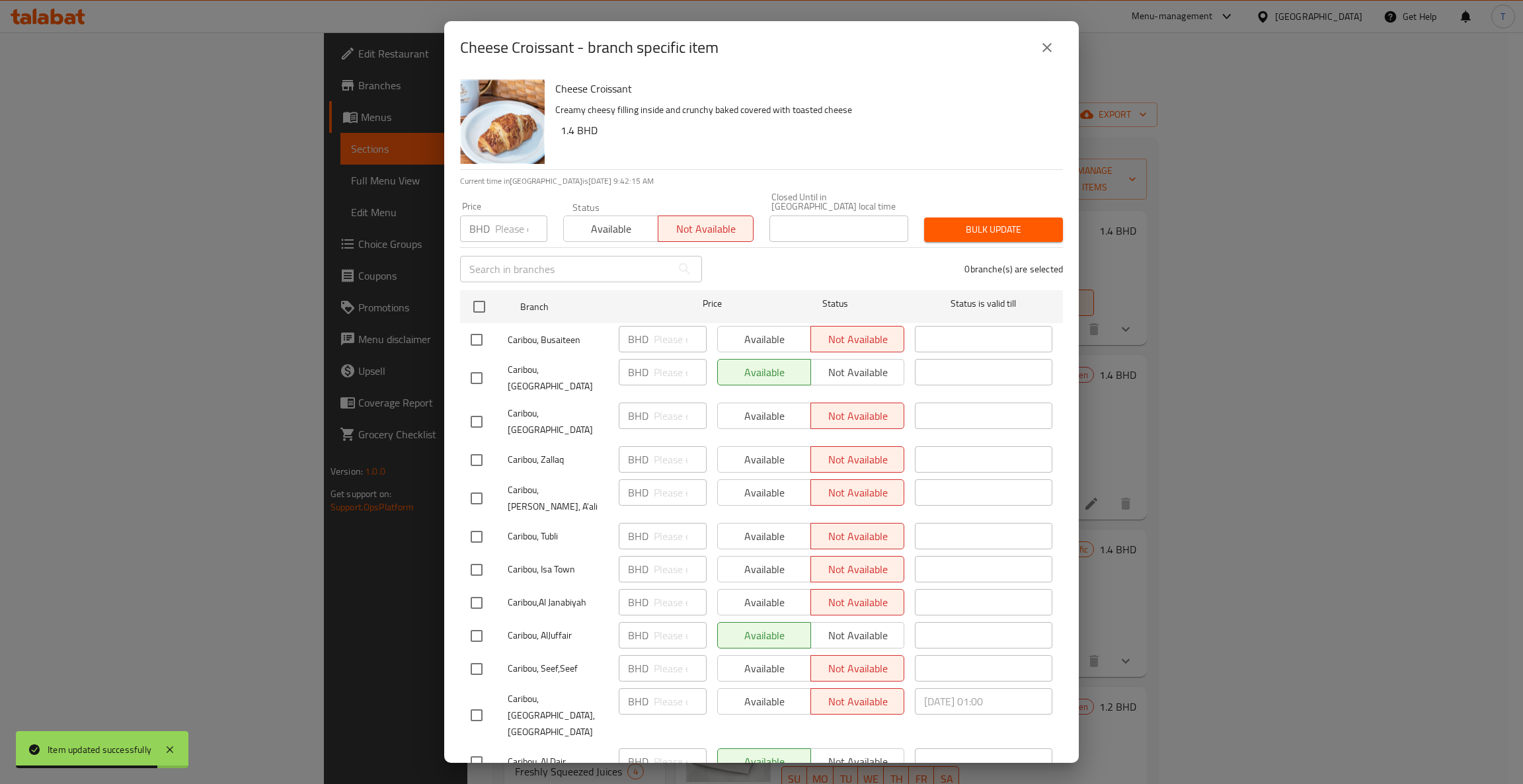
checkbox input "true"
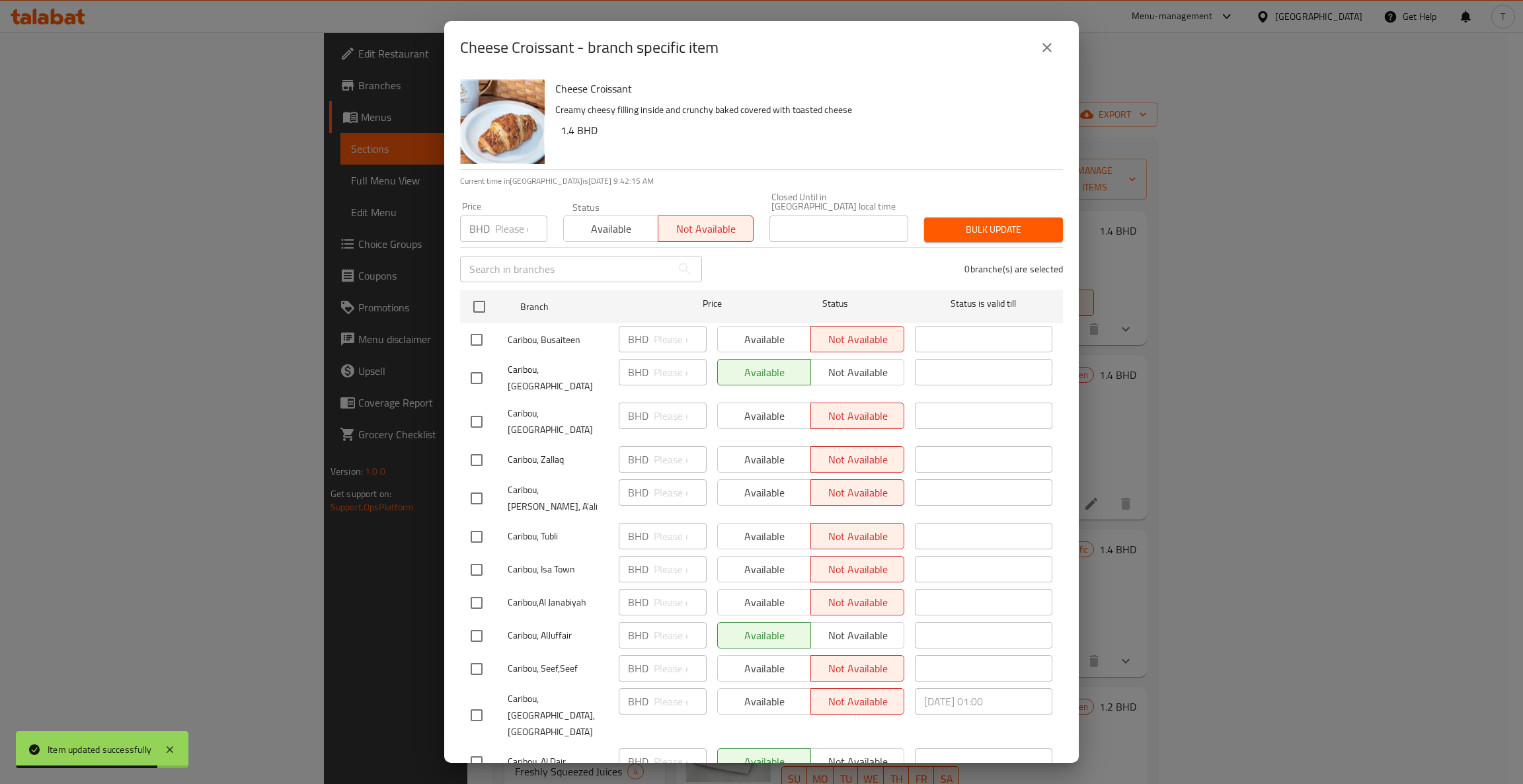
checkbox input "true"
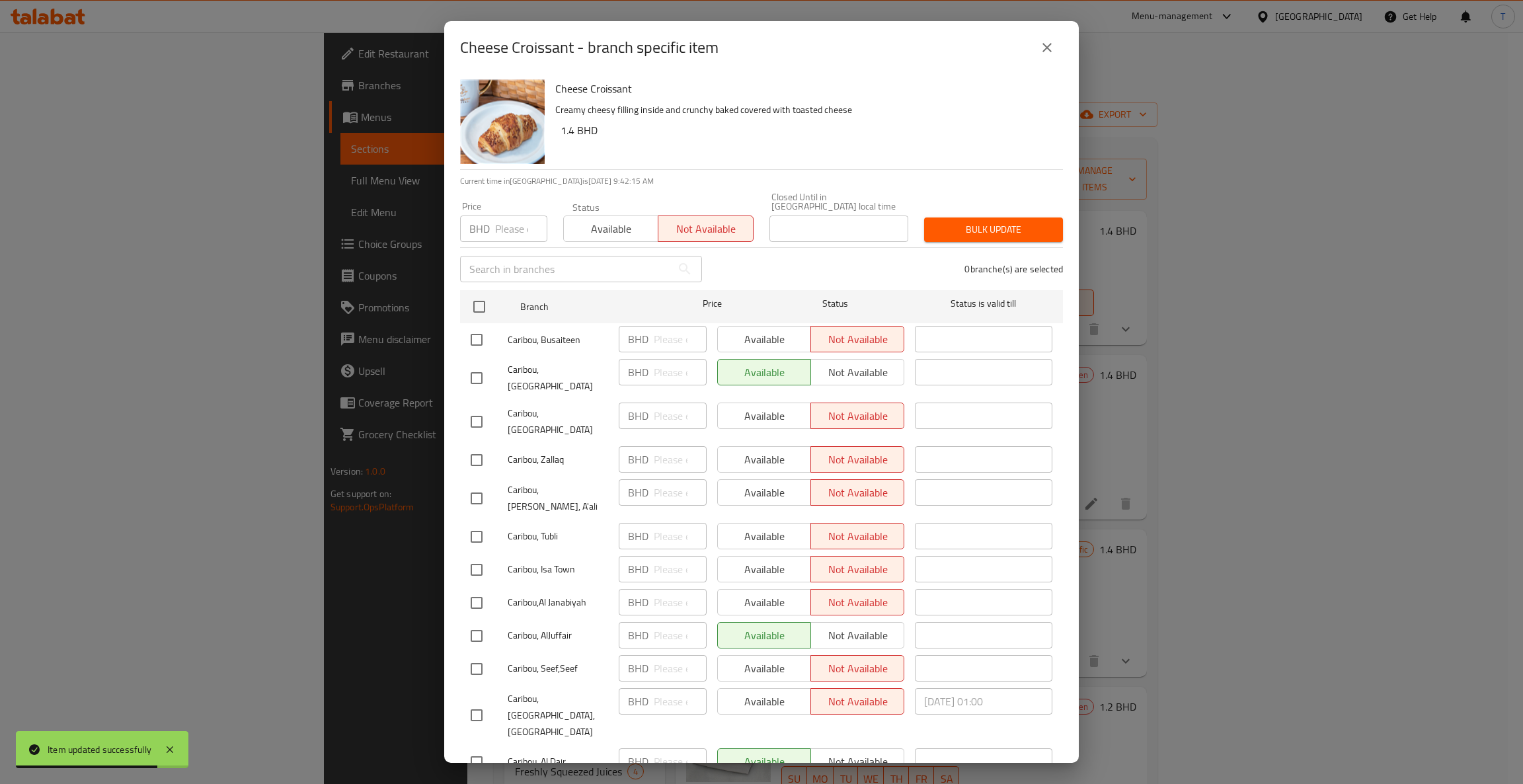
checkbox input "true"
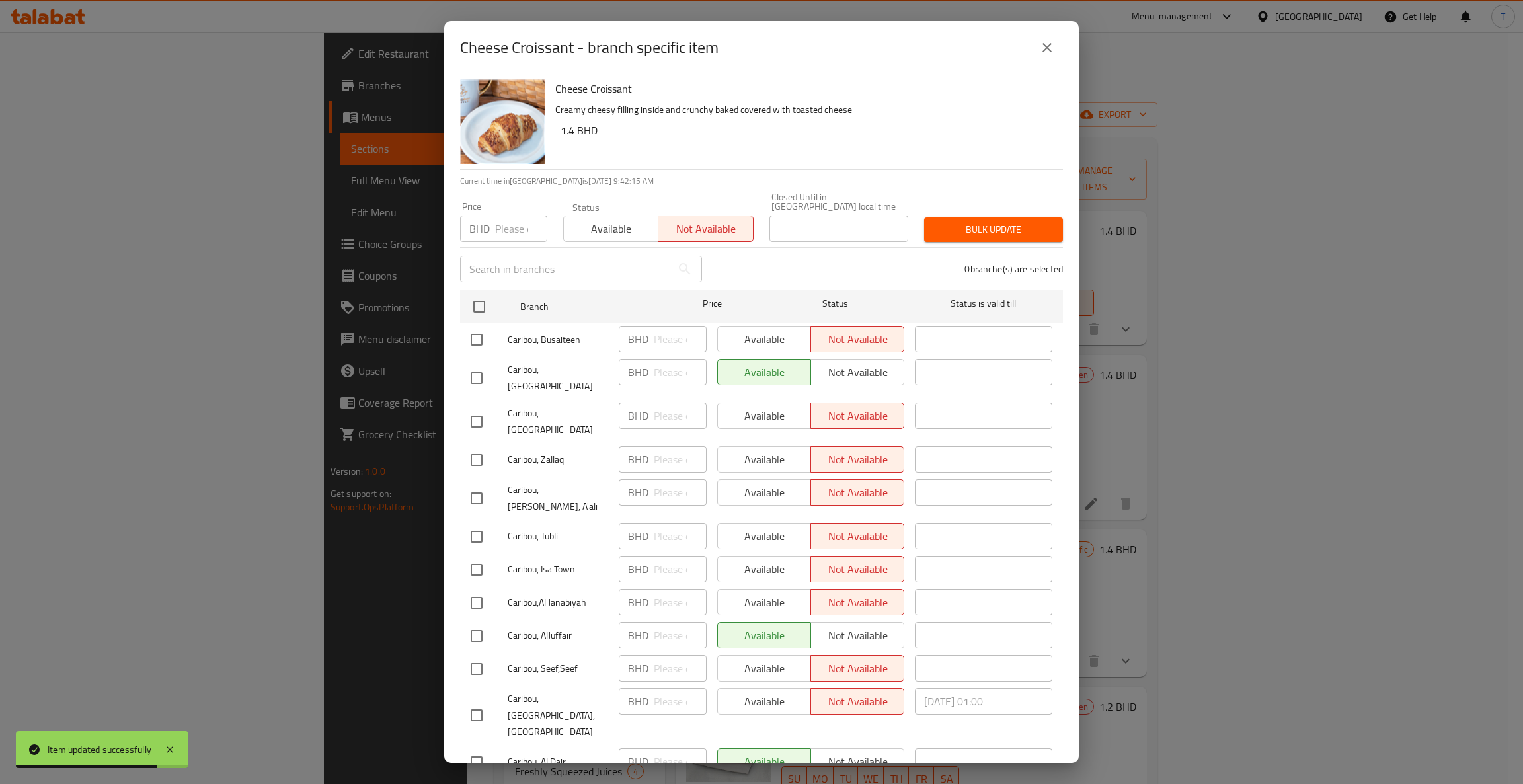
checkbox input "true"
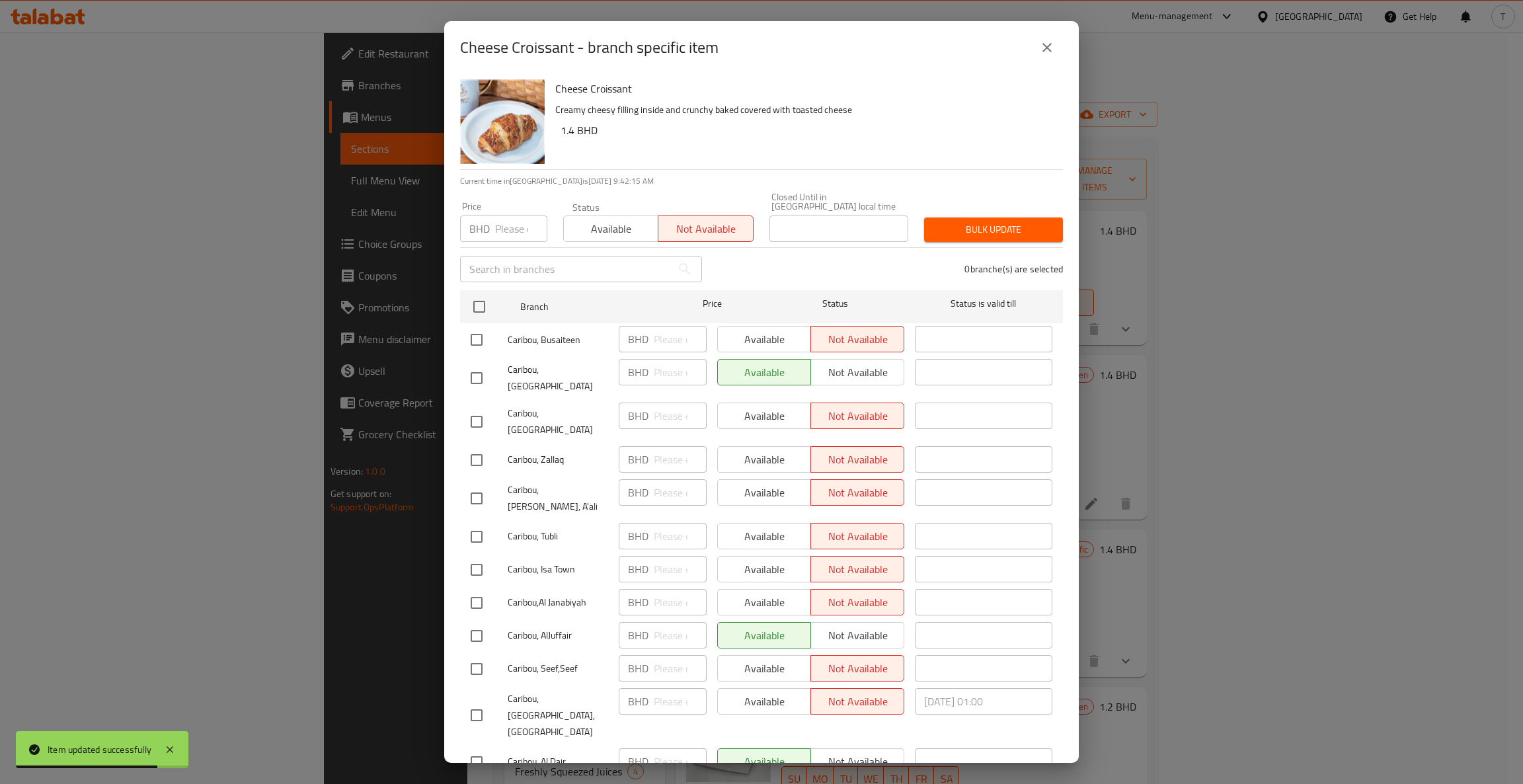
checkbox input "true"
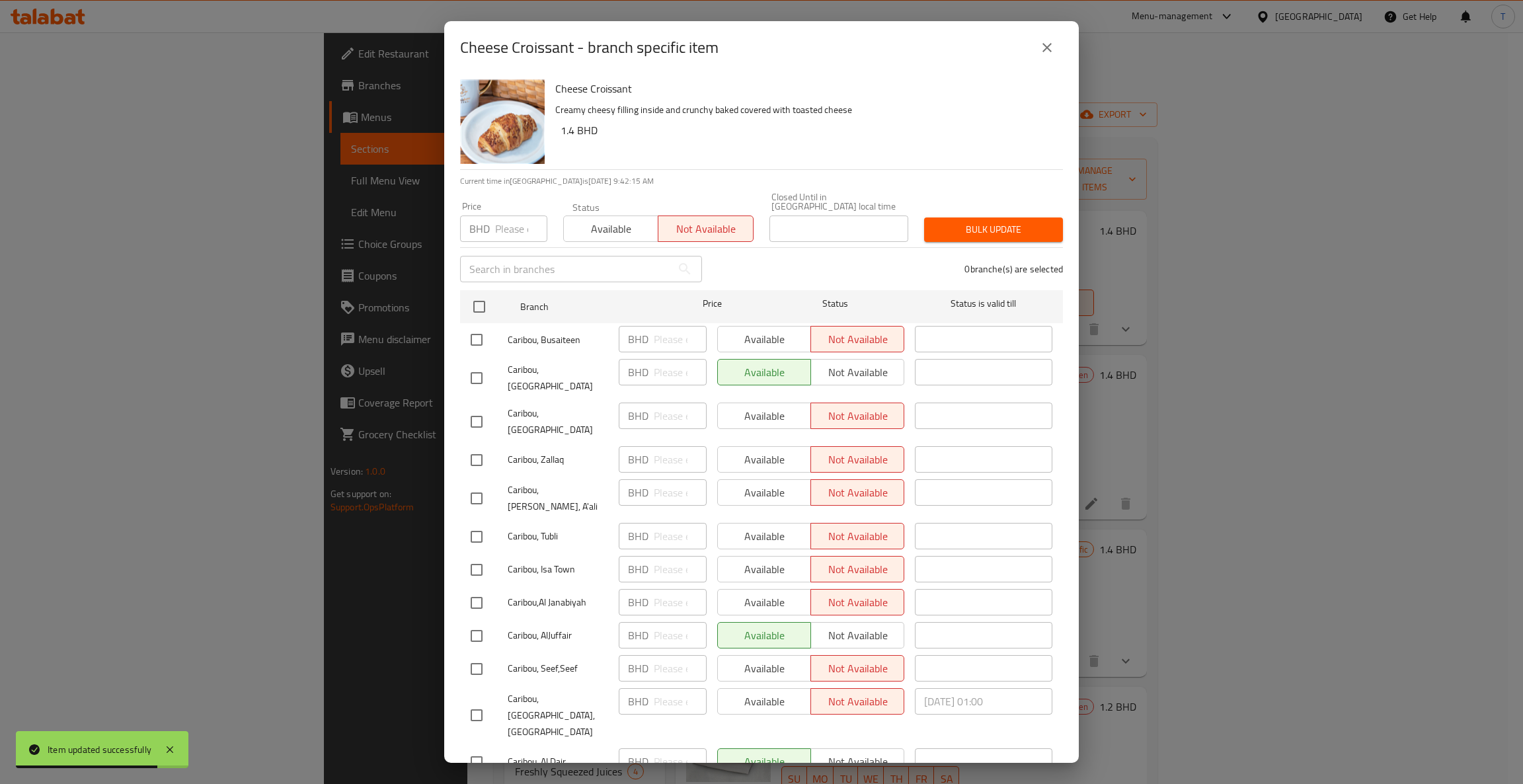
checkbox input "true"
click at [1010, 221] on span "Bulk update" at bounding box center [993, 229] width 118 height 17
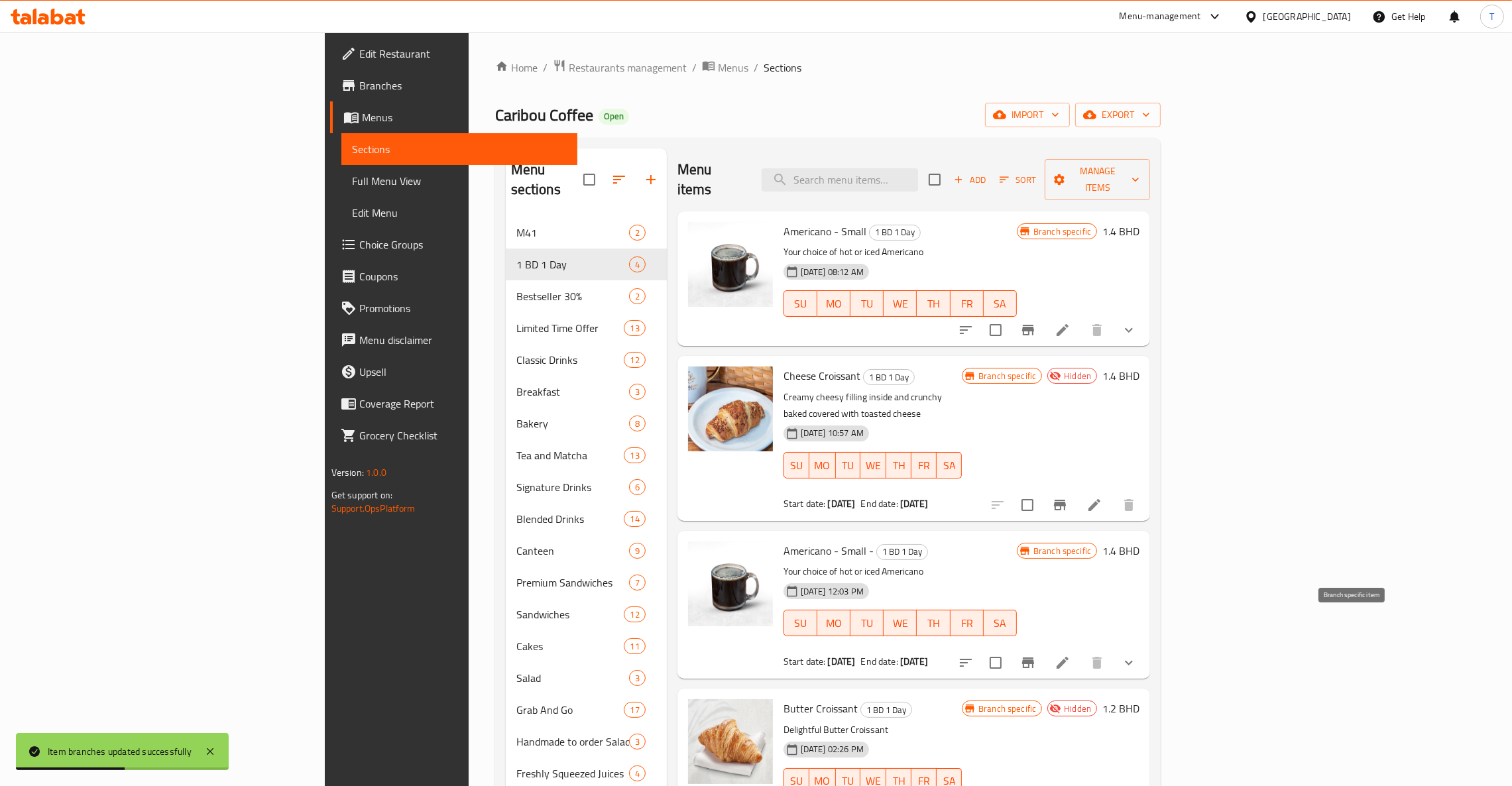
click at [1036, 655] on icon "Branch-specific-item" at bounding box center [1027, 662] width 16 height 16
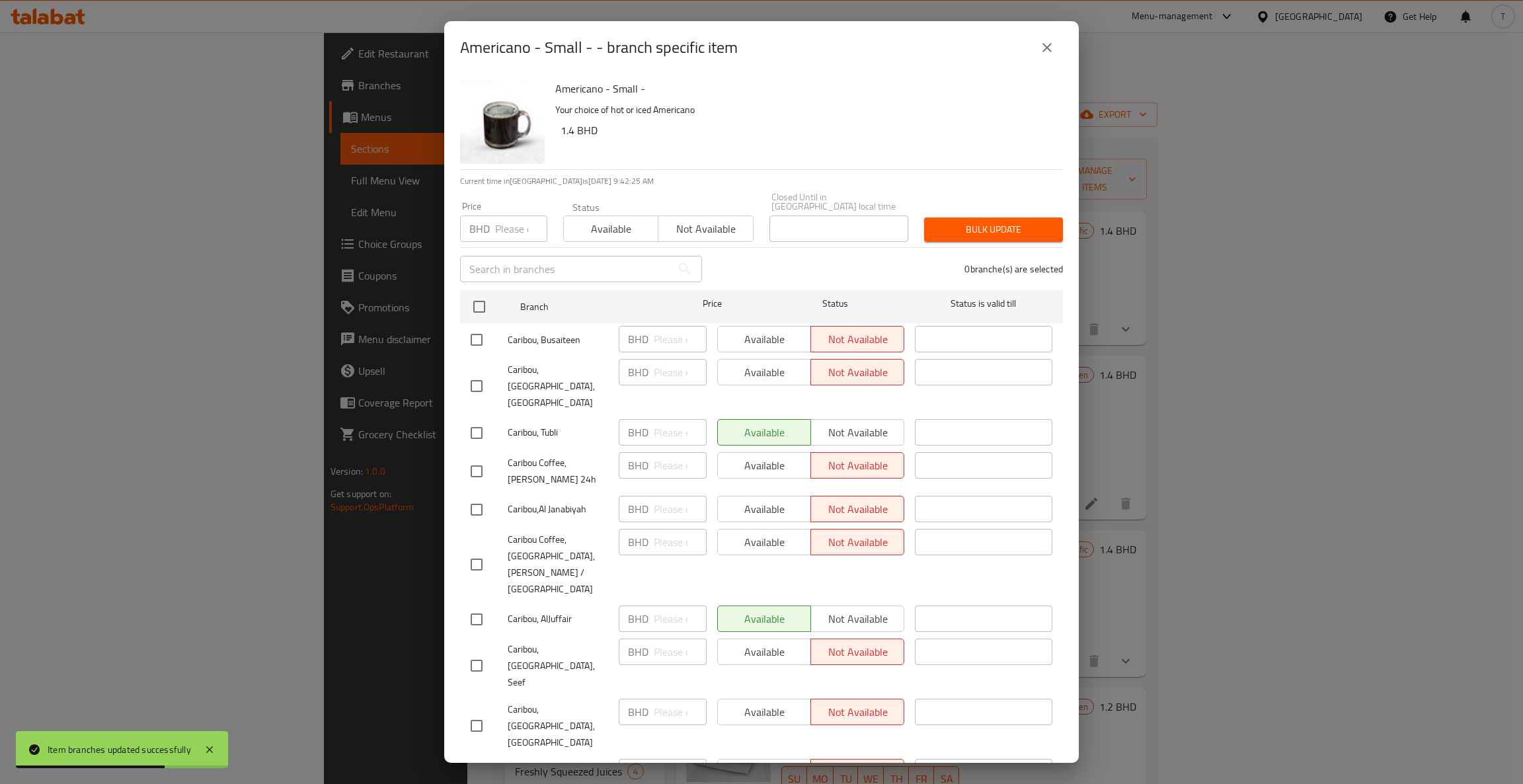
click at [581, 224] on span "Available" at bounding box center [611, 229] width 84 height 19
click at [469, 295] on input "checkbox" at bounding box center [479, 306] width 28 height 28
checkbox input "true"
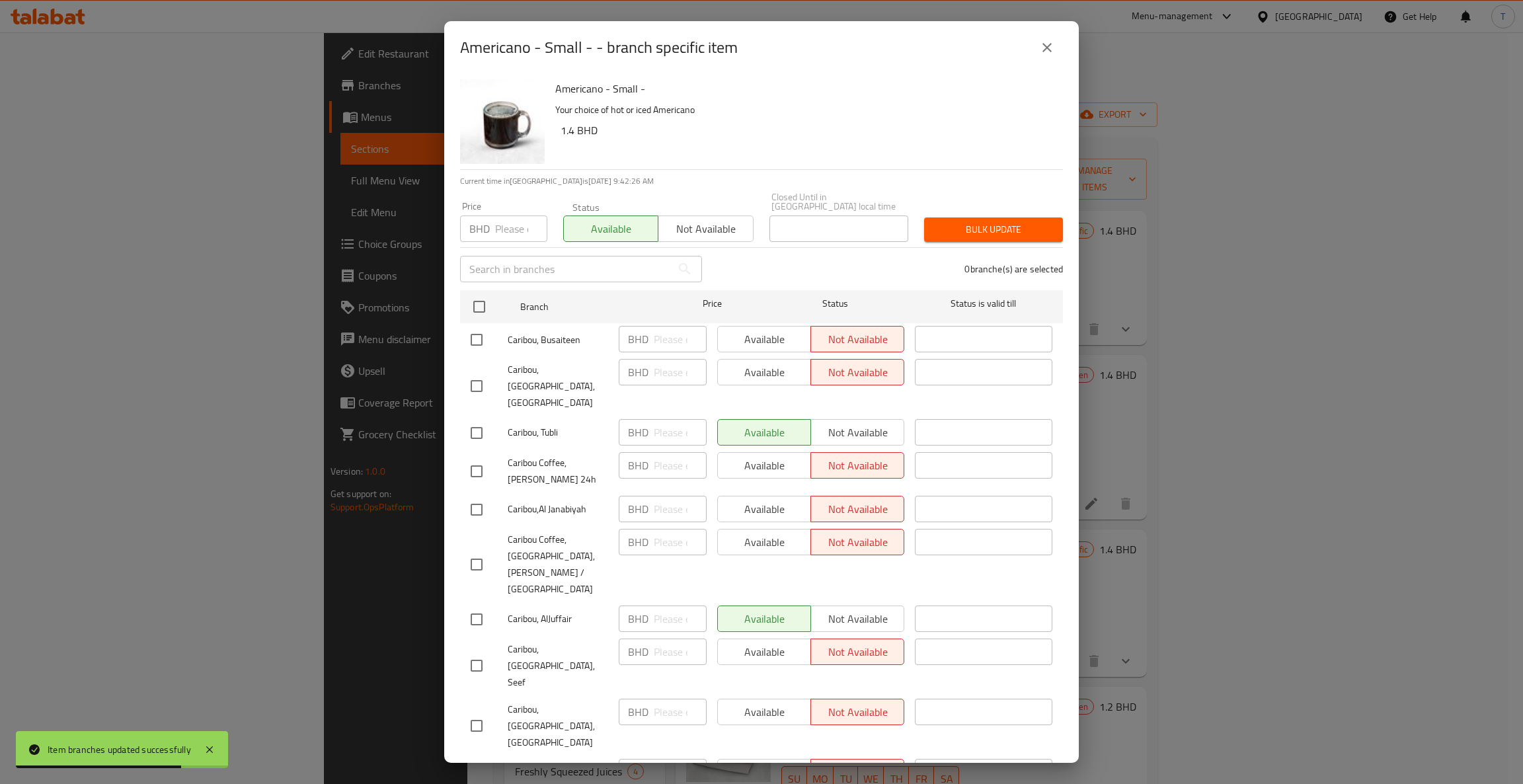
checkbox input "true"
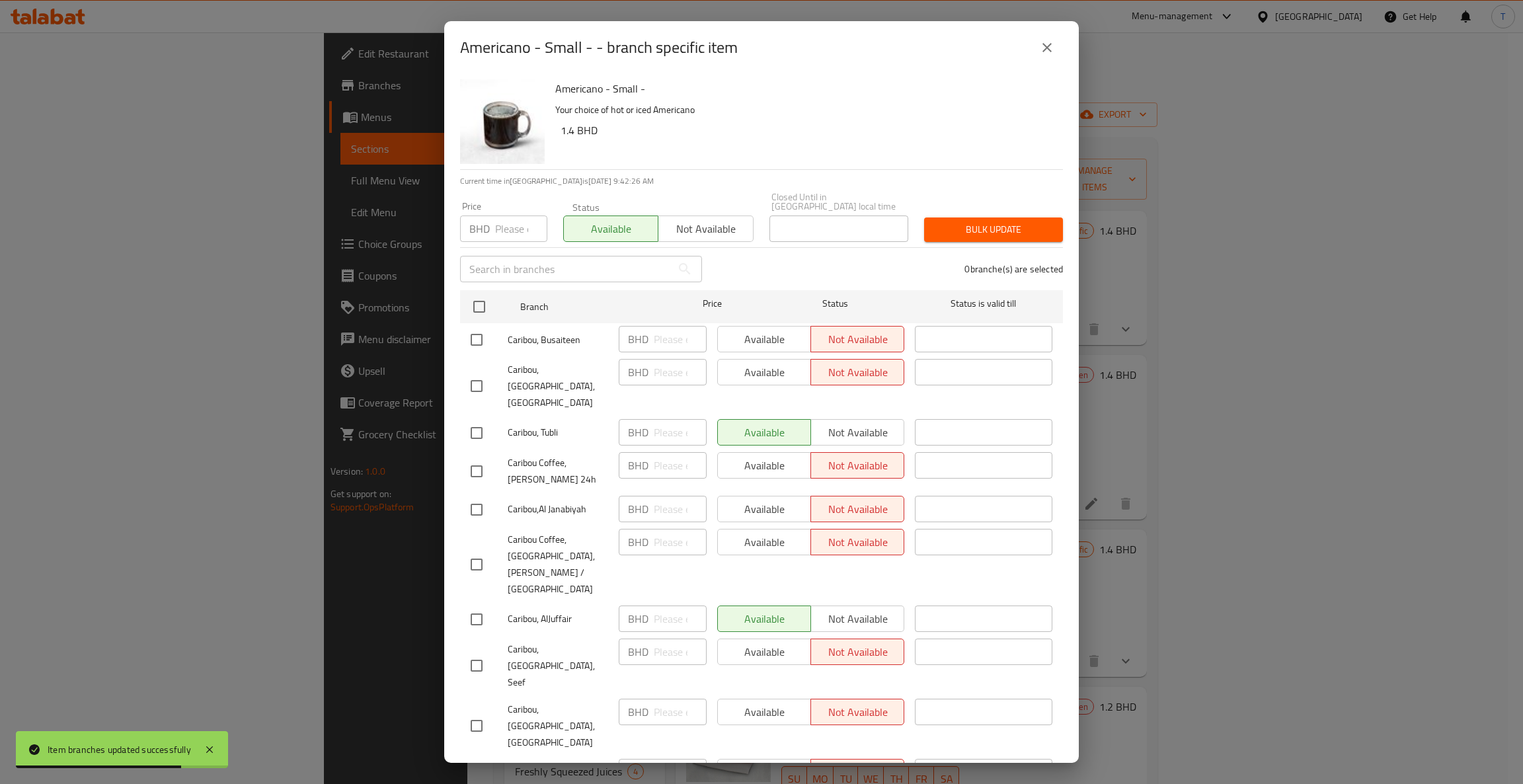
checkbox input "true"
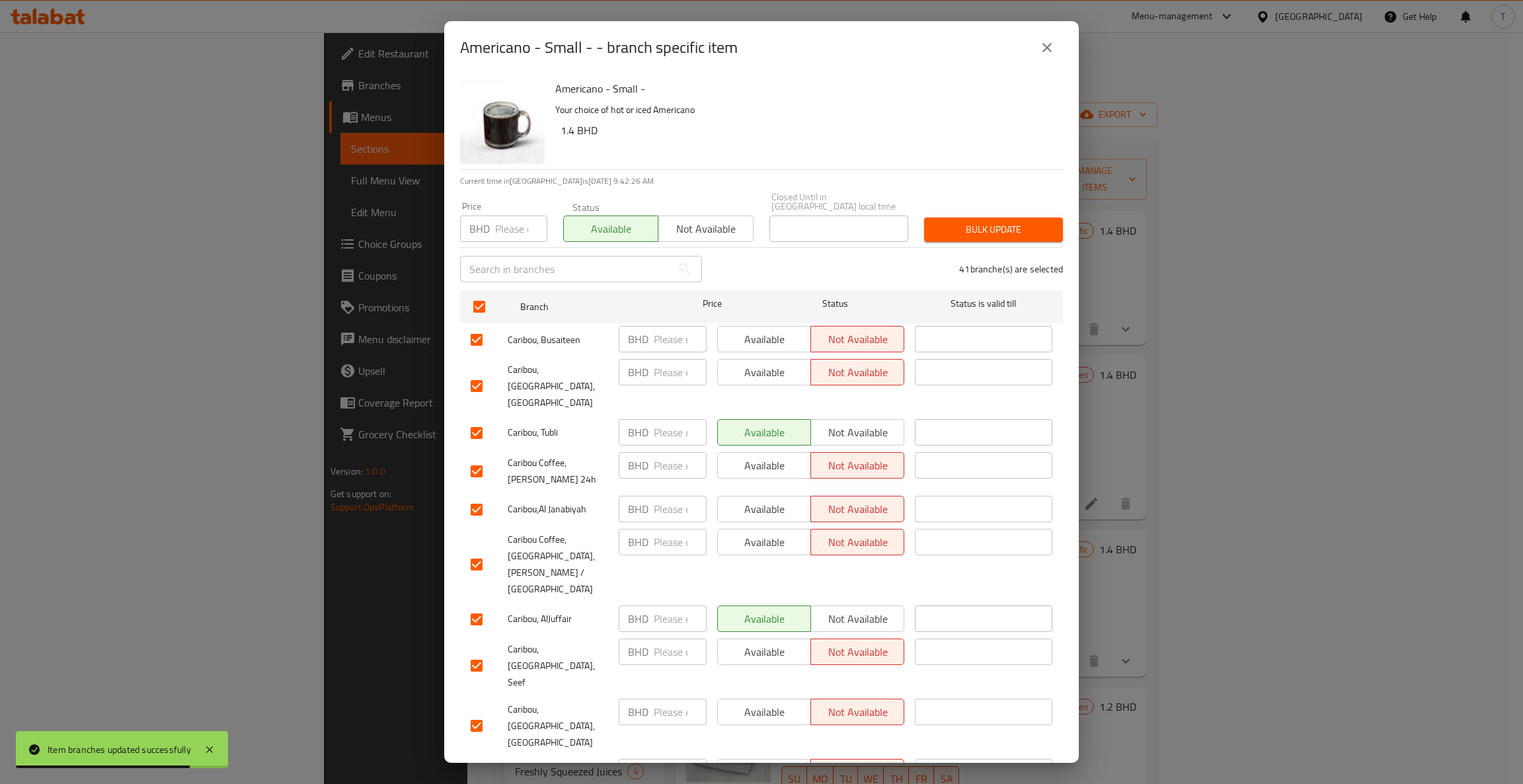
click at [989, 221] on span "Bulk update" at bounding box center [993, 229] width 118 height 17
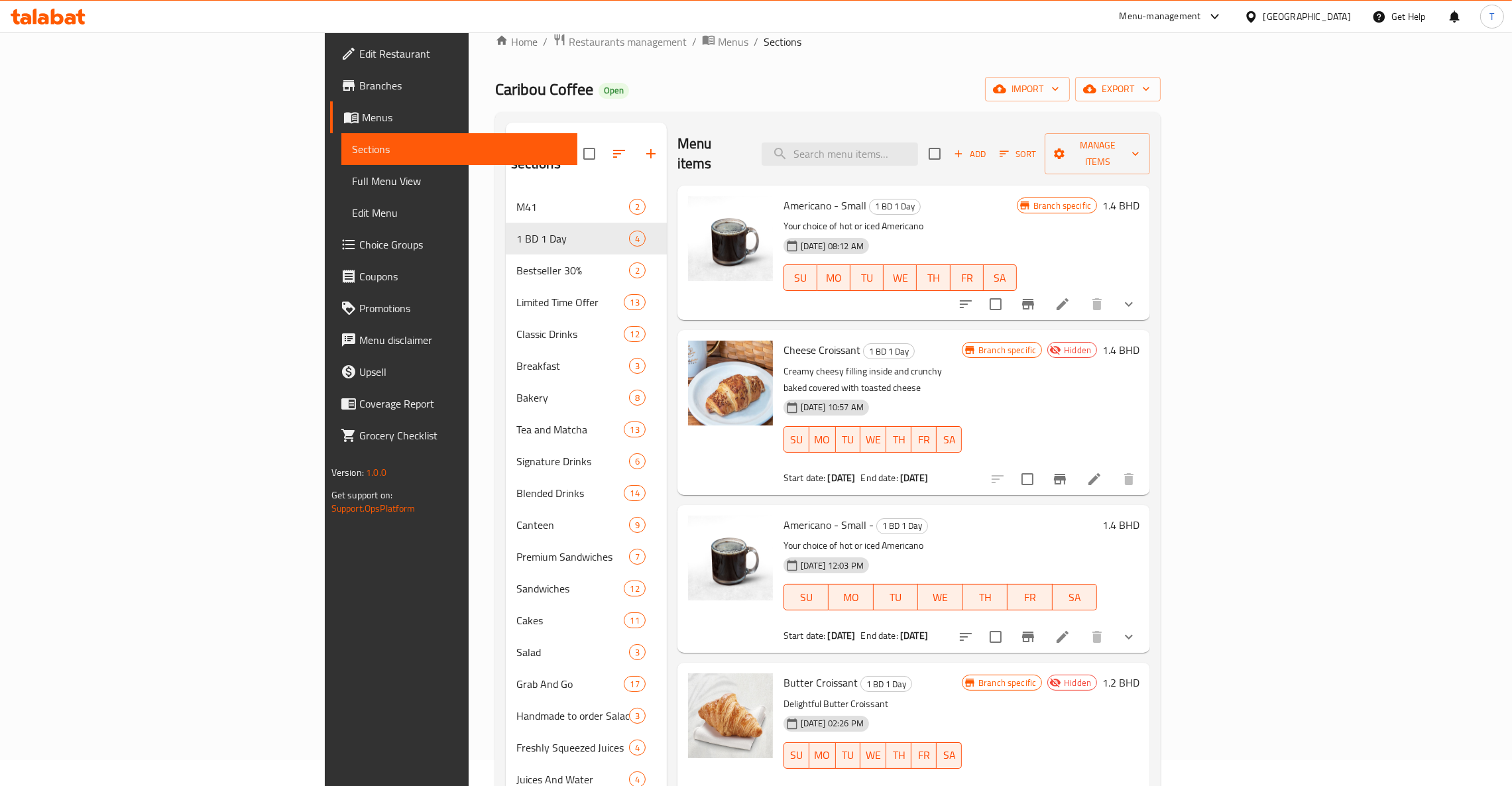
scroll to position [99, 0]
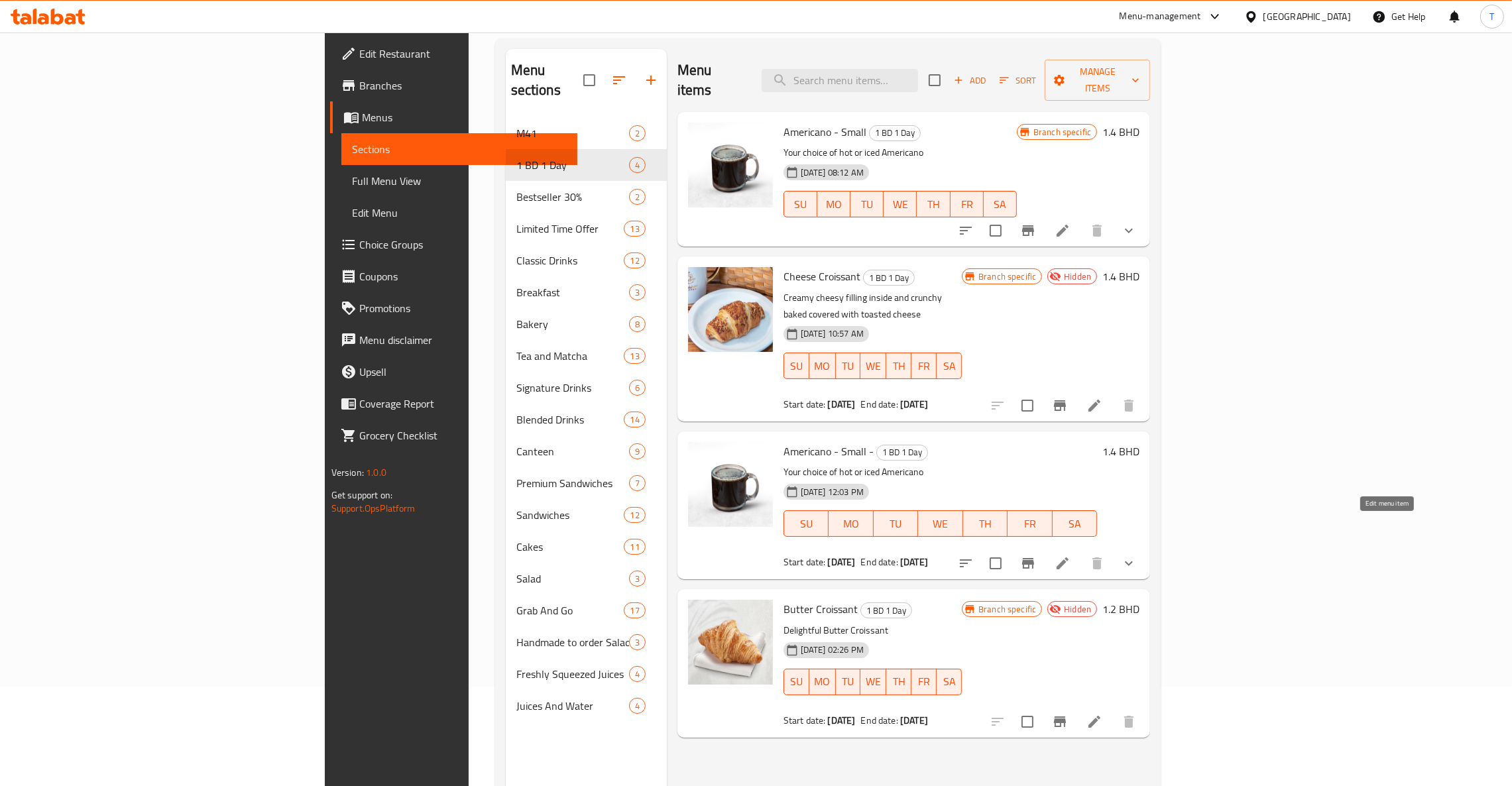
click at [1070, 555] on icon at bounding box center [1062, 563] width 16 height 16
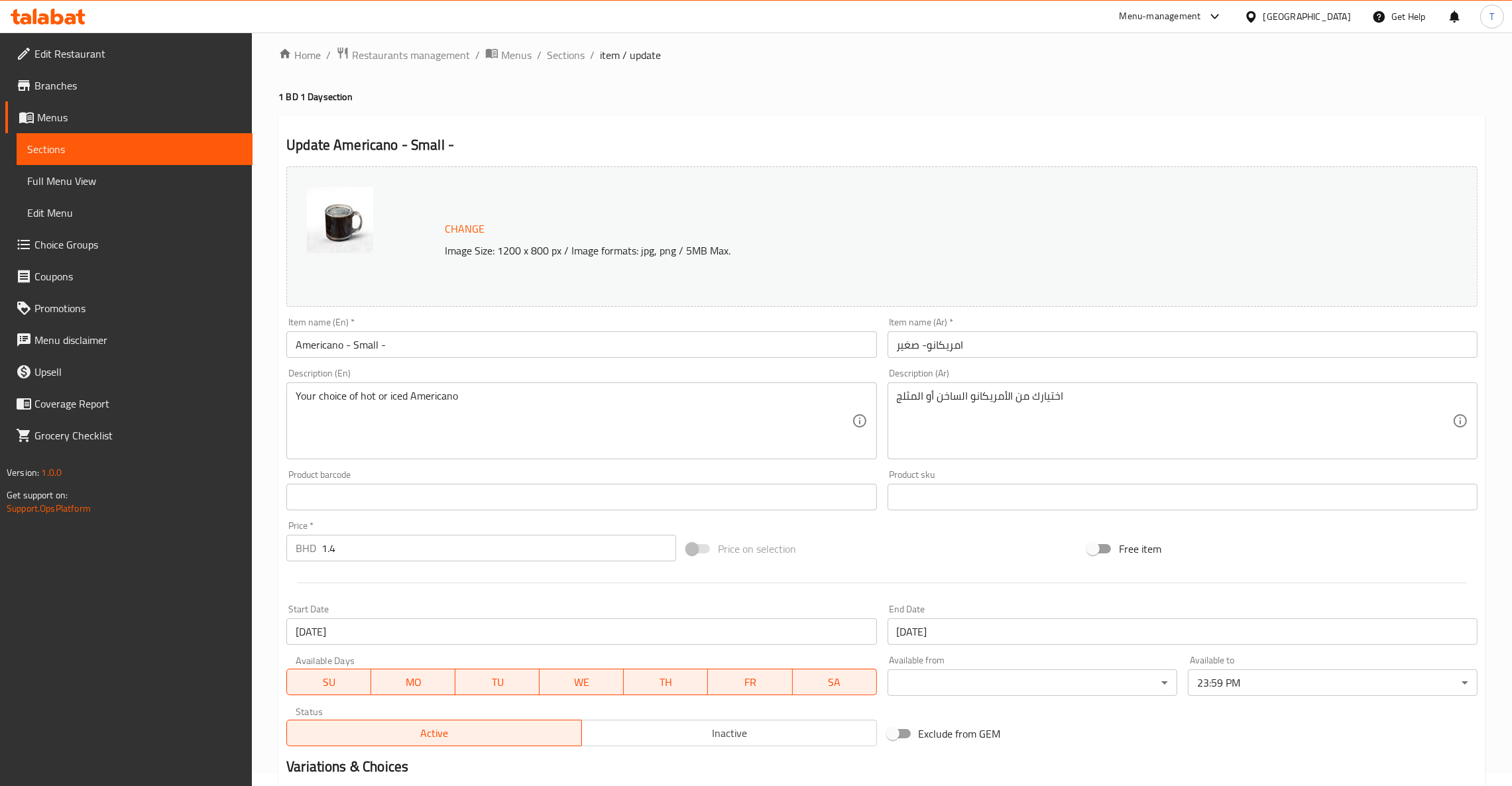
scroll to position [199, 0]
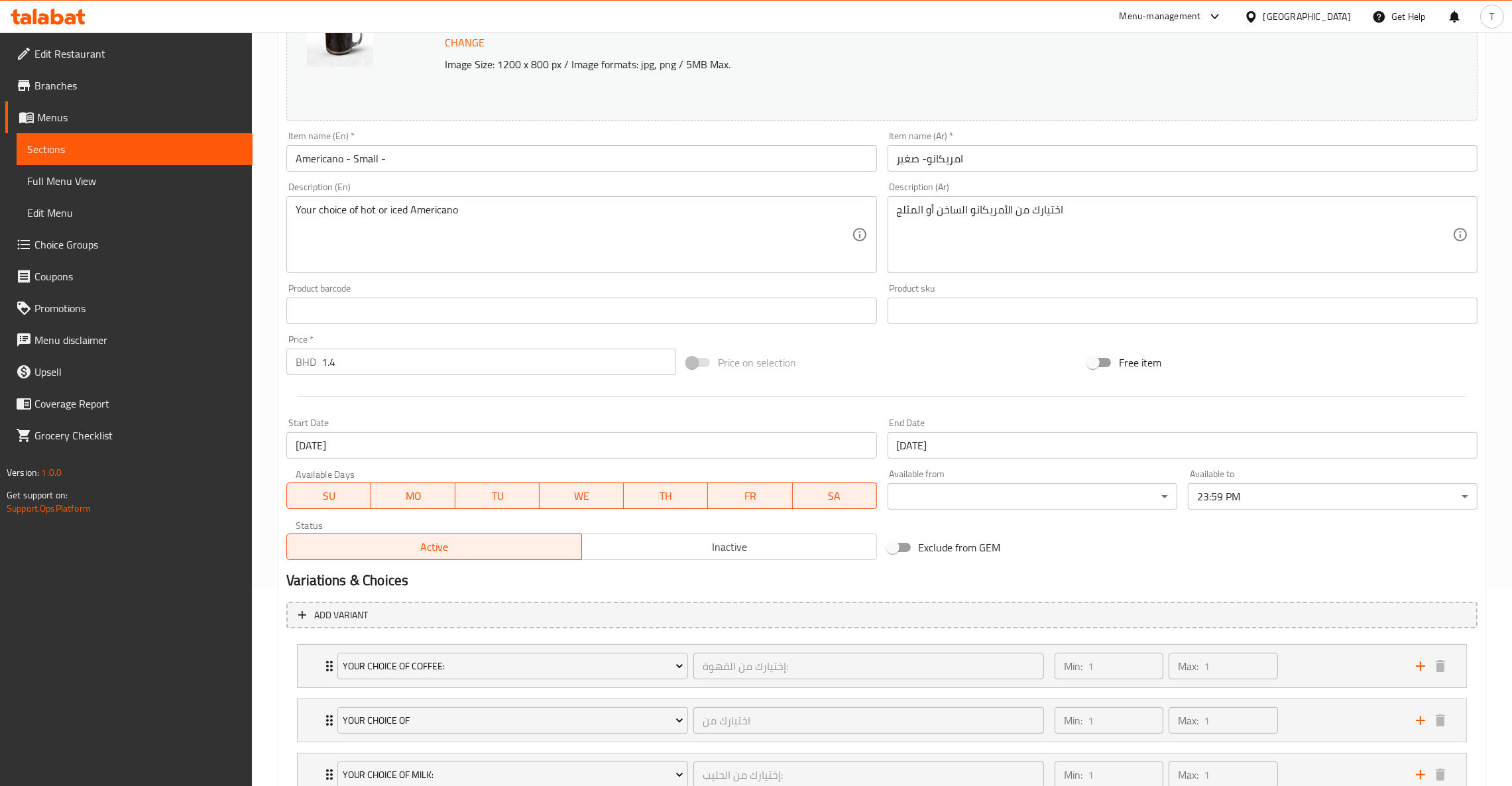
drag, startPoint x: 788, startPoint y: 544, endPoint x: 877, endPoint y: 547, distance: 89.1
click at [788, 548] on span "Inactive" at bounding box center [729, 547] width 284 height 19
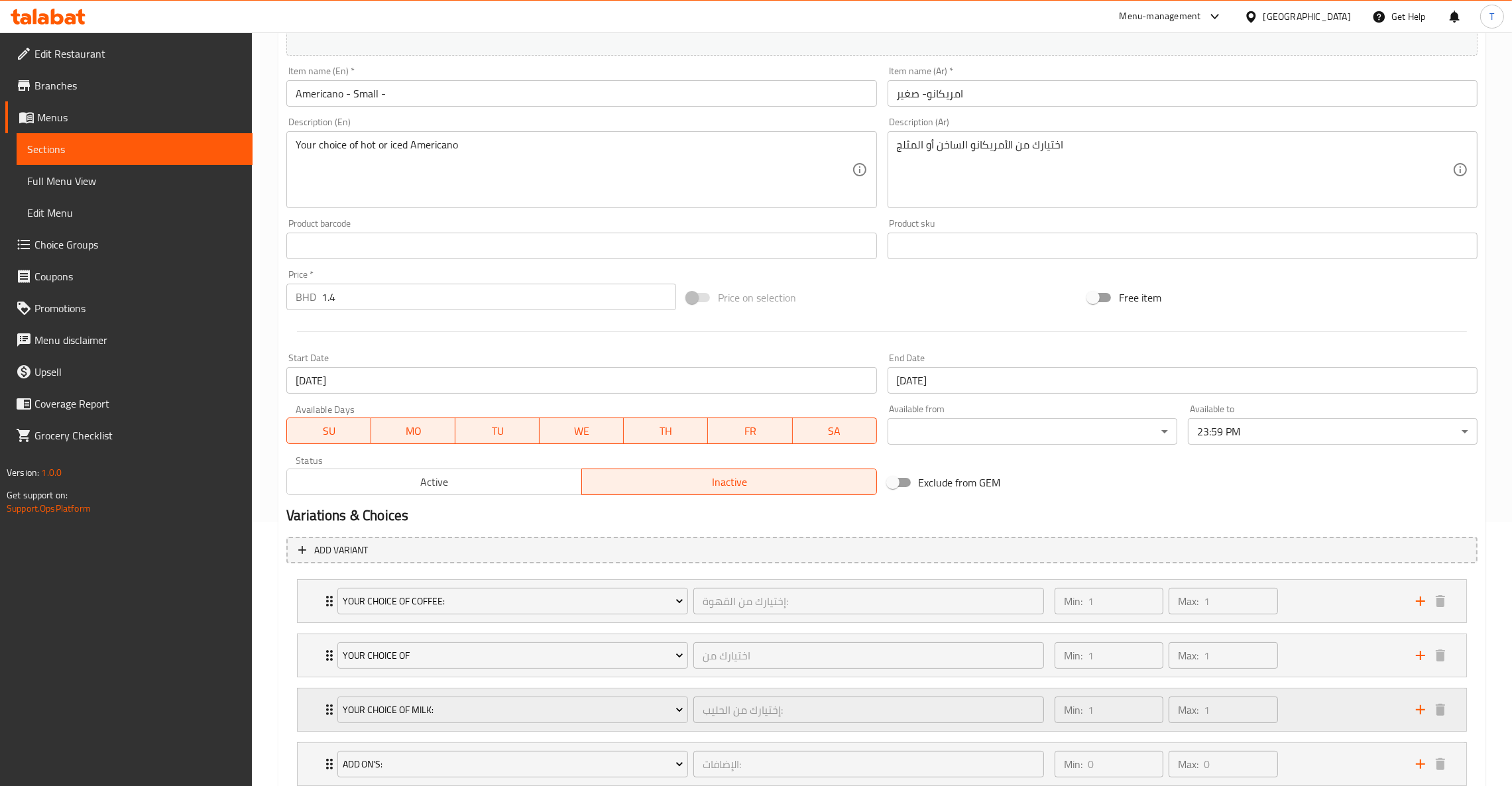
scroll to position [355, 0]
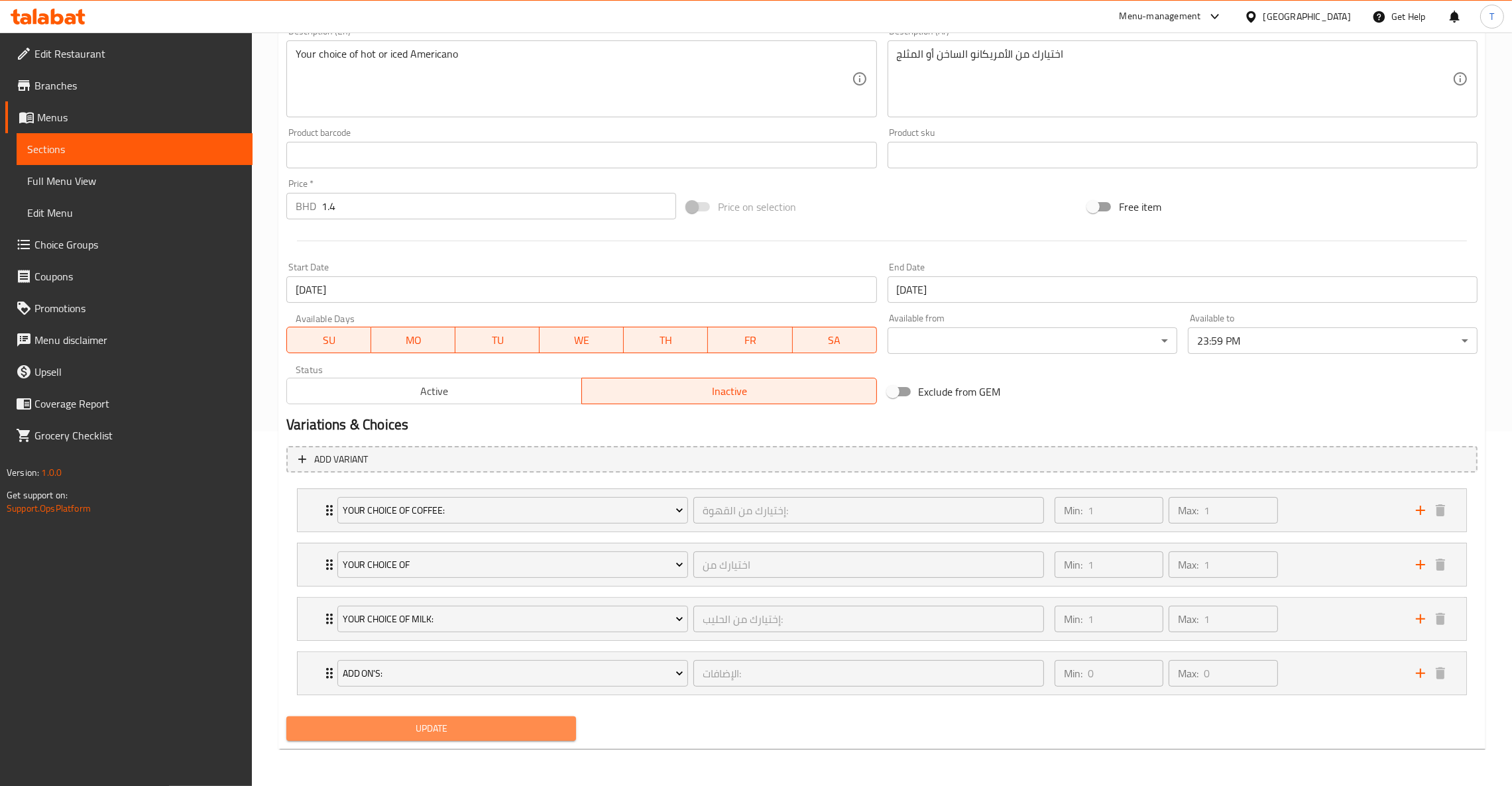
click at [524, 733] on span "Update" at bounding box center [431, 729] width 268 height 17
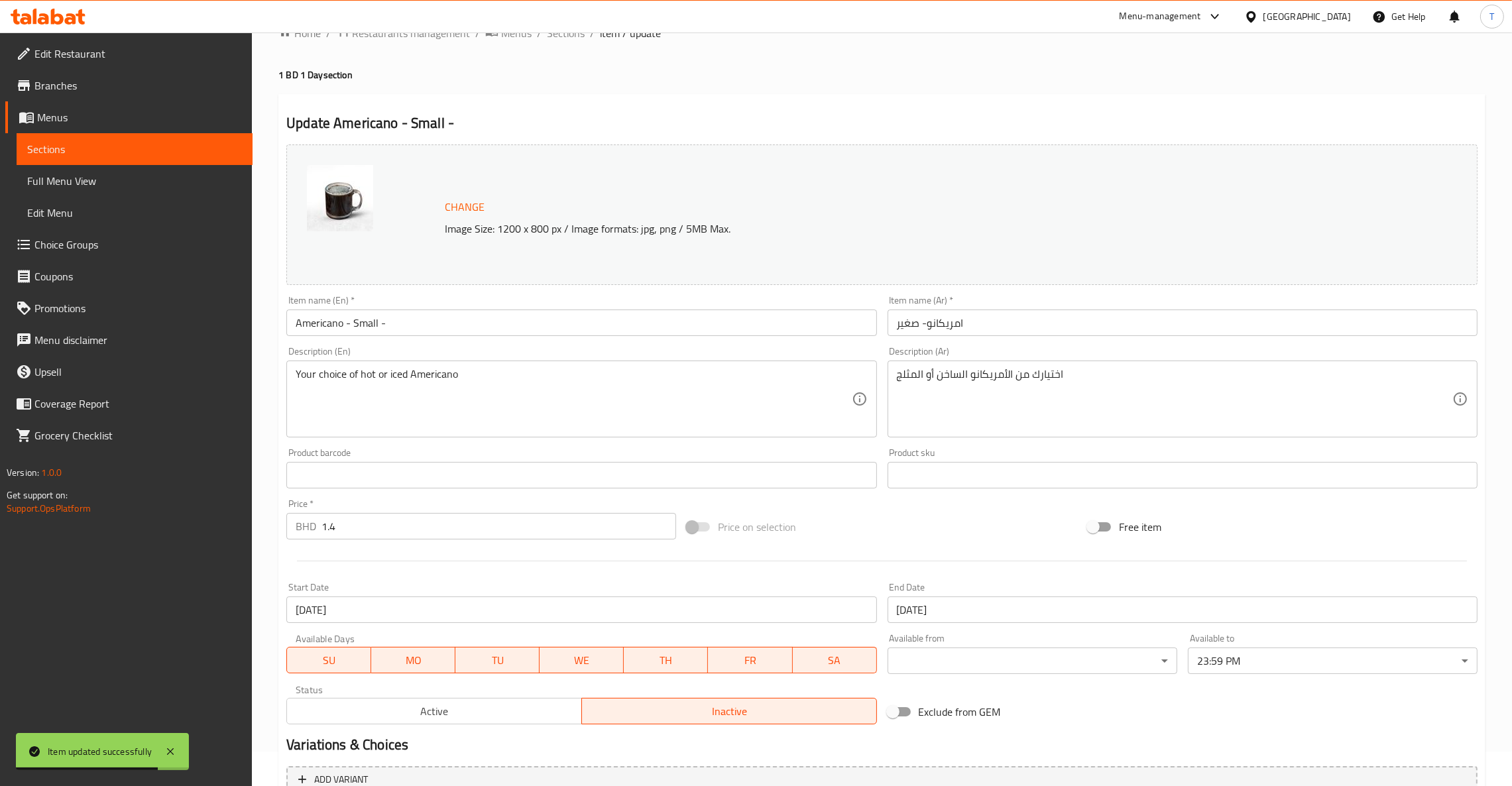
scroll to position [0, 0]
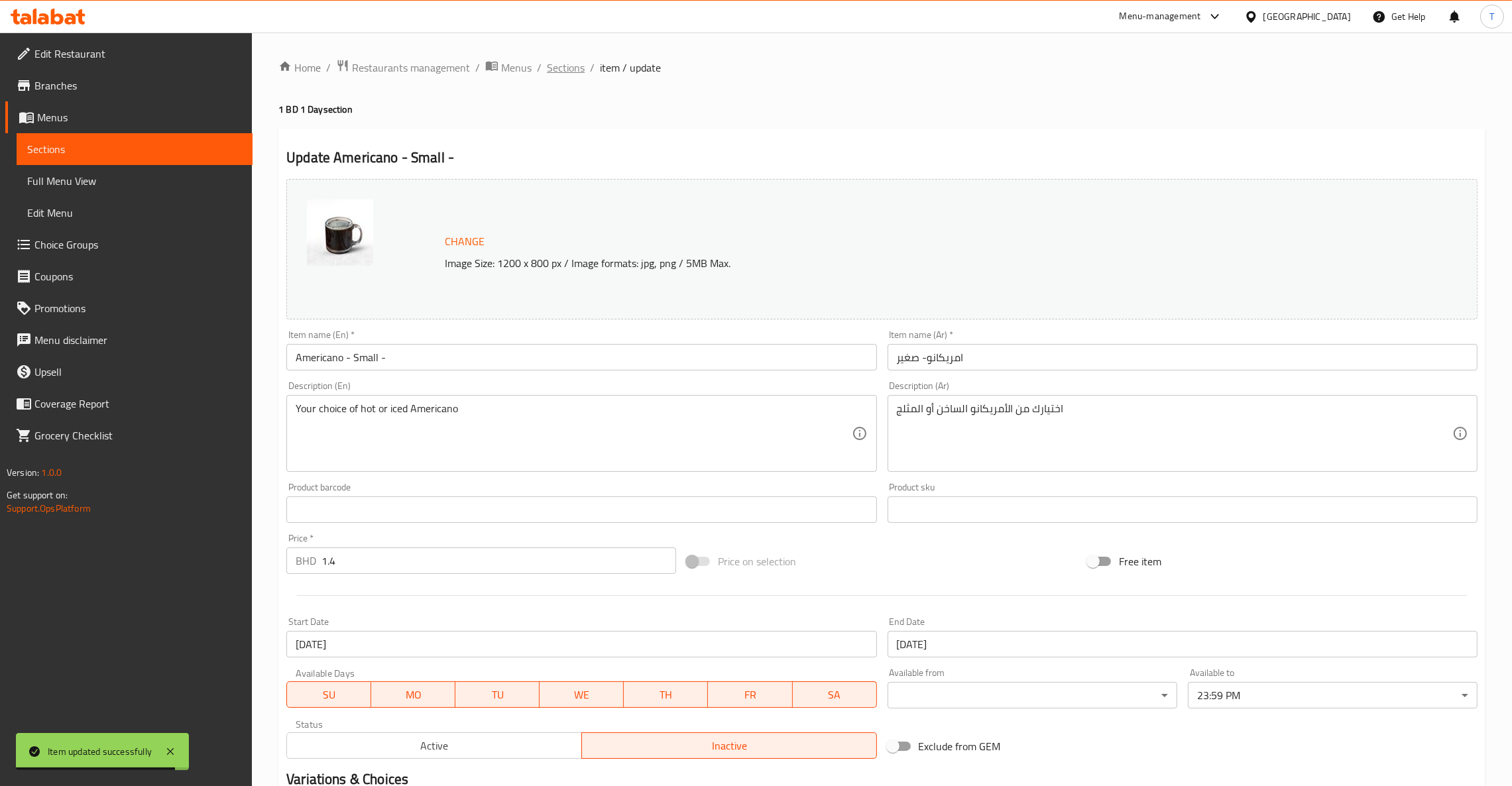
click at [578, 67] on span "Sections" at bounding box center [566, 67] width 38 height 16
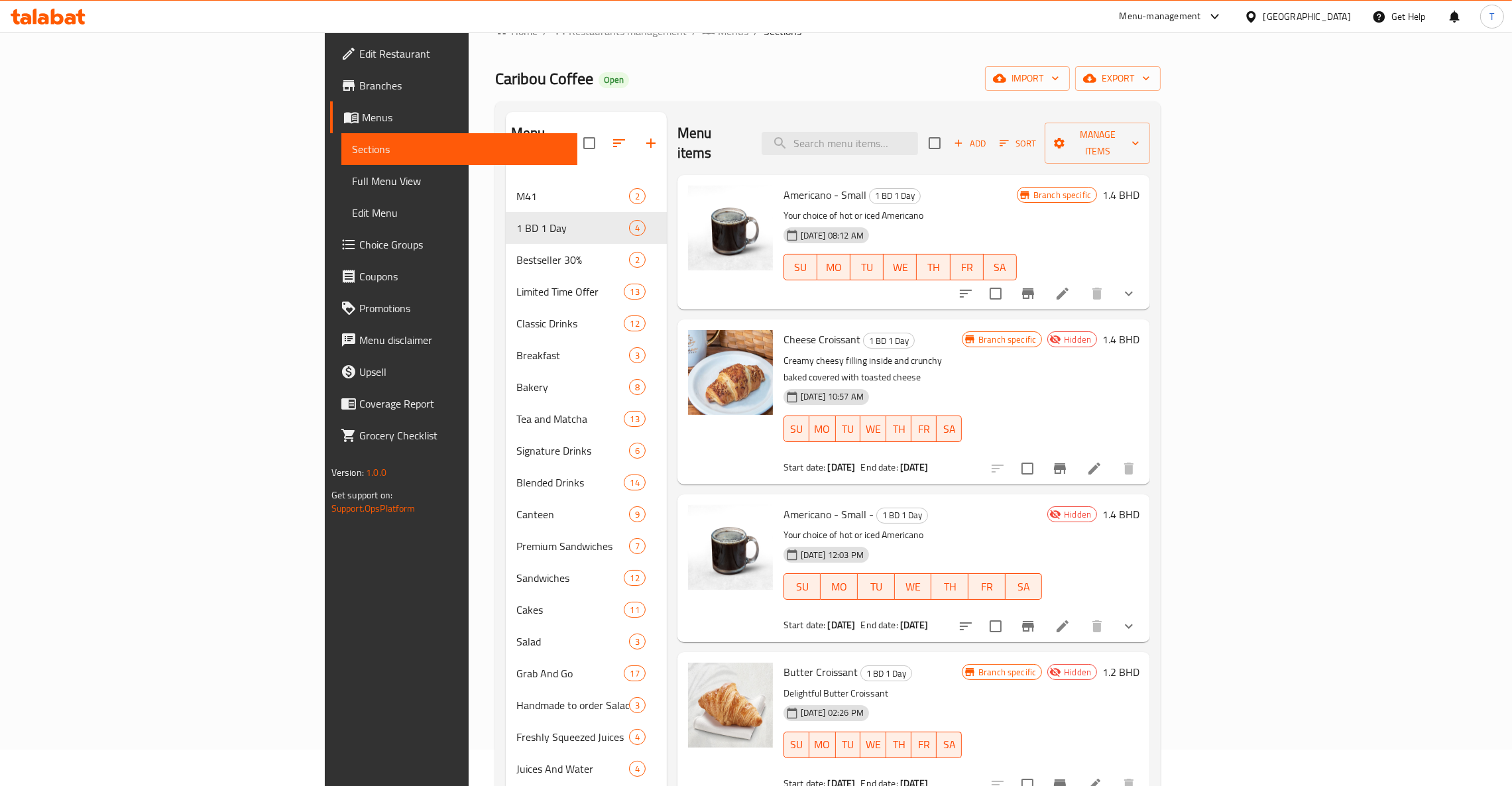
scroll to position [99, 0]
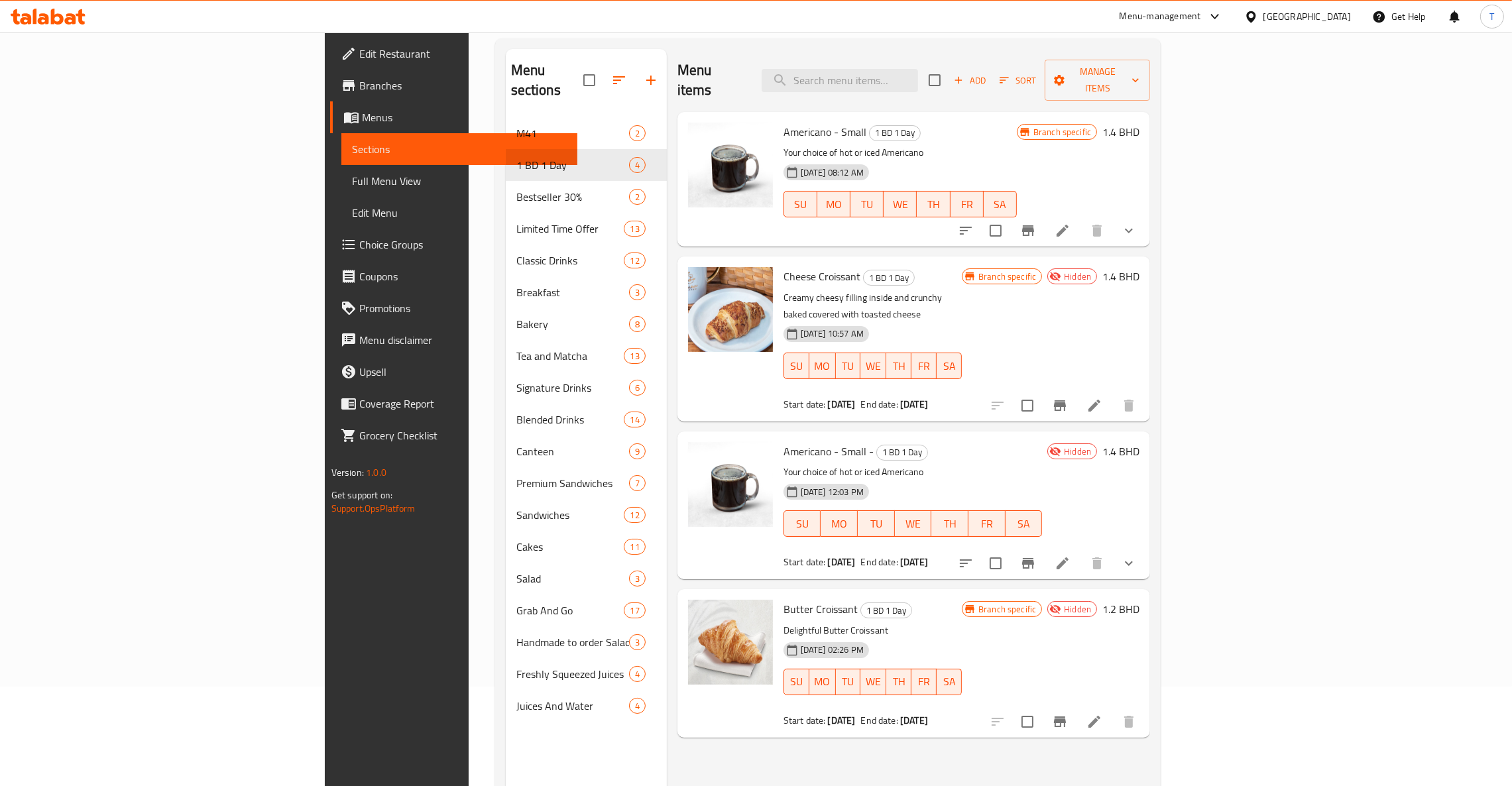
click at [1037, 514] on span "SA" at bounding box center [1023, 523] width 26 height 19
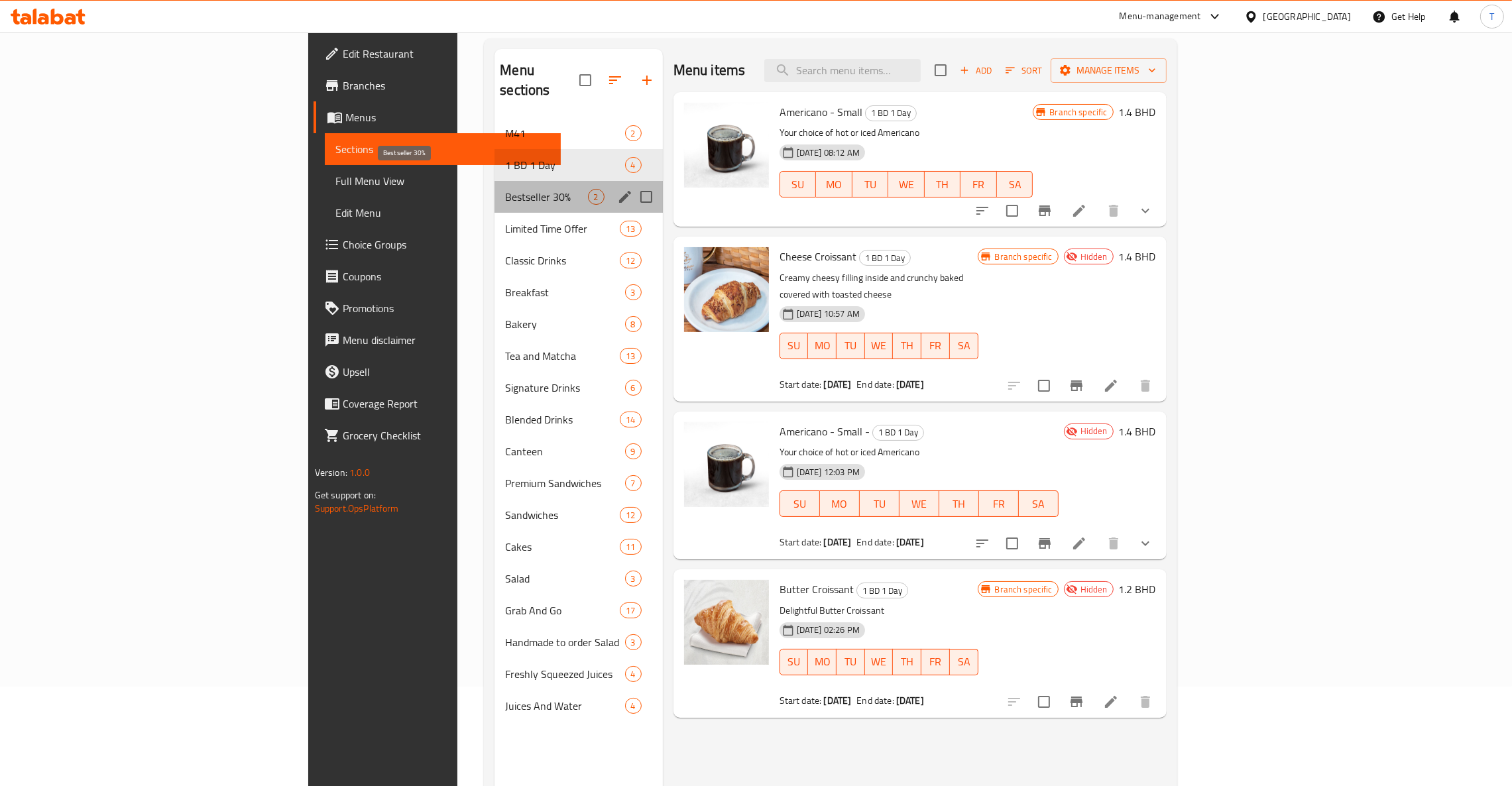
click at [505, 189] on span "Bestseller 30%" at bounding box center [546, 196] width 83 height 16
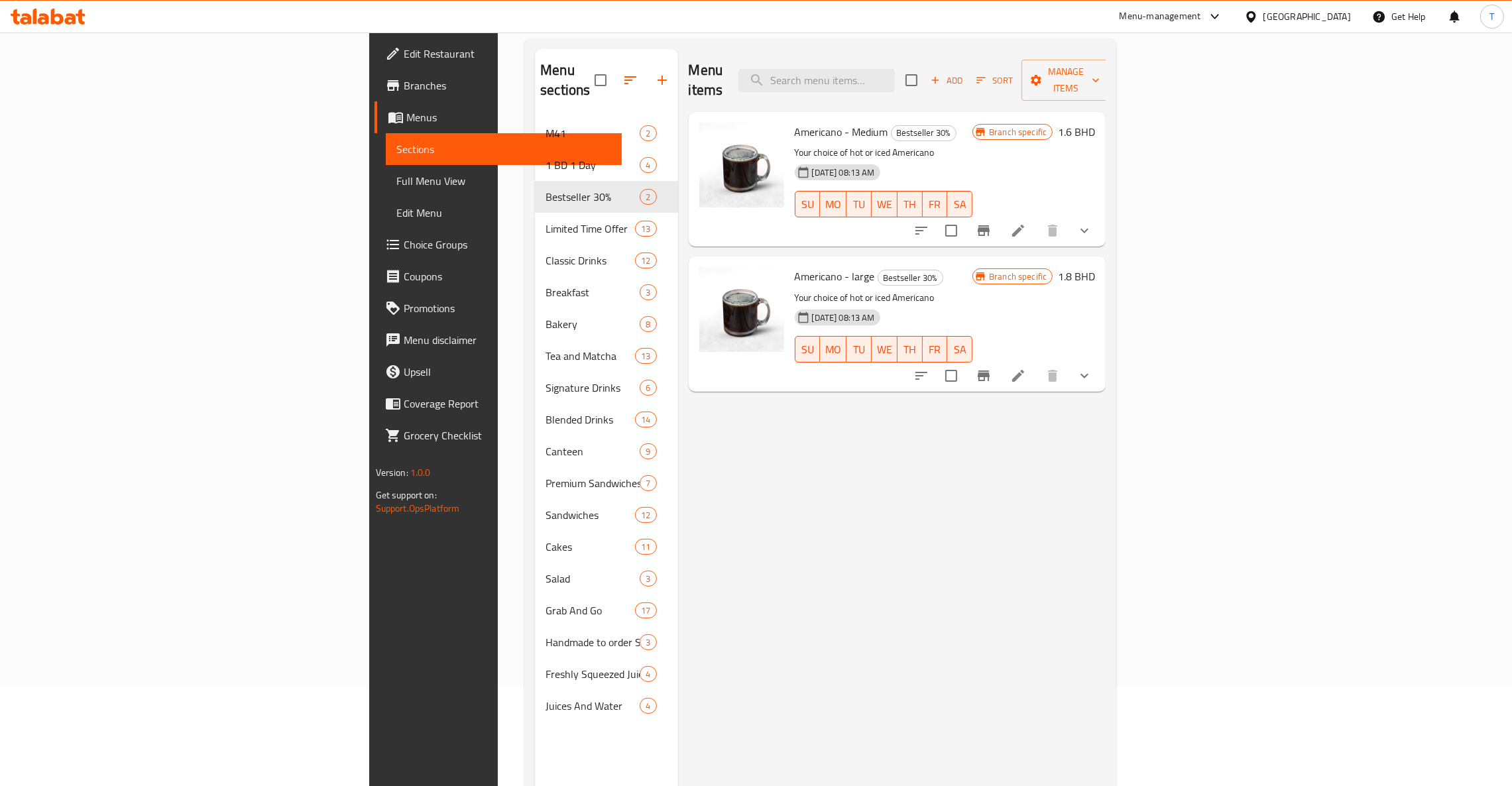
click at [825, 578] on div "Menu items Add Sort Manage items Americano - Medium Bestseller 30% Your choice …" at bounding box center [892, 441] width 428 height 786
click at [1092, 222] on icon "show more" at bounding box center [1084, 230] width 16 height 16
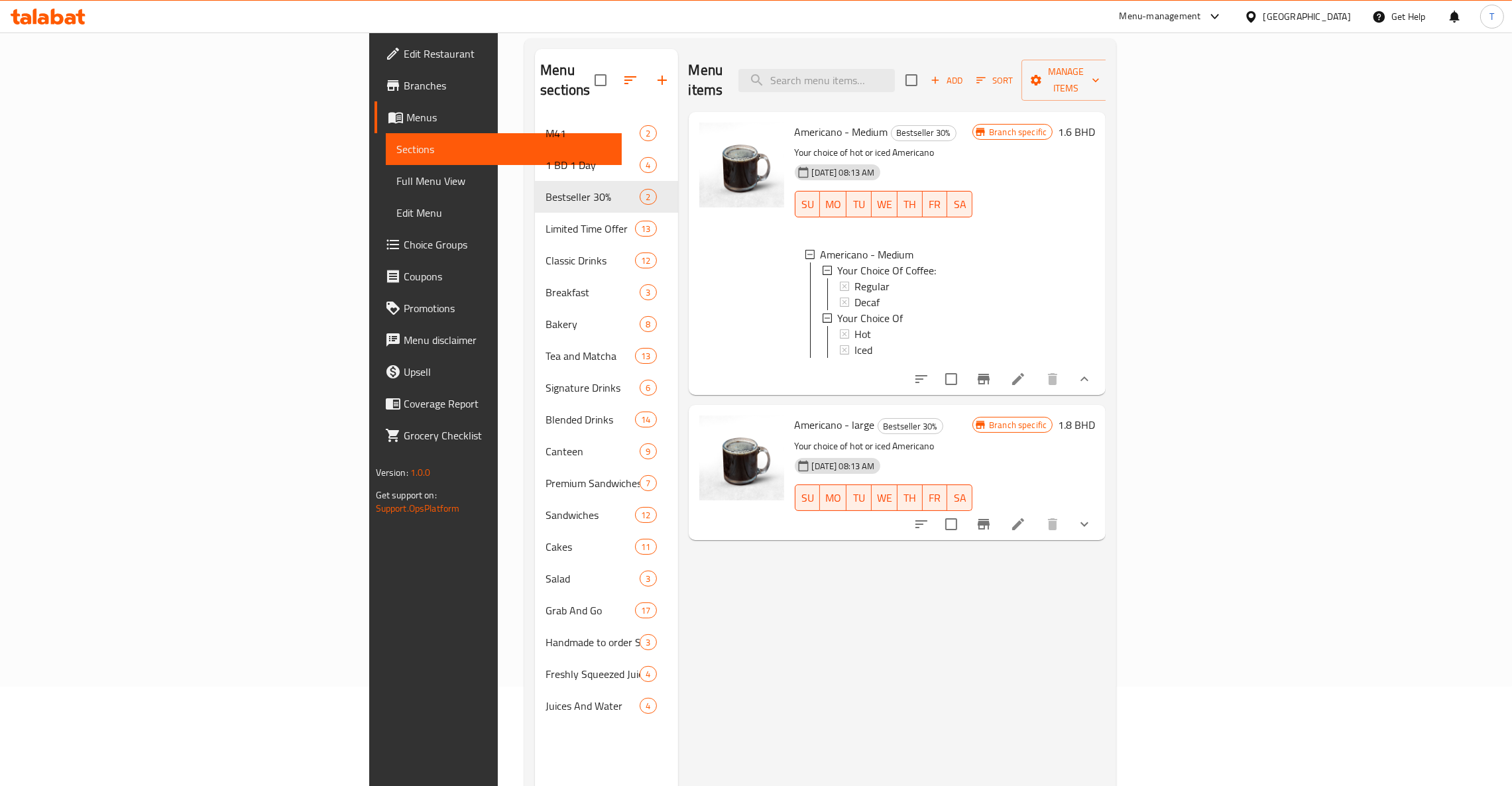
scroll to position [2, 0]
click at [991, 741] on div "Menu items Add Sort Manage items Americano - Medium Bestseller 30% Your choice …" at bounding box center [892, 441] width 428 height 786
click at [1092, 522] on icon "show more" at bounding box center [1084, 524] width 16 height 16
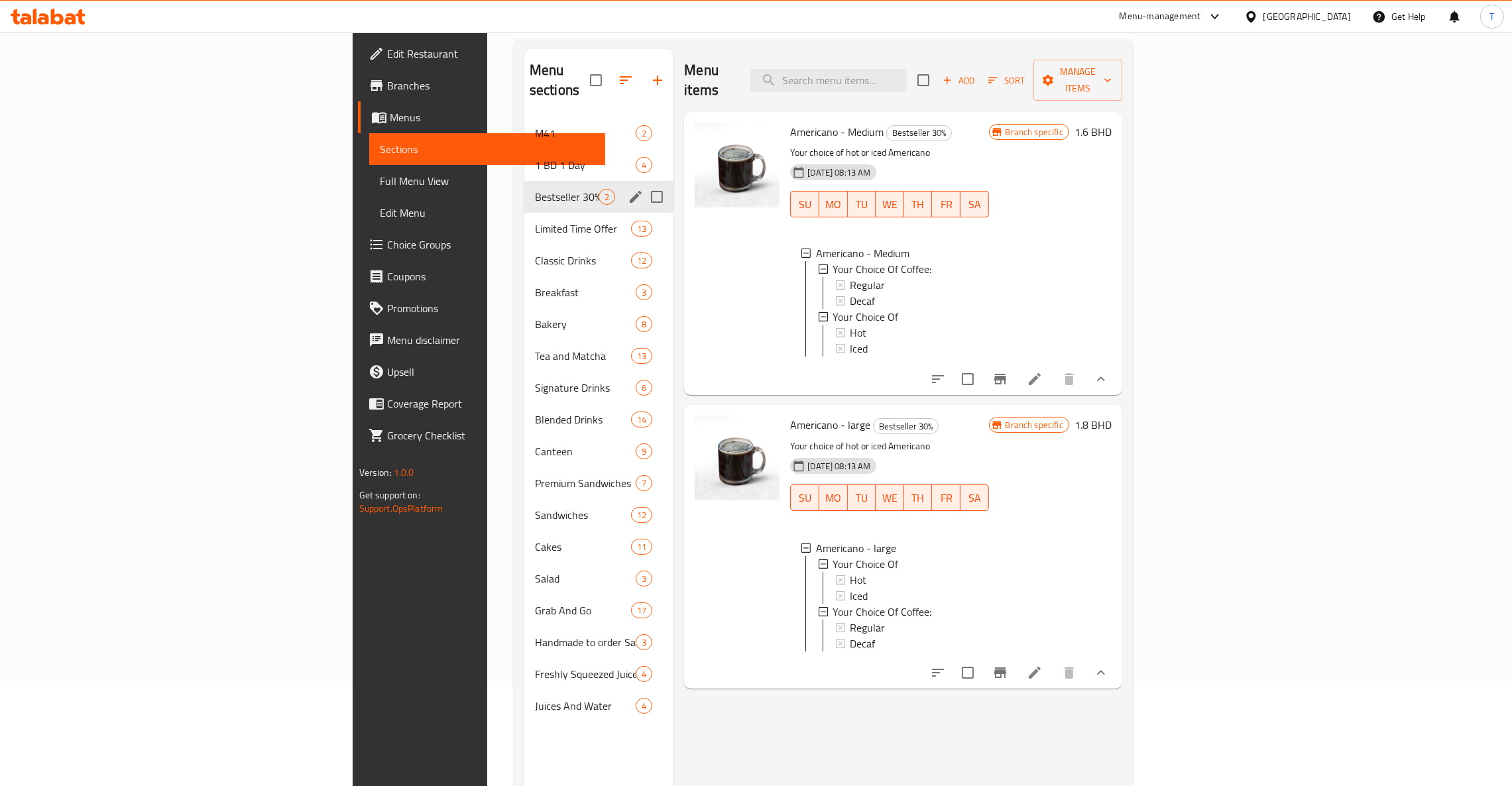
scroll to position [0, 0]
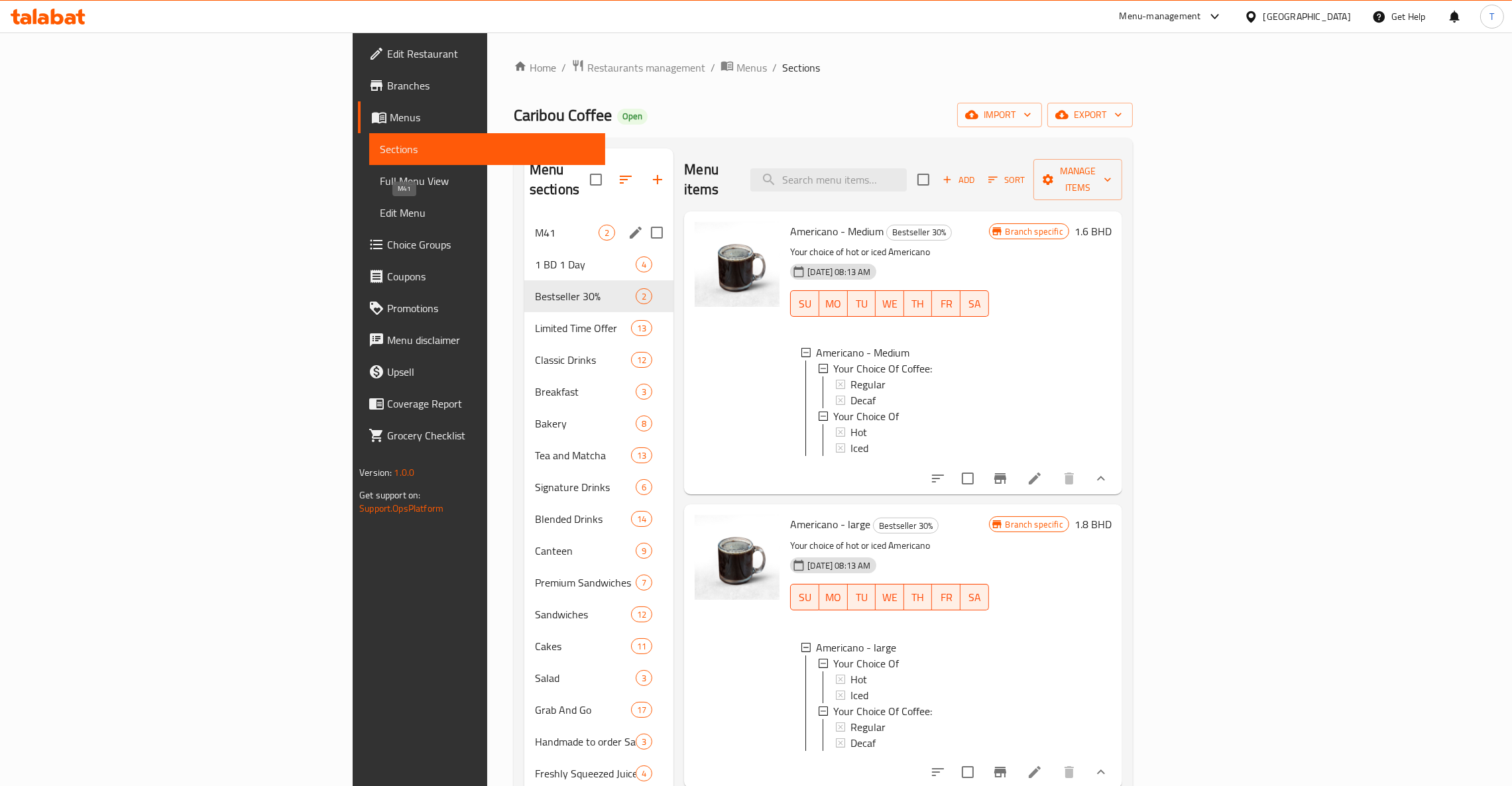
drag, startPoint x: 389, startPoint y: 206, endPoint x: 920, endPoint y: 152, distance: 533.7
click at [535, 225] on span "M41" at bounding box center [566, 233] width 63 height 16
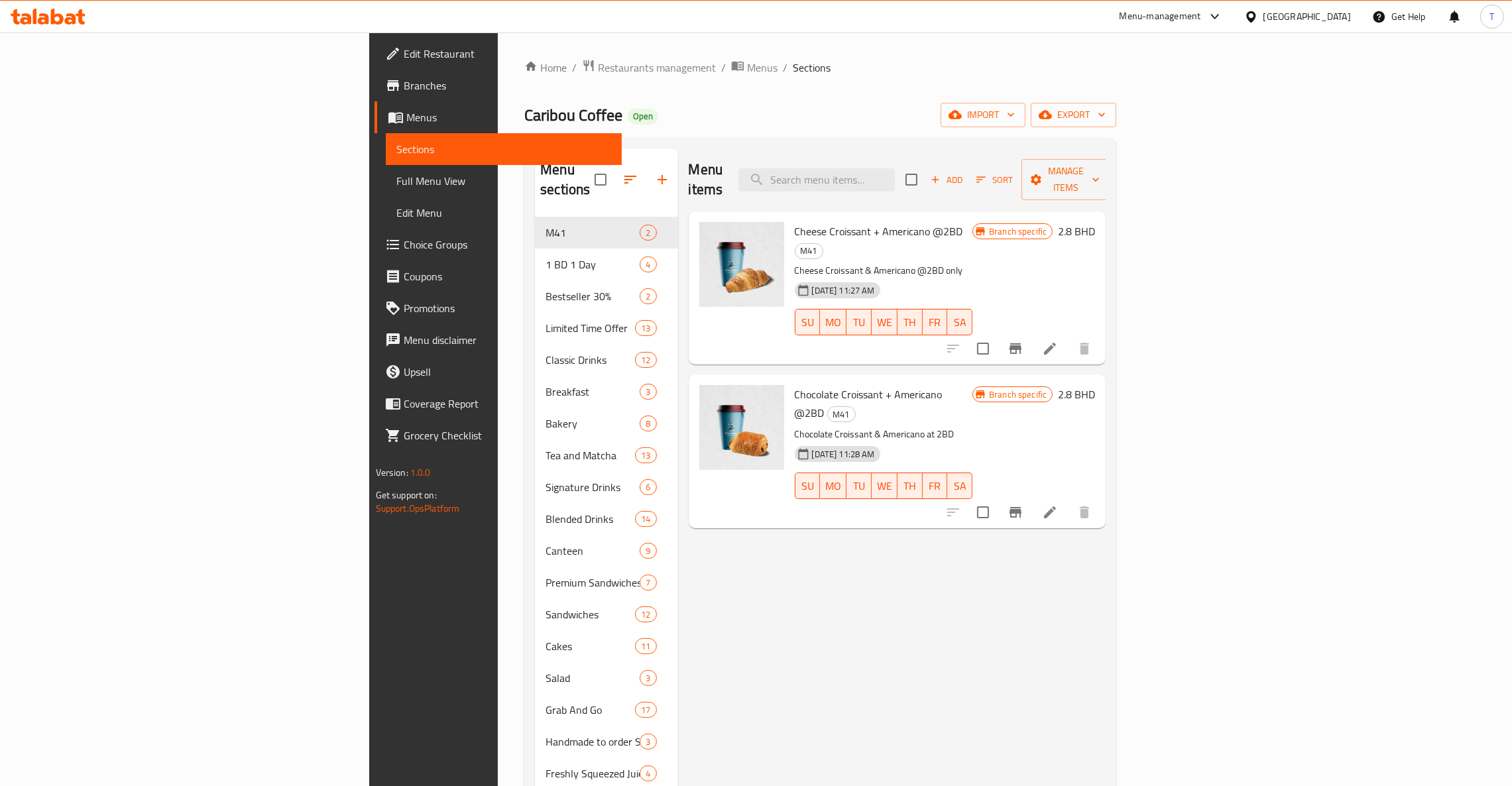
drag, startPoint x: 949, startPoint y: 628, endPoint x: 453, endPoint y: 278, distance: 607.1
click at [949, 628] on div "Menu items Add Sort Manage items Cheese Croissant + Americano @2BD M41 Cheese C…" at bounding box center [892, 541] width 428 height 786
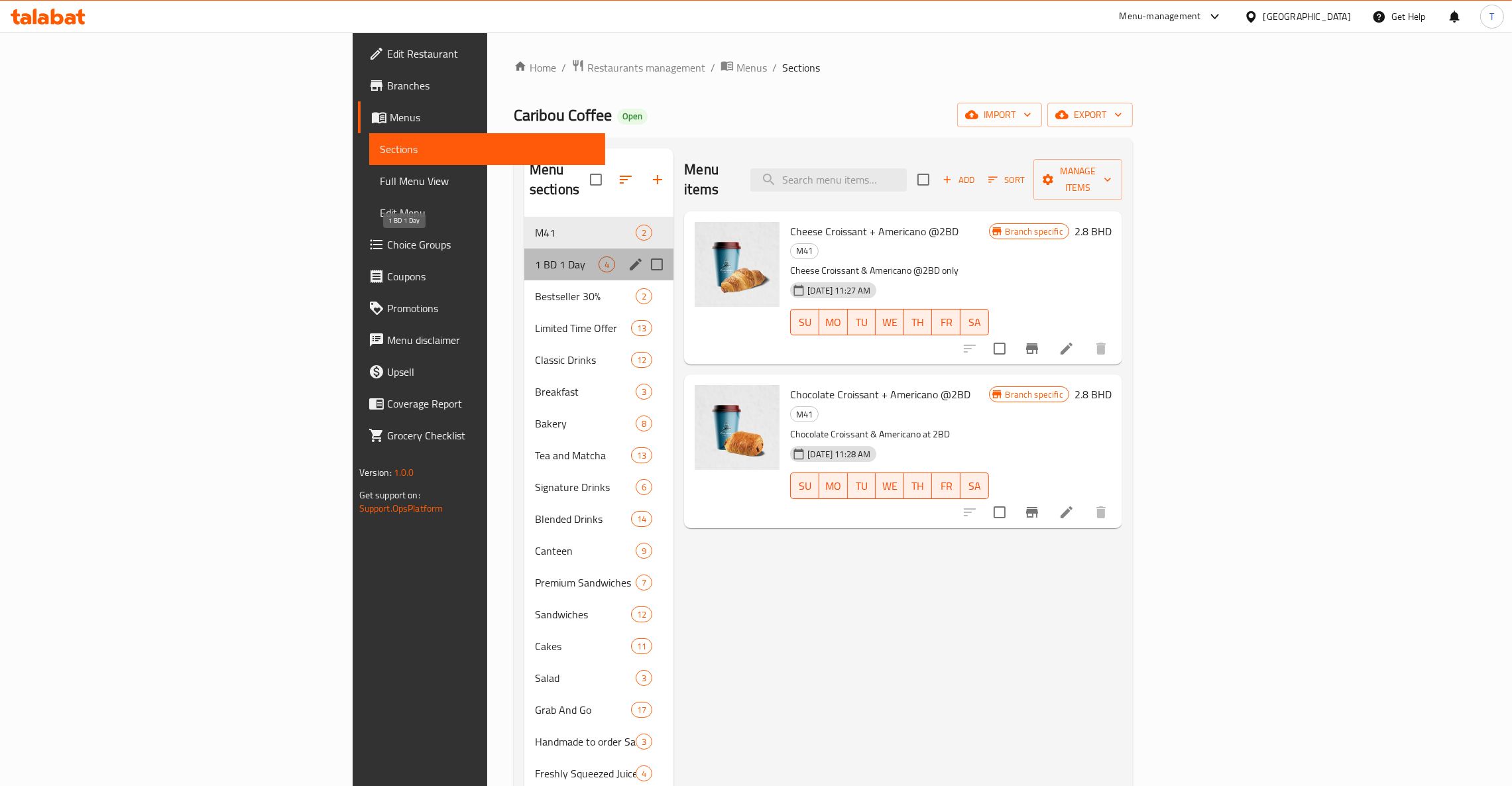
click at [535, 256] on span "1 BD 1 Day" at bounding box center [566, 264] width 63 height 16
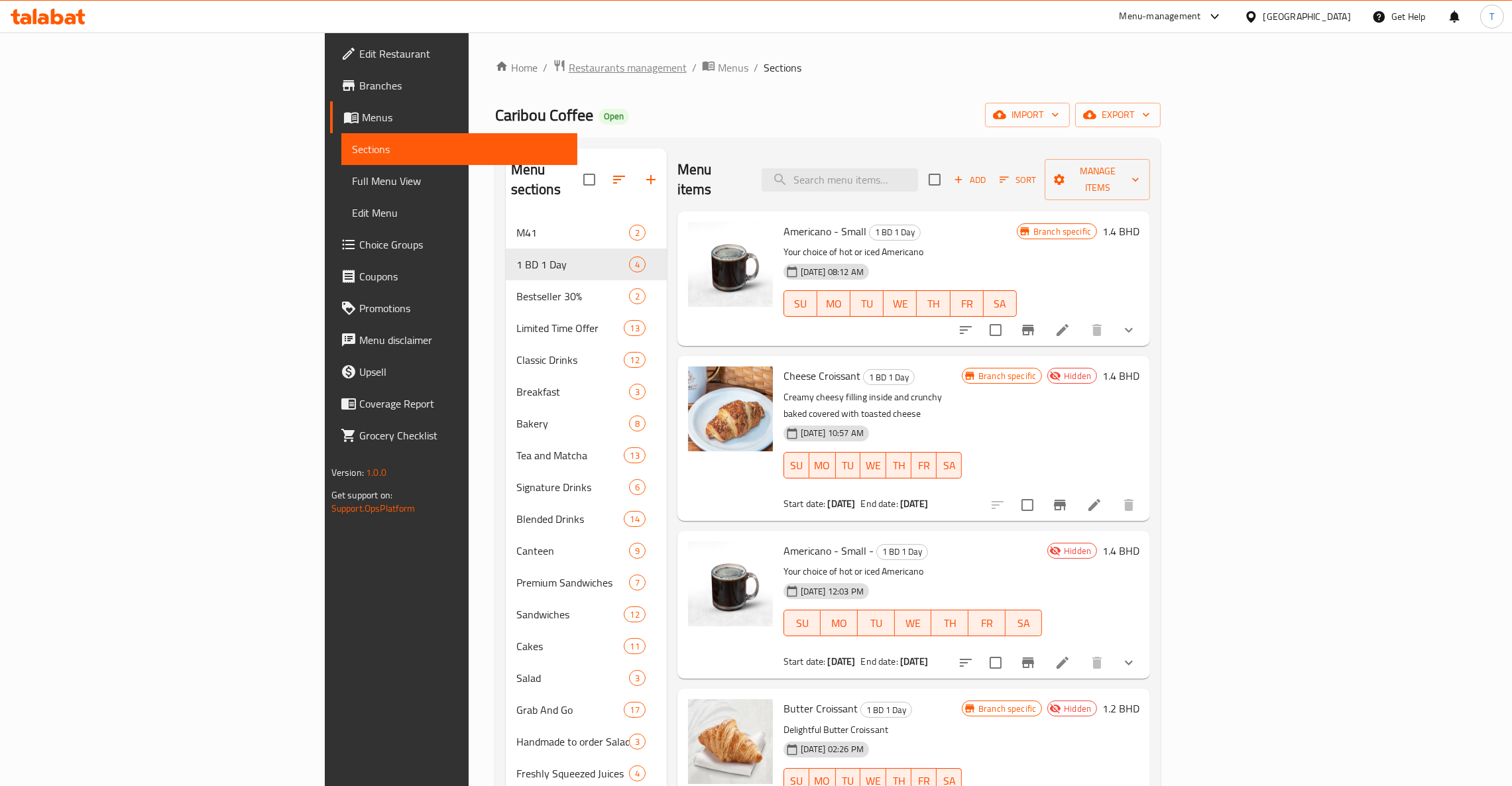
click at [569, 61] on span "Restaurants management" at bounding box center [628, 67] width 118 height 16
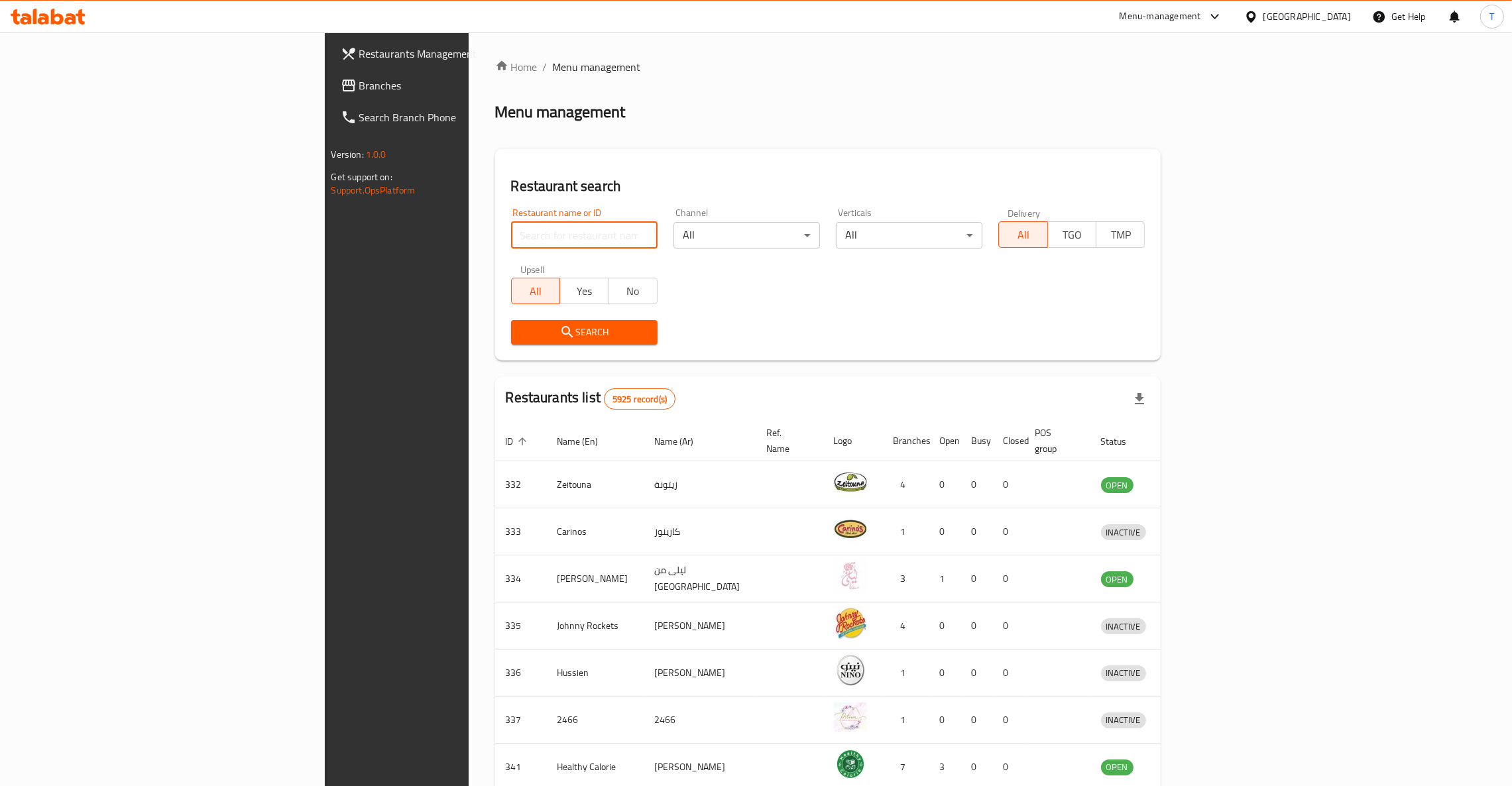
drag, startPoint x: 384, startPoint y: 233, endPoint x: 397, endPoint y: 234, distance: 13.0
click at [511, 233] on input "search" at bounding box center [584, 234] width 147 height 26
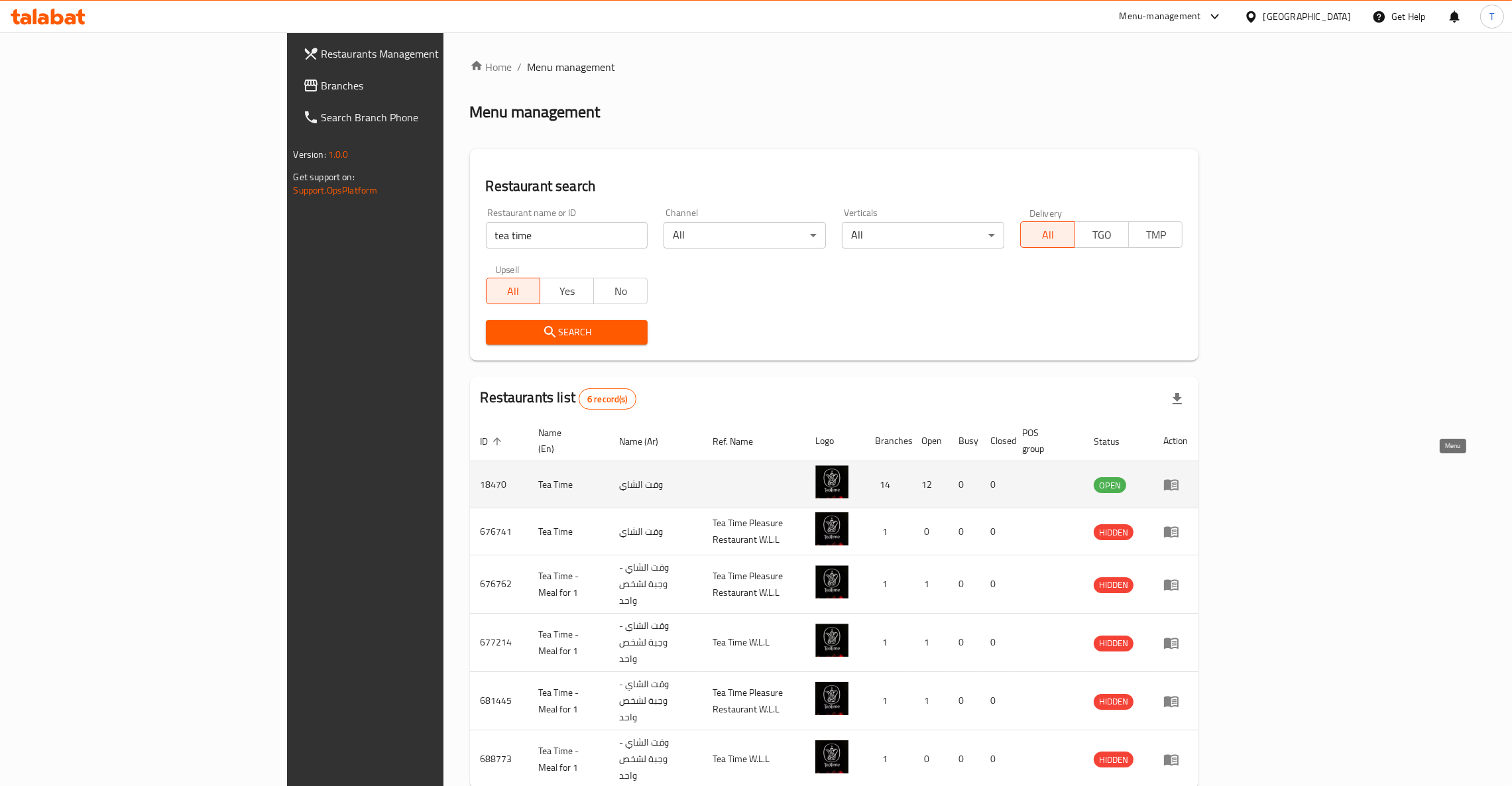
click at [1188, 476] on link "enhanced table" at bounding box center [1175, 484] width 24 height 16
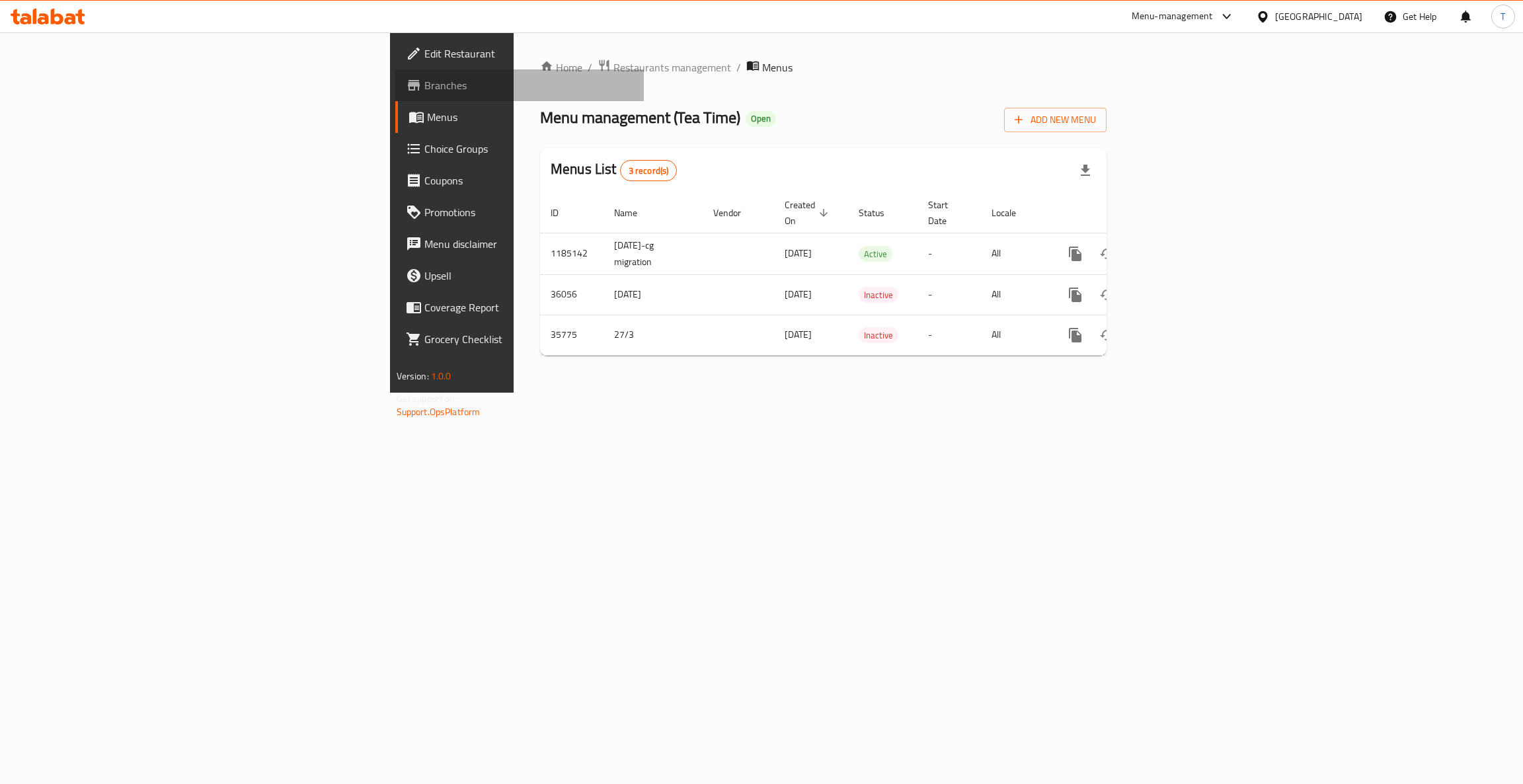
click at [424, 92] on span "Branches" at bounding box center [529, 85] width 209 height 16
